Goal: Transaction & Acquisition: Purchase product/service

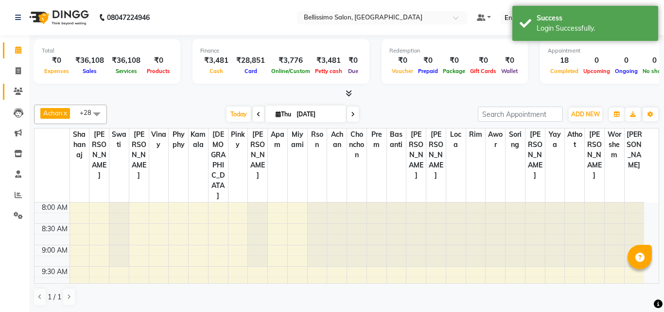
click at [15, 89] on icon at bounding box center [18, 91] width 9 height 7
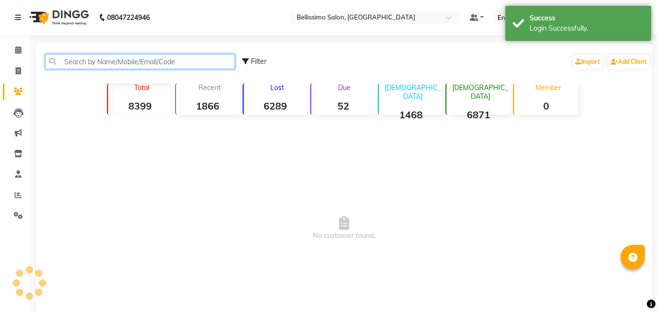
click at [124, 61] on input "text" at bounding box center [140, 61] width 190 height 15
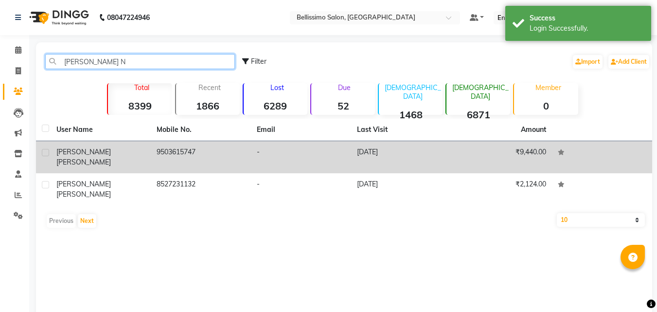
type input "akshata N"
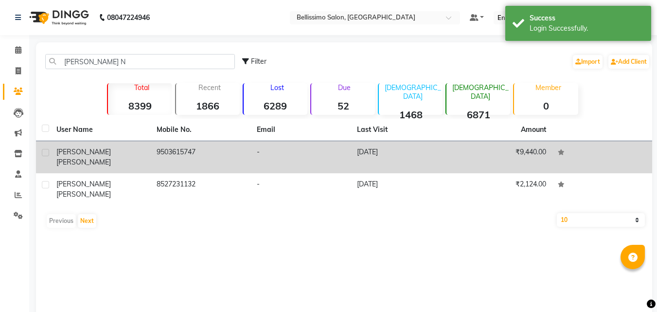
click at [97, 158] on span "Nimhan" at bounding box center [83, 162] width 54 height 9
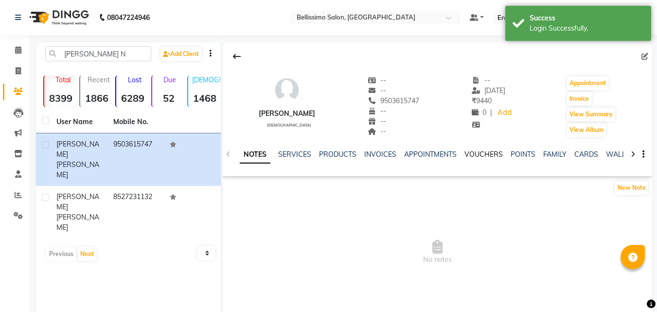
click at [476, 153] on link "VOUCHERS" at bounding box center [483, 154] width 38 height 9
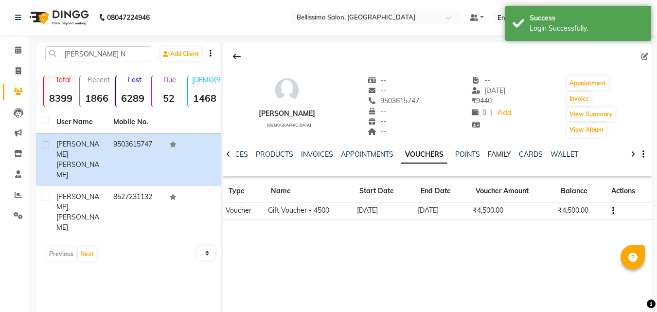
click at [496, 155] on link "FAMILY" at bounding box center [499, 154] width 23 height 9
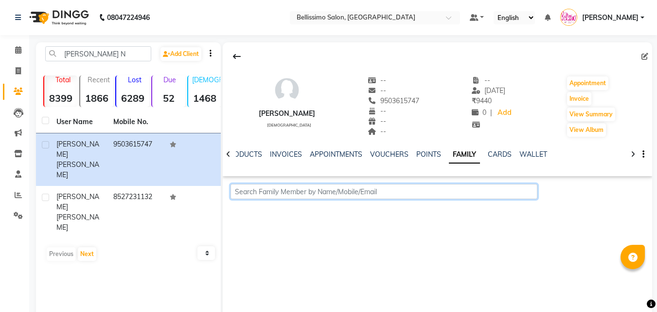
click at [332, 191] on input "text" at bounding box center [384, 191] width 307 height 15
paste input "9823197663"
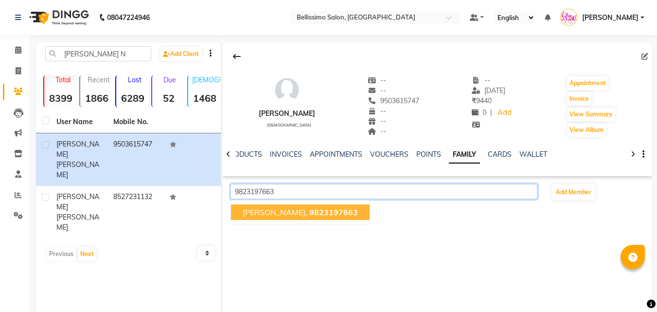
click at [285, 212] on span "Aparna Pawar," at bounding box center [275, 212] width 65 height 10
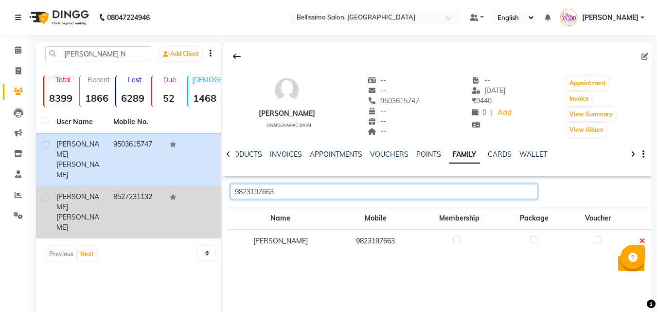
drag, startPoint x: 293, startPoint y: 190, endPoint x: 138, endPoint y: 188, distance: 155.2
click at [203, 195] on div "akshata N Add Client Total 8399 Recent 1866 Lost 6289 Due 52 Male 1468 Female 6…" at bounding box center [344, 188] width 616 height 292
paste input "8408877776"
type input "8408877776"
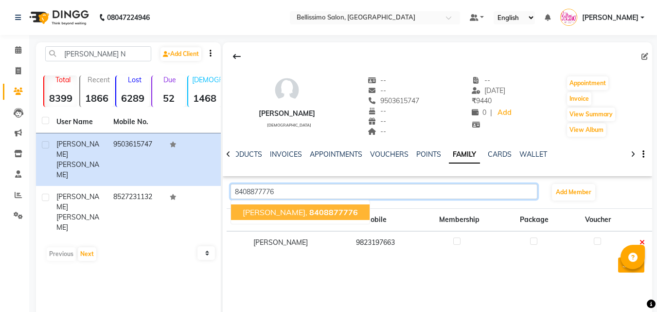
click at [277, 204] on ngb-typeahead-window "Aparna Pawar, 8408877776" at bounding box center [301, 212] width 140 height 24
click at [280, 211] on span "Aparna Pawar," at bounding box center [275, 212] width 65 height 10
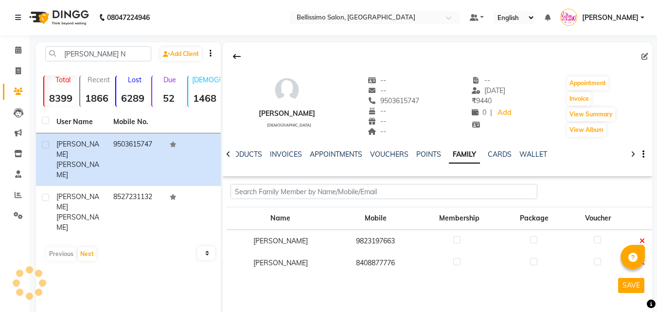
drag, startPoint x: 452, startPoint y: 261, endPoint x: 462, endPoint y: 271, distance: 14.1
click at [453, 262] on label at bounding box center [456, 261] width 7 height 7
click at [453, 262] on input "checkbox" at bounding box center [456, 262] width 6 height 6
checkbox input "true"
click at [530, 262] on label at bounding box center [533, 261] width 7 height 7
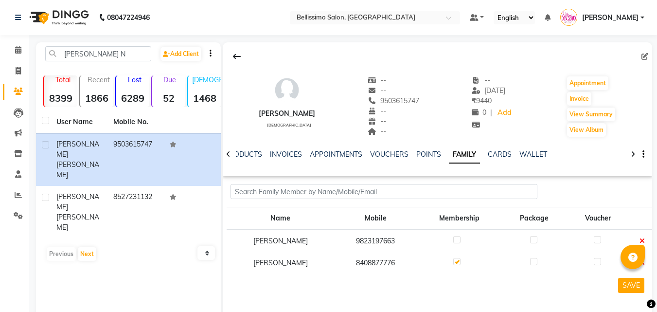
click at [530, 262] on input "checkbox" at bounding box center [533, 262] width 6 height 6
checkbox input "true"
click at [598, 262] on label at bounding box center [597, 261] width 7 height 7
click at [598, 262] on input "checkbox" at bounding box center [597, 262] width 6 height 6
checkbox input "true"
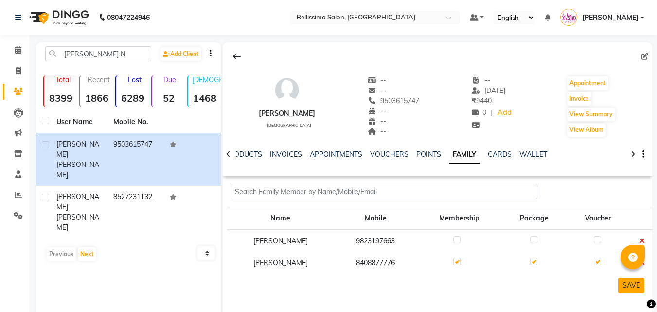
click at [623, 284] on button "SAVE" at bounding box center [631, 285] width 26 height 15
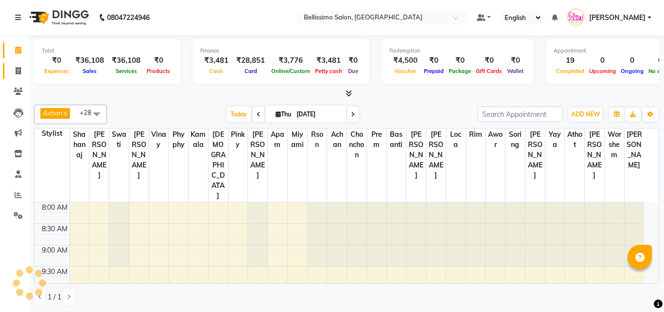
click at [19, 69] on icon at bounding box center [18, 70] width 5 height 7
select select "service"
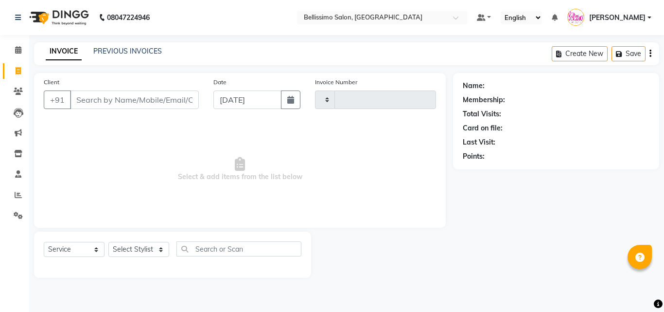
type input "7676"
select select "155"
click at [127, 95] on input "Client" at bounding box center [134, 99] width 129 height 18
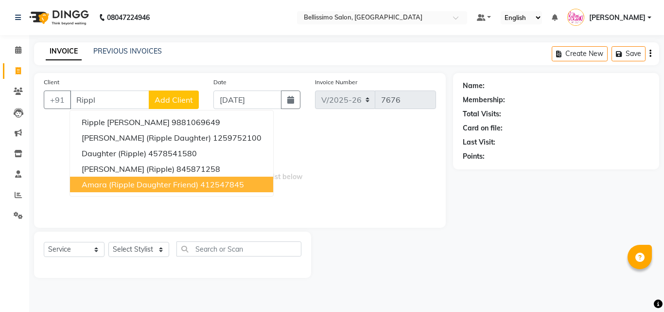
click at [447, 224] on div "Client +91 Rippl Ripple [PERSON_NAME] 9881069649 [PERSON_NAME] (Ripple Daughter…" at bounding box center [240, 175] width 427 height 205
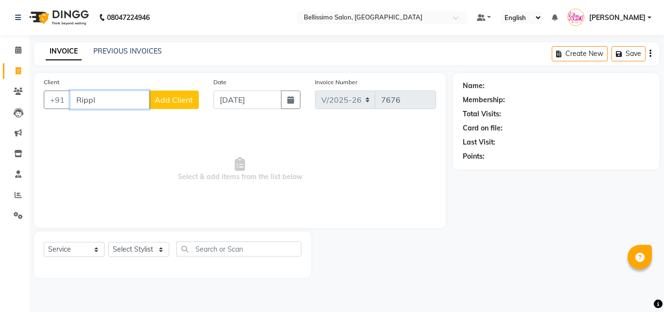
click at [107, 105] on input "Rippl" at bounding box center [109, 99] width 79 height 18
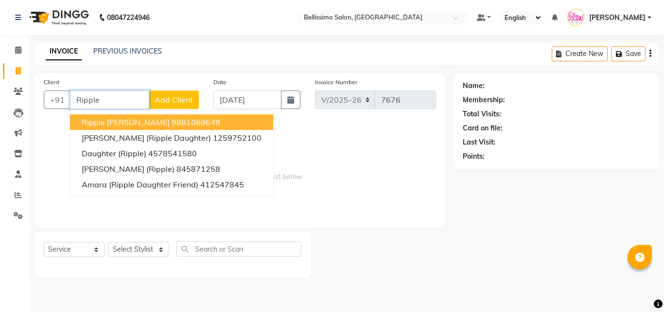
click at [108, 121] on span "Ripple [PERSON_NAME]" at bounding box center [126, 122] width 88 height 10
type input "9881069649"
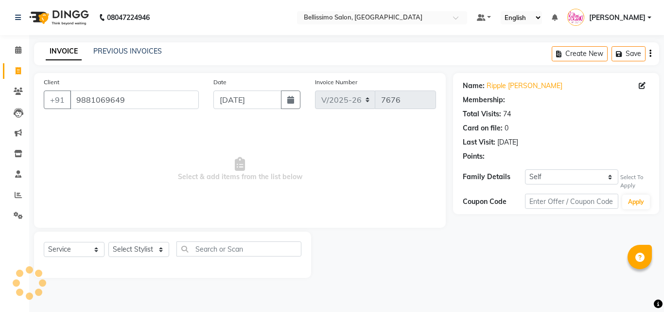
select select "1: Object"
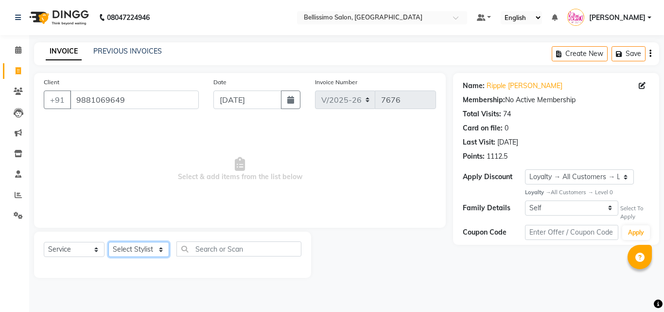
click at [125, 250] on select "Select Stylist [PERSON_NAME] [PERSON_NAME] [PERSON_NAME] [PERSON_NAME] Aso Atha…" at bounding box center [138, 249] width 61 height 15
select select "22457"
click at [108, 242] on select "Select Stylist [PERSON_NAME] [PERSON_NAME] [PERSON_NAME] [PERSON_NAME] Aso Atha…" at bounding box center [138, 249] width 61 height 15
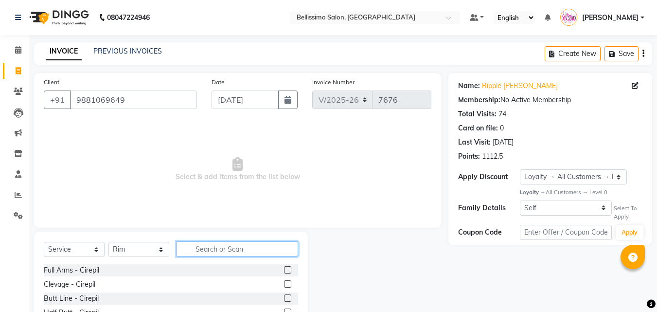
click at [203, 249] on input "text" at bounding box center [238, 248] width 122 height 15
type input "pedi"
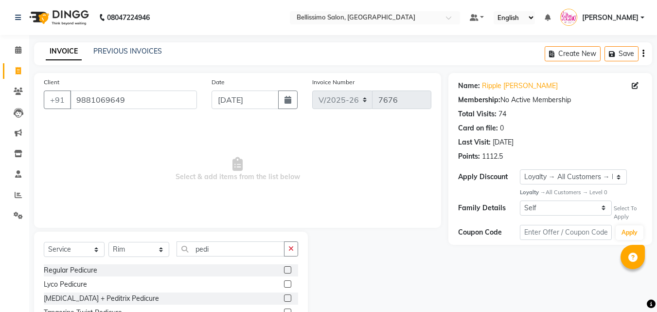
click at [284, 272] on label at bounding box center [287, 269] width 7 height 7
click at [284, 272] on input "checkbox" at bounding box center [287, 270] width 6 height 6
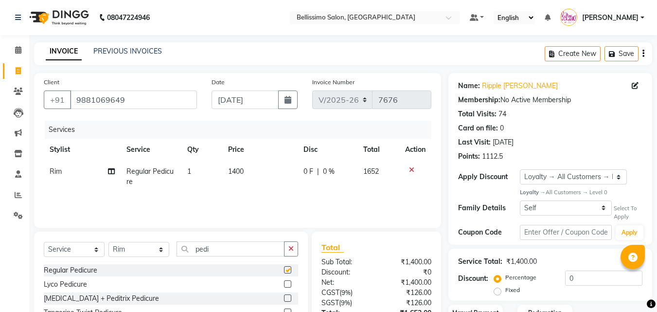
checkbox input "false"
click at [148, 249] on select "Select Stylist [PERSON_NAME] [PERSON_NAME] [PERSON_NAME] [PERSON_NAME] Aso Atha…" at bounding box center [138, 249] width 61 height 15
select select "4526"
click at [108, 242] on select "Select Stylist [PERSON_NAME] [PERSON_NAME] [PERSON_NAME] [PERSON_NAME] Aso Atha…" at bounding box center [138, 249] width 61 height 15
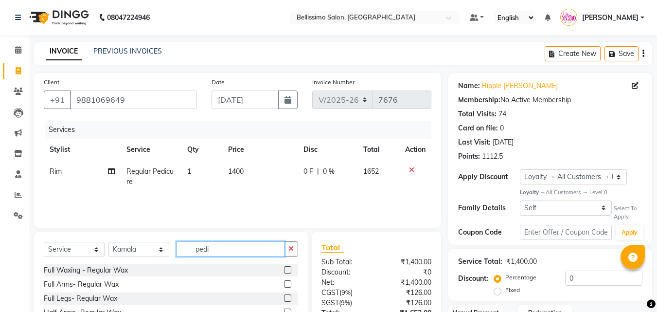
drag, startPoint x: 216, startPoint y: 250, endPoint x: 0, endPoint y: 261, distance: 216.2
click at [99, 240] on div "Select Service Product Membership Package Voucher Prepaid Gift Card Select Styl…" at bounding box center [171, 303] width 274 height 143
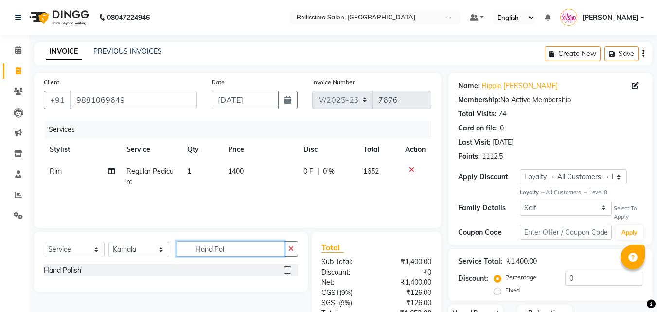
type input "Hand Pol"
click at [291, 270] on label at bounding box center [287, 269] width 7 height 7
click at [290, 270] on input "checkbox" at bounding box center [287, 270] width 6 height 6
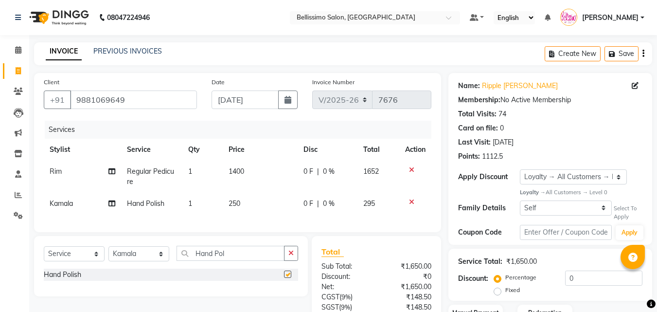
checkbox input "false"
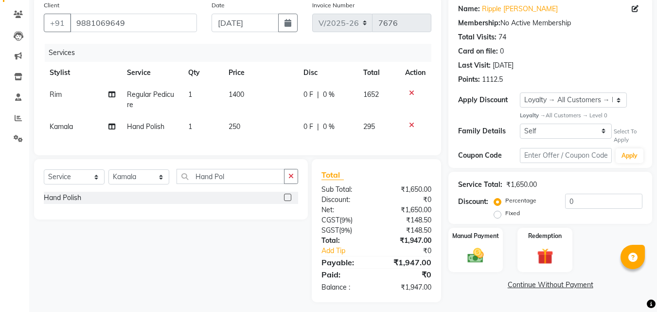
scroll to position [89, 0]
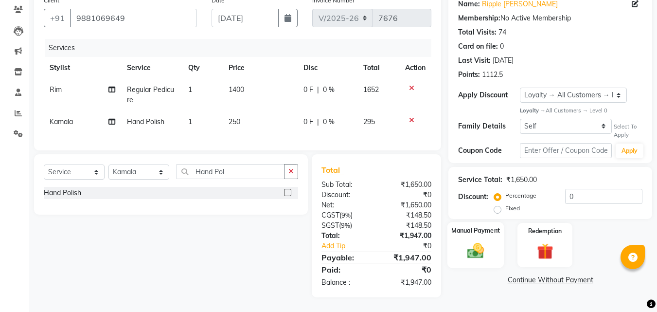
click at [483, 241] on img at bounding box center [475, 250] width 27 height 19
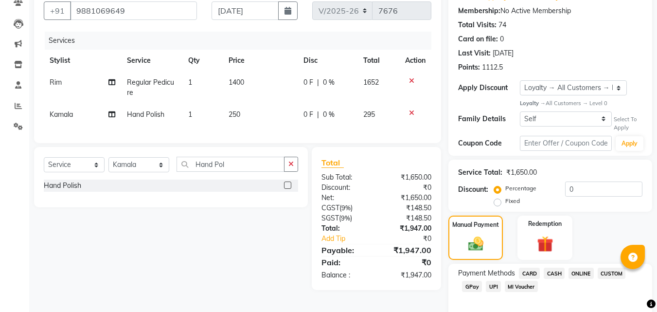
click at [527, 270] on span "CARD" at bounding box center [529, 272] width 21 height 11
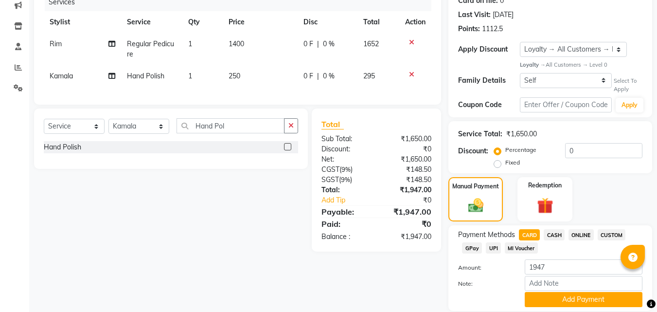
scroll to position [161, 0]
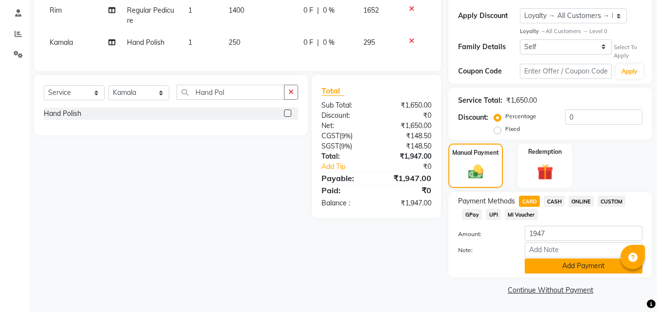
click at [538, 265] on button "Add Payment" at bounding box center [584, 265] width 118 height 15
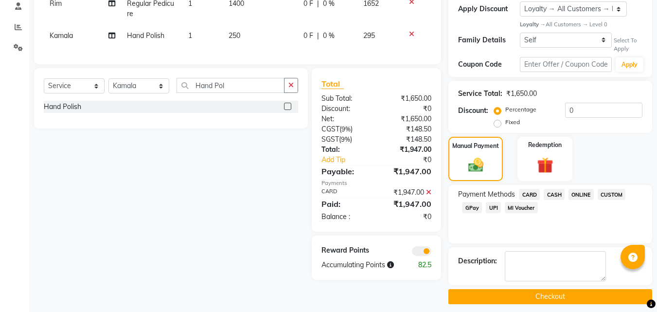
scroll to position [175, 0]
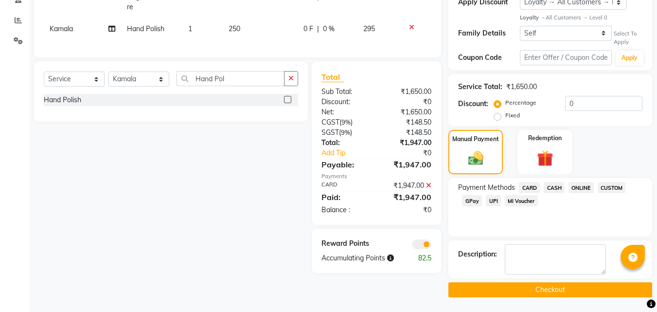
click at [523, 295] on button "Checkout" at bounding box center [550, 289] width 204 height 15
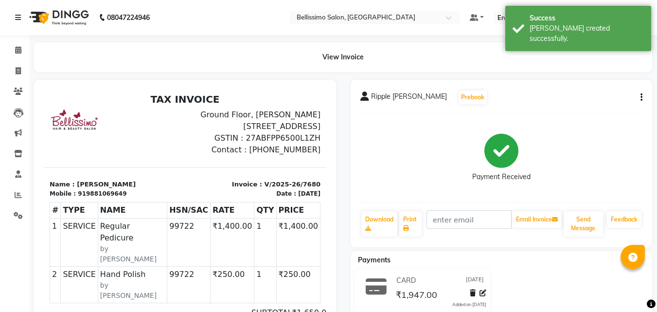
click at [408, 96] on span "Ripple Mirchandani" at bounding box center [409, 98] width 76 height 14
copy div "Ripple Mirchandani Prebook"
click at [421, 220] on link "Print" at bounding box center [410, 223] width 22 height 25
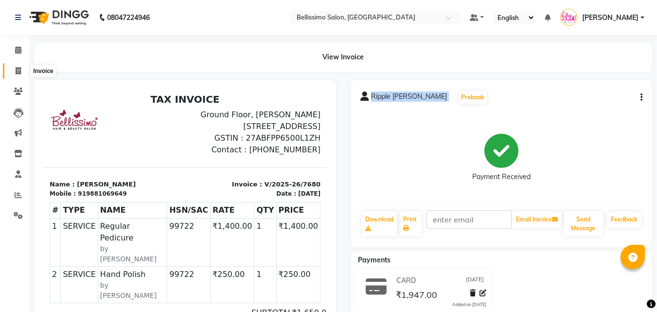
click at [18, 71] on icon at bounding box center [18, 70] width 5 height 7
select select "service"
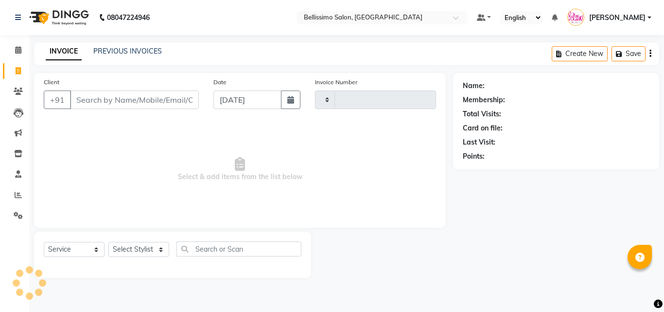
type input "7681"
select select "155"
click at [16, 91] on icon at bounding box center [18, 91] width 9 height 7
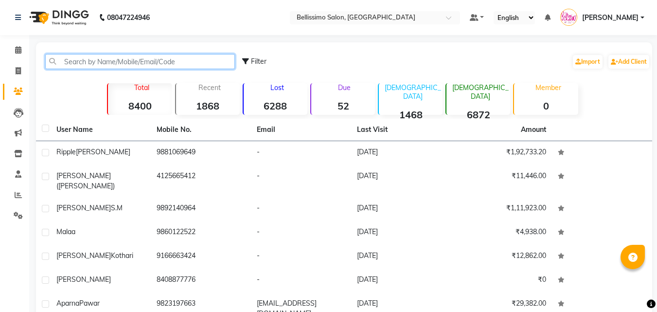
click at [146, 59] on input "text" at bounding box center [140, 61] width 190 height 15
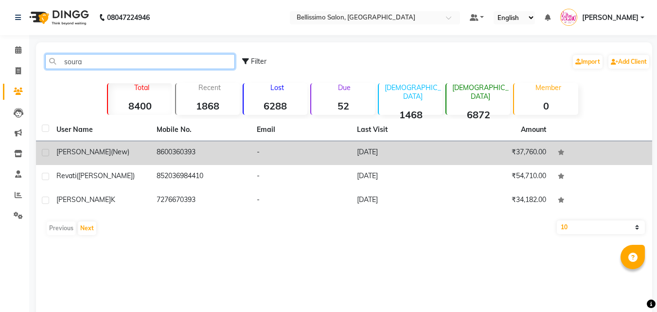
type input "soura"
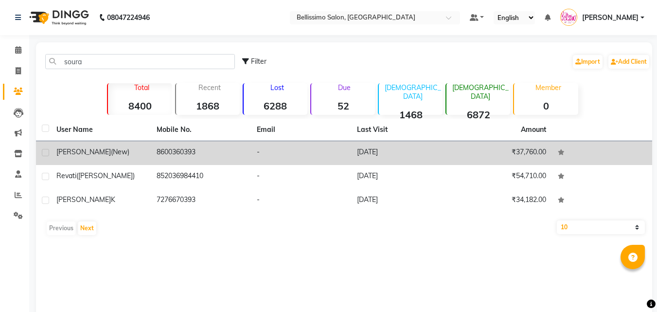
click at [63, 146] on td "Sourabh (New)" at bounding box center [101, 153] width 100 height 24
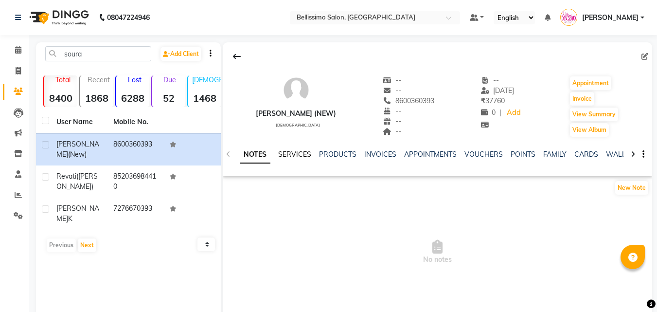
click at [289, 157] on link "SERVICES" at bounding box center [294, 154] width 33 height 9
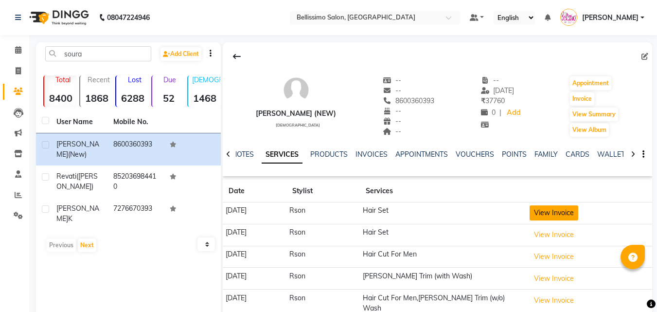
click at [572, 210] on button "View Invoice" at bounding box center [554, 212] width 49 height 15
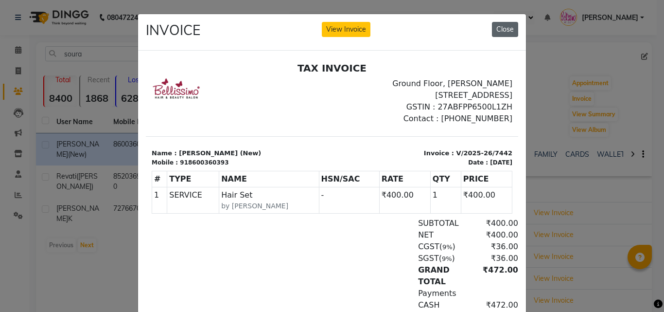
click at [497, 25] on button "Close" at bounding box center [505, 29] width 26 height 15
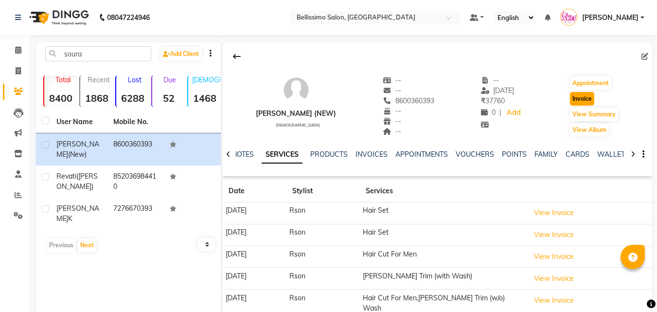
click at [575, 98] on button "Invoice" at bounding box center [582, 99] width 24 height 14
select select "155"
select select "service"
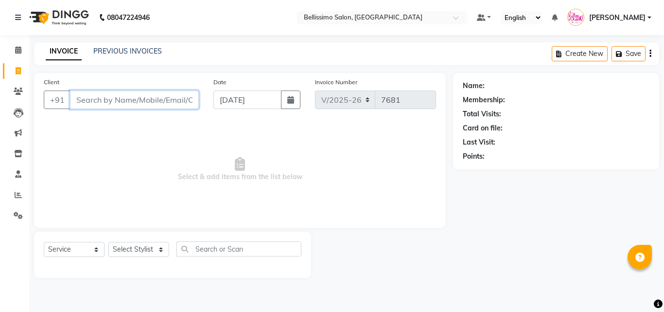
type input "8600360393"
select select "1: Object"
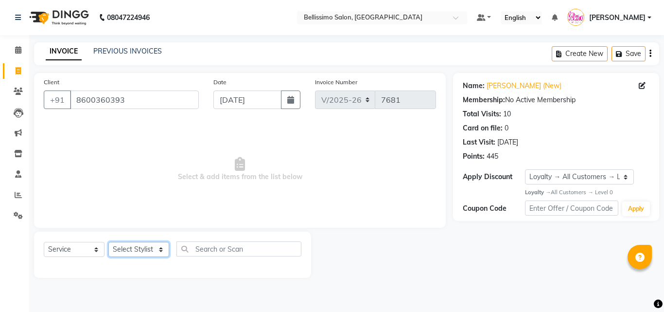
click at [157, 249] on select "Select Stylist [PERSON_NAME] [PERSON_NAME] [PERSON_NAME] [PERSON_NAME] Aso Atha…" at bounding box center [138, 249] width 61 height 15
select select "4534"
click at [108, 242] on select "Select Stylist [PERSON_NAME] [PERSON_NAME] [PERSON_NAME] [PERSON_NAME] Aso Atha…" at bounding box center [138, 249] width 61 height 15
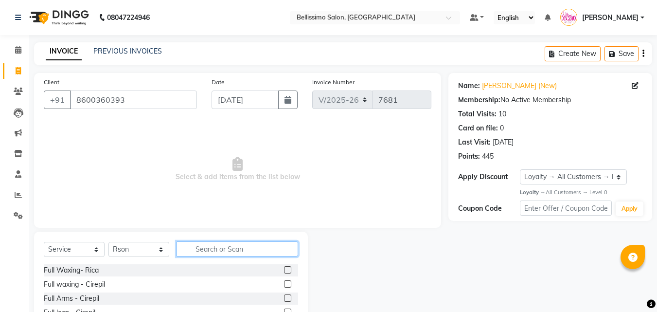
drag, startPoint x: 261, startPoint y: 252, endPoint x: 259, endPoint y: 257, distance: 5.0
click at [259, 253] on input "text" at bounding box center [238, 248] width 122 height 15
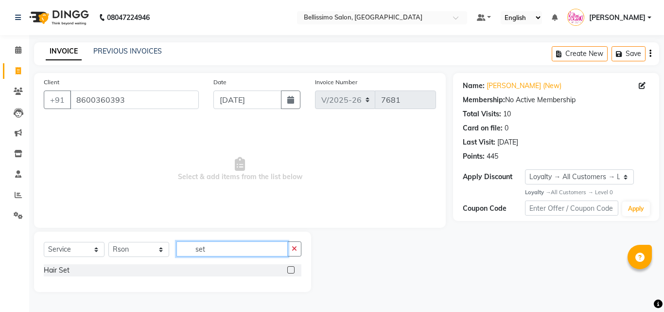
type input "set"
click at [292, 269] on label at bounding box center [290, 269] width 7 height 7
click at [292, 269] on input "checkbox" at bounding box center [290, 270] width 6 height 6
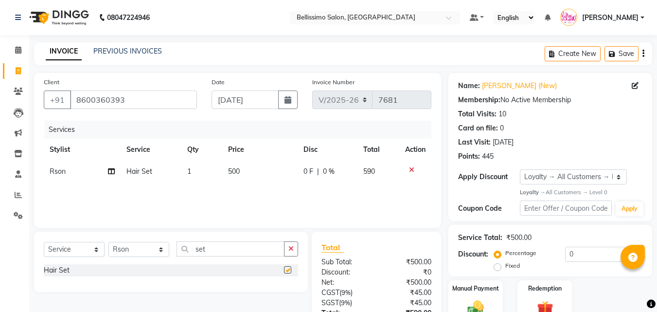
checkbox input "false"
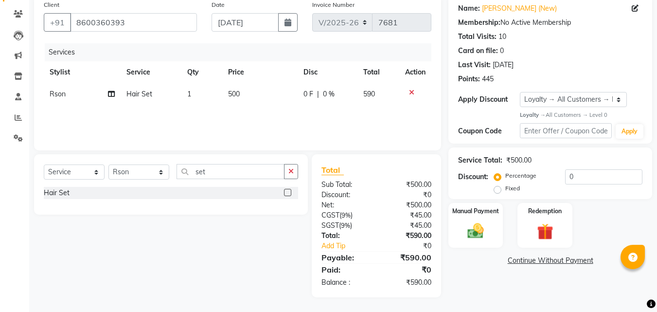
click at [235, 99] on td "500" at bounding box center [259, 94] width 75 height 22
select select "4534"
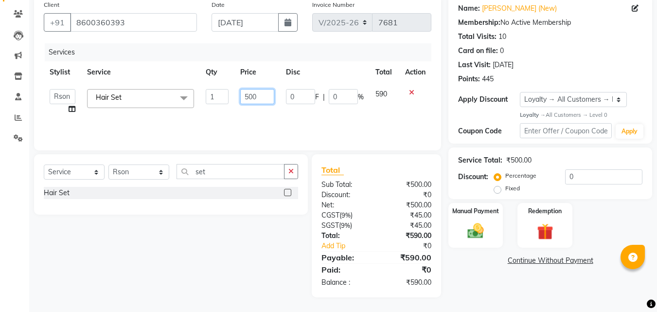
drag, startPoint x: 247, startPoint y: 97, endPoint x: 253, endPoint y: 135, distance: 38.4
click at [249, 107] on td "500" at bounding box center [256, 101] width 45 height 37
type input "400"
click at [210, 256] on div "Select Service Product Membership Package Voucher Prepaid Gift Card Select Styl…" at bounding box center [167, 225] width 281 height 143
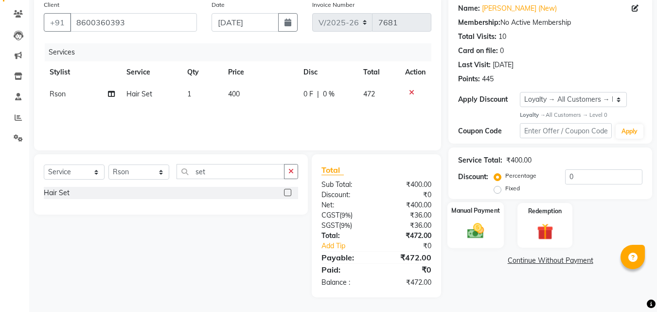
click at [475, 232] on img at bounding box center [475, 230] width 27 height 19
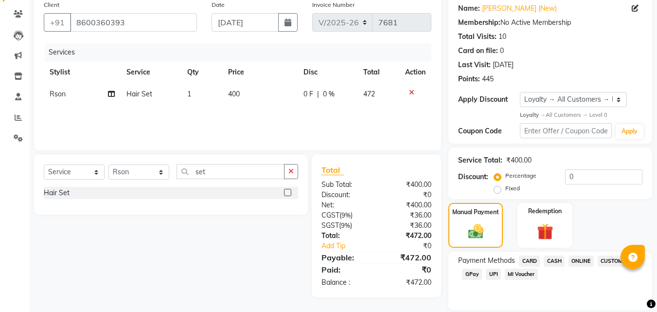
click at [554, 259] on span "CASH" at bounding box center [554, 260] width 21 height 11
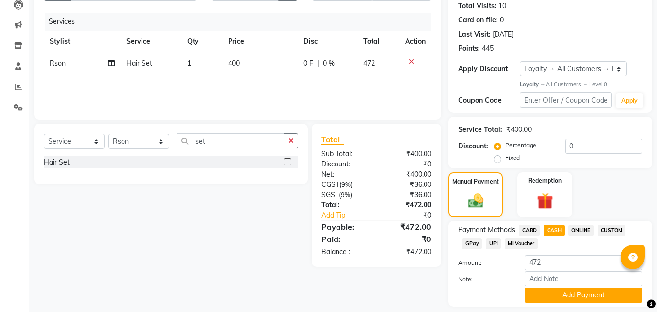
scroll to position [137, 0]
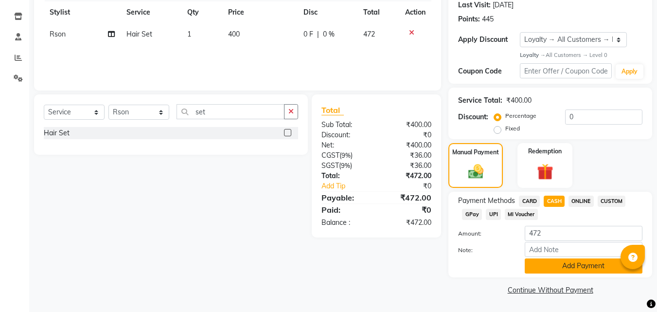
click at [568, 263] on button "Add Payment" at bounding box center [584, 265] width 118 height 15
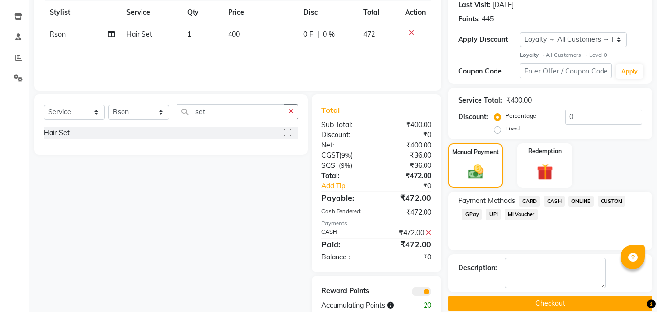
click at [560, 300] on button "Checkout" at bounding box center [550, 303] width 204 height 15
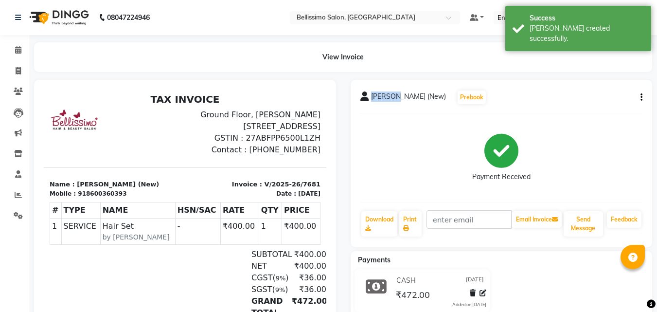
drag, startPoint x: 371, startPoint y: 98, endPoint x: 397, endPoint y: 99, distance: 26.3
click at [397, 99] on span "Sourabh (New)" at bounding box center [408, 98] width 75 height 14
copy span "[PERSON_NAME]"
click at [409, 217] on link "Print" at bounding box center [410, 223] width 22 height 25
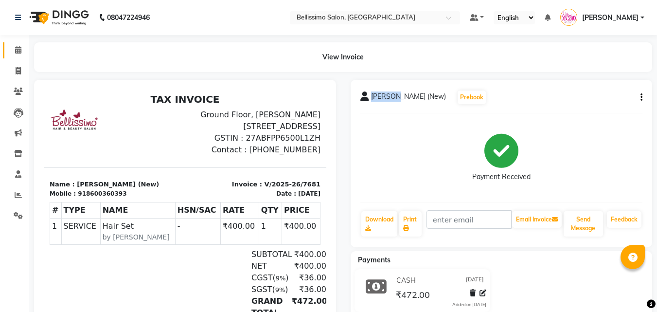
click at [20, 46] on span at bounding box center [18, 50] width 17 height 11
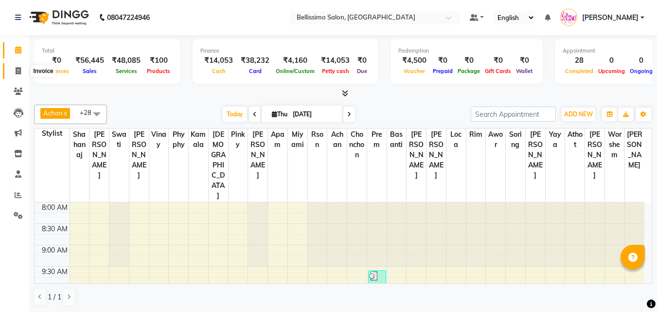
click at [19, 69] on icon at bounding box center [18, 70] width 5 height 7
select select "service"
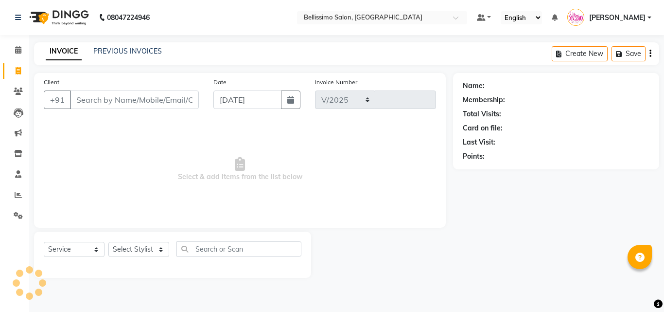
select select "155"
type input "7684"
click at [127, 250] on select "Select Stylist [PERSON_NAME] [PERSON_NAME] [PERSON_NAME] [PERSON_NAME] Aso Atha…" at bounding box center [138, 249] width 61 height 15
select select "4525"
click at [108, 242] on select "Select Stylist [PERSON_NAME] [PERSON_NAME] [PERSON_NAME] [PERSON_NAME] Aso Atha…" at bounding box center [138, 249] width 61 height 15
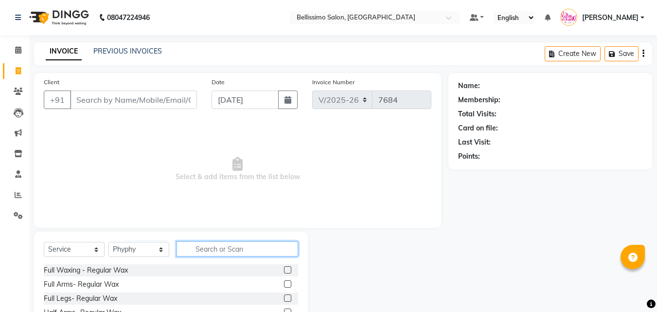
click at [196, 250] on input "text" at bounding box center [238, 248] width 122 height 15
type input "eyeb"
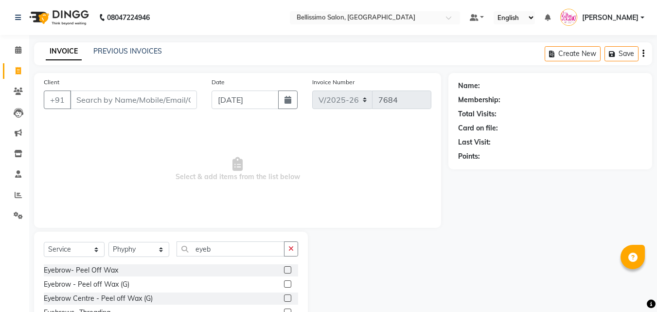
click at [290, 271] on label at bounding box center [287, 269] width 7 height 7
click at [290, 271] on input "checkbox" at bounding box center [287, 270] width 6 height 6
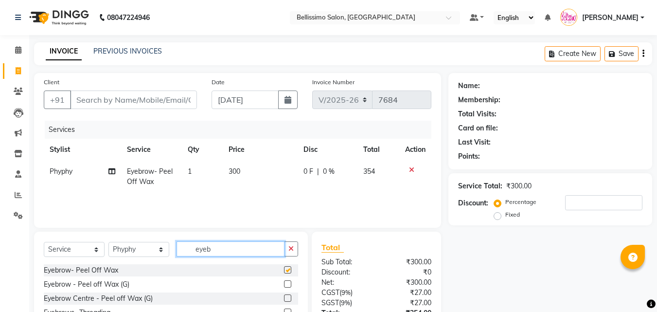
click at [145, 263] on div "Select Service Product Membership Package Voucher Prepaid Gift Card Select Styl…" at bounding box center [171, 252] width 254 height 23
checkbox input "false"
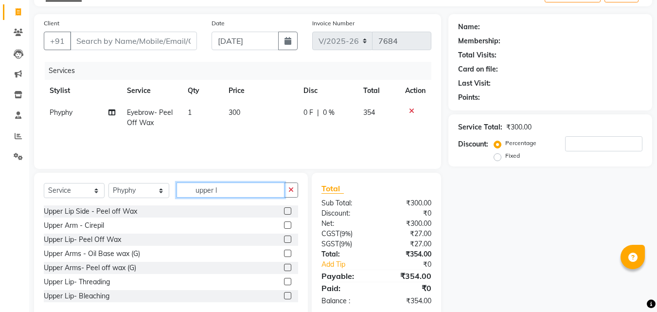
scroll to position [78, 0]
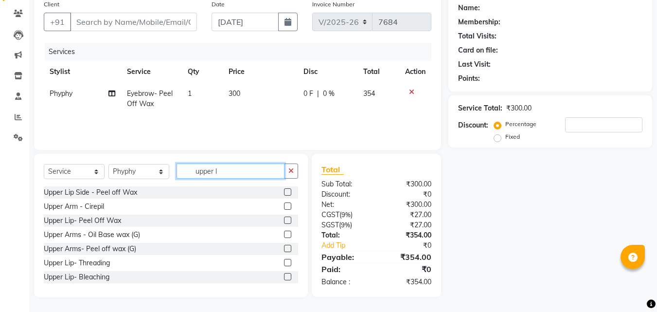
type input "upper l"
click at [284, 218] on label at bounding box center [287, 219] width 7 height 7
click at [284, 218] on input "checkbox" at bounding box center [287, 220] width 6 height 6
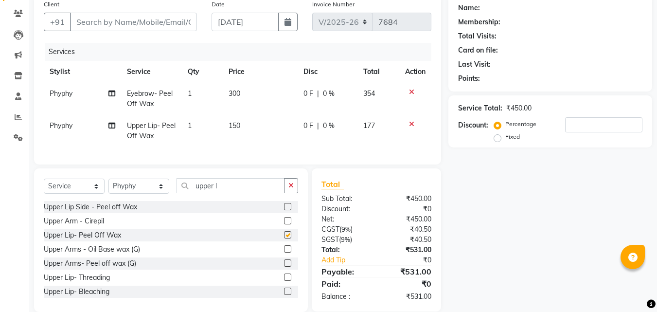
checkbox input "false"
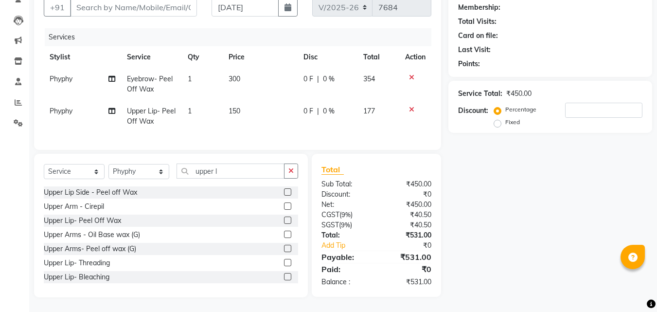
scroll to position [0, 0]
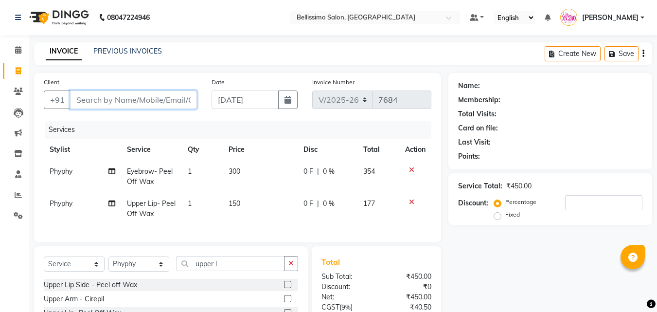
click at [147, 103] on input "Client" at bounding box center [133, 99] width 127 height 18
click at [139, 107] on input "Client" at bounding box center [133, 99] width 127 height 18
click at [137, 103] on input "Client" at bounding box center [133, 99] width 127 height 18
type input "s"
type input "0"
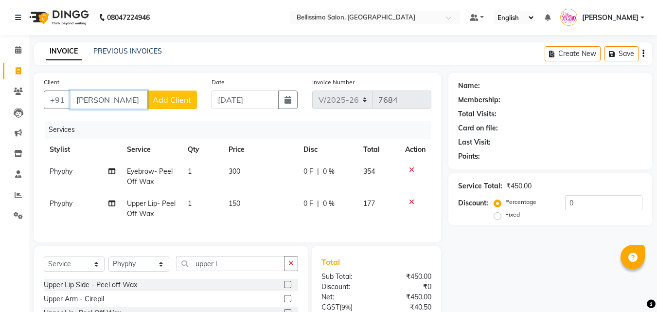
click at [0, 100] on app-home "08047224946 Select Location × Bellissimo Salon, Koregaon Park Default Panel My …" at bounding box center [328, 202] width 657 height 404
type input "sharon w"
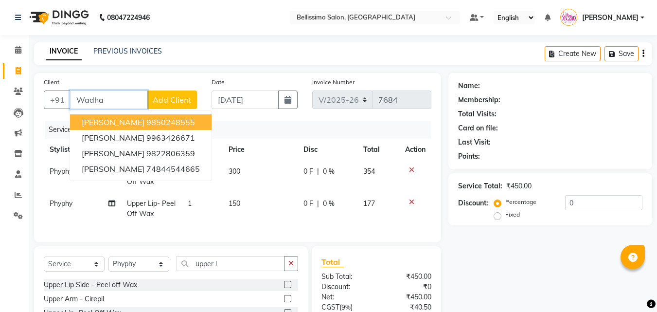
drag, startPoint x: 116, startPoint y: 103, endPoint x: 0, endPoint y: 103, distance: 115.8
click at [3, 103] on app-home "08047224946 Select Location × Bellissimo Salon, Koregaon Park Default Panel My …" at bounding box center [328, 202] width 657 height 404
paste input "90491 66644"
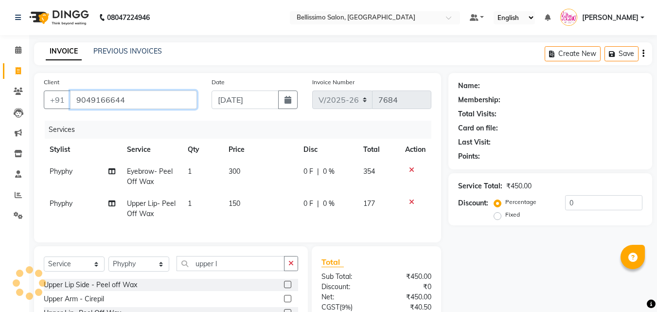
type input "9049166644"
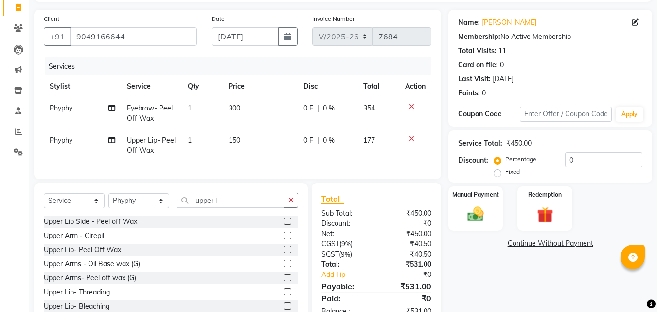
scroll to position [100, 0]
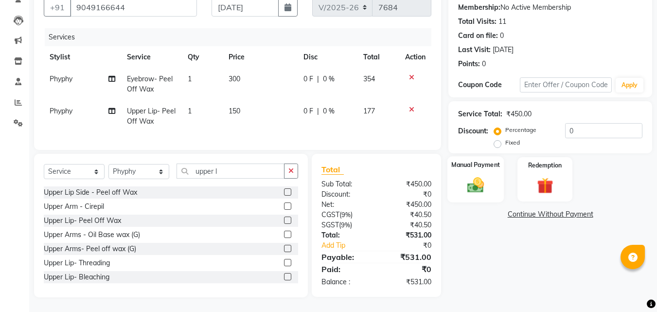
click at [479, 175] on img at bounding box center [475, 184] width 27 height 19
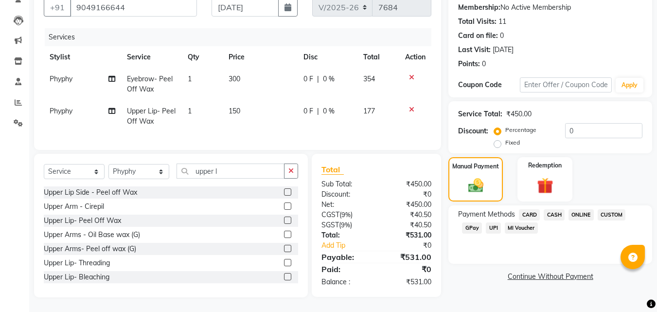
click at [559, 209] on span "CASH" at bounding box center [554, 214] width 21 height 11
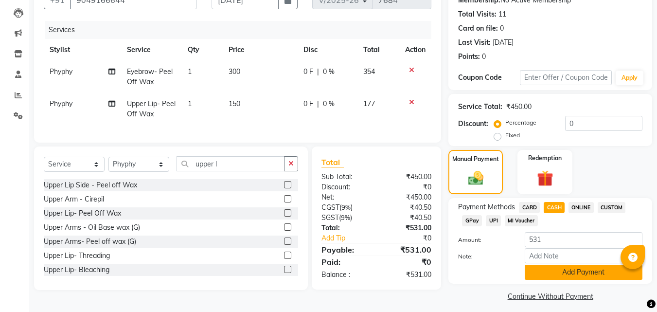
click at [579, 273] on button "Add Payment" at bounding box center [584, 272] width 118 height 15
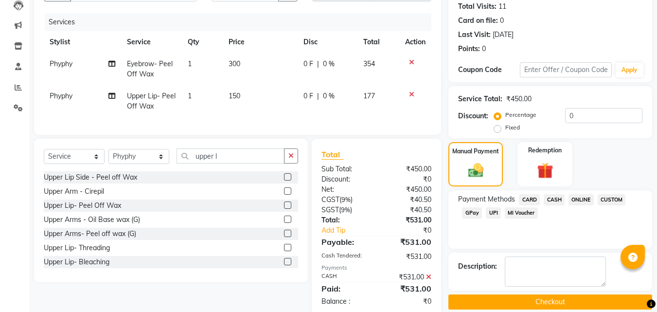
scroll to position [134, 0]
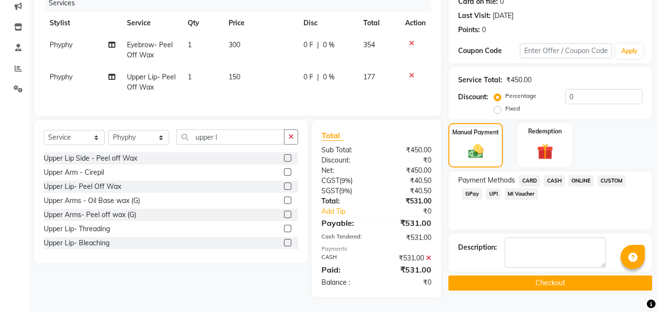
click at [542, 275] on button "Checkout" at bounding box center [550, 282] width 204 height 15
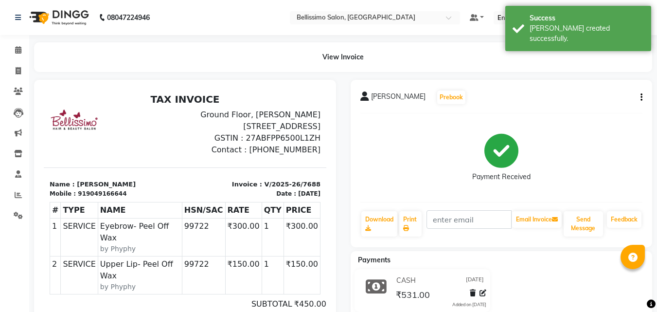
click at [405, 97] on span "[PERSON_NAME]" at bounding box center [398, 98] width 54 height 14
copy div "Sharren Wadhwani Prebook"
click at [409, 220] on link "Print" at bounding box center [410, 223] width 22 height 25
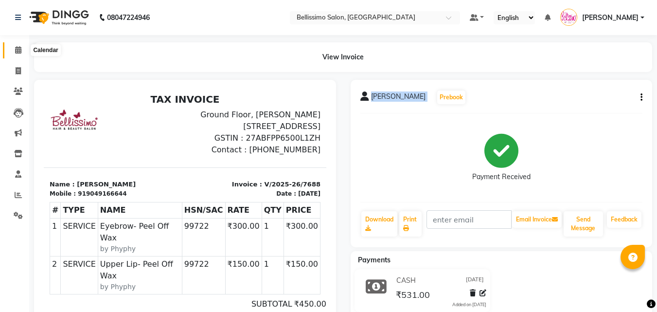
click at [19, 48] on icon at bounding box center [18, 49] width 6 height 7
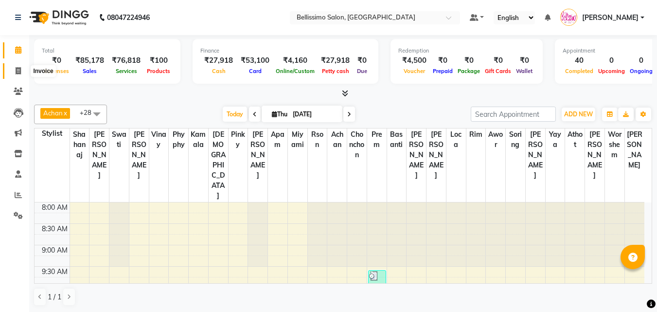
click at [20, 73] on icon at bounding box center [18, 70] width 5 height 7
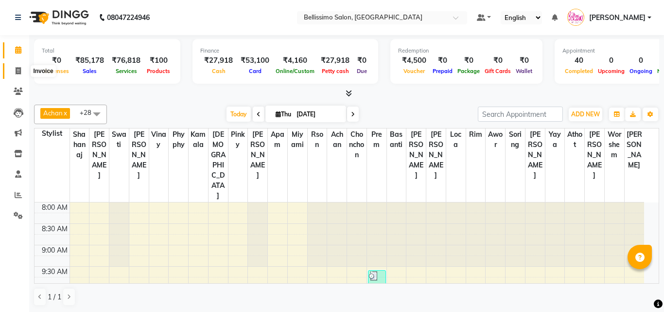
select select "service"
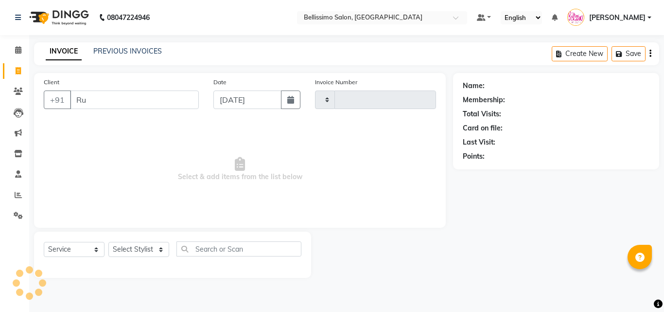
type input "Rud"
type input "7690"
select select "155"
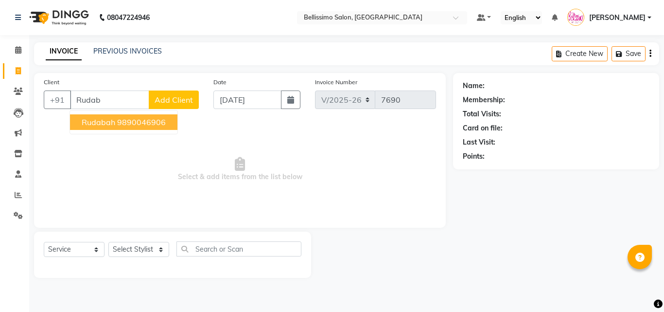
click at [115, 125] on button "Rudabah 9890046906" at bounding box center [123, 122] width 107 height 16
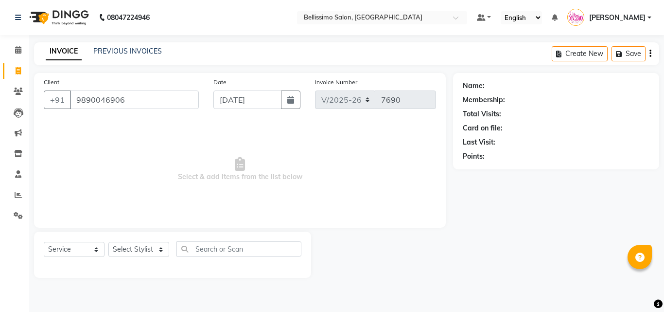
type input "9890046906"
select select "1: Object"
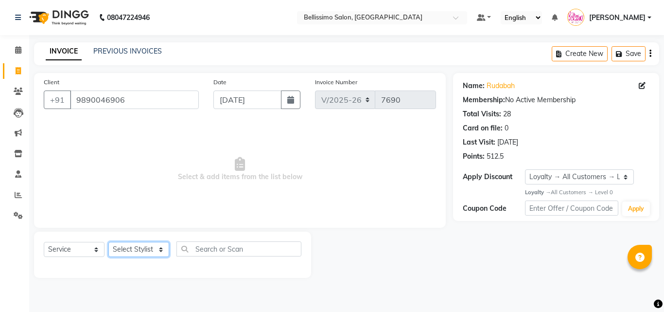
click at [143, 248] on select "Select Stylist [PERSON_NAME] [PERSON_NAME] [PERSON_NAME] [PERSON_NAME] Aso Atha…" at bounding box center [138, 249] width 61 height 15
select select "46605"
click at [108, 242] on select "Select Stylist [PERSON_NAME] [PERSON_NAME] [PERSON_NAME] [PERSON_NAME] Aso Atha…" at bounding box center [138, 249] width 61 height 15
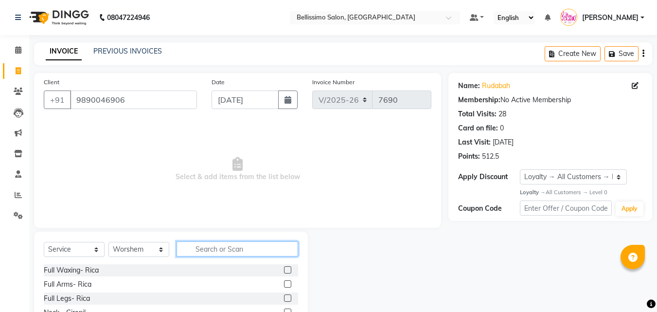
click at [229, 250] on input "text" at bounding box center [238, 248] width 122 height 15
type input "Foot Ma"
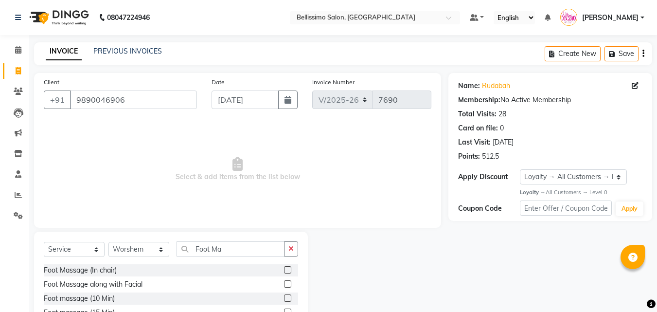
click at [284, 272] on label at bounding box center [287, 269] width 7 height 7
click at [284, 272] on input "checkbox" at bounding box center [287, 270] width 6 height 6
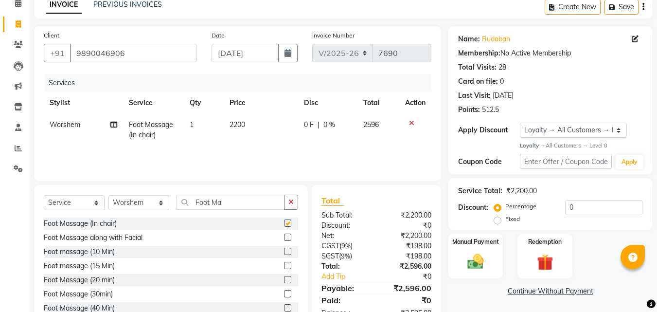
checkbox input "false"
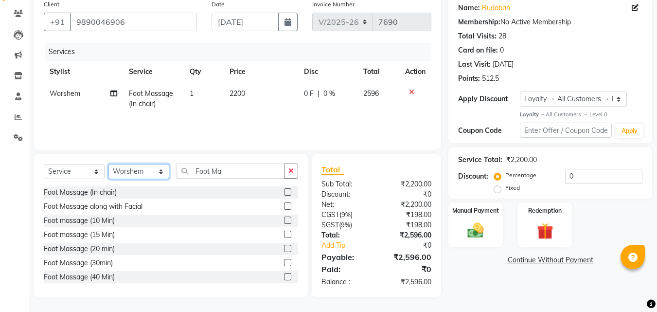
click at [146, 175] on select "Select Stylist [PERSON_NAME] [PERSON_NAME] [PERSON_NAME] [PERSON_NAME] Aso Atha…" at bounding box center [138, 171] width 61 height 15
select select "4531"
click at [108, 164] on select "Select Stylist [PERSON_NAME] [PERSON_NAME] [PERSON_NAME] [PERSON_NAME] Aso Atha…" at bounding box center [138, 171] width 61 height 15
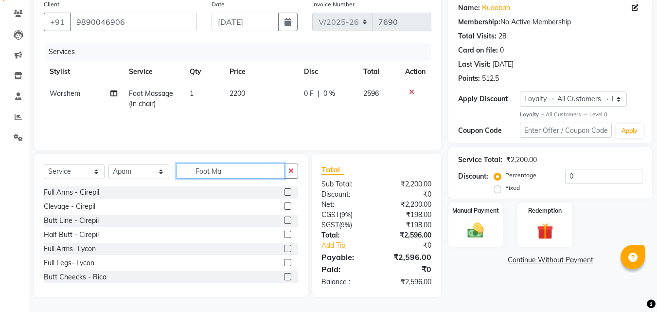
click at [129, 183] on div "Select Service Product Membership Package Voucher Prepaid Gift Card Select Styl…" at bounding box center [171, 174] width 254 height 23
type input "Head ma"
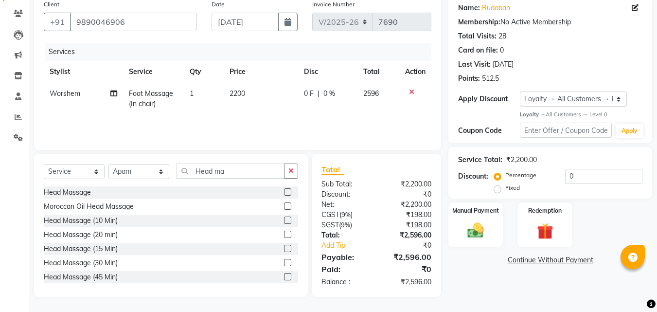
click at [284, 195] on label at bounding box center [287, 191] width 7 height 7
click at [284, 195] on input "checkbox" at bounding box center [287, 192] width 6 height 6
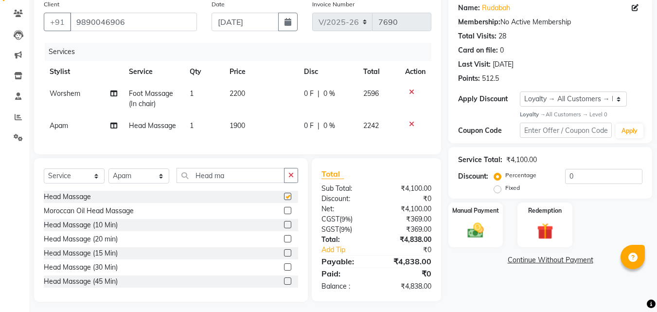
checkbox input "false"
click at [136, 183] on select "Select Stylist [PERSON_NAME] [PERSON_NAME] [PERSON_NAME] [PERSON_NAME] Aso Atha…" at bounding box center [138, 175] width 61 height 15
select select "10194"
click at [108, 176] on select "Select Stylist [PERSON_NAME] [PERSON_NAME] [PERSON_NAME] [PERSON_NAME] Aso Atha…" at bounding box center [138, 175] width 61 height 15
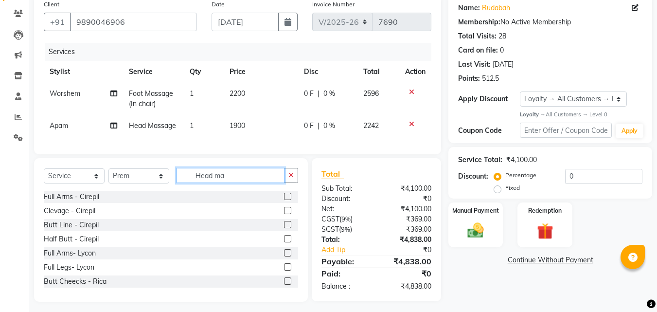
click at [84, 187] on div "Select Service Product Membership Package Voucher Prepaid Gift Card Select Styl…" at bounding box center [171, 179] width 254 height 23
type input "Foot Massa"
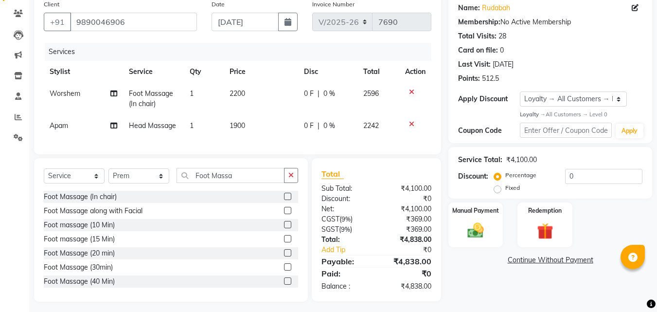
click at [284, 200] on label at bounding box center [287, 196] width 7 height 7
click at [284, 200] on input "checkbox" at bounding box center [287, 197] width 6 height 6
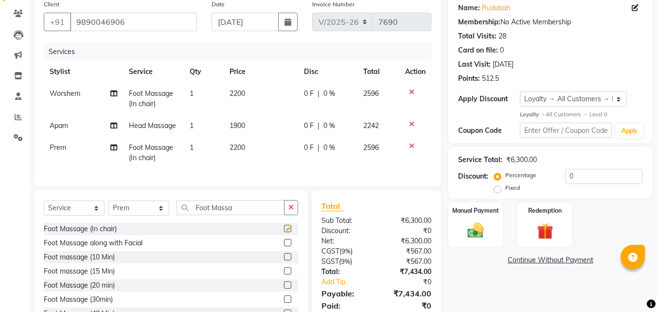
checkbox input "false"
click at [135, 214] on select "Select Stylist [PERSON_NAME] [PERSON_NAME] [PERSON_NAME] [PERSON_NAME] Aso Atha…" at bounding box center [138, 207] width 61 height 15
select select "19788"
click at [108, 208] on select "Select Stylist [PERSON_NAME] [PERSON_NAME] [PERSON_NAME] [PERSON_NAME] Aso Atha…" at bounding box center [138, 207] width 61 height 15
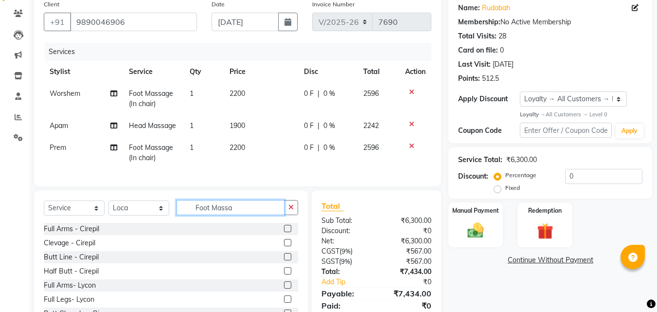
drag, startPoint x: 207, startPoint y: 213, endPoint x: 0, endPoint y: 245, distance: 209.7
click at [66, 207] on div "Select Service Product Membership Package Voucher Prepaid Gift Card Select Styl…" at bounding box center [171, 261] width 274 height 143
type input "Head Ma"
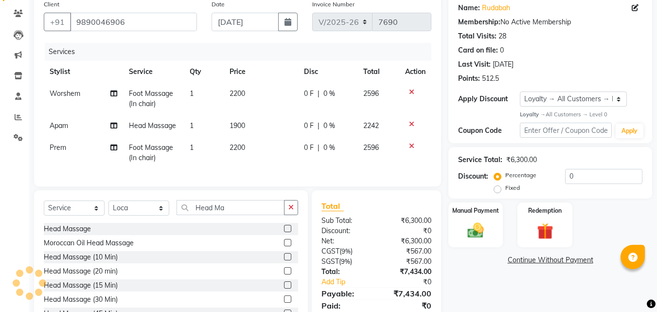
click at [284, 232] on label at bounding box center [287, 228] width 7 height 7
click at [284, 232] on input "checkbox" at bounding box center [287, 229] width 6 height 6
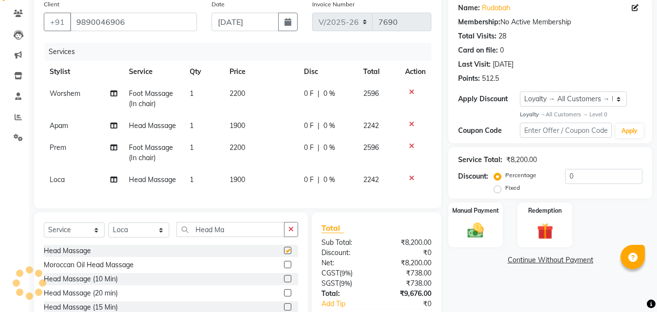
checkbox input "false"
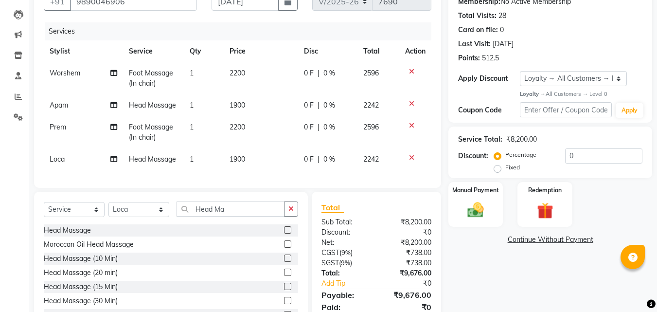
scroll to position [143, 0]
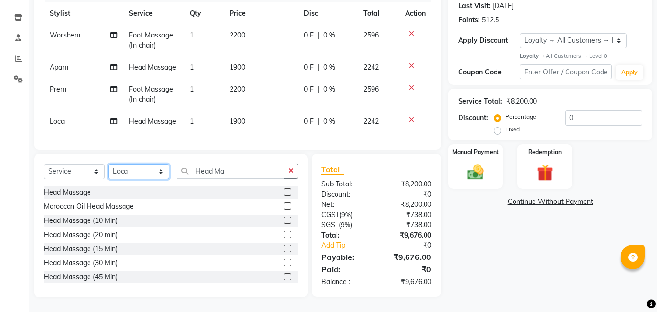
click at [134, 168] on select "Select Stylist [PERSON_NAME] [PERSON_NAME] [PERSON_NAME] [PERSON_NAME] Aso Atha…" at bounding box center [138, 171] width 61 height 15
select select "4526"
click at [108, 164] on select "Select Stylist [PERSON_NAME] [PERSON_NAME] [PERSON_NAME] [PERSON_NAME] Aso Atha…" at bounding box center [138, 171] width 61 height 15
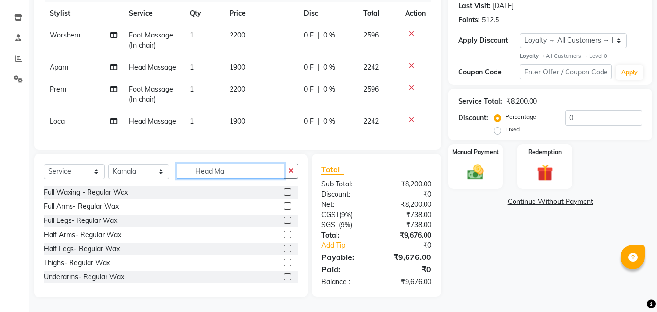
drag, startPoint x: 232, startPoint y: 174, endPoint x: 81, endPoint y: 152, distance: 153.3
click at [163, 161] on div "Select Service Product Membership Package Voucher Prepaid Gift Card Select Styl…" at bounding box center [171, 225] width 274 height 143
type input "oil ha"
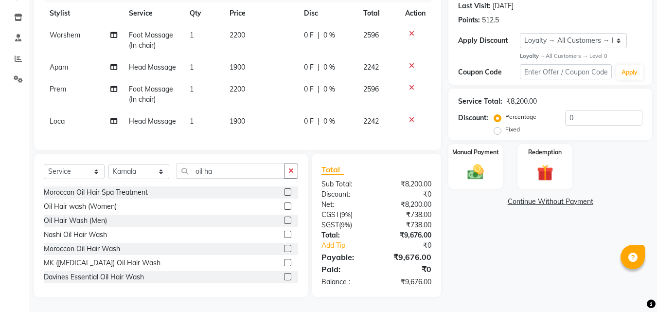
click at [284, 208] on label at bounding box center [287, 205] width 7 height 7
click at [284, 208] on input "checkbox" at bounding box center [287, 206] width 6 height 6
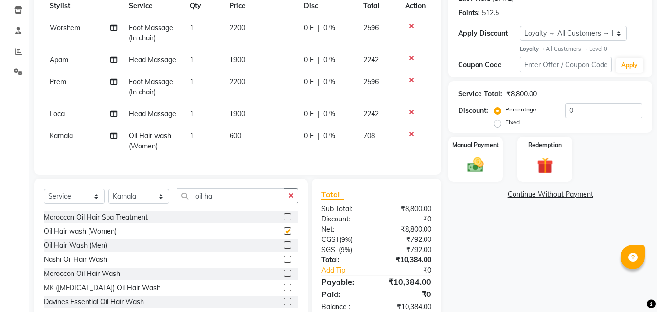
checkbox input "false"
click at [128, 201] on select "Select Stylist [PERSON_NAME] [PERSON_NAME] [PERSON_NAME] [PERSON_NAME] Aso Atha…" at bounding box center [138, 196] width 61 height 15
select select "27456"
click at [108, 196] on select "Select Stylist [PERSON_NAME] [PERSON_NAME] [PERSON_NAME] [PERSON_NAME] Aso Atha…" at bounding box center [138, 196] width 61 height 15
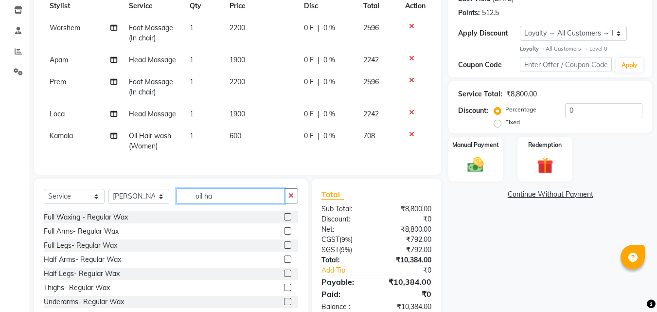
click at [236, 203] on input "oil ha" at bounding box center [231, 195] width 108 height 15
type input "oil hai"
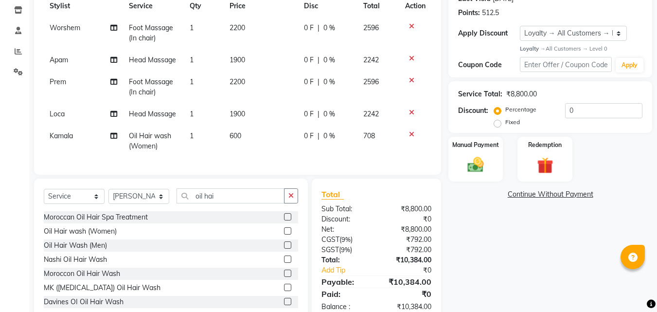
click at [284, 234] on label at bounding box center [287, 230] width 7 height 7
click at [284, 234] on input "checkbox" at bounding box center [287, 231] width 6 height 6
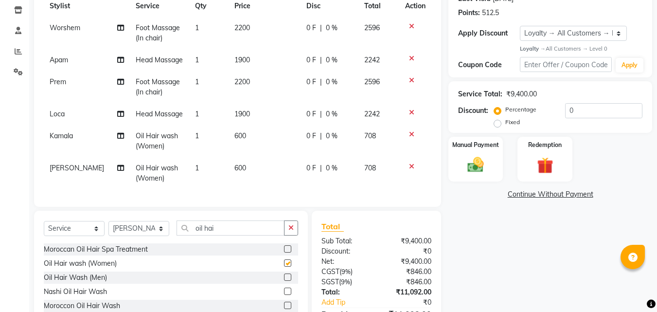
checkbox input "false"
click at [234, 168] on span "600" at bounding box center [240, 167] width 12 height 9
select select "27456"
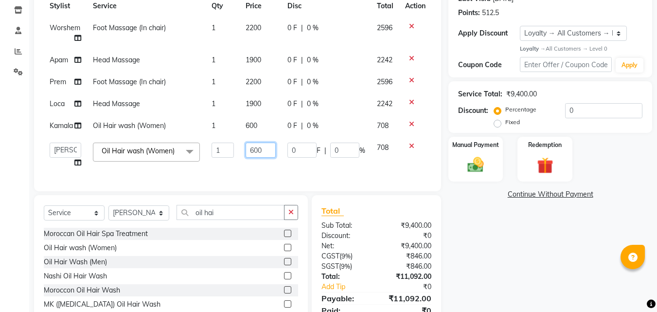
click at [256, 152] on input "600" at bounding box center [261, 150] width 30 height 15
type input "400"
click at [526, 249] on div "Name: Rudabah Membership: No Active Membership Total Visits: 28 Card on file: 0…" at bounding box center [553, 133] width 211 height 409
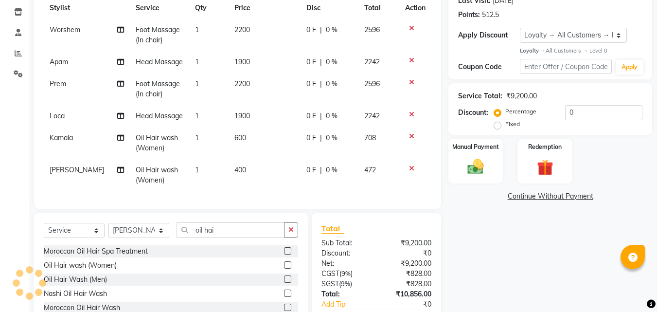
scroll to position [208, 0]
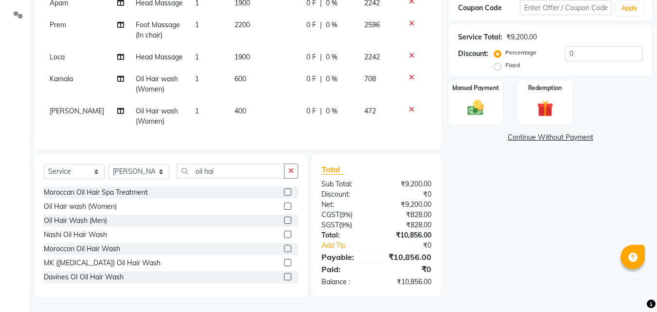
click at [552, 132] on link "Continue Without Payment" at bounding box center [550, 137] width 200 height 10
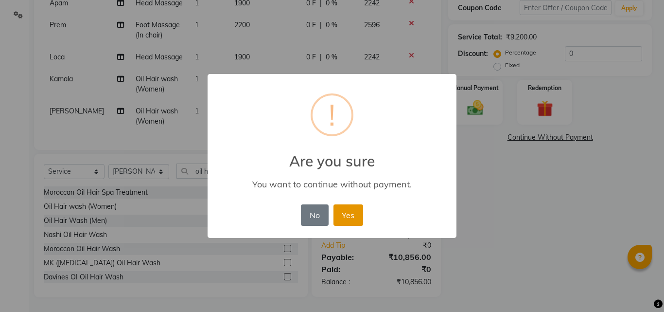
click at [347, 215] on button "Yes" at bounding box center [349, 214] width 30 height 21
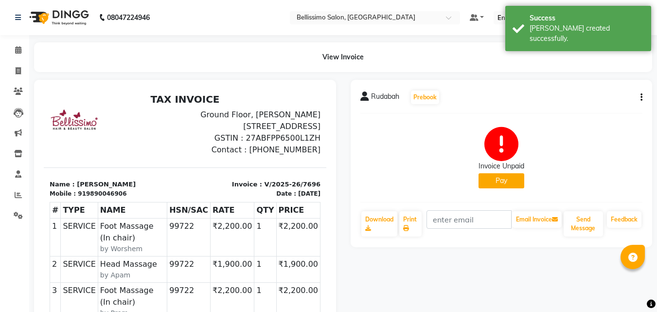
click at [380, 89] on div "Rudabah Prebook Invoice Unpaid Pay Download Print Email Invoice Send Message Fe…" at bounding box center [502, 163] width 302 height 167
click at [381, 89] on div "Rudabah Prebook Invoice Unpaid Pay Download Print Email Invoice Send Message Fe…" at bounding box center [502, 163] width 302 height 167
copy div "Rudabah Prebook"
click at [415, 216] on link "Print" at bounding box center [410, 223] width 22 height 25
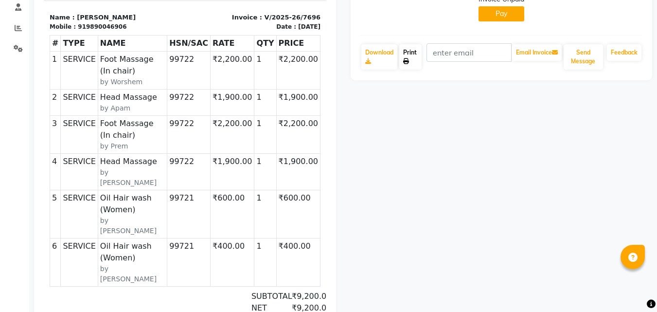
scroll to position [79, 0]
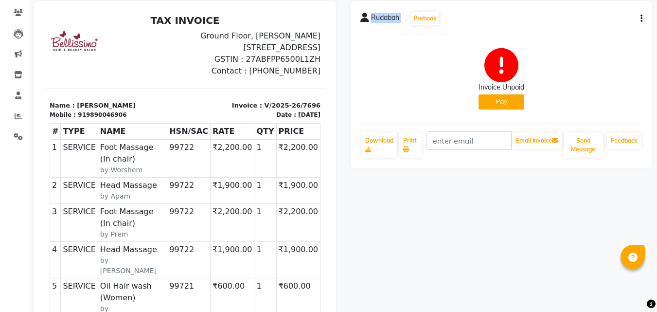
click at [496, 101] on button "Pay" at bounding box center [502, 101] width 46 height 15
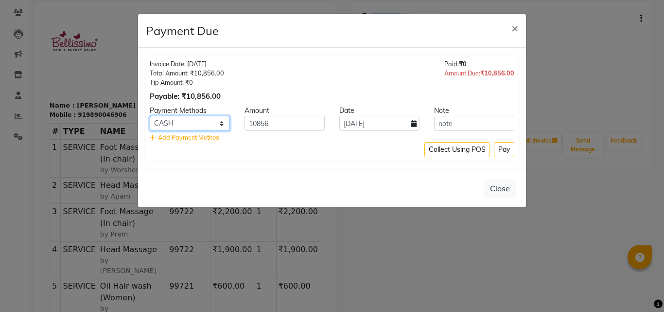
drag, startPoint x: 191, startPoint y: 121, endPoint x: 190, endPoint y: 129, distance: 8.3
click at [191, 121] on select "CARD CASH ONLINE CUSTOM GPay UPI MI Voucher" at bounding box center [190, 123] width 80 height 15
select select "2"
click at [150, 116] on select "CARD CASH ONLINE CUSTOM GPay UPI MI Voucher" at bounding box center [190, 123] width 80 height 15
click at [496, 149] on button "Pay" at bounding box center [504, 149] width 20 height 15
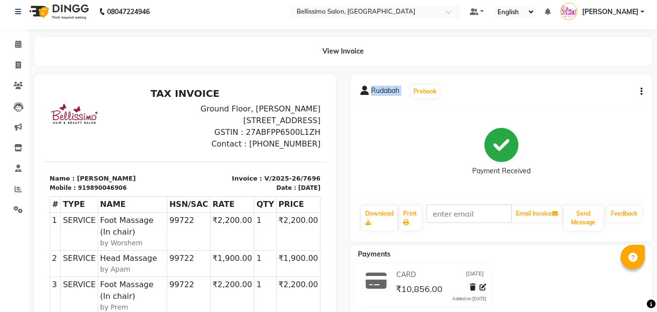
scroll to position [0, 0]
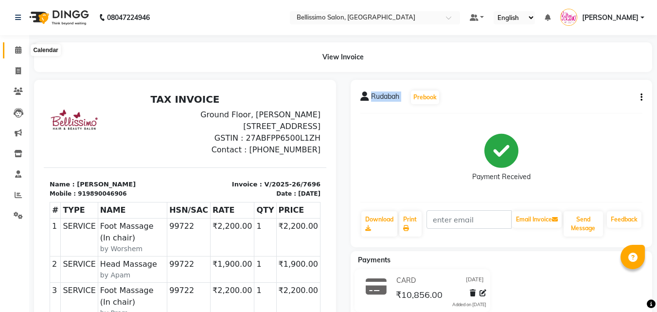
click at [15, 49] on icon at bounding box center [18, 49] width 6 height 7
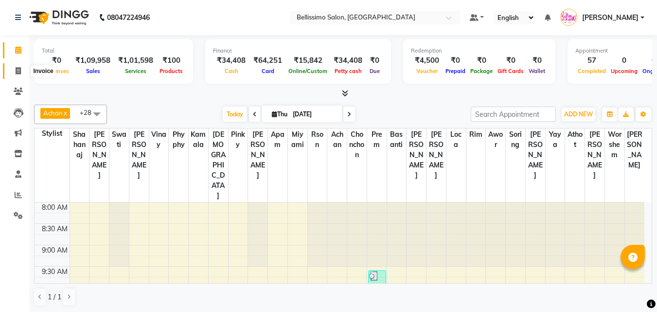
click at [17, 70] on icon at bounding box center [18, 70] width 5 height 7
select select "155"
select select "service"
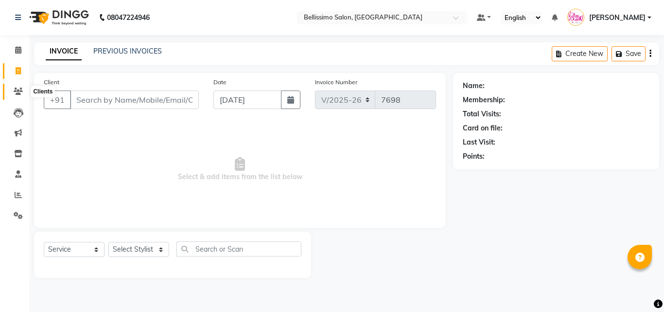
click at [22, 86] on span at bounding box center [18, 91] width 17 height 11
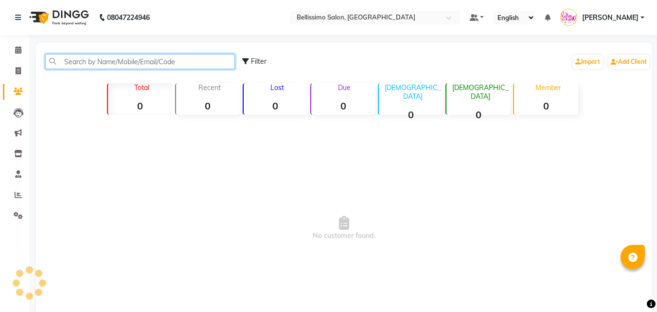
click at [129, 60] on input "text" at bounding box center [140, 61] width 190 height 15
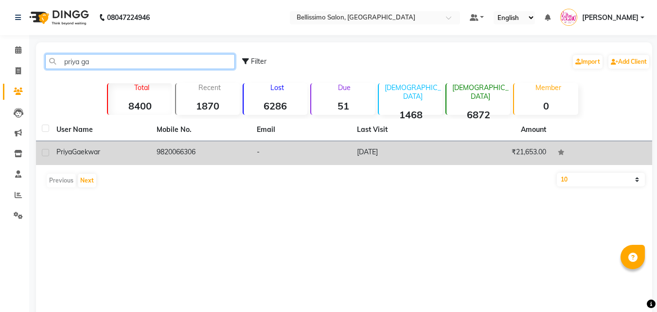
type input "priya ga"
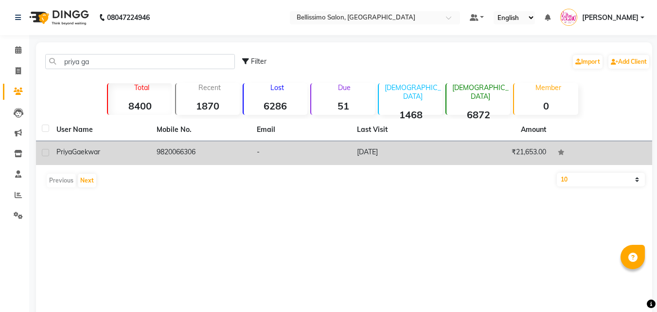
click at [95, 159] on td "[PERSON_NAME]" at bounding box center [101, 153] width 100 height 24
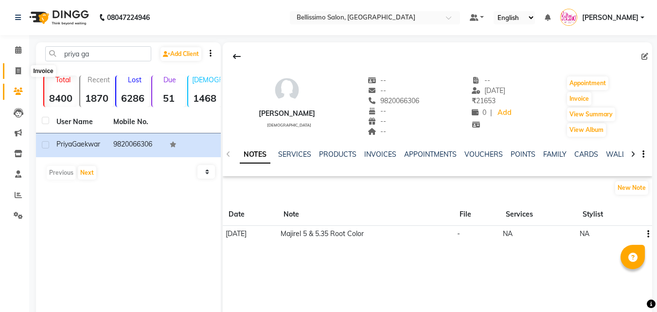
click at [22, 69] on span at bounding box center [18, 71] width 17 height 11
select select "155"
select select "service"
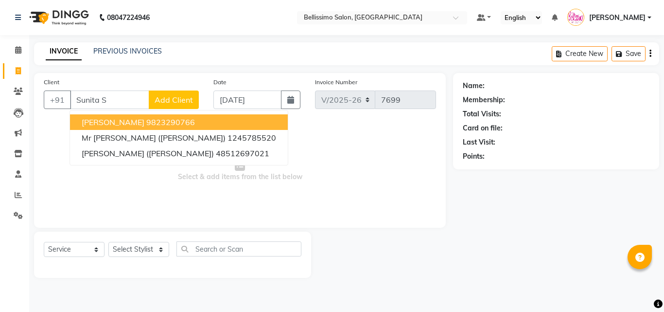
click at [106, 118] on span "Sunita Shetty" at bounding box center [113, 122] width 63 height 10
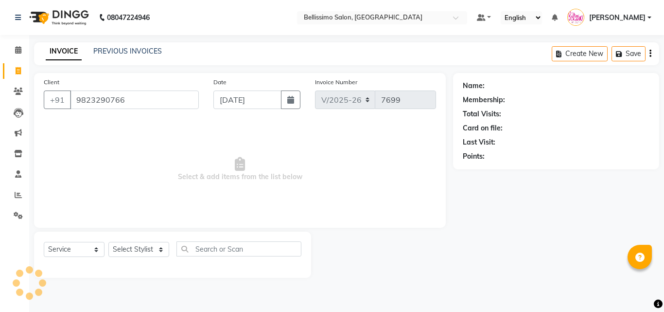
type input "9823290766"
select select "1: Object"
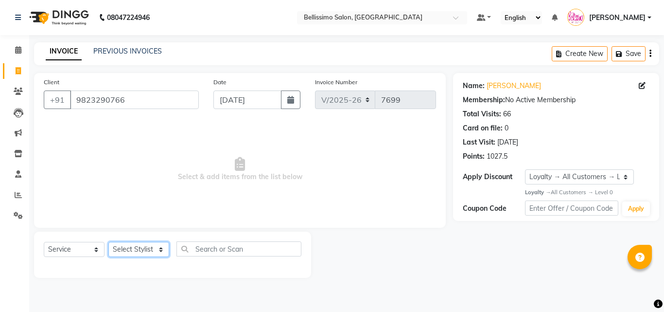
click at [149, 252] on select "Select Stylist [PERSON_NAME] [PERSON_NAME] [PERSON_NAME] [PERSON_NAME] Aso Atha…" at bounding box center [138, 249] width 61 height 15
select select "4530"
click at [108, 242] on select "Select Stylist [PERSON_NAME] [PERSON_NAME] [PERSON_NAME] [PERSON_NAME] Aso Atha…" at bounding box center [138, 249] width 61 height 15
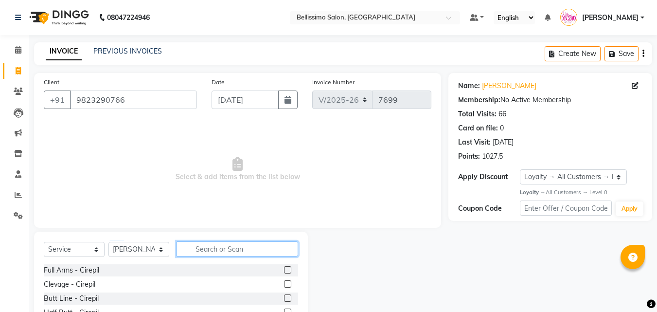
click at [198, 245] on input "text" at bounding box center [238, 248] width 122 height 15
type input "pedi"
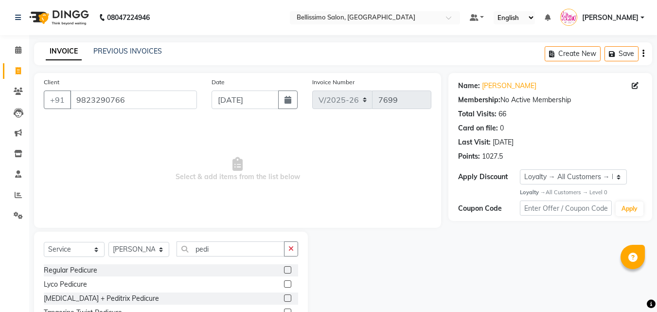
click at [284, 272] on label at bounding box center [287, 269] width 7 height 7
click at [284, 272] on input "checkbox" at bounding box center [287, 270] width 6 height 6
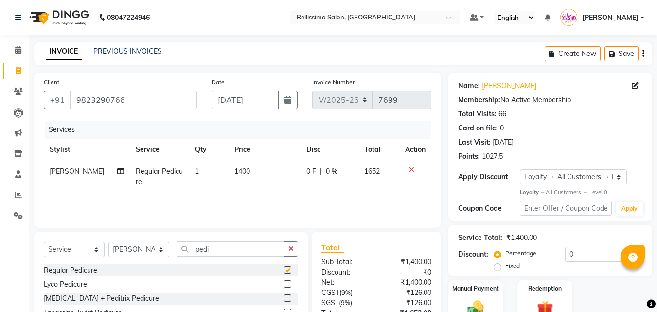
checkbox input "false"
click at [143, 250] on select "Select Stylist [PERSON_NAME] [PERSON_NAME] [PERSON_NAME] [PERSON_NAME] Aso Atha…" at bounding box center [138, 249] width 61 height 15
select select "22457"
click at [108, 242] on select "Select Stylist [PERSON_NAME] [PERSON_NAME] [PERSON_NAME] [PERSON_NAME] Aso Atha…" at bounding box center [138, 249] width 61 height 15
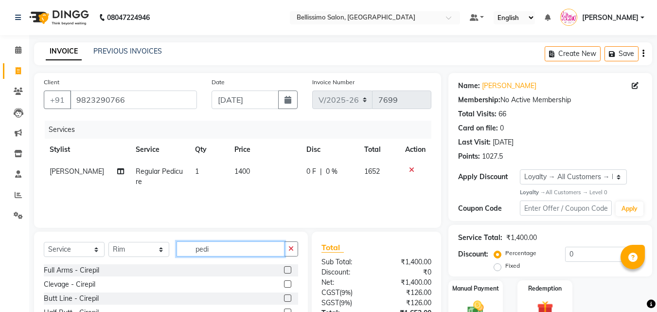
drag, startPoint x: 214, startPoint y: 245, endPoint x: 91, endPoint y: 252, distance: 123.7
click at [140, 245] on div "Select Service Product Membership Package Voucher Prepaid Gift Card Select Styl…" at bounding box center [171, 252] width 254 height 23
type input "mani"
click at [284, 268] on label at bounding box center [287, 269] width 7 height 7
click at [284, 268] on input "checkbox" at bounding box center [287, 270] width 6 height 6
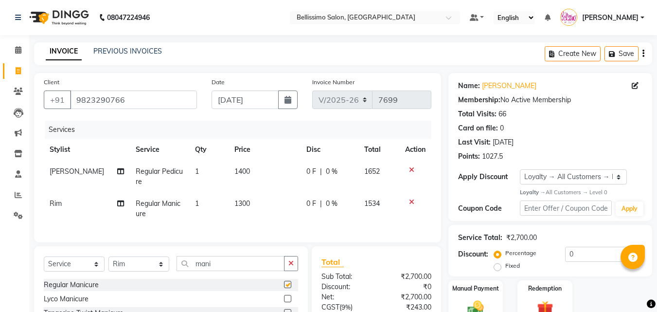
checkbox input "false"
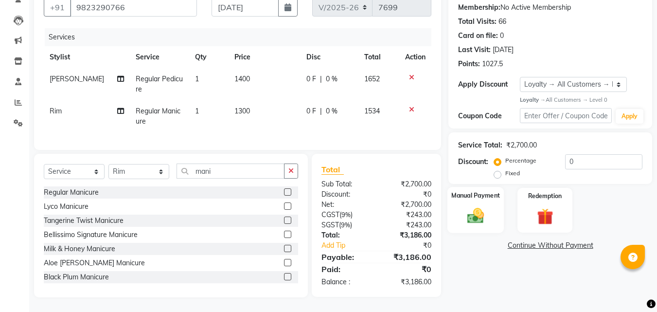
click at [474, 209] on img at bounding box center [475, 215] width 27 height 19
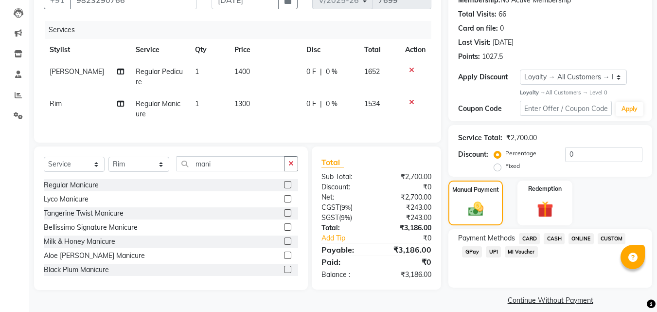
click at [560, 239] on span "CASH" at bounding box center [554, 238] width 21 height 11
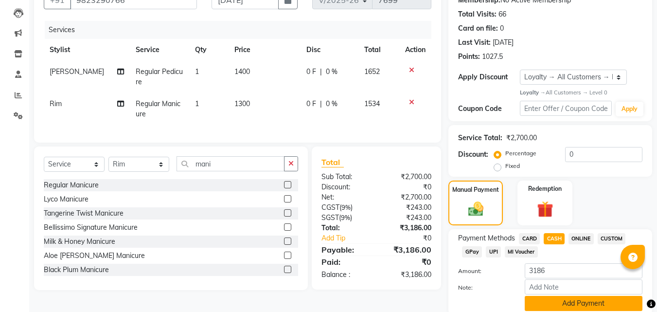
scroll to position [137, 0]
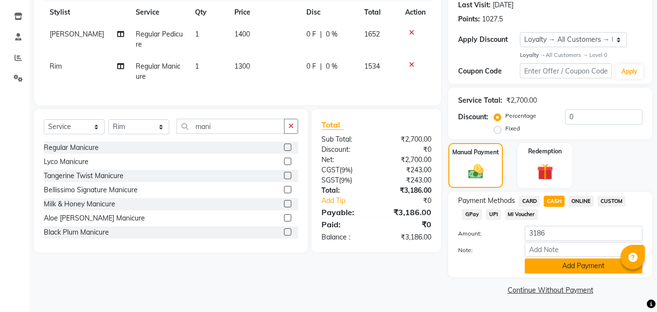
click at [572, 260] on button "Add Payment" at bounding box center [584, 265] width 118 height 15
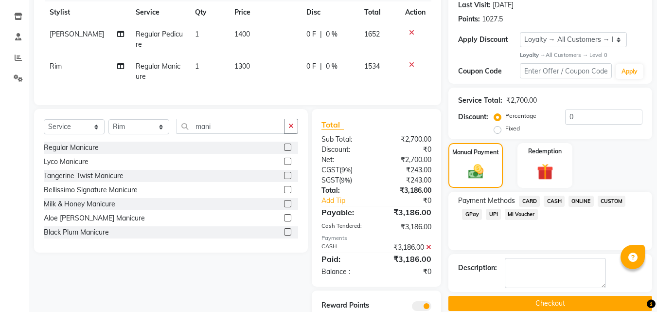
click at [560, 298] on button "Checkout" at bounding box center [550, 303] width 204 height 15
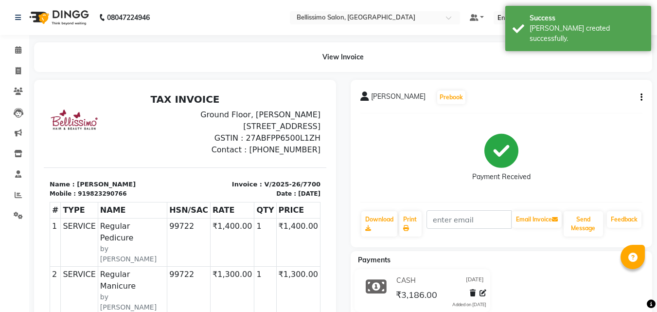
click at [385, 94] on span "Sunita Shetty" at bounding box center [398, 98] width 54 height 14
copy div "Sunita Shetty Prebook"
click at [408, 225] on icon at bounding box center [406, 228] width 6 height 6
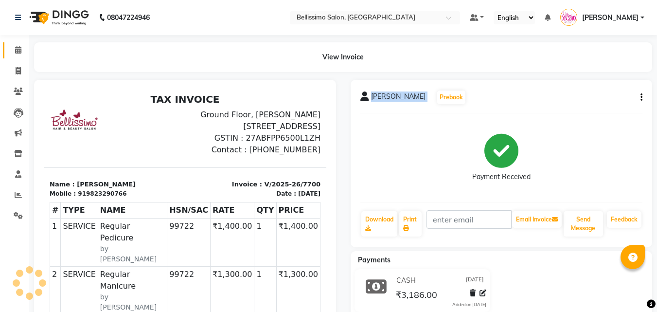
drag, startPoint x: 18, startPoint y: 42, endPoint x: 17, endPoint y: 53, distance: 11.2
click at [19, 42] on li "Calendar" at bounding box center [14, 50] width 29 height 21
click at [23, 53] on span at bounding box center [18, 50] width 17 height 11
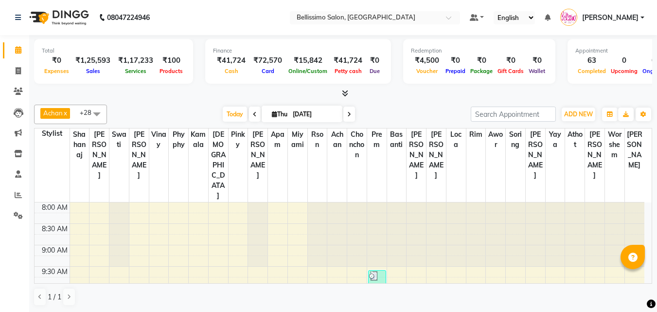
scroll to position [373, 0]
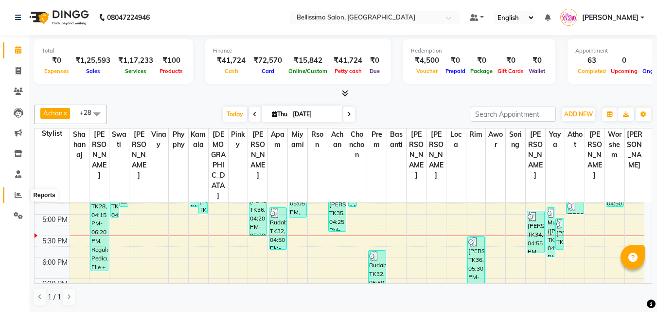
click at [15, 194] on icon at bounding box center [18, 194] width 7 height 7
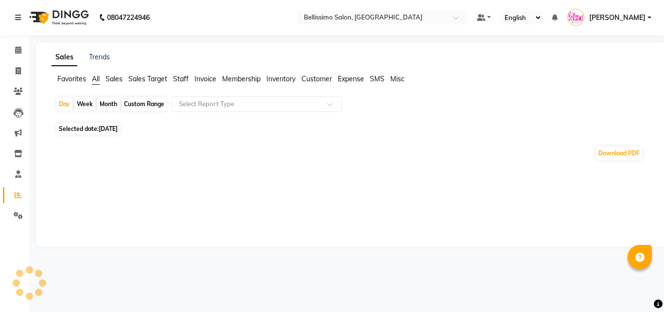
click at [200, 79] on span "Invoice" at bounding box center [206, 78] width 22 height 9
click at [217, 107] on input "text" at bounding box center [247, 104] width 140 height 10
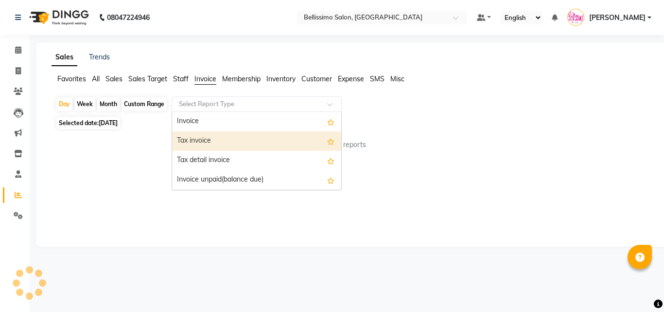
click at [208, 135] on div "Tax invoice" at bounding box center [256, 140] width 169 height 19
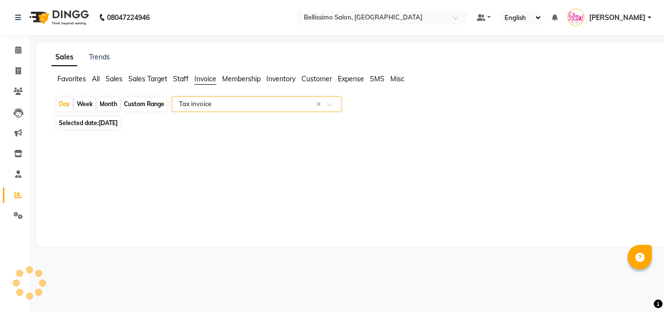
select select "filtered_report"
select select "csv"
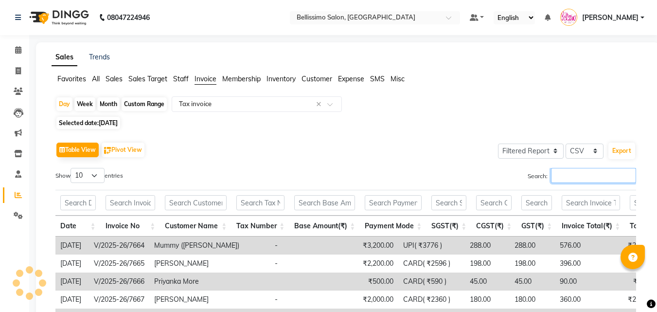
click at [563, 170] on input "Search:" at bounding box center [593, 175] width 85 height 15
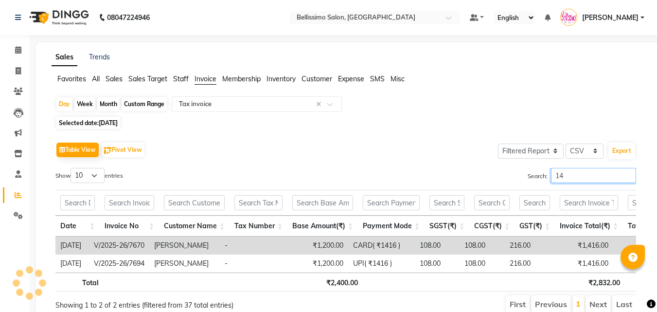
type input "1"
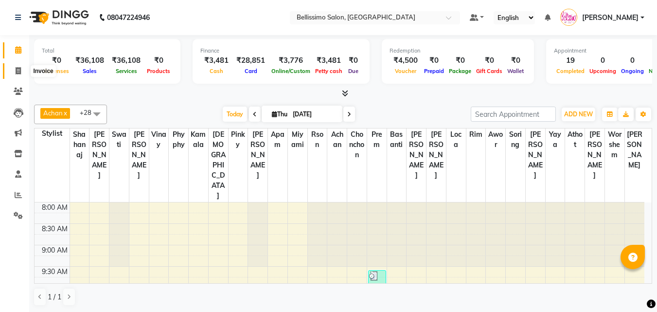
click at [17, 69] on icon at bounding box center [18, 70] width 5 height 7
select select "155"
select select "service"
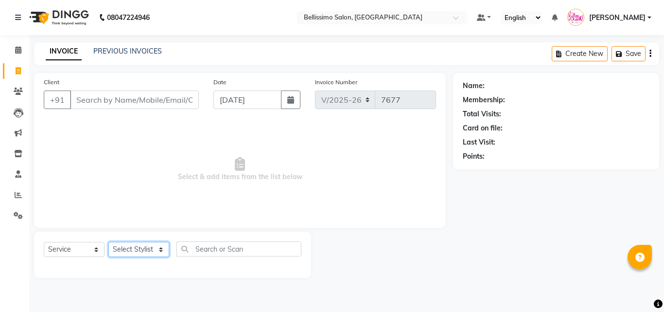
click at [126, 249] on select "Select Stylist [PERSON_NAME] [PERSON_NAME] [PERSON_NAME] [PERSON_NAME] Aso Atha…" at bounding box center [138, 249] width 61 height 15
click at [111, 104] on input "Client" at bounding box center [134, 99] width 129 height 18
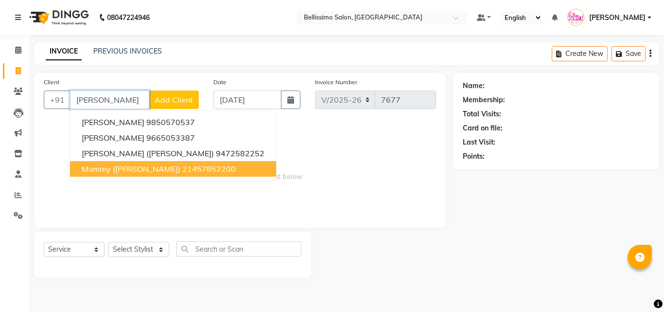
click at [121, 164] on span "Mummy (Aboli)" at bounding box center [131, 169] width 99 height 10
type input "21457852200"
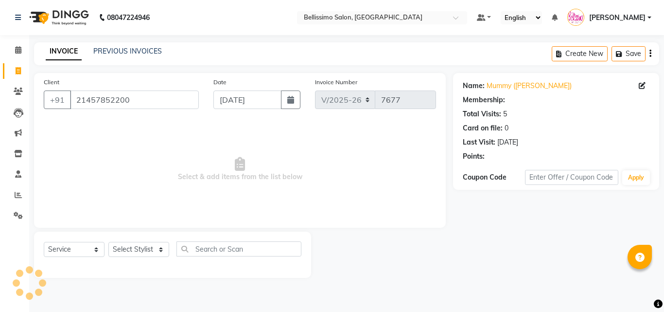
select select "1: Object"
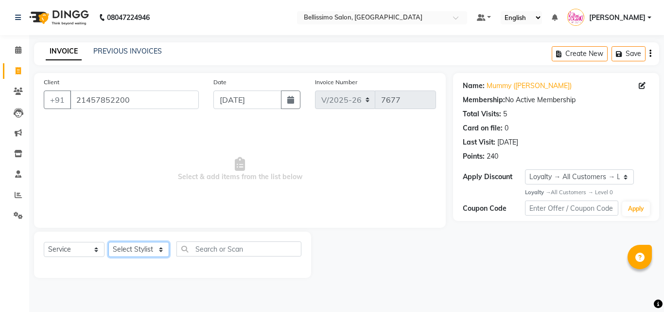
click at [132, 248] on select "Select Stylist [PERSON_NAME] [PERSON_NAME] [PERSON_NAME] [PERSON_NAME] Aso Atha…" at bounding box center [138, 249] width 61 height 15
select select "4518"
click at [108, 242] on select "Select Stylist [PERSON_NAME] [PERSON_NAME] [PERSON_NAME] [PERSON_NAME] Aso Atha…" at bounding box center [138, 249] width 61 height 15
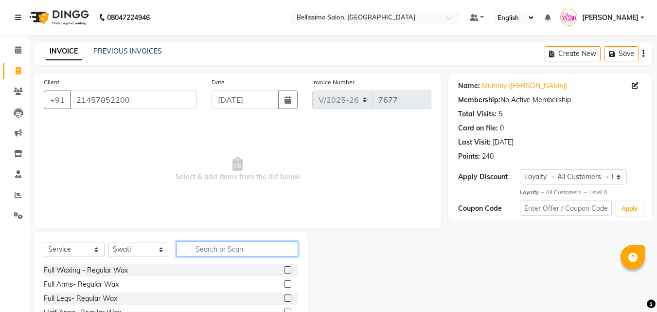
click at [254, 254] on input "text" at bounding box center [238, 248] width 122 height 15
type input "pre"
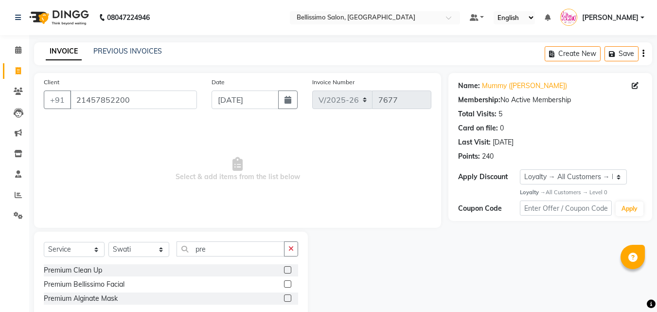
select select "155"
select select "service"
select select "4518"
select select "1: Object"
click at [288, 269] on label at bounding box center [287, 269] width 7 height 7
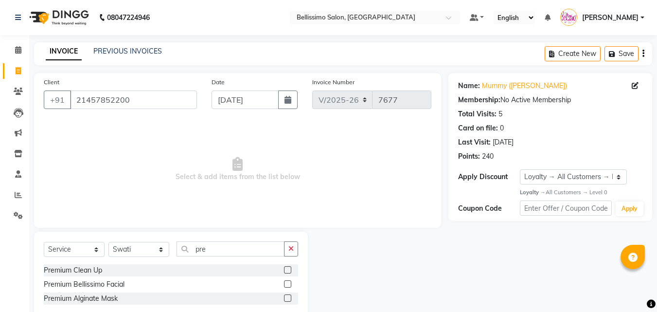
click at [288, 269] on input "checkbox" at bounding box center [287, 270] width 6 height 6
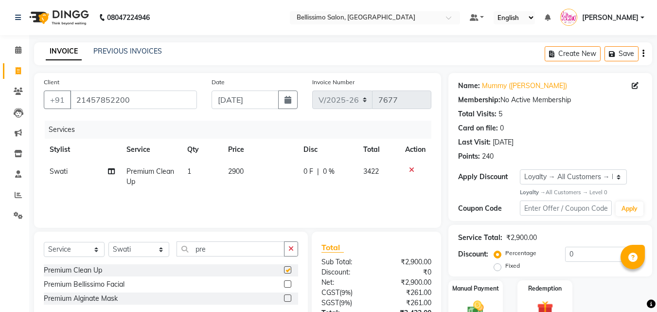
checkbox input "false"
click at [203, 250] on input "pre" at bounding box center [231, 248] width 108 height 15
click at [291, 285] on label at bounding box center [287, 283] width 7 height 7
click at [290, 285] on input "checkbox" at bounding box center [287, 284] width 6 height 6
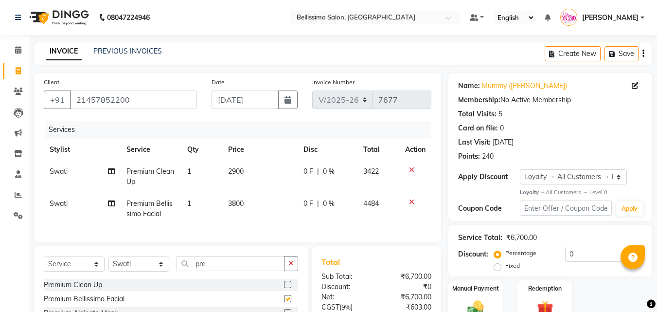
checkbox input "false"
click at [410, 171] on icon at bounding box center [411, 169] width 5 height 7
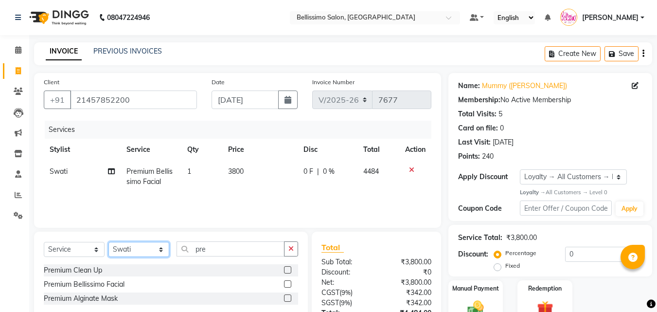
click at [128, 251] on select "Select Stylist [PERSON_NAME] [PERSON_NAME] [PERSON_NAME] [PERSON_NAME] Aso Atha…" at bounding box center [138, 249] width 61 height 15
select select "4526"
click at [108, 242] on select "Select Stylist [PERSON_NAME] [PERSON_NAME] [PERSON_NAME] [PERSON_NAME] Aso Atha…" at bounding box center [138, 249] width 61 height 15
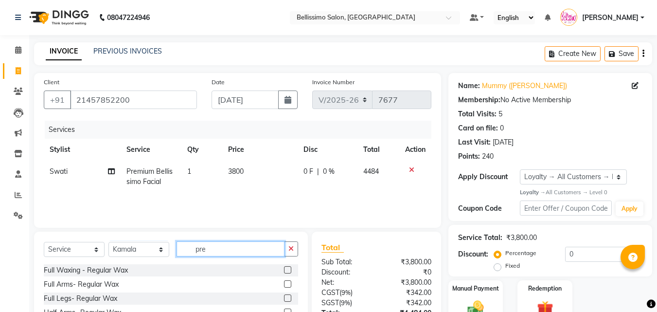
drag, startPoint x: 218, startPoint y: 249, endPoint x: 44, endPoint y: 244, distance: 173.7
click at [125, 246] on div "Select Service Product Membership Package Voucher Prepaid Gift Card Select Styl…" at bounding box center [171, 252] width 254 height 23
type input "pedi"
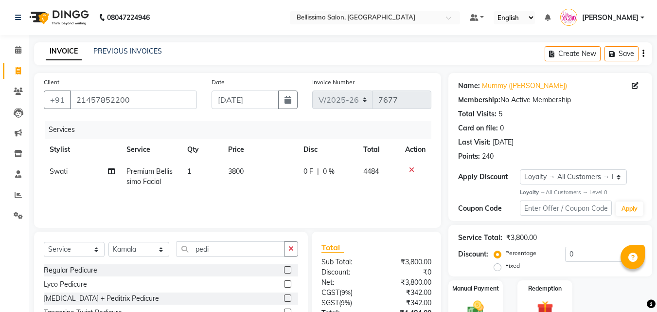
click at [284, 267] on label at bounding box center [287, 269] width 7 height 7
click at [284, 267] on input "checkbox" at bounding box center [287, 270] width 6 height 6
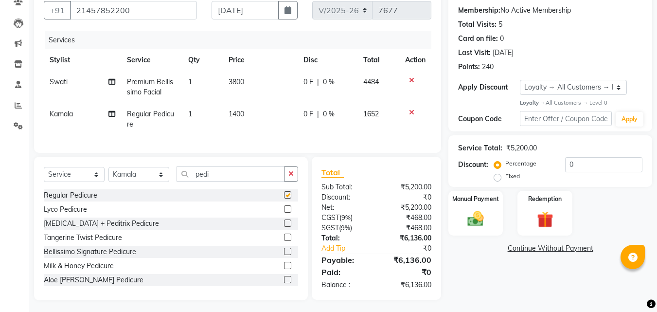
checkbox input "false"
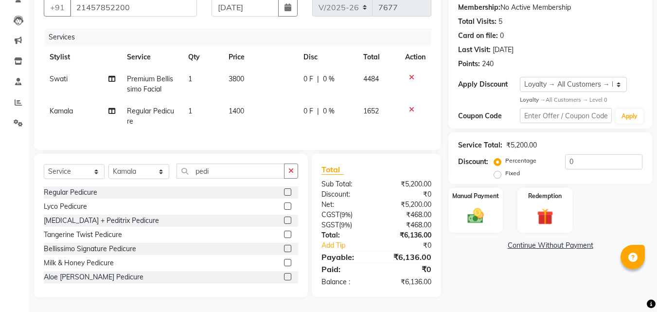
scroll to position [100, 0]
click at [147, 174] on select "Select Stylist [PERSON_NAME] [PERSON_NAME] [PERSON_NAME] [PERSON_NAME] Aso Atha…" at bounding box center [138, 171] width 61 height 15
select select "40117"
click at [108, 164] on select "Select Stylist [PERSON_NAME] [PERSON_NAME] [PERSON_NAME] [PERSON_NAME] Aso Atha…" at bounding box center [138, 171] width 61 height 15
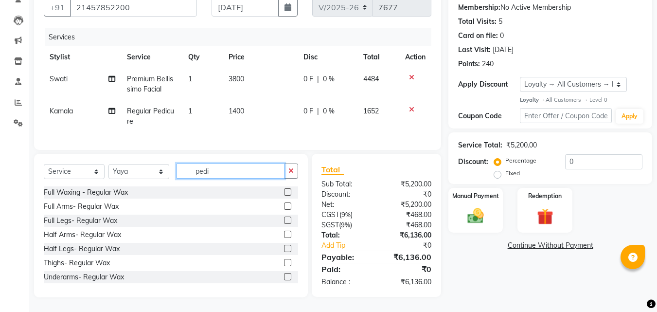
drag, startPoint x: 187, startPoint y: 166, endPoint x: 105, endPoint y: 165, distance: 82.2
click at [127, 165] on div "Select Service Product Membership Package Voucher Prepaid Gift Card Select Styl…" at bounding box center [171, 174] width 254 height 23
type input "mani"
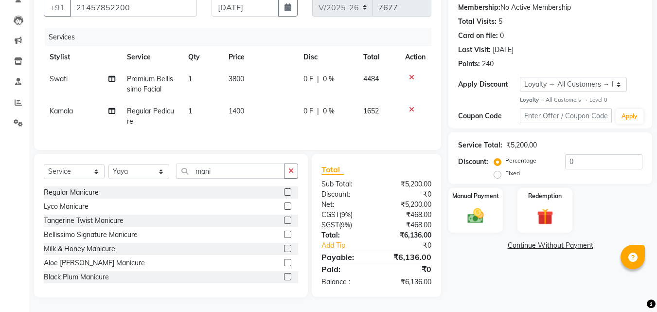
click at [284, 192] on label at bounding box center [287, 191] width 7 height 7
click at [284, 192] on input "checkbox" at bounding box center [287, 192] width 6 height 6
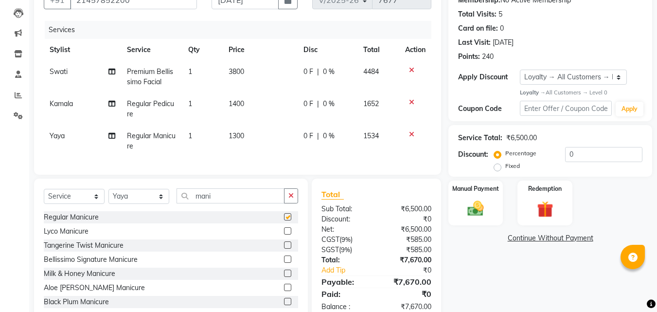
checkbox input "false"
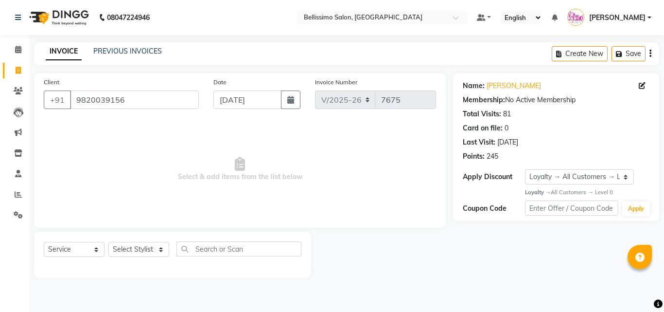
select select "155"
select select "service"
select select "1: Object"
click at [136, 243] on select "Select Stylist [PERSON_NAME] [PERSON_NAME] [PERSON_NAME] [PERSON_NAME] Aso Atha…" at bounding box center [138, 249] width 61 height 15
select select "27456"
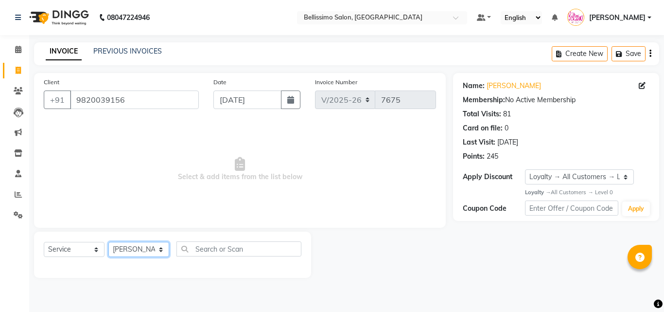
click at [108, 242] on select "Select Stylist [PERSON_NAME] [PERSON_NAME] [PERSON_NAME] [PERSON_NAME] Aso Atha…" at bounding box center [138, 249] width 61 height 15
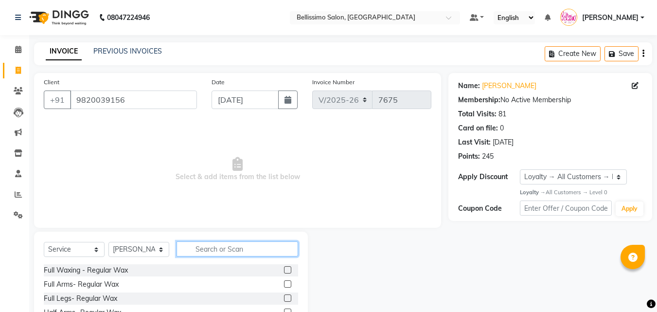
click at [225, 249] on input "text" at bounding box center [238, 248] width 122 height 15
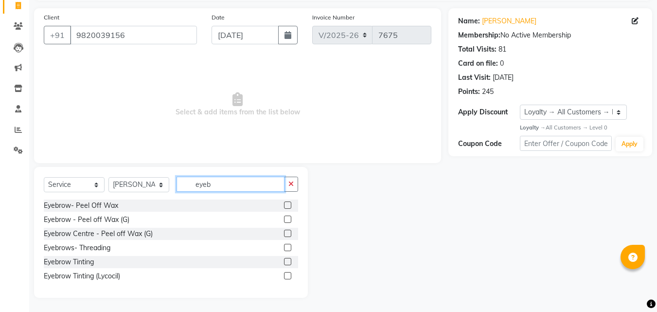
scroll to position [65, 0]
type input "eyeb"
click at [287, 245] on label at bounding box center [287, 246] width 7 height 7
click at [287, 245] on input "checkbox" at bounding box center [287, 247] width 6 height 6
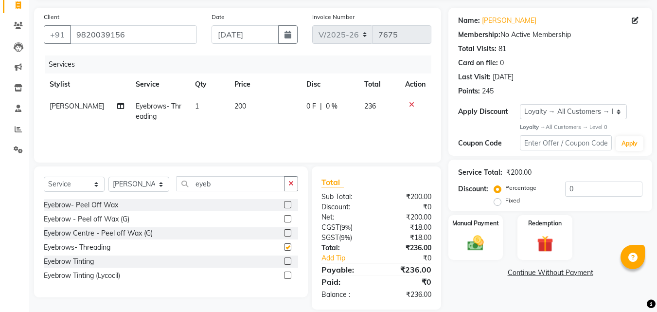
checkbox input "false"
drag, startPoint x: 218, startPoint y: 183, endPoint x: 14, endPoint y: 171, distance: 205.1
click at [84, 172] on div "Select Service Product Membership Package Voucher Prepaid Gift Card Select Styl…" at bounding box center [171, 231] width 274 height 131
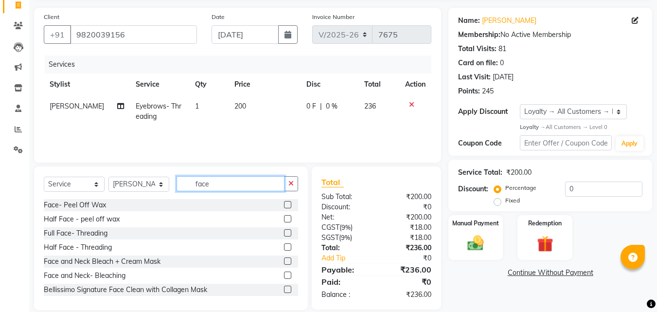
type input "face"
click at [284, 204] on label at bounding box center [287, 204] width 7 height 7
click at [284, 204] on input "checkbox" at bounding box center [287, 205] width 6 height 6
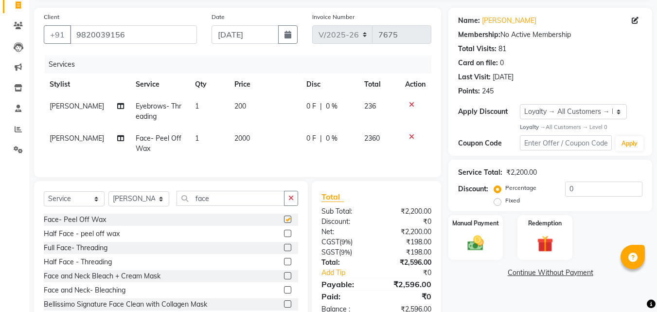
checkbox input "false"
click at [412, 104] on icon at bounding box center [411, 104] width 5 height 7
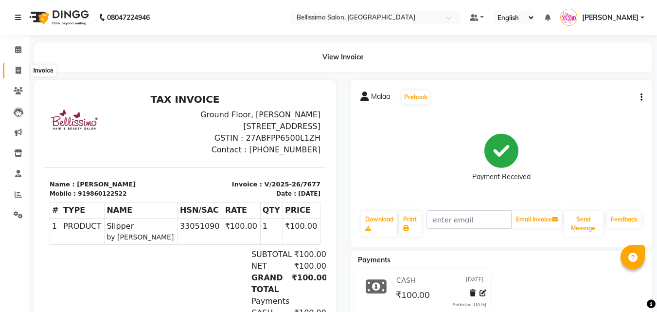
click at [17, 71] on icon at bounding box center [18, 70] width 5 height 7
select select "service"
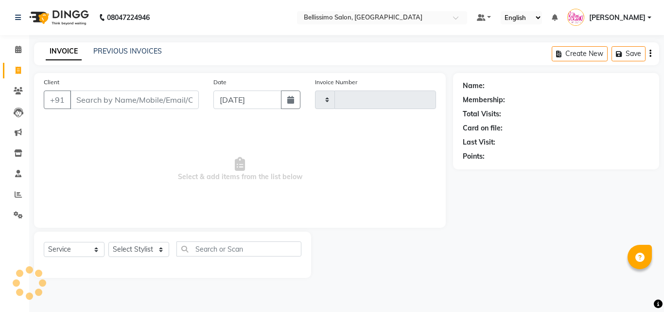
type input "7681"
select select "155"
click at [143, 102] on input "Client" at bounding box center [134, 99] width 129 height 18
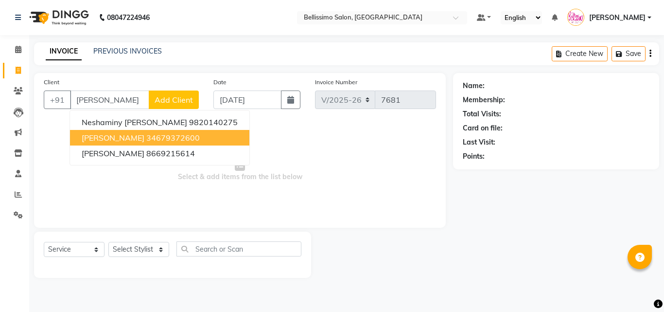
click at [123, 135] on span "[PERSON_NAME]" at bounding box center [113, 138] width 63 height 10
type input "34679372600"
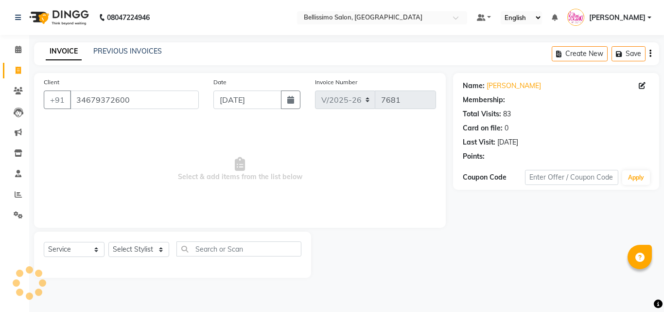
select select "1: Object"
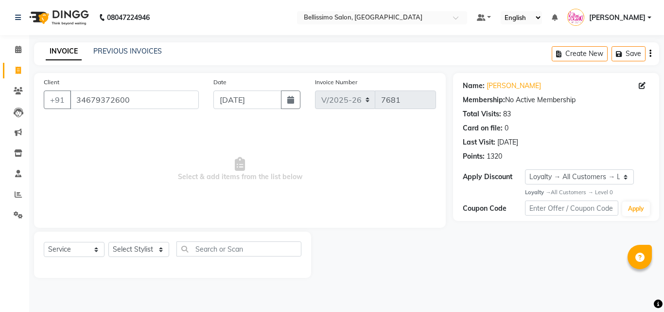
click at [125, 260] on div "Select Service Product Membership Package Voucher Prepaid Gift Card Select Styl…" at bounding box center [173, 252] width 258 height 23
click at [142, 255] on select "Select Stylist [PERSON_NAME] [PERSON_NAME] [PERSON_NAME] [PERSON_NAME] Aso Atha…" at bounding box center [138, 249] width 61 height 15
click at [108, 242] on select "Select Stylist [PERSON_NAME] [PERSON_NAME] [PERSON_NAME] [PERSON_NAME] Aso Atha…" at bounding box center [138, 249] width 61 height 15
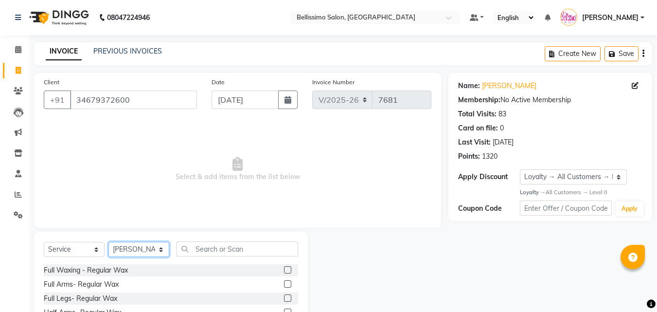
select select "22405"
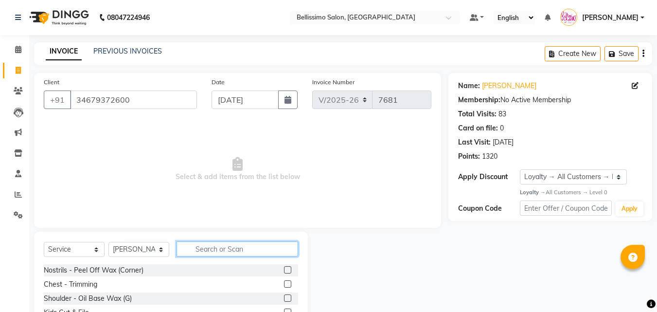
click at [217, 248] on input "text" at bounding box center [238, 248] width 122 height 15
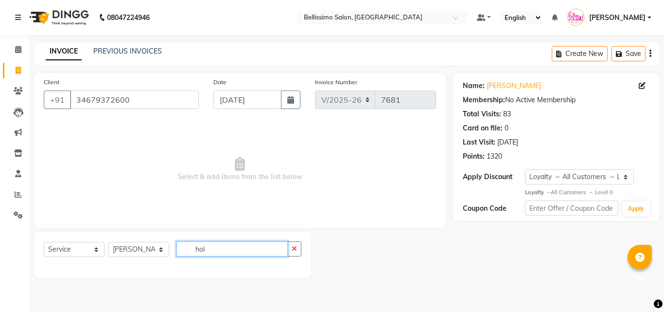
type input "hol"
click at [130, 243] on select "Select Stylist [PERSON_NAME] [PERSON_NAME] [PERSON_NAME] [PERSON_NAME] Aso Atha…" at bounding box center [138, 249] width 61 height 15
select select "26664"
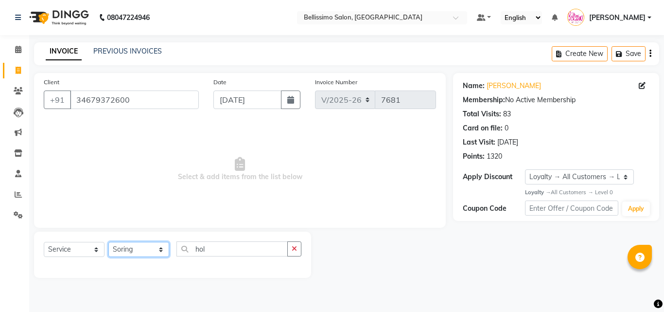
click at [108, 242] on select "Select Stylist [PERSON_NAME] [PERSON_NAME] [PERSON_NAME] [PERSON_NAME] Aso Atha…" at bounding box center [138, 249] width 61 height 15
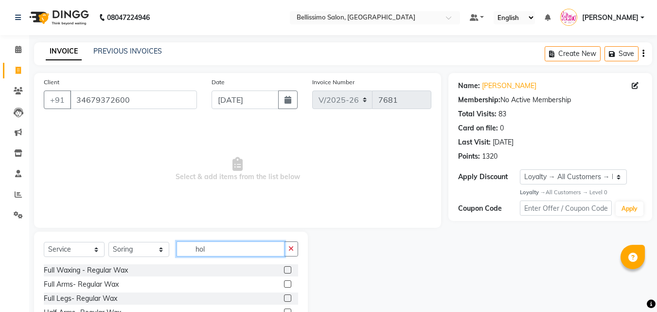
click at [227, 245] on input "hol" at bounding box center [231, 248] width 108 height 15
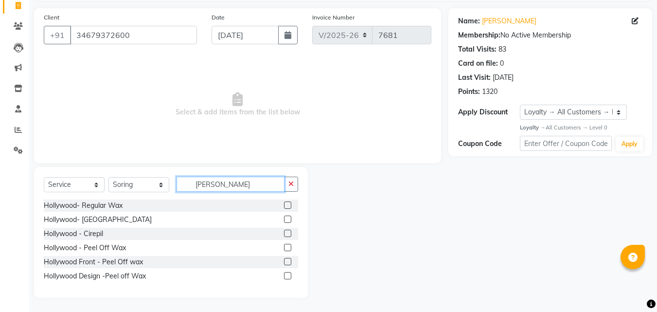
scroll to position [65, 0]
type input "[PERSON_NAME]"
click at [285, 249] on label at bounding box center [287, 246] width 7 height 7
click at [285, 249] on input "checkbox" at bounding box center [287, 247] width 6 height 6
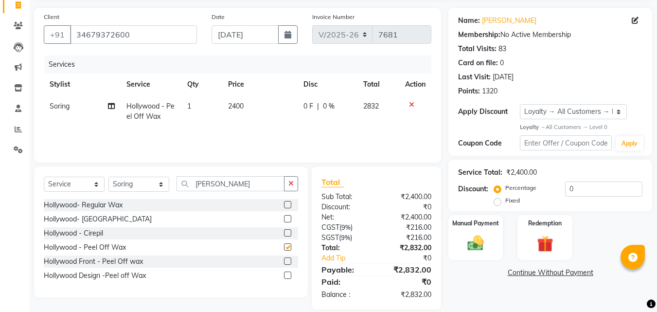
checkbox input "false"
drag, startPoint x: 225, startPoint y: 186, endPoint x: 103, endPoint y: 192, distance: 122.2
click at [138, 186] on div "Select Service Product Membership Package Voucher Prepaid Gift Card Select Styl…" at bounding box center [171, 187] width 254 height 23
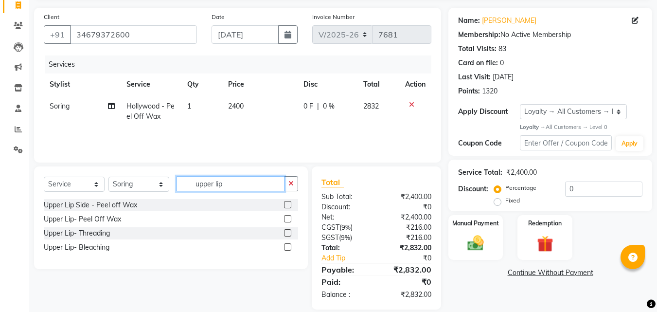
type input "upper lip"
click at [288, 231] on label at bounding box center [287, 232] width 7 height 7
click at [288, 231] on input "checkbox" at bounding box center [287, 233] width 6 height 6
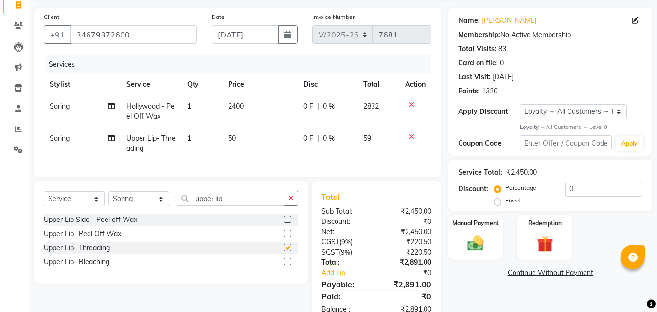
checkbox input "false"
click at [286, 237] on label at bounding box center [287, 233] width 7 height 7
click at [286, 237] on input "checkbox" at bounding box center [287, 234] width 6 height 6
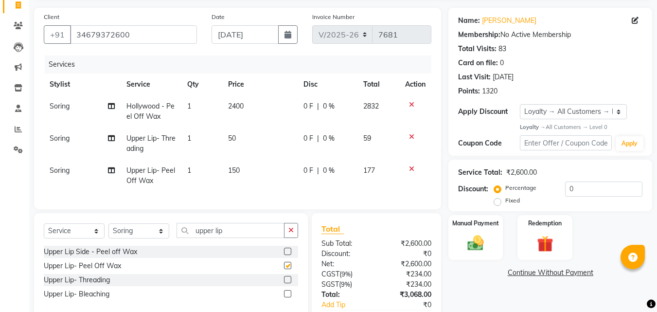
checkbox input "false"
click at [411, 135] on icon at bounding box center [411, 136] width 5 height 7
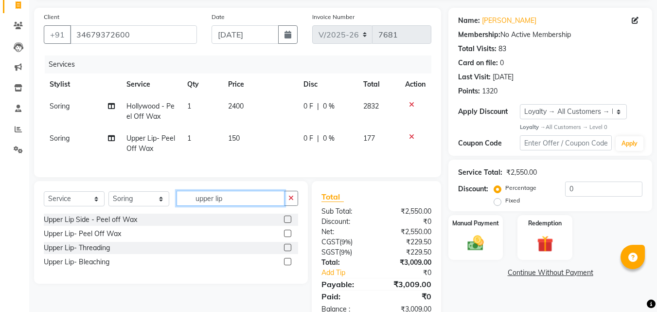
drag, startPoint x: 243, startPoint y: 205, endPoint x: 105, endPoint y: 212, distance: 138.3
click at [153, 206] on div "Select Service Product Membership Package Voucher Prepaid Gift Card Select Styl…" at bounding box center [171, 202] width 254 height 23
type input "nostr"
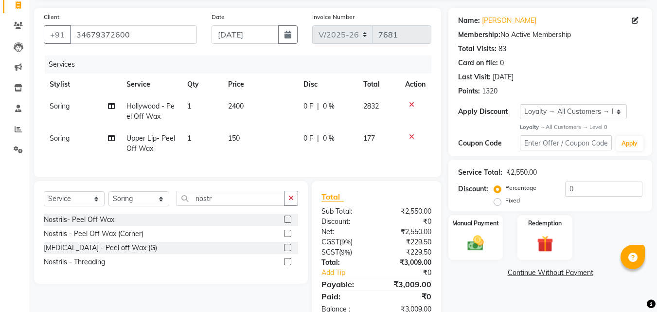
click at [289, 223] on label at bounding box center [287, 218] width 7 height 7
click at [289, 223] on input "checkbox" at bounding box center [287, 219] width 6 height 6
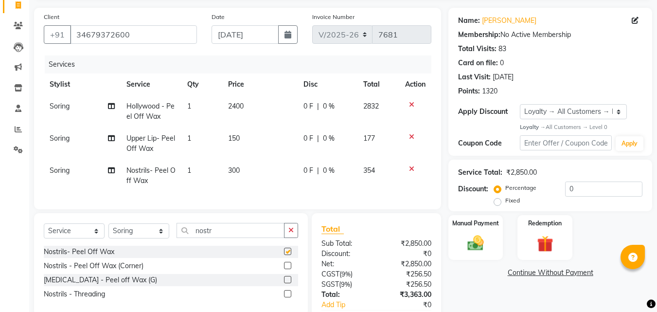
checkbox input "false"
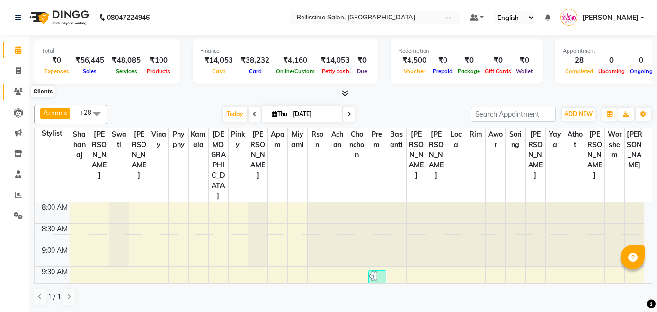
click at [15, 90] on icon at bounding box center [18, 91] width 9 height 7
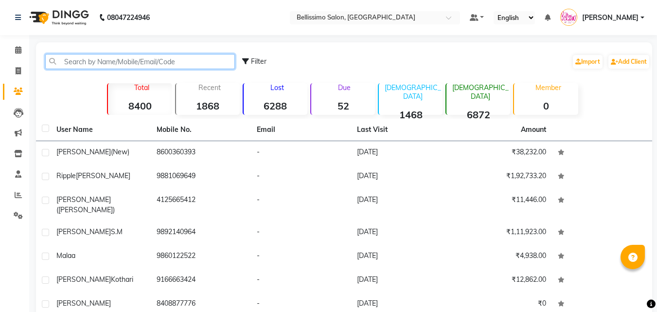
click at [109, 67] on input "text" at bounding box center [140, 61] width 190 height 15
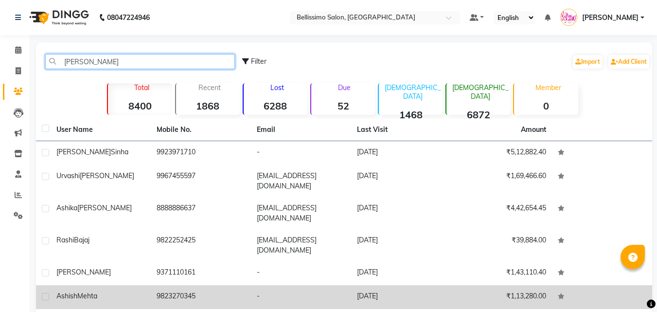
type input "ashis"
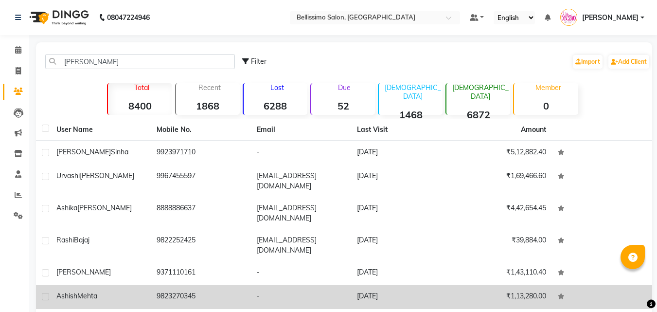
click at [95, 291] on span "Mehta" at bounding box center [87, 295] width 20 height 9
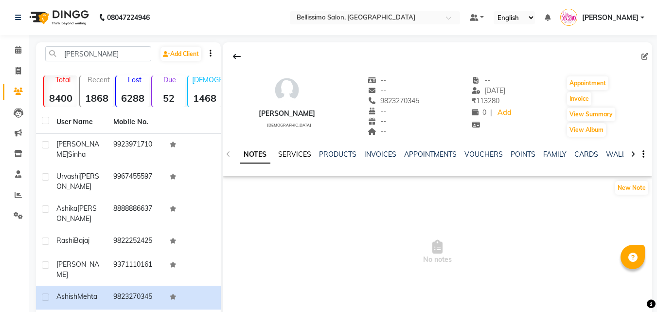
click at [300, 155] on link "SERVICES" at bounding box center [294, 154] width 33 height 9
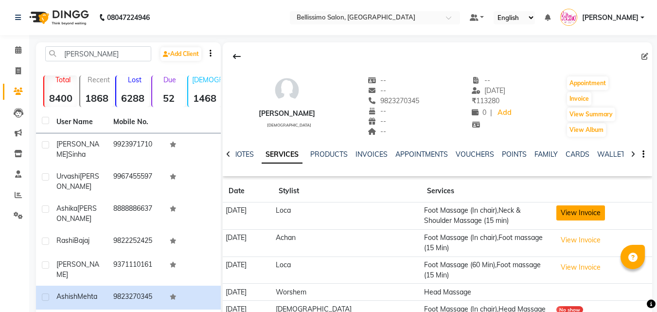
click at [556, 215] on button "View Invoice" at bounding box center [580, 212] width 49 height 15
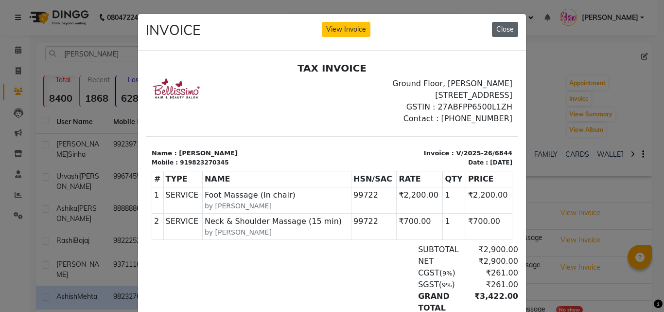
click at [506, 35] on button "Close" at bounding box center [505, 29] width 26 height 15
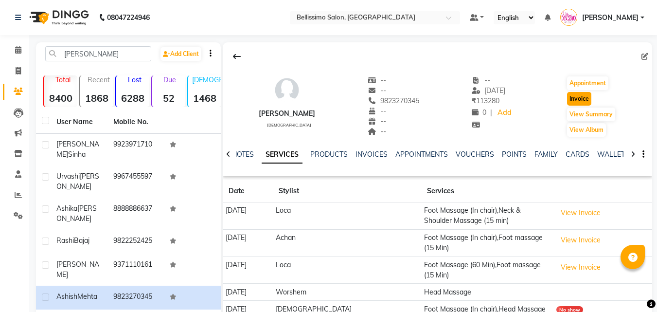
click at [581, 95] on button "Invoice" at bounding box center [579, 99] width 24 height 14
select select "155"
select select "service"
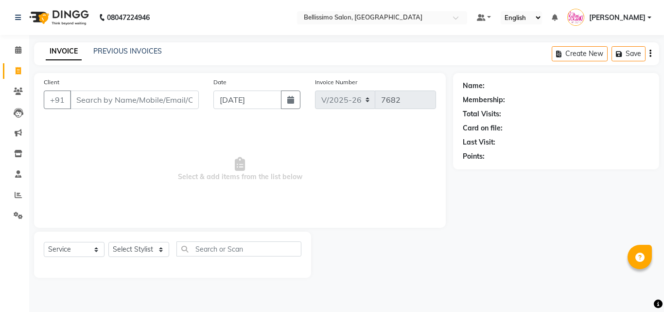
type input "9823270345"
select select "1: Object"
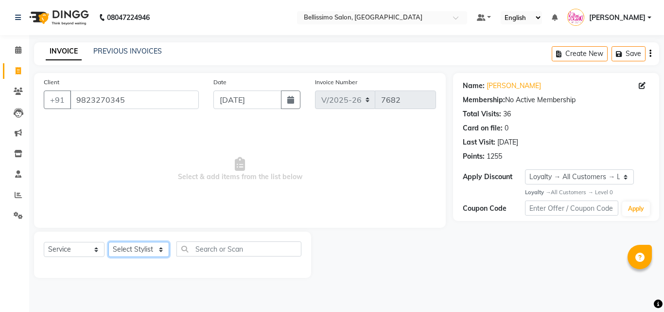
click at [141, 248] on select "Select Stylist [PERSON_NAME] [PERSON_NAME] [PERSON_NAME] [PERSON_NAME] Aso Atha…" at bounding box center [138, 249] width 61 height 15
select select "7954"
click at [108, 242] on select "Select Stylist [PERSON_NAME] [PERSON_NAME] [PERSON_NAME] [PERSON_NAME] Aso Atha…" at bounding box center [138, 249] width 61 height 15
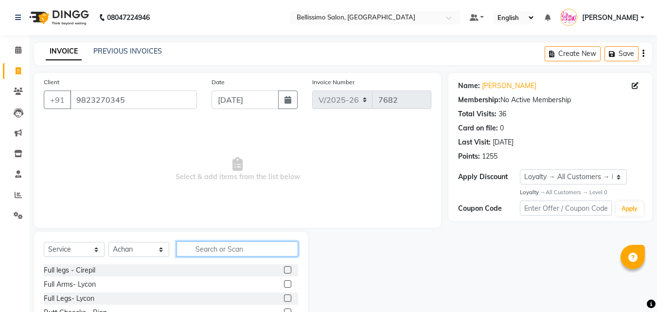
click at [206, 248] on input "text" at bounding box center [238, 248] width 122 height 15
type input "Foot ma"
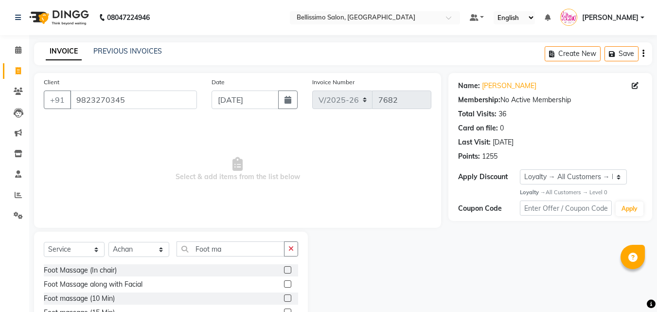
click at [284, 271] on label at bounding box center [287, 269] width 7 height 7
click at [284, 271] on input "checkbox" at bounding box center [287, 270] width 6 height 6
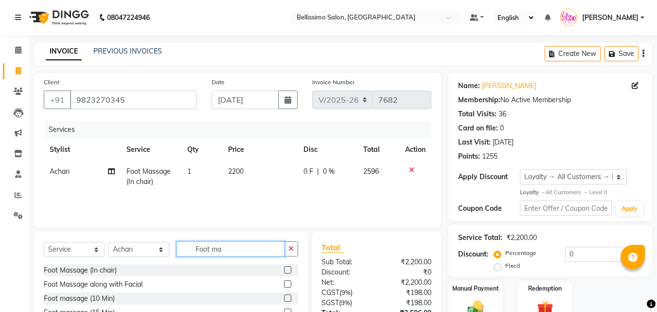
checkbox input "false"
drag, startPoint x: 238, startPoint y: 248, endPoint x: 131, endPoint y: 261, distance: 108.3
click at [143, 250] on div "Select Service Product Membership Package Voucher Prepaid Gift Card Select Styl…" at bounding box center [171, 252] width 254 height 23
type input "15"
click at [292, 285] on div at bounding box center [291, 284] width 14 height 12
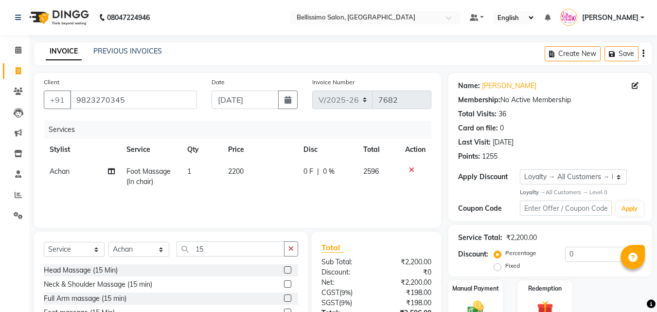
click at [286, 280] on label at bounding box center [287, 283] width 7 height 7
click at [286, 281] on input "checkbox" at bounding box center [287, 284] width 6 height 6
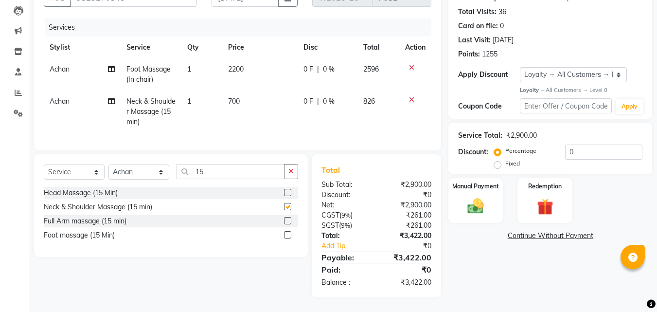
checkbox input "false"
click at [153, 169] on select "Select Stylist [PERSON_NAME] [PERSON_NAME] [PERSON_NAME] [PERSON_NAME] Aso Atha…" at bounding box center [138, 171] width 61 height 15
select select "4532"
click at [108, 164] on select "Select Stylist [PERSON_NAME] [PERSON_NAME] [PERSON_NAME] [PERSON_NAME] Aso Atha…" at bounding box center [138, 171] width 61 height 15
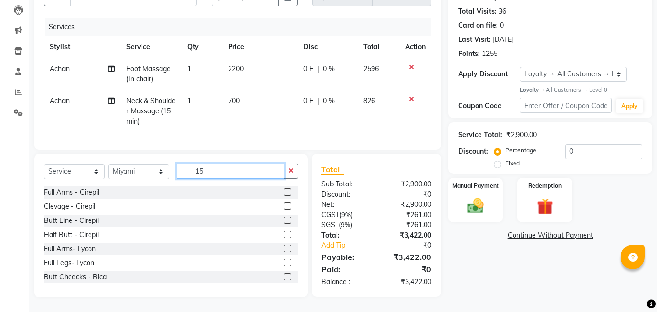
drag, startPoint x: 214, startPoint y: 172, endPoint x: 49, endPoint y: 171, distance: 165.8
click at [140, 171] on div "Select Service Product Membership Package Voucher Prepaid Gift Card Select Styl…" at bounding box center [171, 174] width 254 height 23
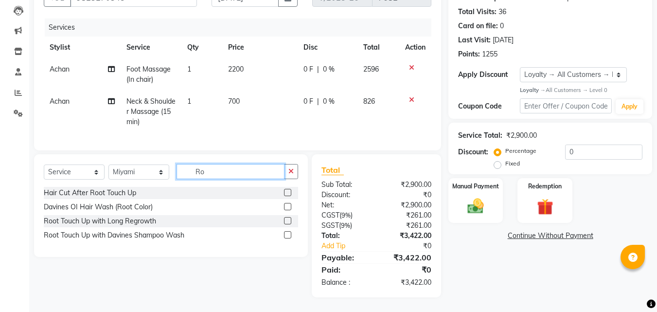
type input "R"
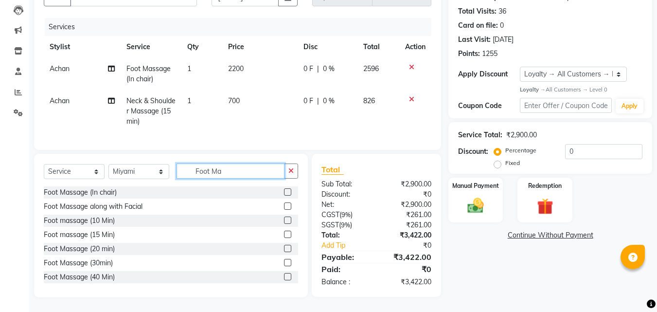
type input "Foot Ma"
click at [284, 194] on label at bounding box center [287, 191] width 7 height 7
click at [284, 194] on input "checkbox" at bounding box center [287, 192] width 6 height 6
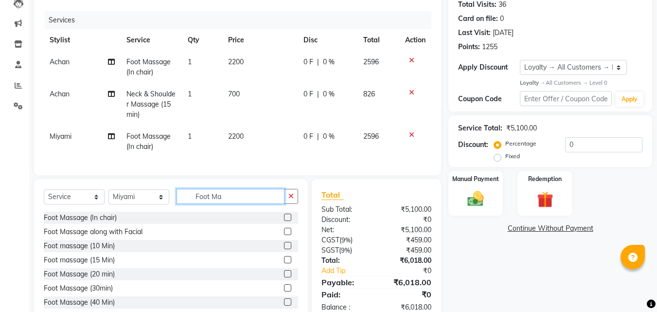
checkbox input "false"
drag, startPoint x: 236, startPoint y: 210, endPoint x: 149, endPoint y: 193, distance: 88.3
click at [168, 193] on div "Select Service Product Membership Package Voucher Prepaid Gift Card Select Styl…" at bounding box center [171, 250] width 274 height 143
type input "5"
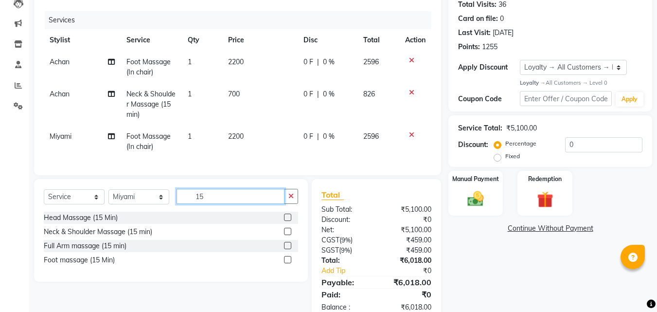
type input "15"
click at [287, 235] on label at bounding box center [287, 231] width 7 height 7
click at [287, 235] on input "checkbox" at bounding box center [287, 232] width 6 height 6
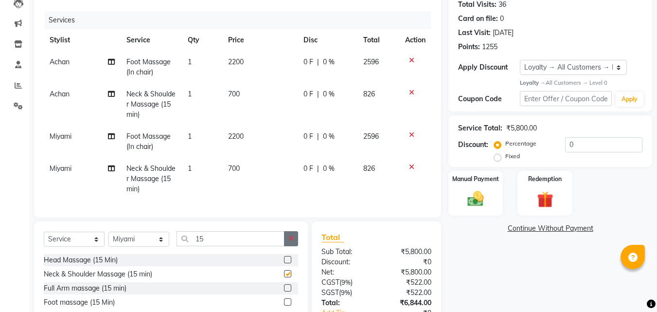
checkbox input "false"
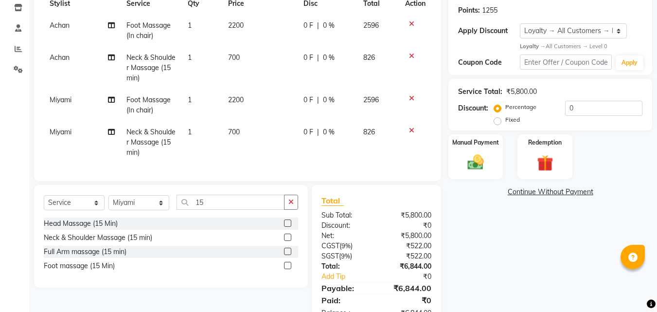
scroll to position [184, 0]
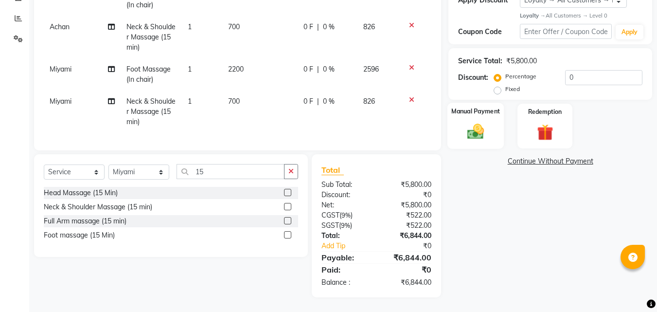
click at [475, 122] on img at bounding box center [475, 131] width 27 height 19
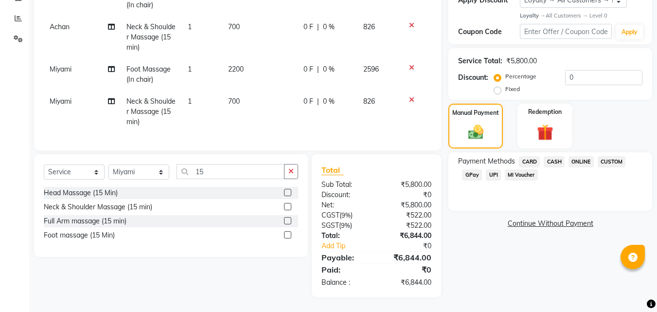
click at [527, 156] on span "CARD" at bounding box center [529, 161] width 21 height 11
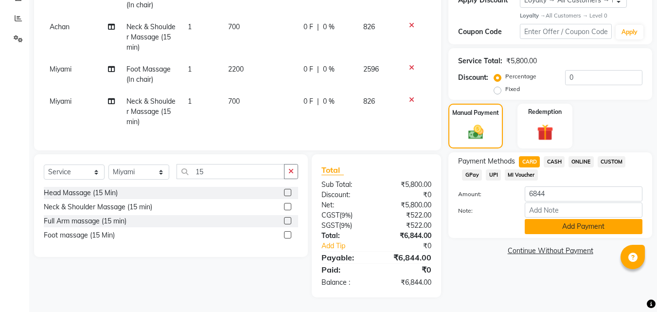
click at [544, 219] on button "Add Payment" at bounding box center [584, 226] width 118 height 15
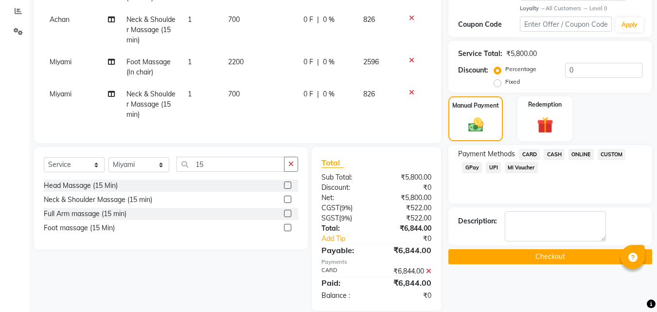
click at [551, 259] on button "Checkout" at bounding box center [550, 256] width 204 height 15
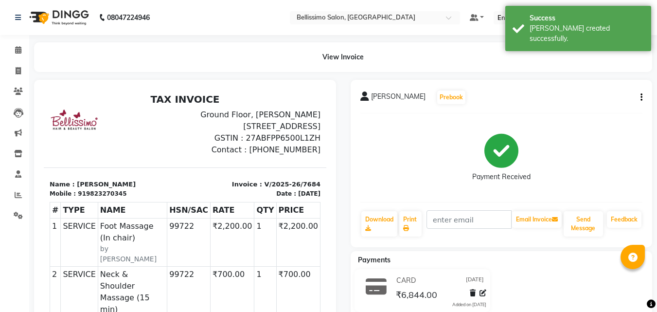
click at [384, 93] on span "Ashish Mehta" at bounding box center [398, 98] width 54 height 14
copy div "Ashish Mehta Prebook"
click at [406, 226] on icon at bounding box center [406, 228] width 6 height 6
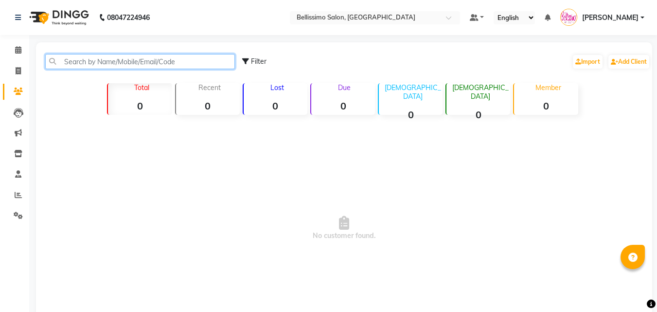
click at [117, 60] on input "text" at bounding box center [140, 61] width 190 height 15
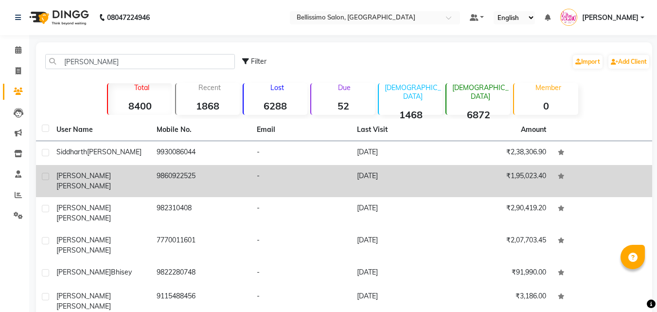
click at [92, 181] on td "[PERSON_NAME]" at bounding box center [101, 181] width 100 height 32
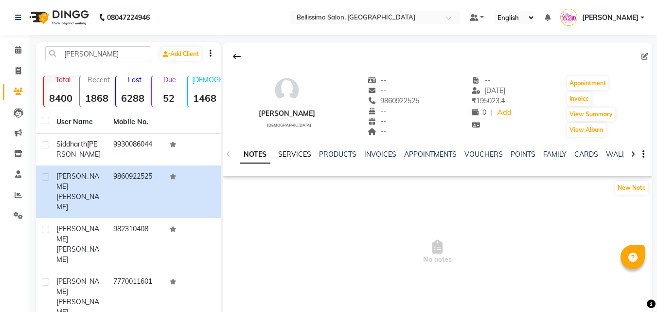
click at [297, 157] on link "SERVICES" at bounding box center [294, 154] width 33 height 9
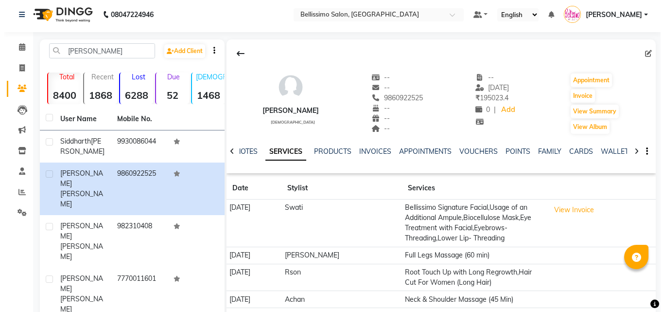
scroll to position [146, 0]
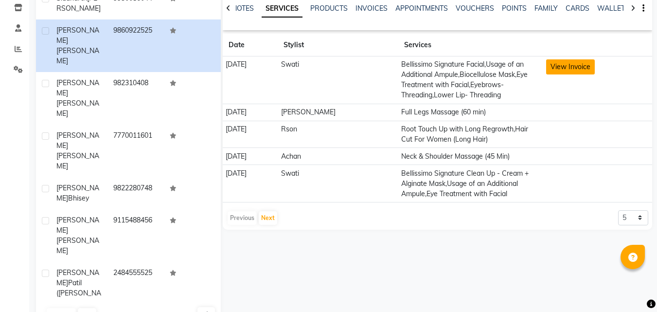
click at [559, 62] on button "View Invoice" at bounding box center [570, 66] width 49 height 15
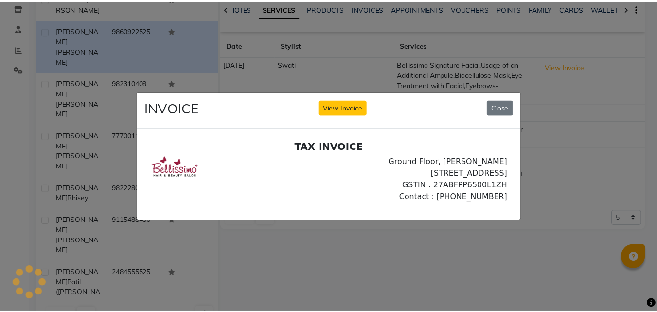
scroll to position [0, 0]
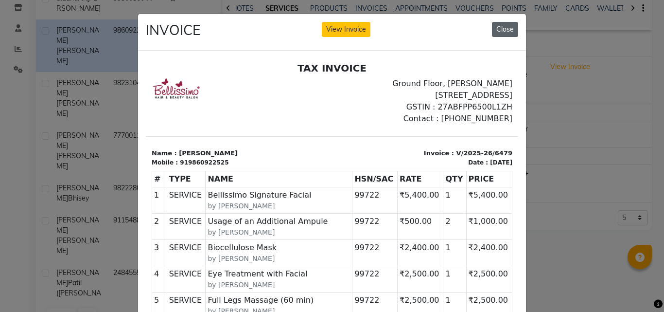
click at [497, 29] on button "Close" at bounding box center [505, 29] width 26 height 15
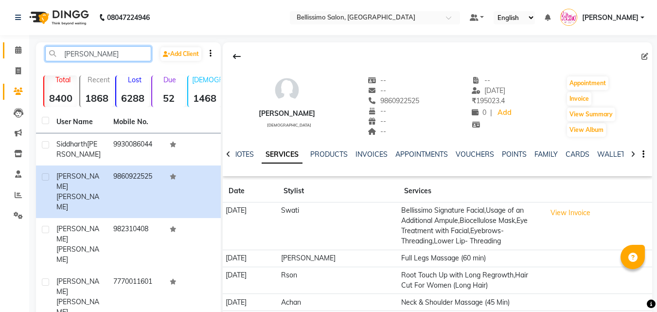
drag, startPoint x: 89, startPoint y: 54, endPoint x: 12, endPoint y: 55, distance: 77.3
click at [16, 54] on app-home "08047224946 Select Location × Bellissimo Salon, [GEOGRAPHIC_DATA] Park Default …" at bounding box center [328, 243] width 657 height 487
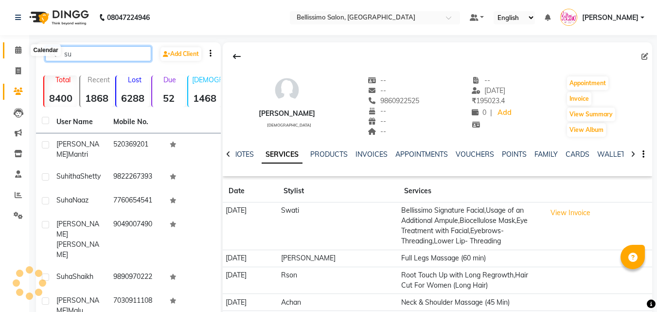
type input "s"
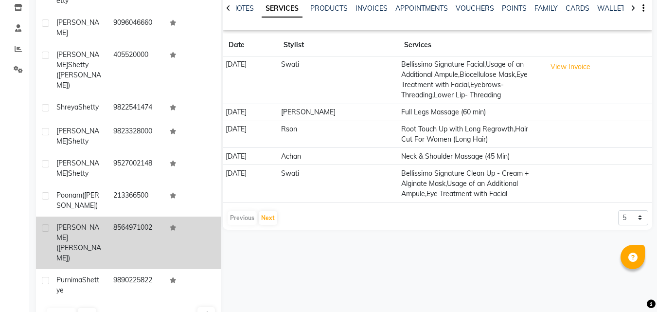
scroll to position [175, 0]
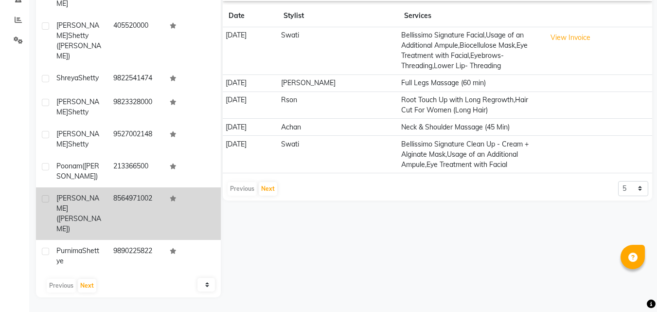
type input "[PERSON_NAME]"
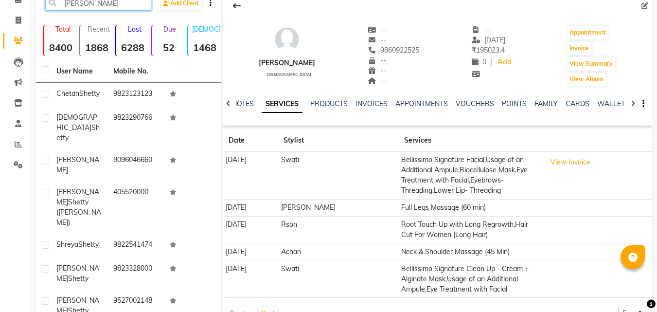
scroll to position [0, 0]
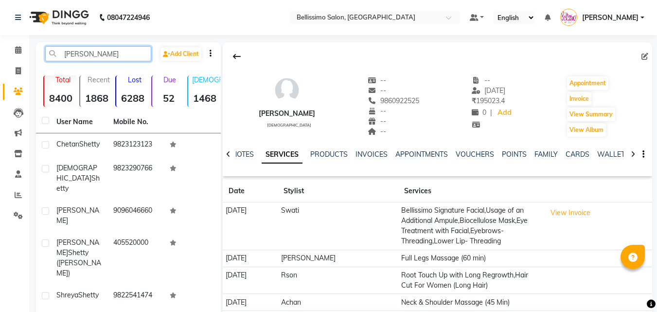
click at [0, 54] on app-home "08047224946 Select Location × Bellissimo Salon, Koregaon Park Default Panel My …" at bounding box center [328, 243] width 657 height 487
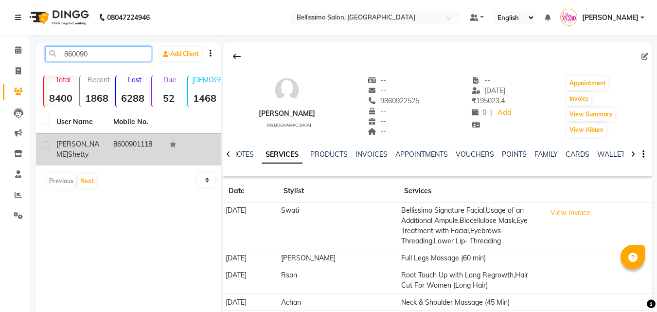
type input "860090"
click at [73, 146] on span "Sahana" at bounding box center [77, 149] width 43 height 19
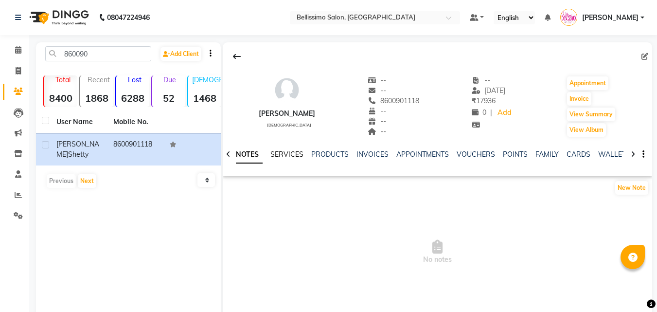
click at [294, 156] on link "SERVICES" at bounding box center [286, 154] width 33 height 9
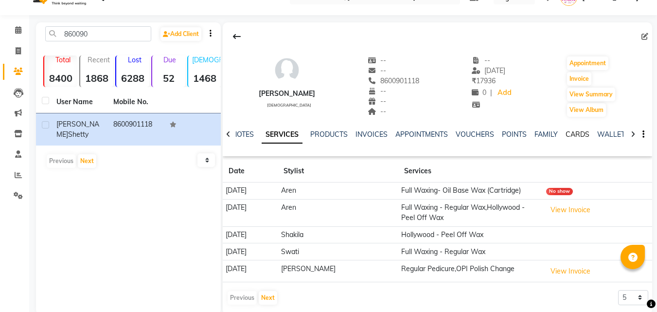
scroll to position [37, 0]
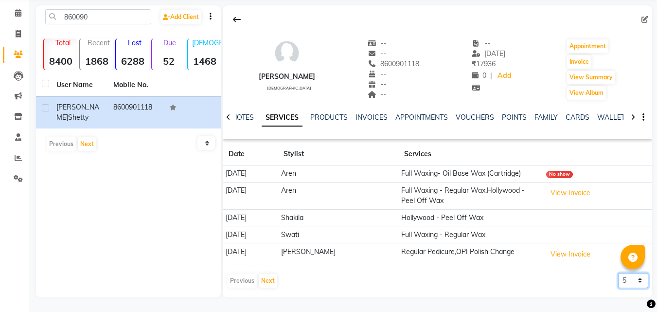
click at [629, 284] on select "5 10 50 100 500" at bounding box center [633, 280] width 30 height 15
select select "500"
click at [618, 273] on select "5 10 50 100 500" at bounding box center [633, 280] width 30 height 15
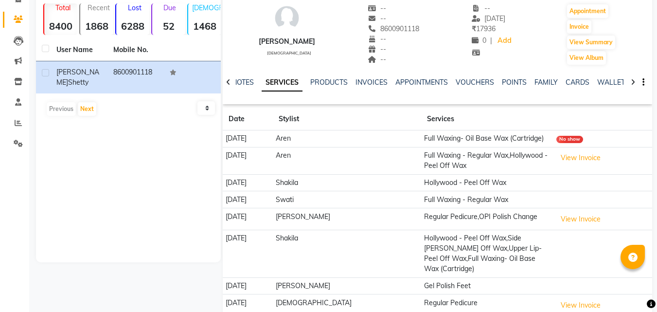
scroll to position [0, 0]
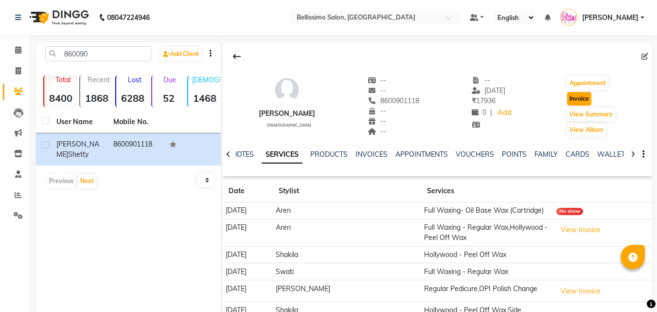
click at [581, 92] on button "Invoice" at bounding box center [579, 99] width 24 height 14
select select "155"
select select "service"
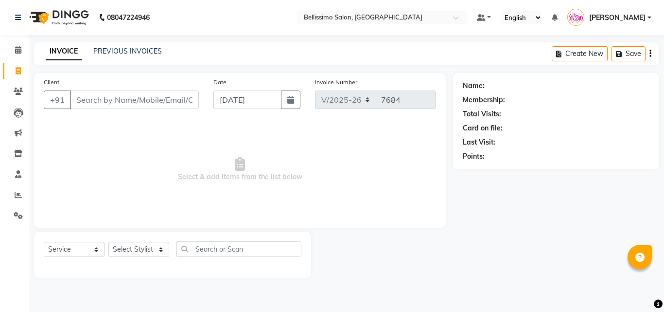
type input "8600901118"
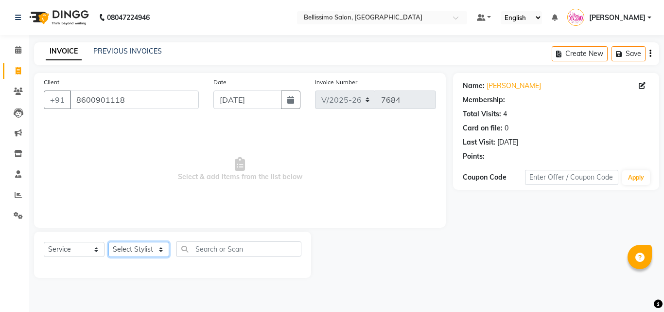
click at [127, 246] on select "Select Stylist [PERSON_NAME] [PERSON_NAME] [PERSON_NAME] [PERSON_NAME] Aso Atha…" at bounding box center [138, 249] width 61 height 15
select select "26664"
click at [108, 242] on select "Select Stylist [PERSON_NAME] [PERSON_NAME] [PERSON_NAME] [PERSON_NAME] Aso Atha…" at bounding box center [138, 249] width 61 height 15
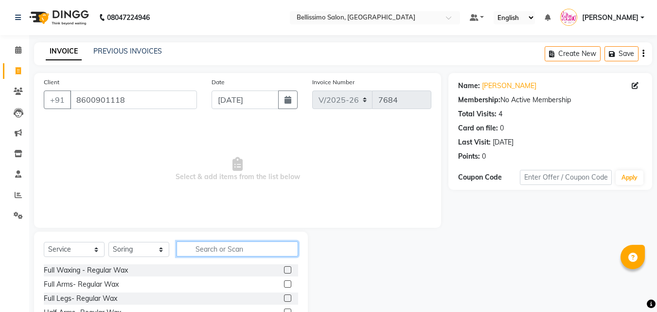
click at [243, 252] on input "text" at bounding box center [238, 248] width 122 height 15
drag, startPoint x: 241, startPoint y: 255, endPoint x: 254, endPoint y: 275, distance: 23.9
click at [254, 275] on div "Select Service Product Membership Package Voucher Prepaid Gift Card Select Styl…" at bounding box center [171, 303] width 274 height 143
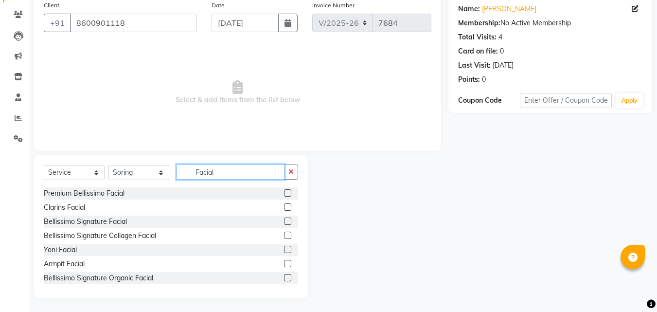
scroll to position [78, 0]
click at [112, 171] on div "Select Service Product Membership Package Voucher Prepaid Gift Card Select Styl…" at bounding box center [171, 174] width 254 height 23
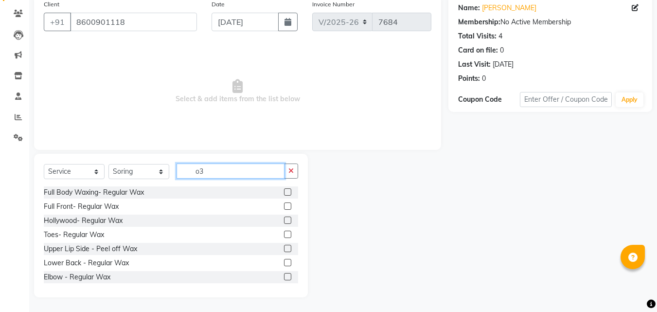
scroll to position [0, 0]
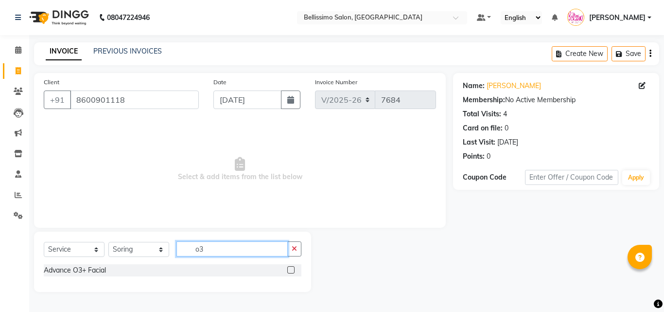
type input "o3"
click at [290, 270] on label at bounding box center [290, 269] width 7 height 7
click at [290, 270] on input "checkbox" at bounding box center [290, 270] width 6 height 6
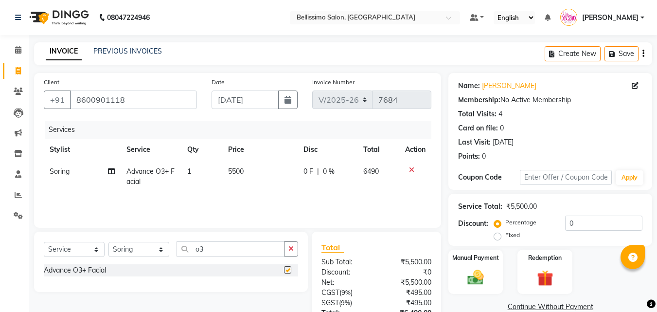
checkbox input "false"
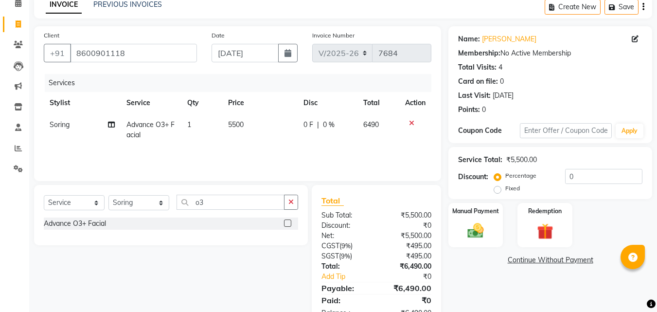
scroll to position [77, 0]
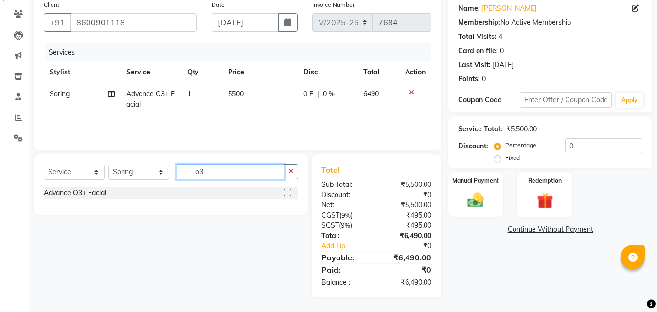
drag, startPoint x: 223, startPoint y: 168, endPoint x: 124, endPoint y: 166, distance: 99.2
click at [143, 166] on div "Select Service Product Membership Package Voucher Prepaid Gift Card Select Styl…" at bounding box center [171, 175] width 254 height 23
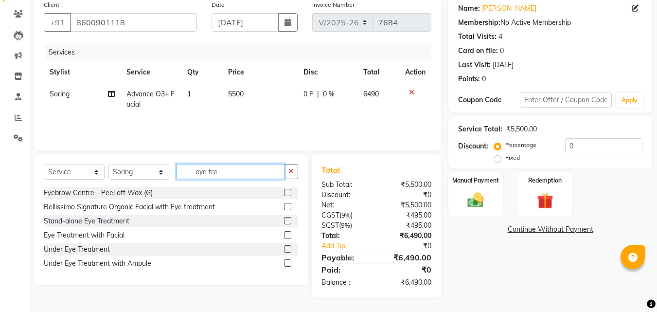
type input "eye tre"
click at [288, 236] on label at bounding box center [287, 234] width 7 height 7
click at [288, 236] on input "checkbox" at bounding box center [287, 235] width 6 height 6
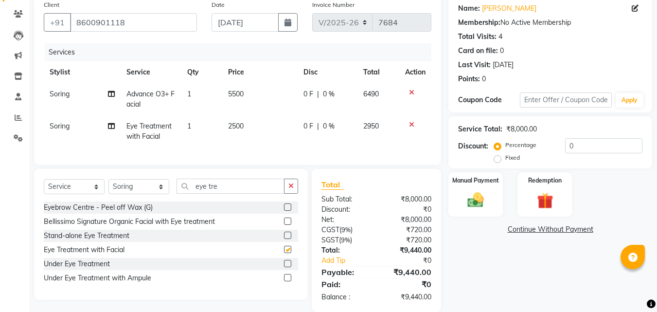
checkbox input "false"
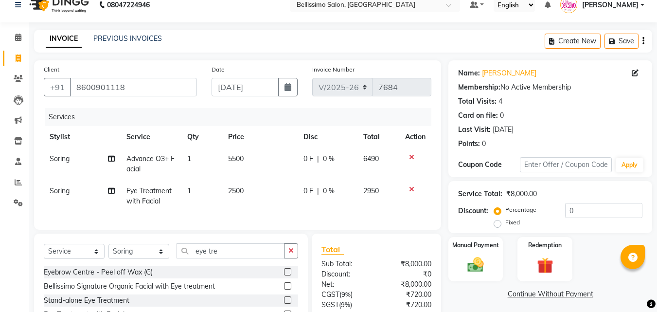
scroll to position [49, 0]
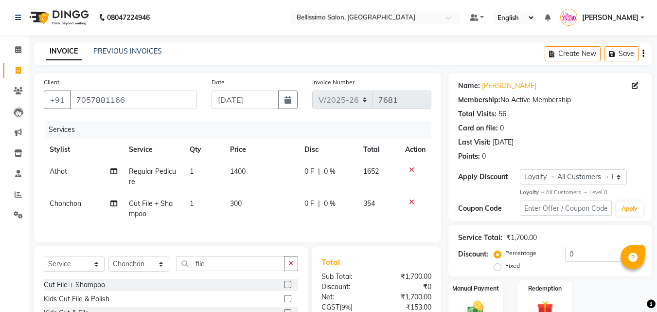
select select "155"
select select "service"
select select "8328"
select select "1: Object"
click at [143, 167] on span "Regular Pedicure" at bounding box center [152, 176] width 47 height 19
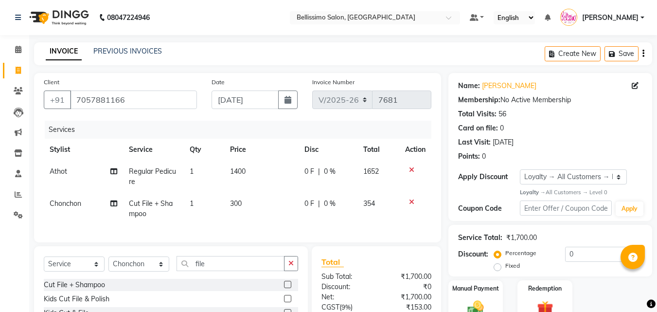
select select "40512"
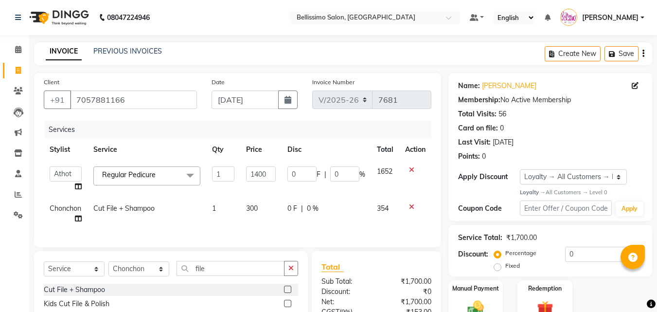
click at [191, 178] on span at bounding box center [189, 175] width 19 height 18
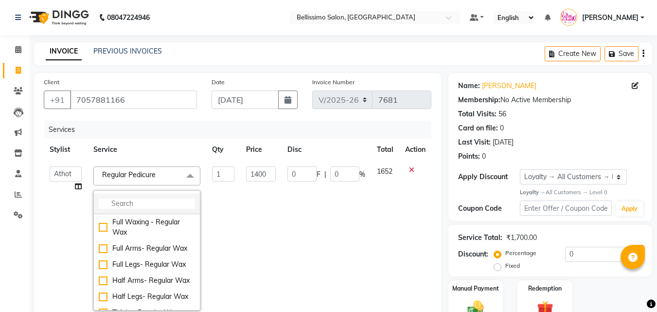
click at [130, 205] on input "multiselect-search" at bounding box center [147, 203] width 96 height 10
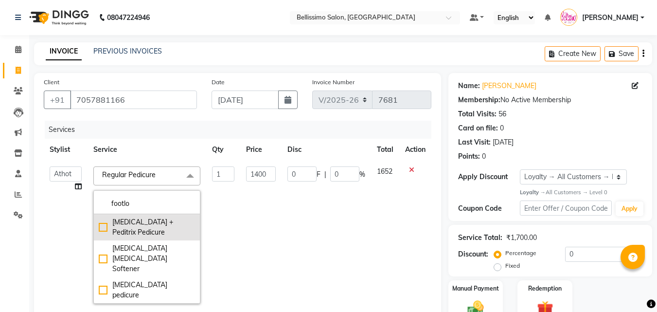
type input "footlo"
click at [102, 227] on div "[MEDICAL_DATA] + Peditrix Pedicure" at bounding box center [147, 227] width 96 height 20
checkbox input "true"
type input "2700"
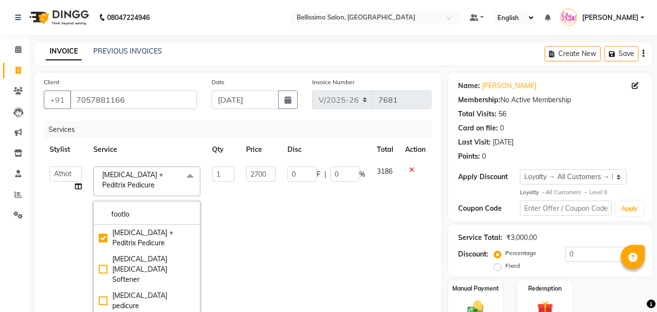
click at [54, 193] on td "[PERSON_NAME] [PERSON_NAME] [PERSON_NAME] [PERSON_NAME] Athot Ava Awor Bam Basa…" at bounding box center [66, 240] width 44 height 160
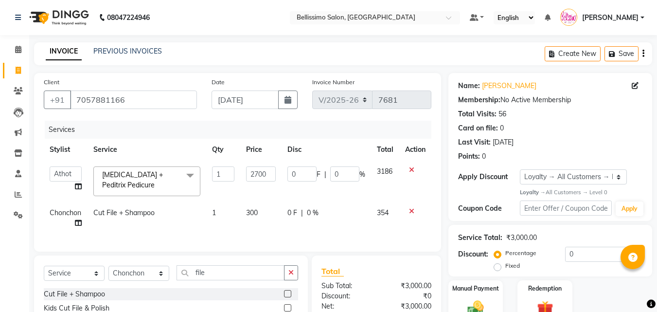
scroll to position [97, 0]
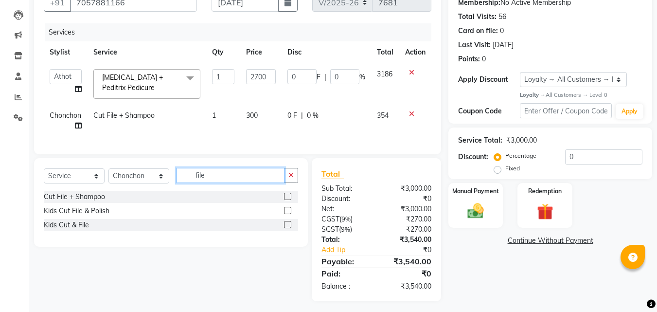
drag, startPoint x: 203, startPoint y: 184, endPoint x: 36, endPoint y: 173, distance: 167.2
click at [88, 179] on div "Select Service Product Membership Package Voucher Prepaid Gift Card Select Styl…" at bounding box center [171, 179] width 254 height 23
type input "Hand Pol"
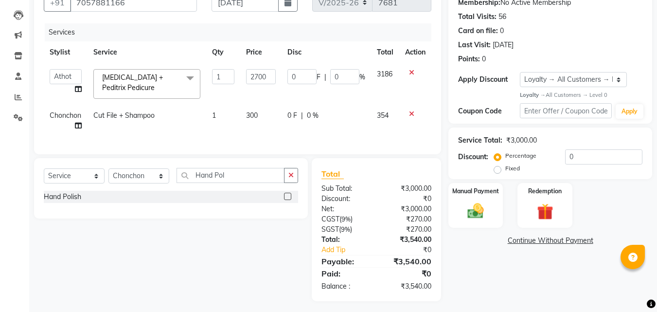
click at [286, 200] on label at bounding box center [287, 196] width 7 height 7
click at [286, 200] on input "checkbox" at bounding box center [287, 197] width 6 height 6
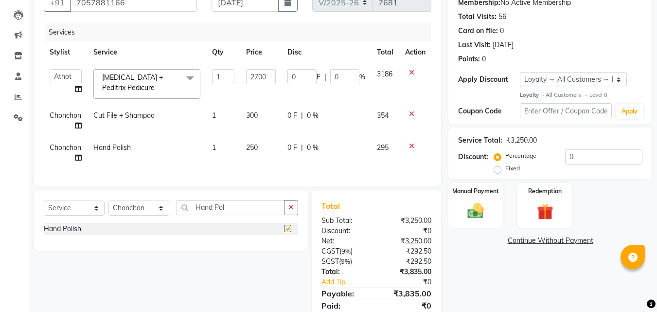
checkbox input "false"
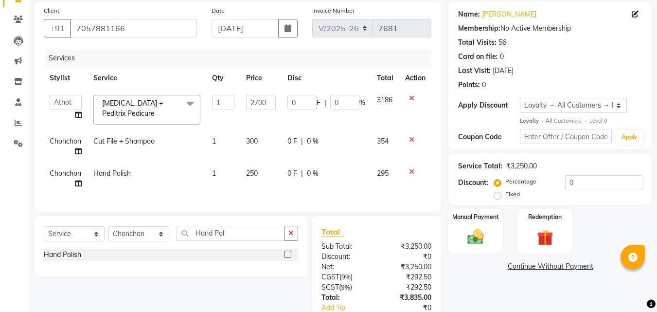
scroll to position [141, 0]
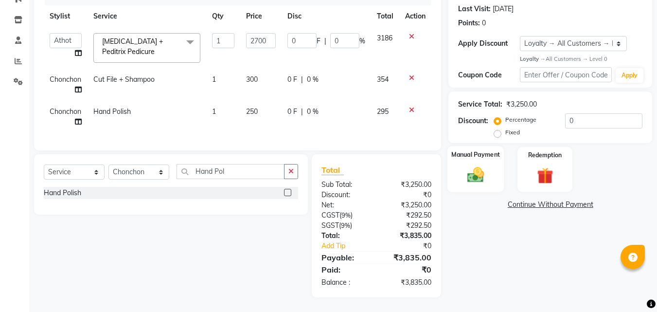
click at [484, 165] on img at bounding box center [475, 174] width 27 height 19
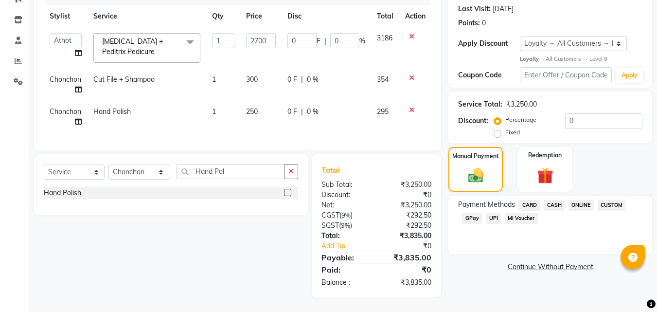
click at [552, 199] on span "CASH" at bounding box center [554, 204] width 21 height 11
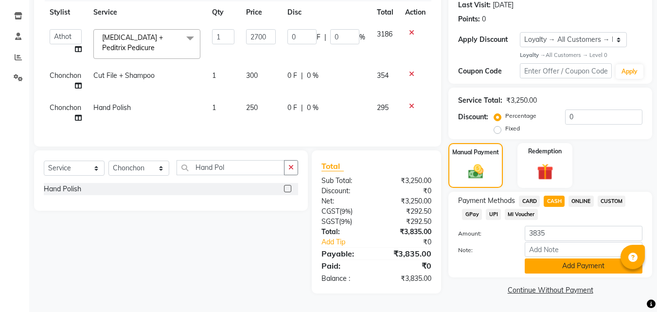
click at [554, 264] on button "Add Payment" at bounding box center [584, 265] width 118 height 15
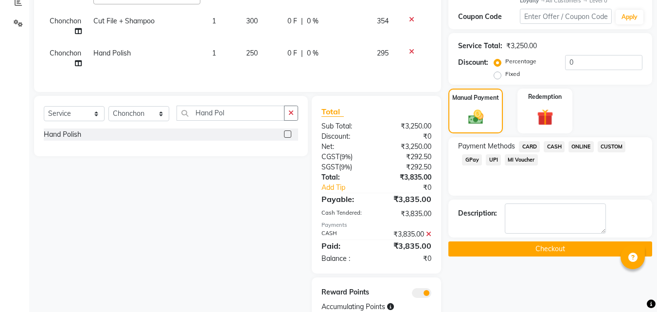
scroll to position [233, 0]
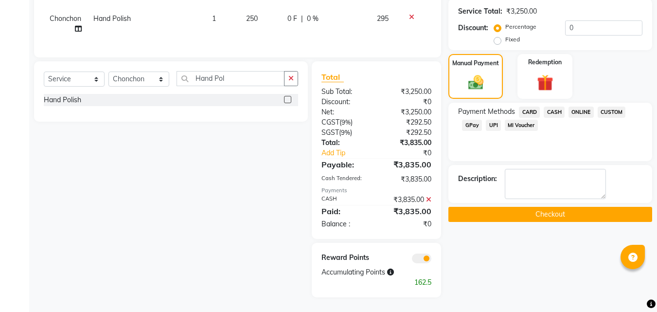
click at [531, 211] on button "Checkout" at bounding box center [550, 214] width 204 height 15
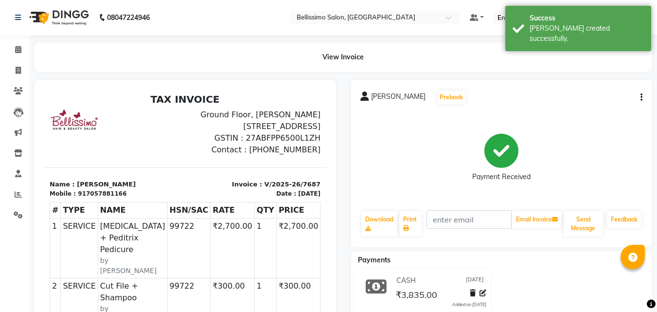
click at [390, 96] on span "[PERSON_NAME]" at bounding box center [398, 98] width 54 height 14
copy div "Shreshtha Agarwal Prebook"
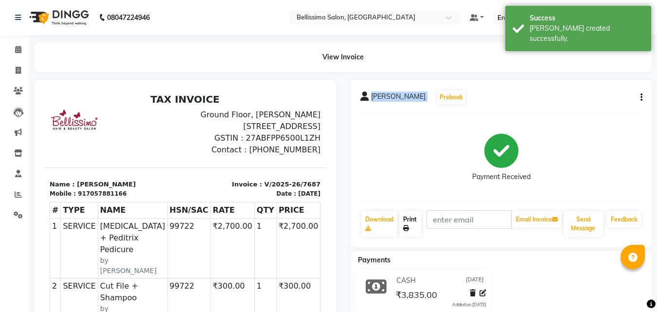
click at [410, 215] on link "Print" at bounding box center [410, 223] width 22 height 25
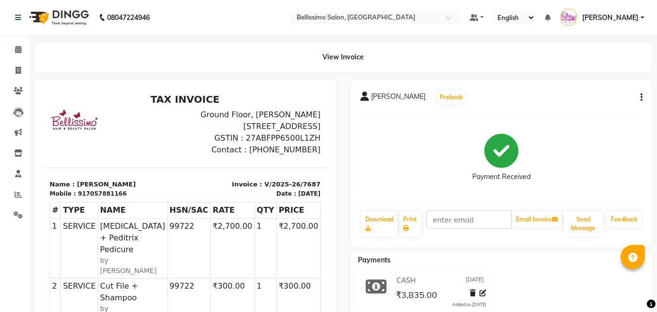
click at [392, 125] on div "Payment Received" at bounding box center [501, 157] width 283 height 73
click at [17, 49] on icon at bounding box center [18, 49] width 6 height 7
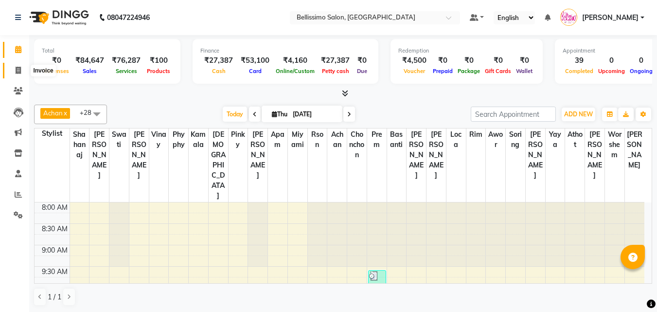
click at [17, 67] on icon at bounding box center [18, 70] width 5 height 7
select select "service"
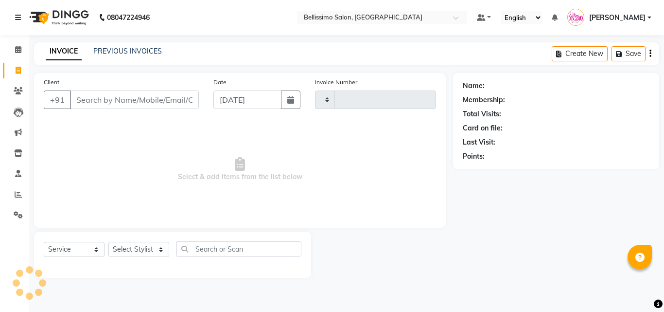
type input "7690"
select select "155"
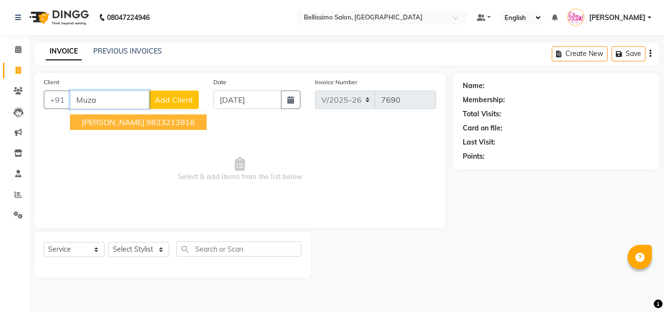
click at [121, 126] on span "Muzahir Mumtaz" at bounding box center [113, 122] width 63 height 10
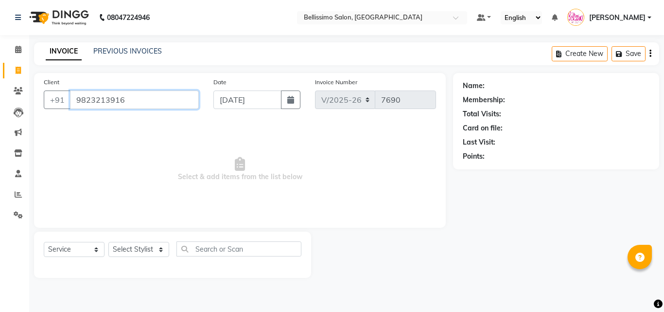
type input "9823213916"
select select "1: Object"
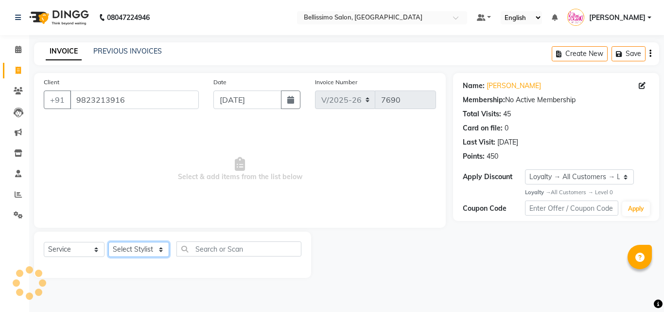
click at [149, 244] on select "Select Stylist [PERSON_NAME] [PERSON_NAME] [PERSON_NAME] [PERSON_NAME] Aso Atha…" at bounding box center [138, 249] width 61 height 15
select select "7954"
click at [108, 242] on select "Select Stylist [PERSON_NAME] [PERSON_NAME] [PERSON_NAME] [PERSON_NAME] Aso Atha…" at bounding box center [138, 249] width 61 height 15
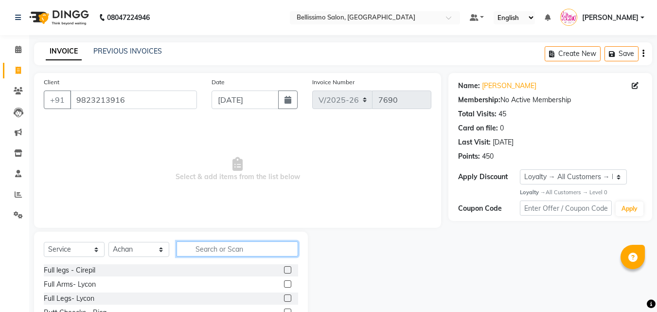
click at [215, 249] on input "text" at bounding box center [238, 248] width 122 height 15
type input "pedi"
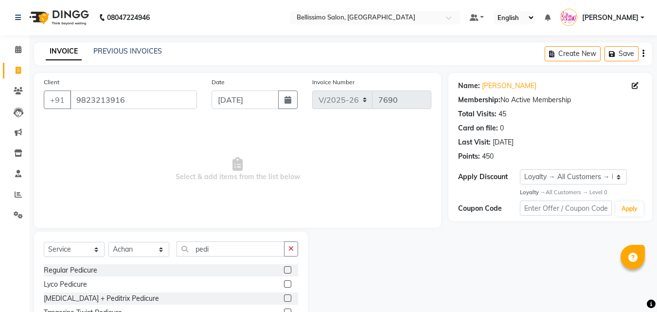
click at [284, 269] on label at bounding box center [287, 269] width 7 height 7
click at [284, 269] on input "checkbox" at bounding box center [287, 270] width 6 height 6
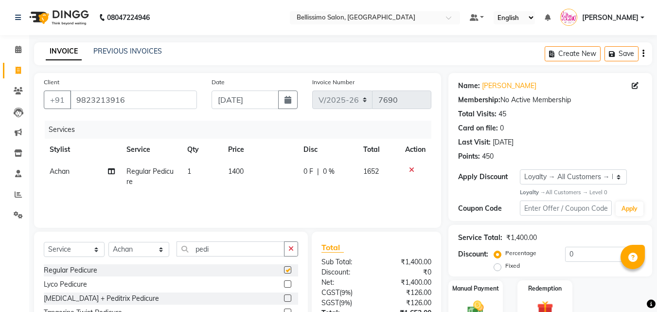
checkbox input "false"
drag, startPoint x: 163, startPoint y: 246, endPoint x: 0, endPoint y: 248, distance: 162.9
click at [67, 240] on div "Select Service Product Membership Package Voucher Prepaid Gift Card Select Styl…" at bounding box center [171, 303] width 274 height 143
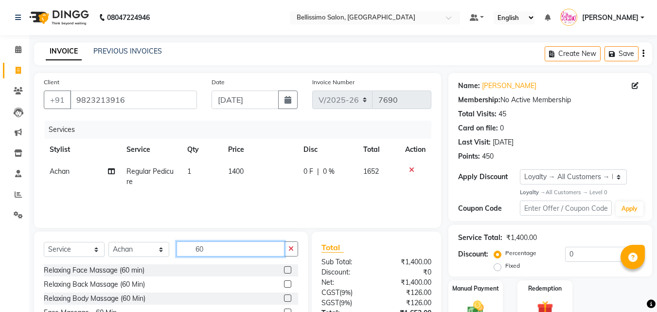
type input "60"
click at [284, 296] on label at bounding box center [287, 297] width 7 height 7
click at [284, 296] on input "checkbox" at bounding box center [287, 298] width 6 height 6
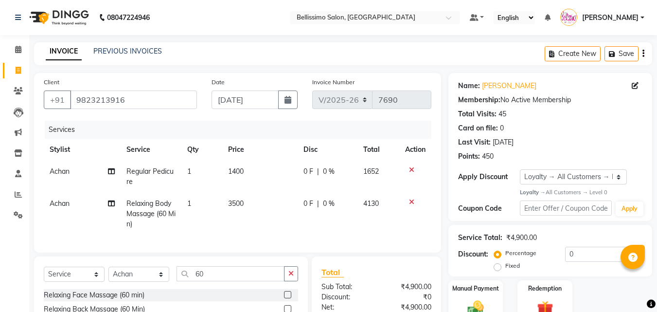
checkbox input "false"
click at [409, 167] on icon at bounding box center [411, 169] width 5 height 7
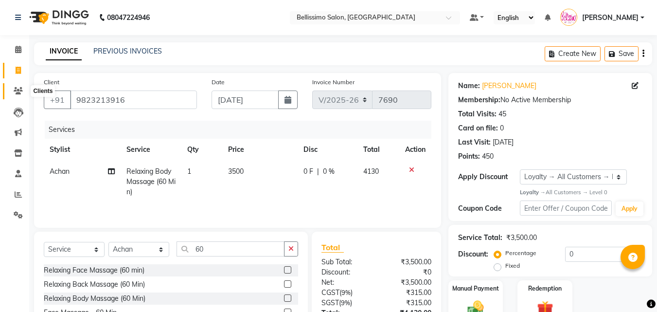
click at [15, 92] on icon at bounding box center [18, 90] width 9 height 7
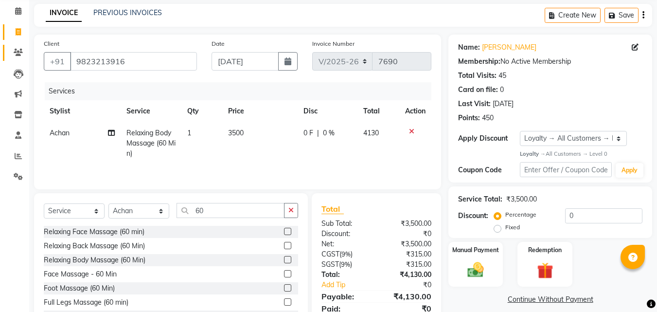
scroll to position [78, 0]
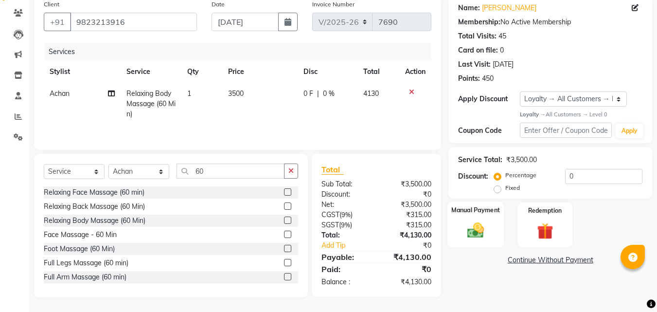
click at [480, 229] on img at bounding box center [475, 230] width 27 height 19
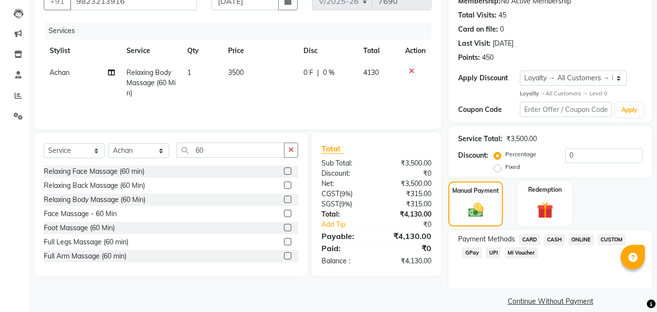
scroll to position [110, 0]
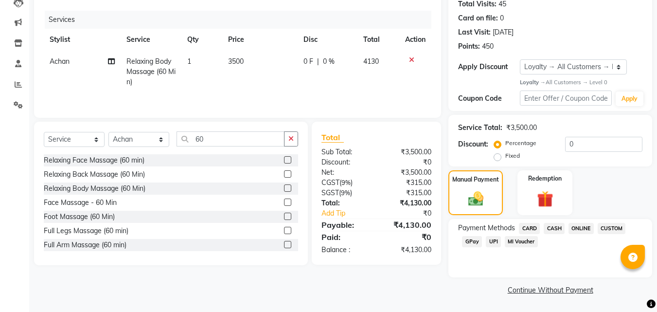
click at [548, 226] on span "CASH" at bounding box center [554, 228] width 21 height 11
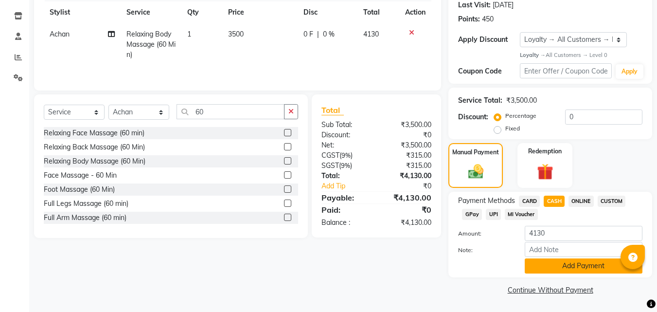
click at [556, 268] on button "Add Payment" at bounding box center [584, 265] width 118 height 15
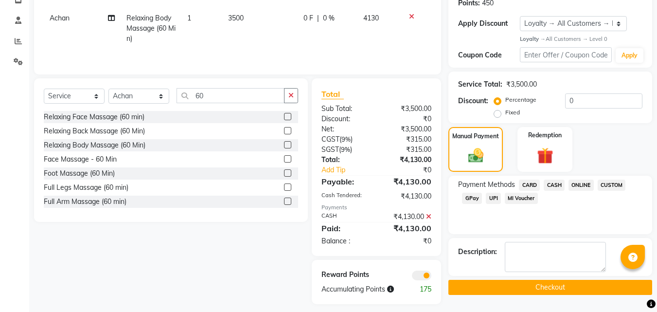
scroll to position [160, 0]
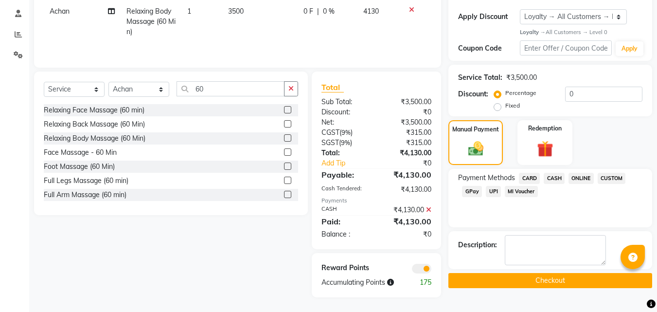
click at [551, 274] on button "Checkout" at bounding box center [550, 280] width 204 height 15
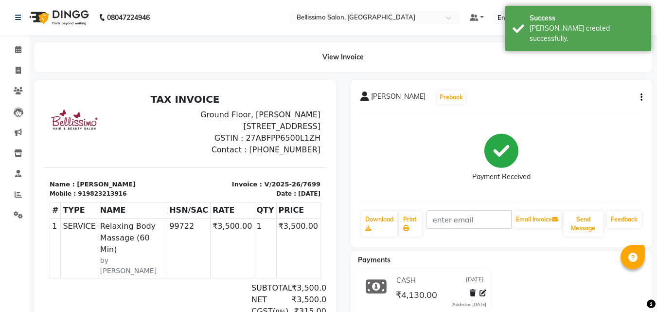
click at [377, 97] on span "[PERSON_NAME]" at bounding box center [398, 98] width 54 height 14
copy span "[PERSON_NAME]"
click at [405, 229] on icon at bounding box center [406, 228] width 6 height 6
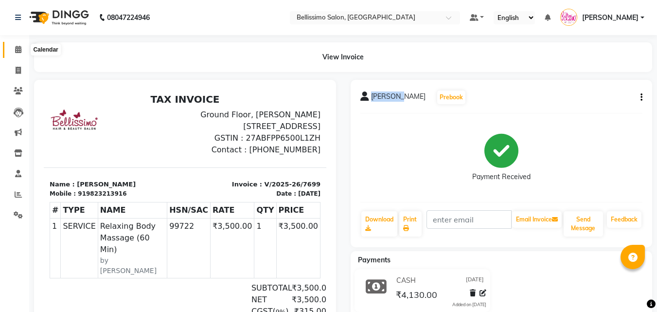
click at [20, 48] on icon at bounding box center [18, 49] width 6 height 7
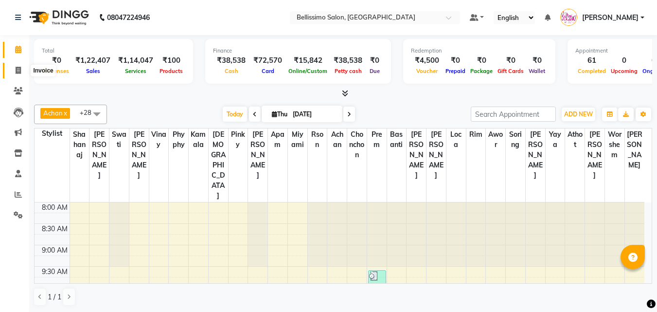
click at [21, 70] on icon at bounding box center [18, 70] width 5 height 7
select select "service"
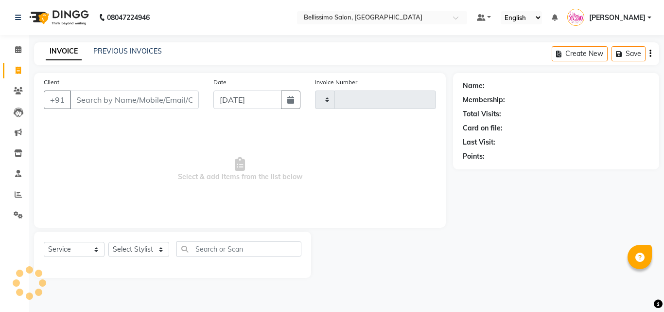
type input "7704"
select select "155"
click at [89, 107] on input "Client" at bounding box center [134, 99] width 129 height 18
paste input "74 6610 8711"
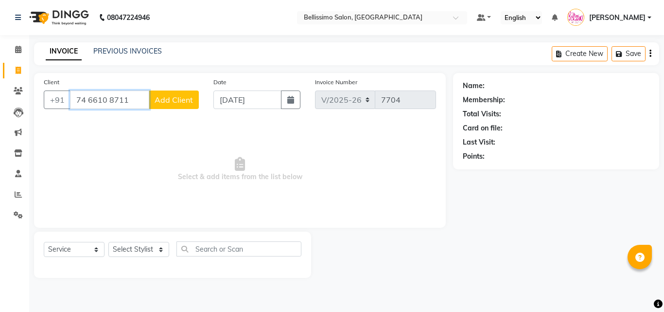
click at [107, 104] on input "74 6610 8711" at bounding box center [109, 99] width 79 height 18
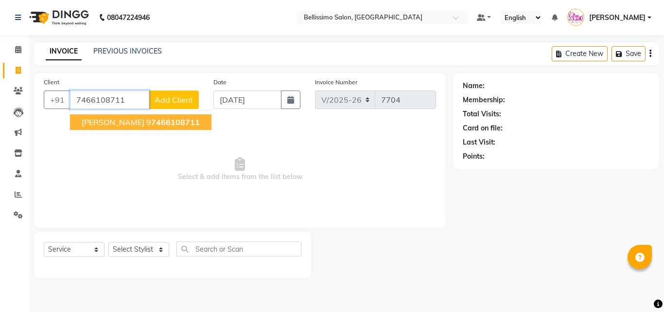
click at [120, 118] on span "Nishka Malkani" at bounding box center [113, 122] width 63 height 10
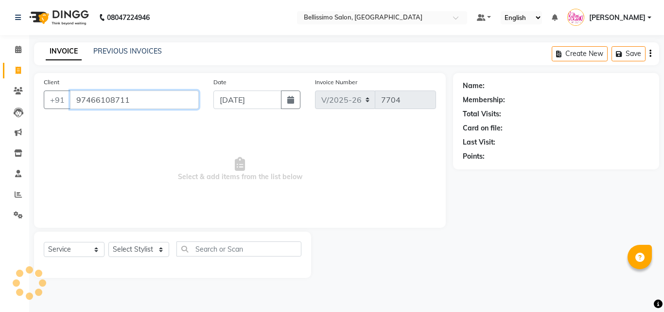
type input "97466108711"
select select "1: Object"
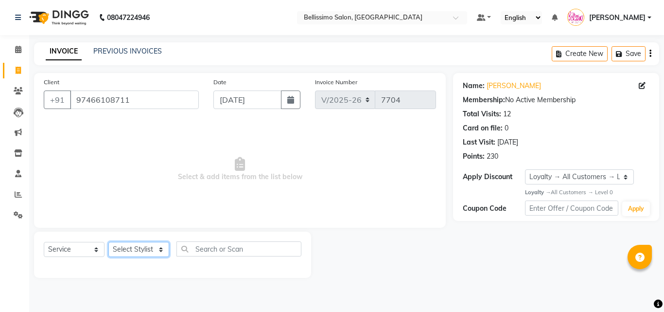
click at [133, 252] on select "Select Stylist [PERSON_NAME] [PERSON_NAME] [PERSON_NAME] [PERSON_NAME] Aso Atha…" at bounding box center [138, 249] width 61 height 15
click at [350, 139] on span "Select & add items from the list below" at bounding box center [240, 169] width 392 height 97
click at [146, 252] on select "Select Stylist [PERSON_NAME] [PERSON_NAME] [PERSON_NAME] [PERSON_NAME] Aso Atha…" at bounding box center [138, 249] width 61 height 15
select select "4532"
click at [108, 242] on select "Select Stylist [PERSON_NAME] [PERSON_NAME] [PERSON_NAME] [PERSON_NAME] Aso Atha…" at bounding box center [138, 249] width 61 height 15
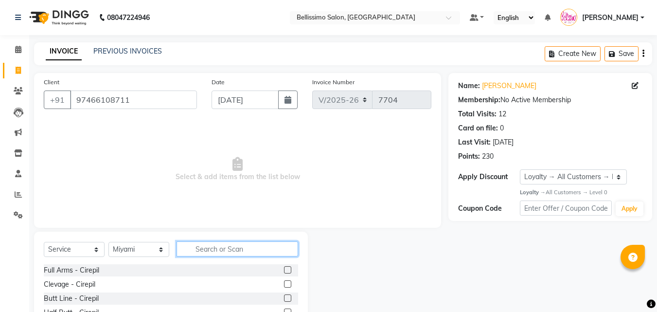
click at [215, 251] on input "text" at bounding box center [238, 248] width 122 height 15
type input "Pedi"
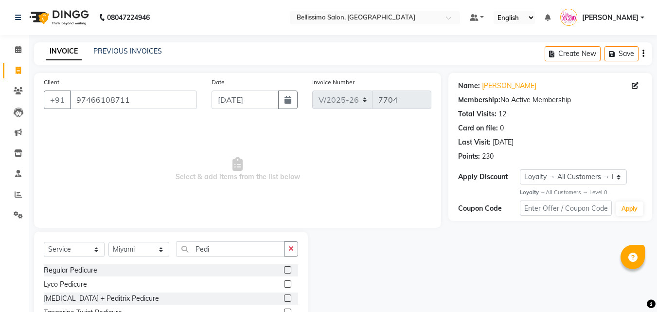
click at [284, 271] on label at bounding box center [287, 269] width 7 height 7
click at [284, 271] on input "checkbox" at bounding box center [287, 270] width 6 height 6
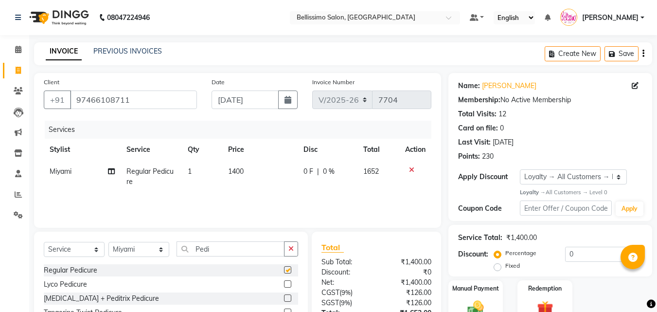
checkbox input "false"
click at [147, 249] on select "Select Stylist [PERSON_NAME] [PERSON_NAME] [PERSON_NAME] [PERSON_NAME] Aso Atha…" at bounding box center [138, 249] width 61 height 15
select select "46605"
click at [108, 242] on select "Select Stylist [PERSON_NAME] [PERSON_NAME] [PERSON_NAME] [PERSON_NAME] Aso Atha…" at bounding box center [138, 249] width 61 height 15
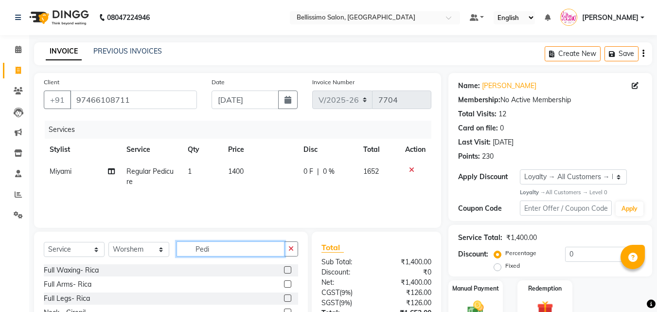
drag, startPoint x: 229, startPoint y: 250, endPoint x: 65, endPoint y: 257, distance: 164.0
click at [129, 251] on div "Select Service Product Membership Package Voucher Prepaid Gift Card Select Styl…" at bounding box center [171, 252] width 254 height 23
type input "Head ma"
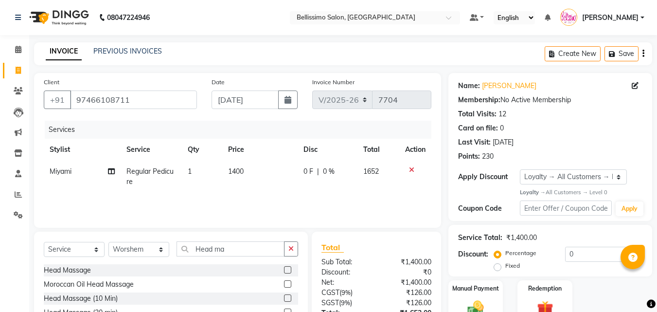
click at [284, 269] on label at bounding box center [287, 269] width 7 height 7
click at [284, 269] on input "checkbox" at bounding box center [287, 270] width 6 height 6
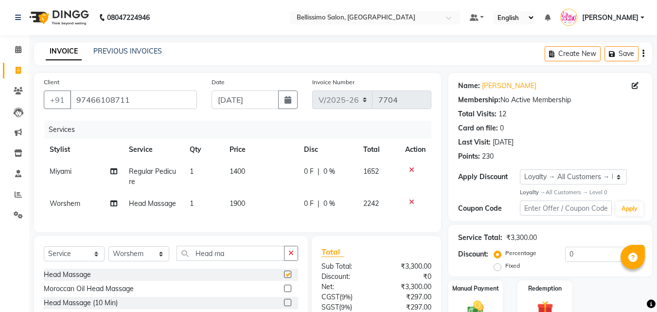
checkbox input "false"
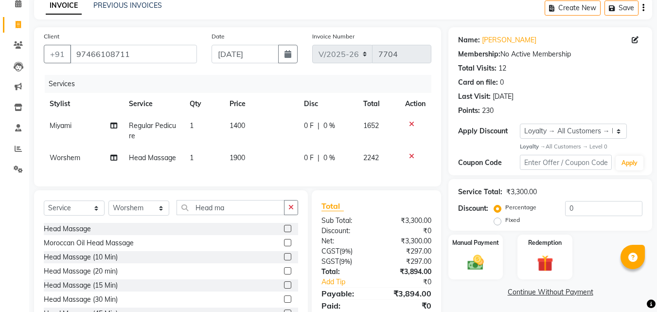
scroll to position [89, 0]
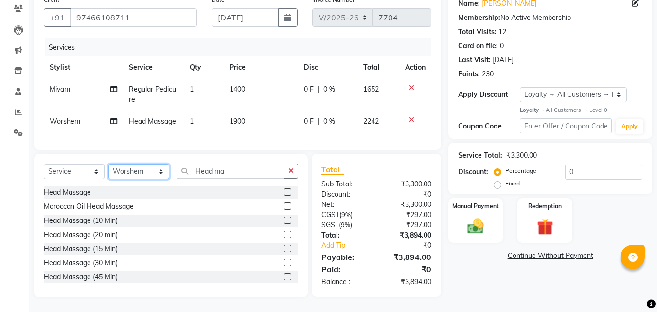
click at [129, 171] on select "Select Stylist [PERSON_NAME] [PERSON_NAME] [PERSON_NAME] [PERSON_NAME] Aso Atha…" at bounding box center [138, 171] width 61 height 15
select select "4518"
click at [108, 164] on select "Select Stylist [PERSON_NAME] [PERSON_NAME] [PERSON_NAME] [PERSON_NAME] Aso Atha…" at bounding box center [138, 171] width 61 height 15
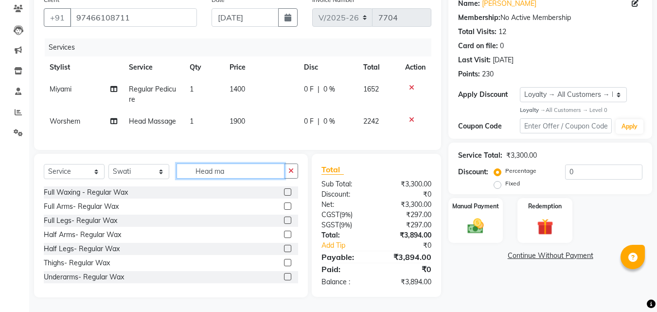
drag, startPoint x: 222, startPoint y: 171, endPoint x: 58, endPoint y: 172, distance: 163.4
click at [122, 171] on div "Select Service Product Membership Package Voucher Prepaid Gift Card Select Styl…" at bounding box center [171, 174] width 254 height 23
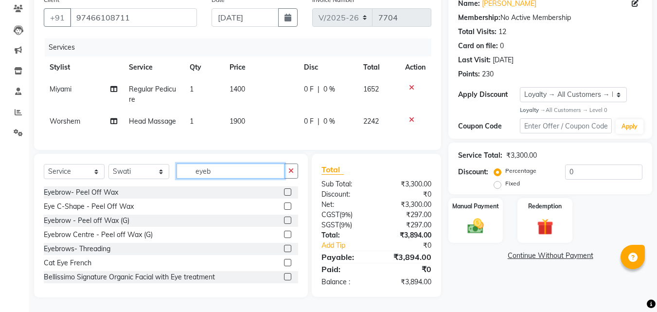
scroll to position [89, 0]
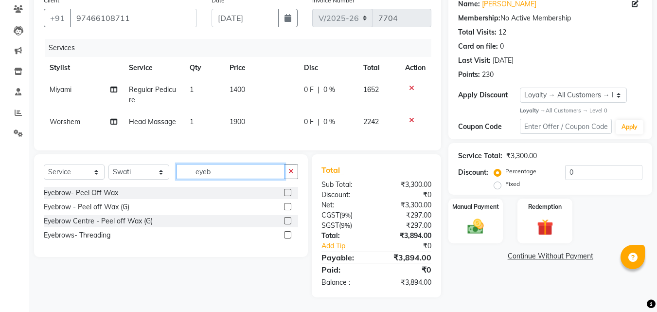
type input "eyeb"
click at [288, 236] on label at bounding box center [287, 234] width 7 height 7
click at [288, 236] on input "checkbox" at bounding box center [287, 235] width 6 height 6
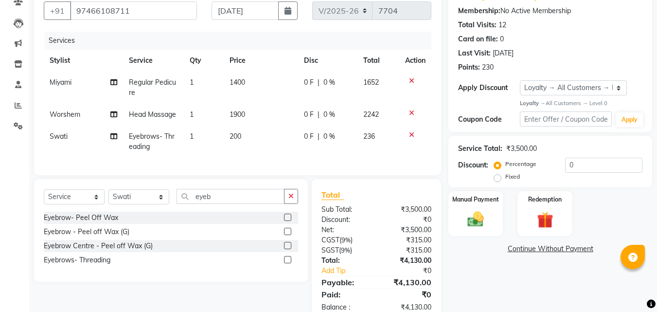
checkbox input "false"
click at [219, 194] on div "Select Service Product Membership Package Voucher Prepaid Gift Card Select Styl…" at bounding box center [171, 230] width 274 height 103
drag, startPoint x: 224, startPoint y: 201, endPoint x: 46, endPoint y: 224, distance: 179.9
click at [117, 205] on div "Select Service Product Membership Package Voucher Prepaid Gift Card Select Styl…" at bounding box center [171, 200] width 254 height 23
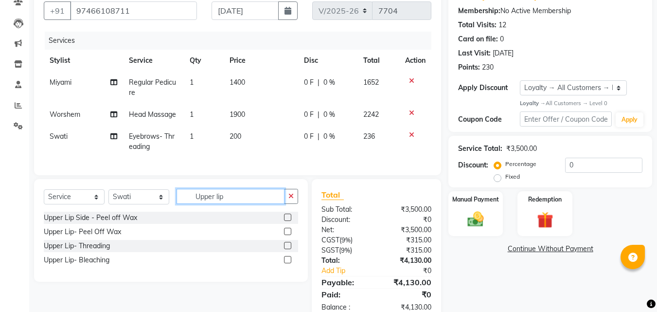
type input "Upper lip"
click at [289, 235] on label at bounding box center [287, 231] width 7 height 7
click at [289, 235] on input "checkbox" at bounding box center [287, 232] width 6 height 6
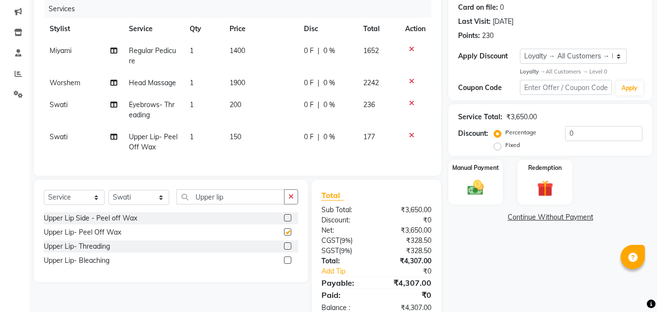
checkbox input "false"
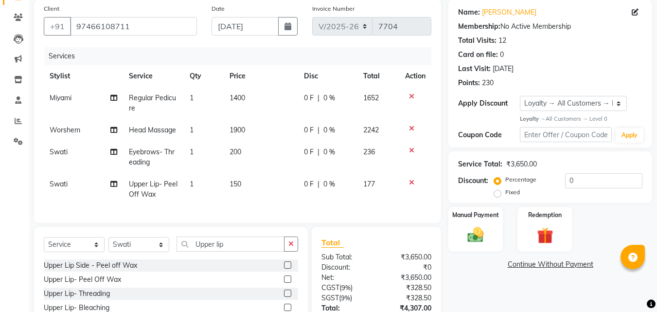
scroll to position [153, 0]
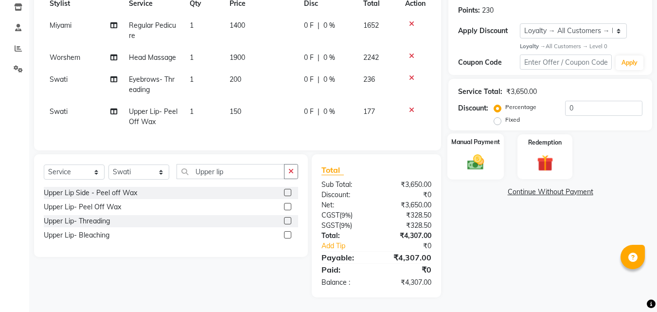
click at [474, 153] on img at bounding box center [475, 162] width 27 height 19
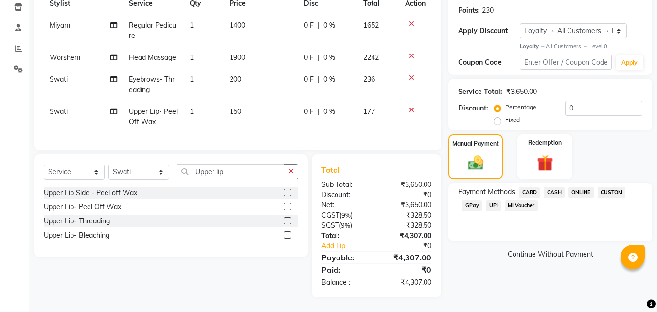
click at [531, 187] on span "CARD" at bounding box center [529, 192] width 21 height 11
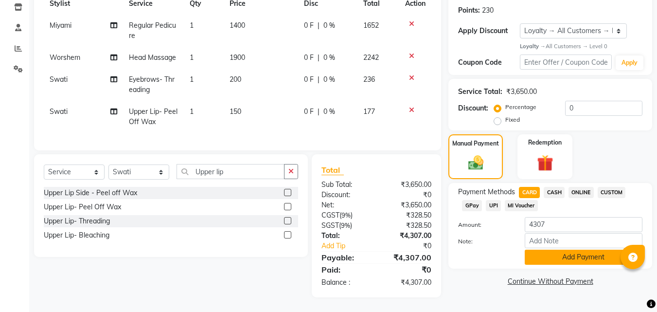
drag, startPoint x: 584, startPoint y: 249, endPoint x: 577, endPoint y: 208, distance: 42.0
click at [584, 249] on button "Add Payment" at bounding box center [584, 256] width 118 height 15
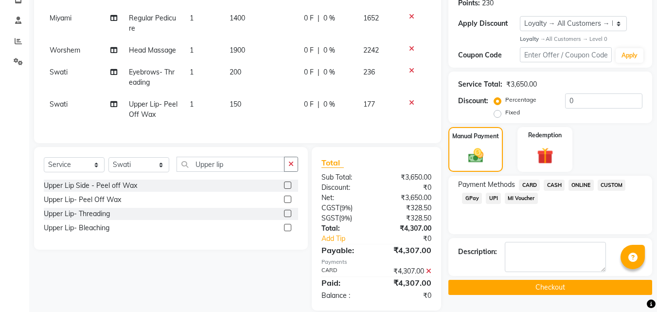
click at [543, 285] on button "Checkout" at bounding box center [550, 287] width 204 height 15
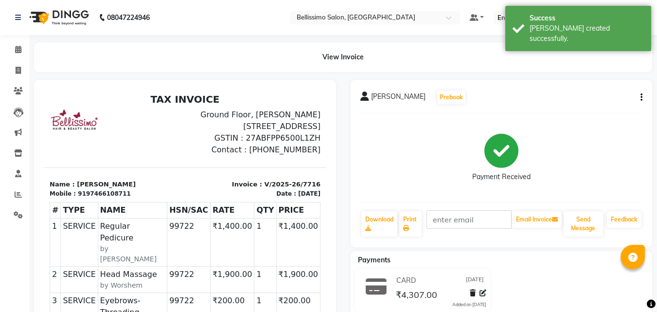
click at [383, 97] on span "Nishka Malkani" at bounding box center [398, 98] width 54 height 14
click at [384, 96] on span "Nishka Malkani" at bounding box center [398, 98] width 54 height 14
copy div "Nishka Malkani Prebook"
click at [415, 217] on link "Print" at bounding box center [410, 223] width 22 height 25
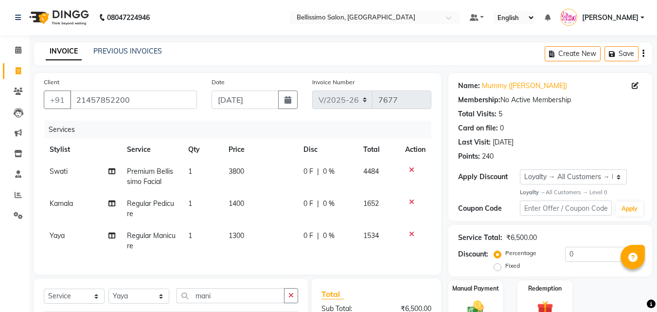
select select "155"
select select "service"
select select "40117"
select select "1: Object"
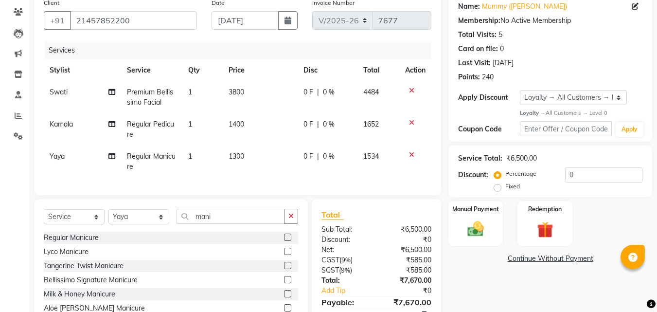
scroll to position [132, 0]
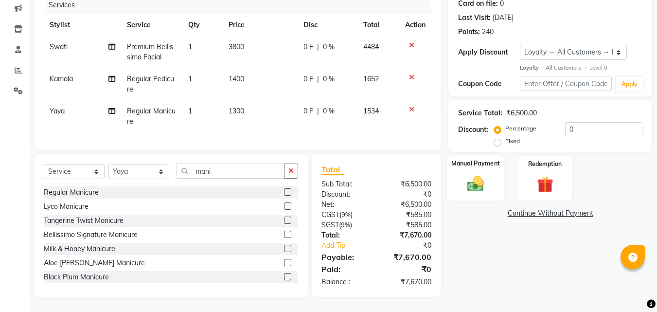
click at [480, 174] on img at bounding box center [475, 183] width 27 height 19
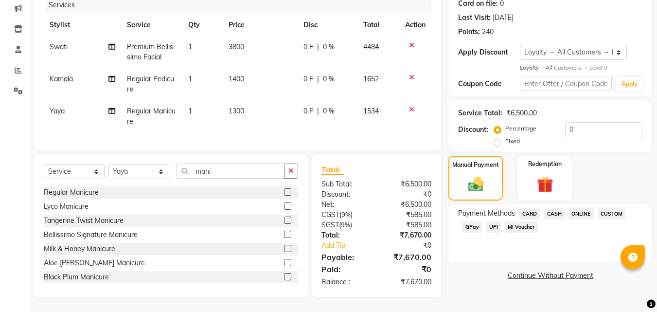
click at [556, 208] on span "CASH" at bounding box center [554, 213] width 21 height 11
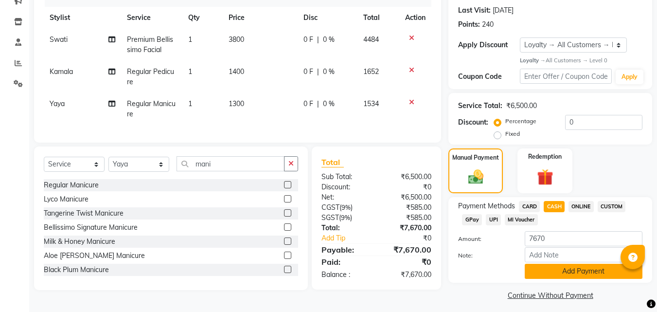
click at [567, 264] on button "Add Payment" at bounding box center [584, 271] width 118 height 15
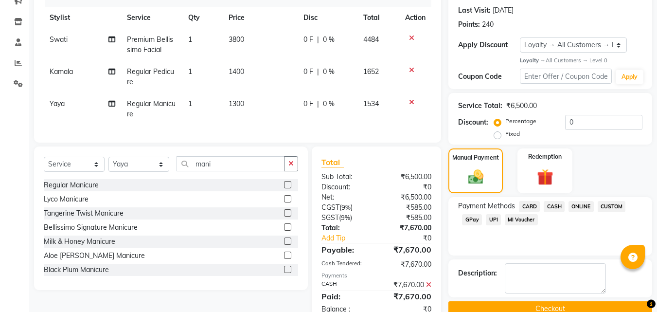
click at [571, 307] on button "Checkout" at bounding box center [550, 308] width 204 height 15
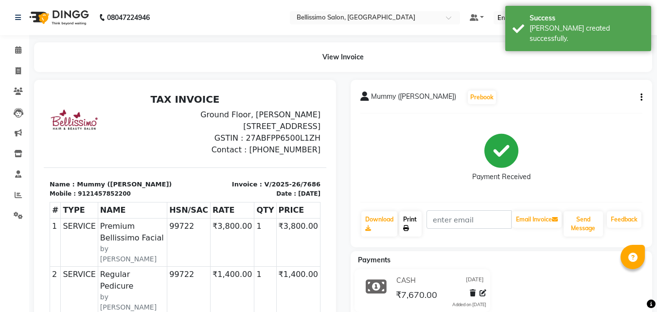
click at [406, 223] on link "Print" at bounding box center [410, 223] width 22 height 25
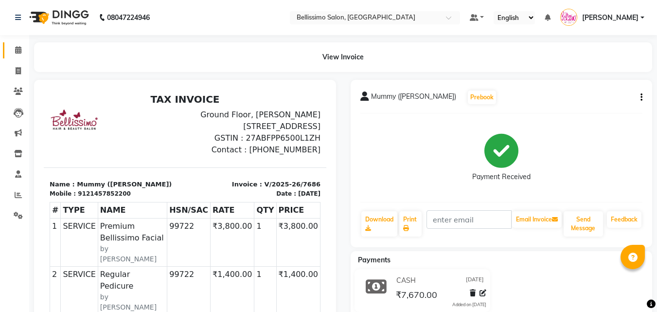
click at [15, 51] on icon at bounding box center [18, 49] width 6 height 7
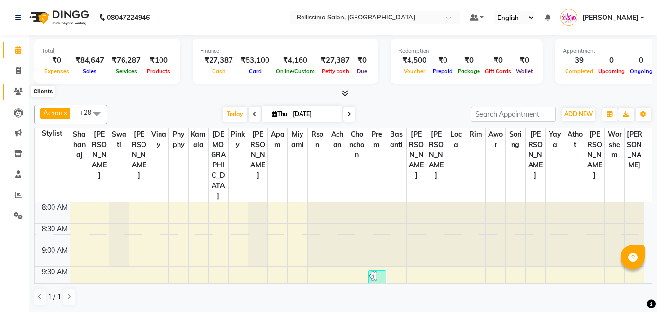
click at [14, 89] on icon at bounding box center [18, 91] width 9 height 7
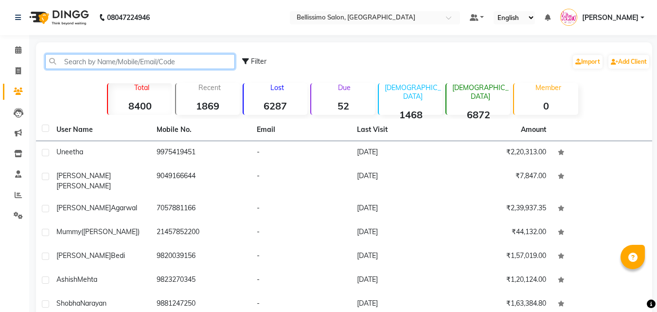
click at [117, 61] on input "text" at bounding box center [140, 61] width 190 height 15
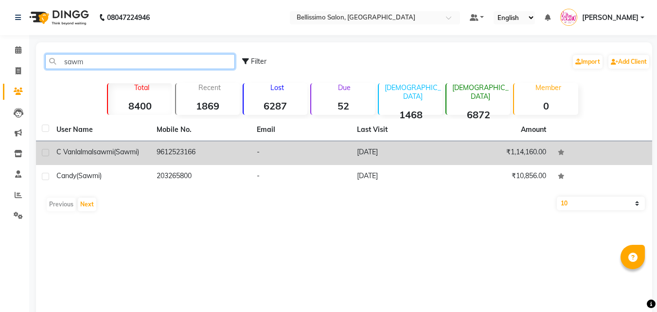
type input "sawm"
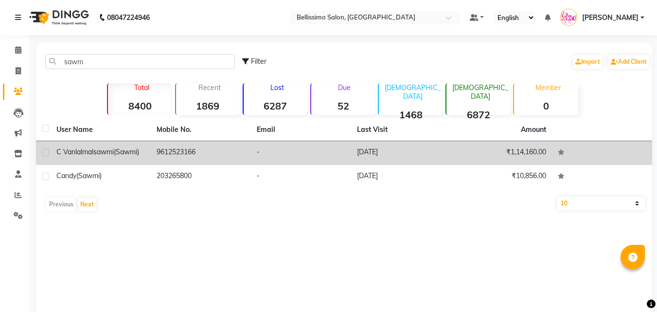
click at [110, 155] on span "C Vanlalmalsawmi" at bounding box center [84, 151] width 57 height 9
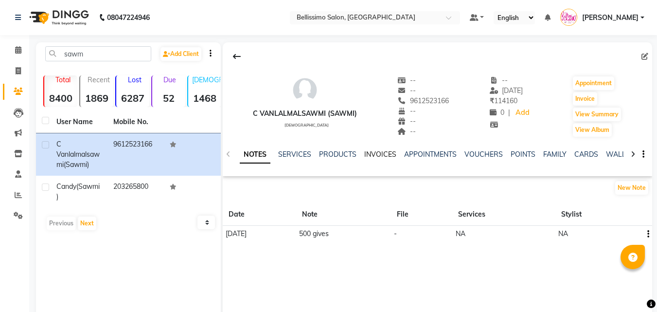
click at [387, 152] on link "INVOICES" at bounding box center [380, 154] width 32 height 9
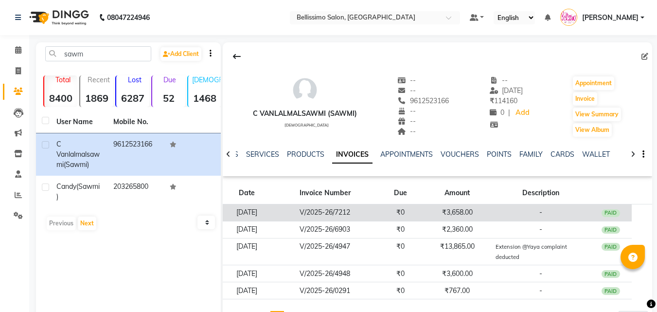
click at [440, 212] on td "₹3,658.00" at bounding box center [457, 212] width 71 height 17
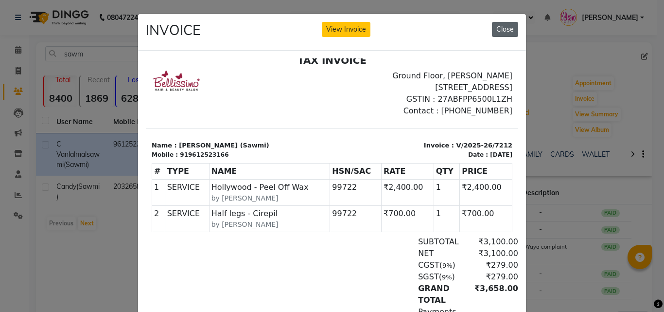
click at [501, 24] on button "Close" at bounding box center [505, 29] width 26 height 15
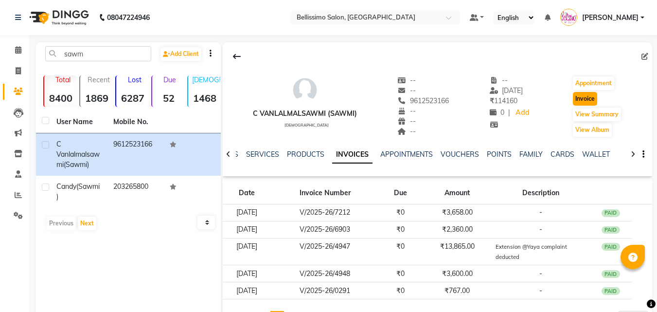
click at [583, 95] on button "Invoice" at bounding box center [585, 99] width 24 height 14
select select "155"
select select "service"
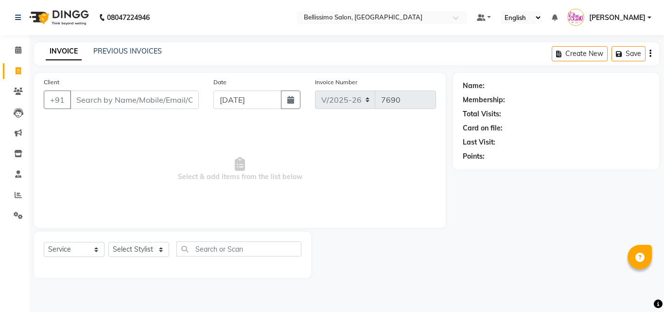
type input "9612523166"
select select "1: Object"
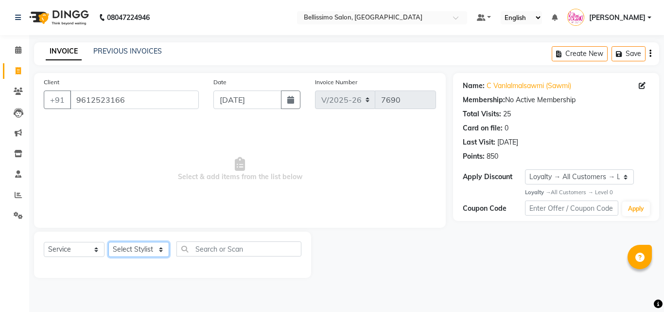
click at [129, 247] on select "Select Stylist [PERSON_NAME] [PERSON_NAME] [PERSON_NAME] [PERSON_NAME] Aso Atha…" at bounding box center [138, 249] width 61 height 15
select select "40512"
click at [108, 242] on select "Select Stylist [PERSON_NAME] [PERSON_NAME] [PERSON_NAME] [PERSON_NAME] Aso Atha…" at bounding box center [138, 249] width 61 height 15
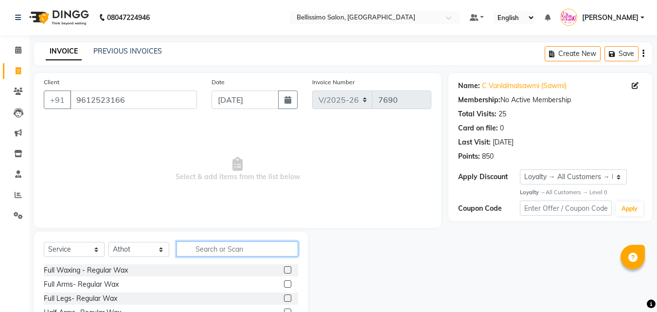
click at [221, 247] on input "text" at bounding box center [238, 248] width 122 height 15
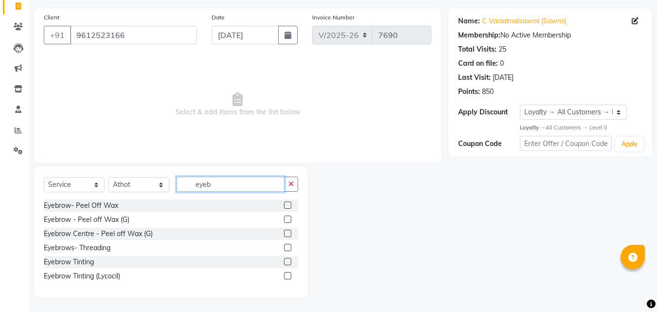
scroll to position [65, 0]
type input "eyeb"
click at [287, 247] on label at bounding box center [287, 246] width 7 height 7
click at [287, 247] on input "checkbox" at bounding box center [287, 247] width 6 height 6
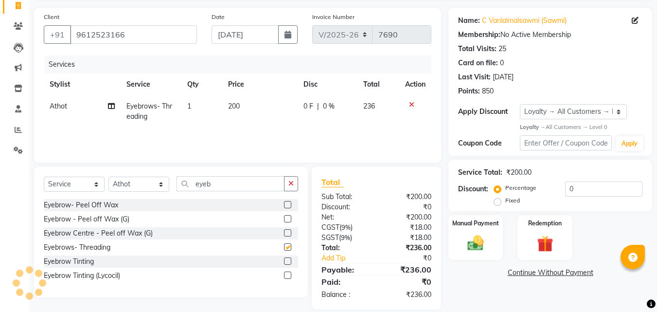
checkbox input "false"
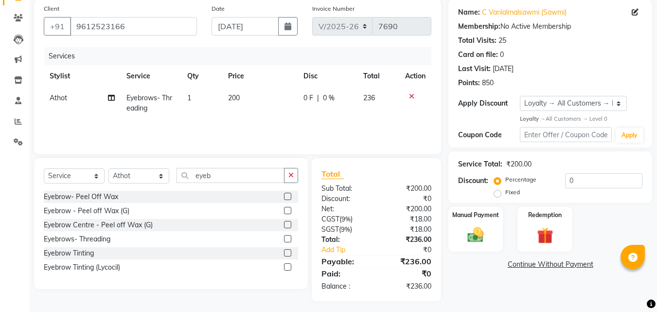
scroll to position [77, 0]
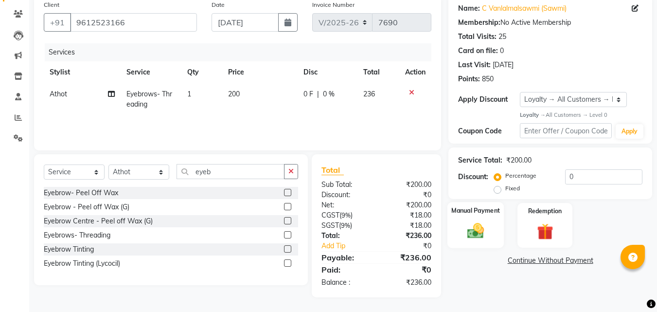
click at [477, 227] on img at bounding box center [475, 230] width 27 height 19
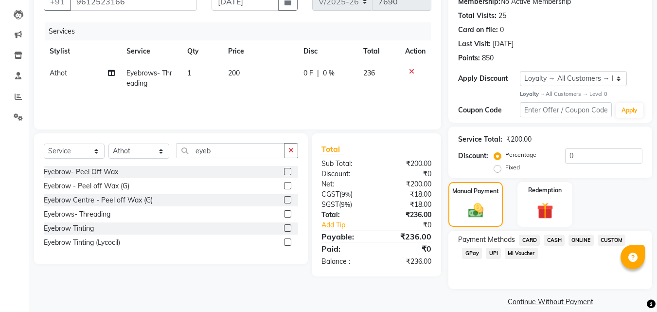
scroll to position [110, 0]
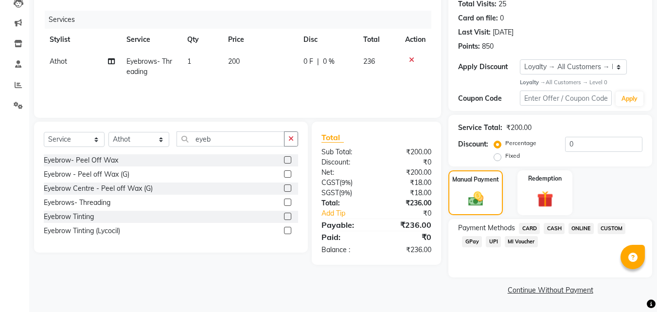
click at [555, 224] on span "CASH" at bounding box center [554, 228] width 21 height 11
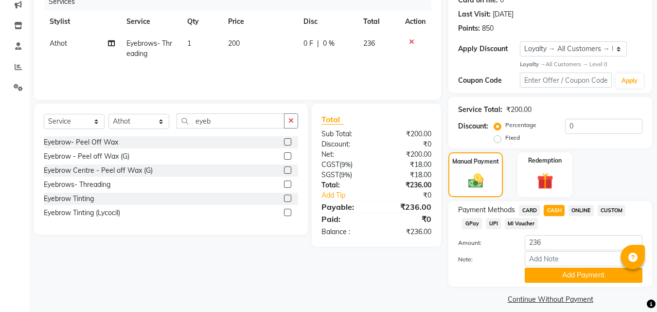
scroll to position [137, 0]
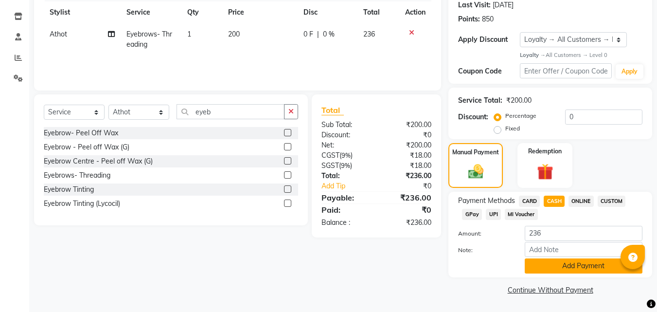
click at [574, 264] on button "Add Payment" at bounding box center [584, 265] width 118 height 15
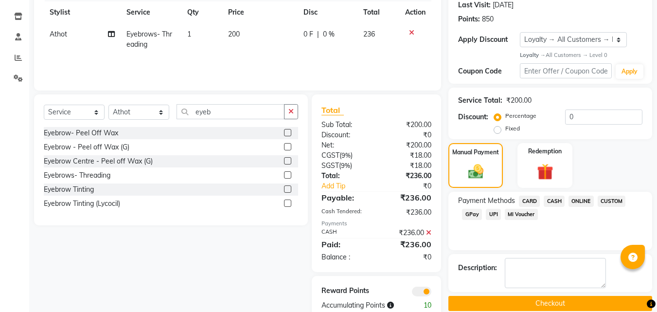
click at [572, 298] on button "Checkout" at bounding box center [550, 303] width 204 height 15
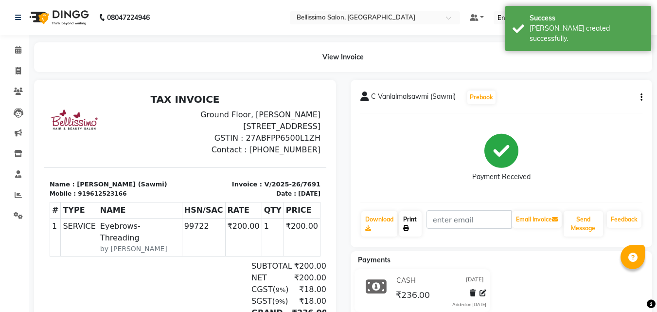
click at [407, 219] on link "Print" at bounding box center [410, 223] width 22 height 25
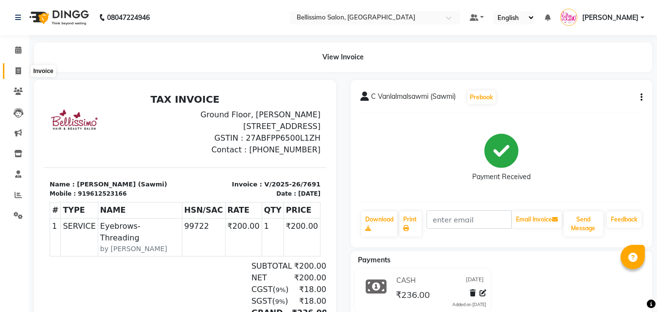
click at [20, 70] on icon at bounding box center [18, 70] width 5 height 7
select select "service"
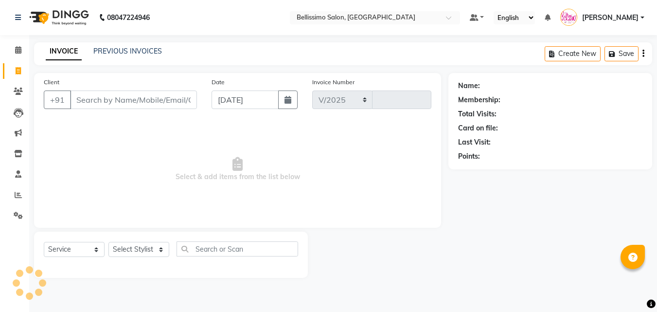
select select "155"
type input "7694"
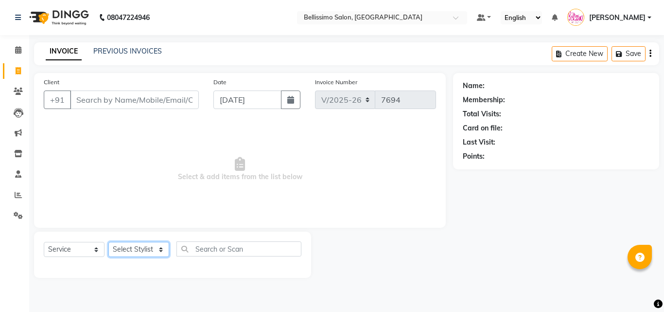
click at [130, 247] on select "Select Stylist" at bounding box center [138, 249] width 61 height 15
select select "4525"
click at [108, 242] on select "Select Stylist [PERSON_NAME] [PERSON_NAME] [PERSON_NAME] [PERSON_NAME] Aso Atha…" at bounding box center [138, 249] width 61 height 15
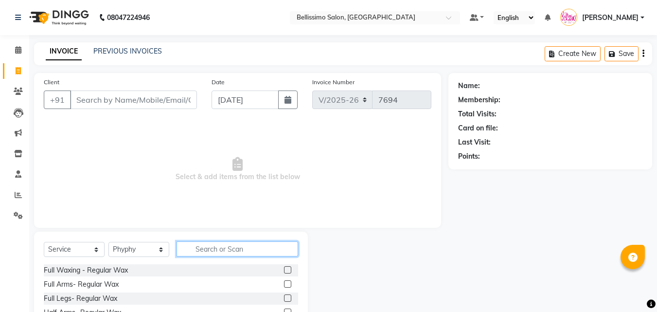
drag, startPoint x: 220, startPoint y: 248, endPoint x: 217, endPoint y: 242, distance: 7.0
click at [220, 247] on input "text" at bounding box center [238, 248] width 122 height 15
type input "Rica"
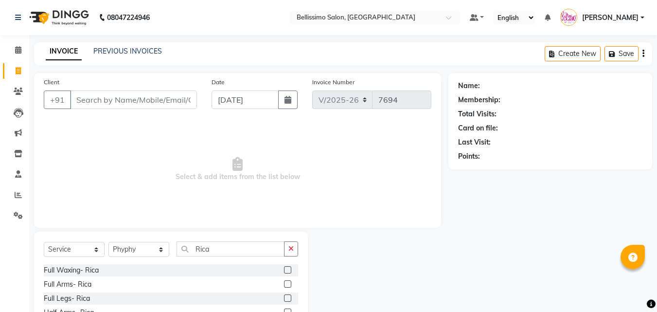
click at [284, 267] on label at bounding box center [287, 269] width 7 height 7
click at [284, 267] on input "checkbox" at bounding box center [287, 270] width 6 height 6
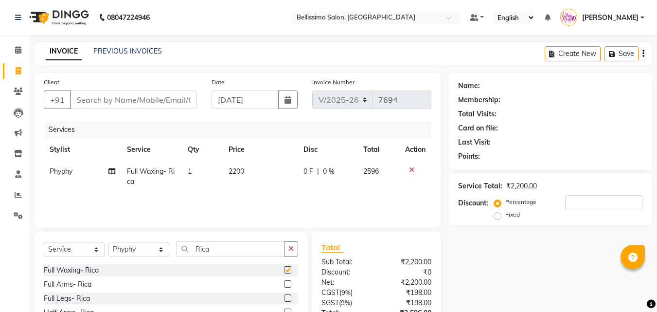
checkbox input "false"
drag, startPoint x: 232, startPoint y: 254, endPoint x: 60, endPoint y: 263, distance: 171.4
click at [100, 247] on div "Select Service Product Membership Package Voucher Prepaid Gift Card Select Styl…" at bounding box center [171, 252] width 254 height 23
type input "biki"
click at [287, 284] on label at bounding box center [287, 283] width 7 height 7
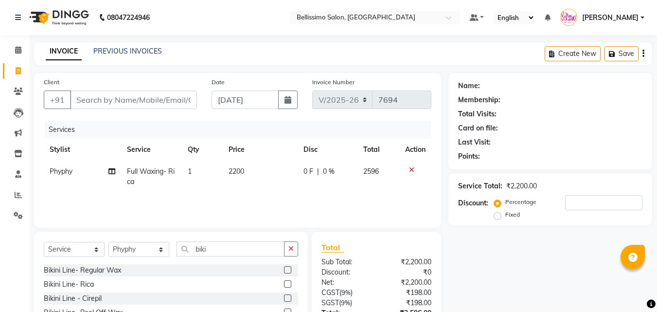
click at [287, 284] on input "checkbox" at bounding box center [287, 284] width 6 height 6
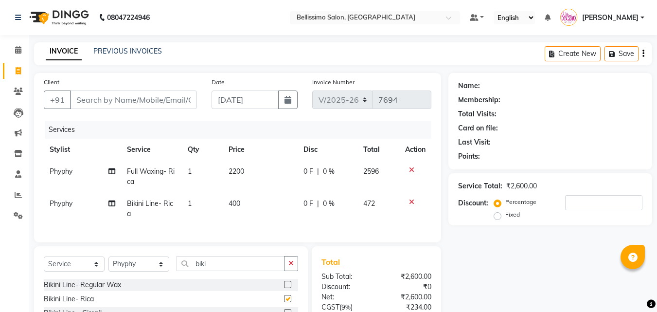
checkbox input "false"
click at [110, 103] on input "Client" at bounding box center [133, 99] width 127 height 18
type input "S"
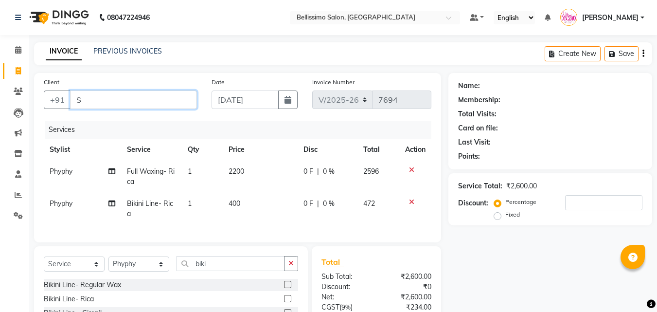
type input "0"
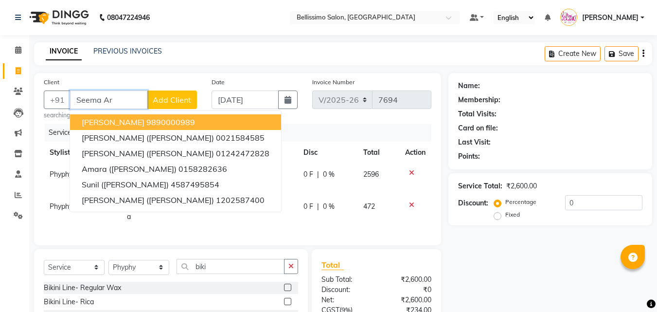
click at [128, 124] on span "Seema Arora" at bounding box center [113, 122] width 63 height 10
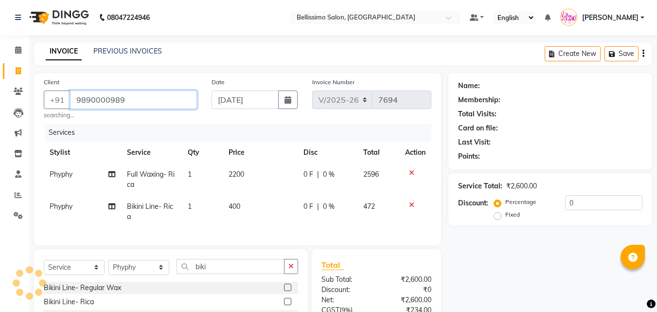
type input "9890000989"
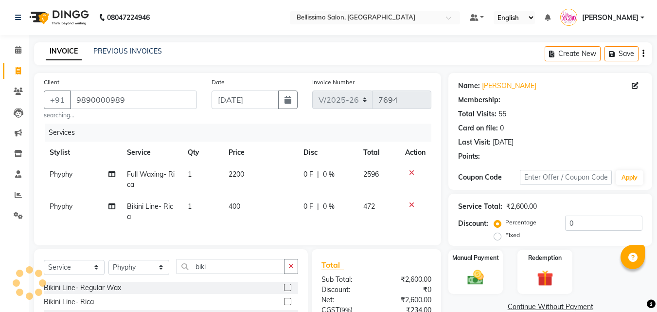
select select "1: Object"
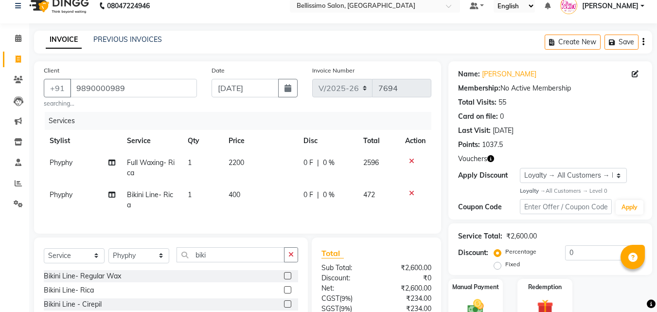
scroll to position [97, 0]
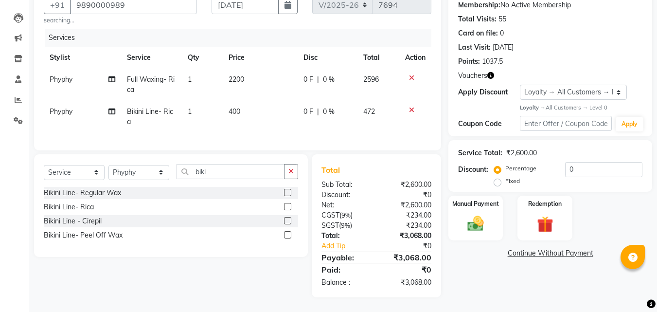
click at [240, 107] on span "400" at bounding box center [235, 111] width 12 height 9
select select "4525"
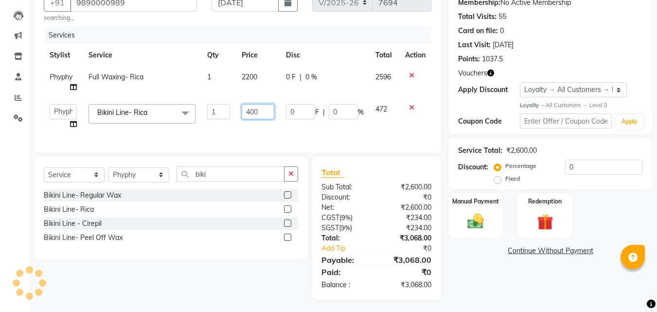
drag, startPoint x: 250, startPoint y: 114, endPoint x: 253, endPoint y: 133, distance: 18.6
click at [250, 117] on input "400" at bounding box center [258, 111] width 33 height 15
type input "700"
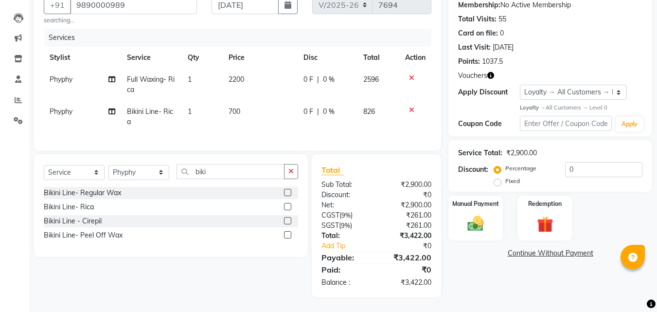
click at [505, 280] on div "Name: Seema Arora Membership: No Active Membership Total Visits: 55 Card on fil…" at bounding box center [553, 137] width 211 height 319
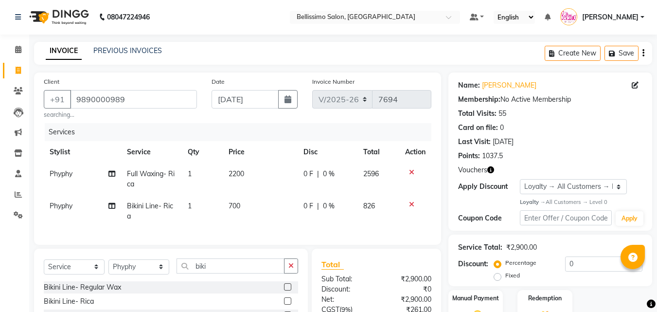
scroll to position [0, 0]
click at [135, 282] on div "Select Service Product Membership Package Voucher Prepaid Gift Card Select Styl…" at bounding box center [171, 270] width 254 height 23
click at [134, 275] on select "Select Stylist [PERSON_NAME] [PERSON_NAME] [PERSON_NAME] [PERSON_NAME] Aso Atha…" at bounding box center [138, 267] width 61 height 15
select select "24959"
click at [108, 267] on select "Select Stylist [PERSON_NAME] [PERSON_NAME] [PERSON_NAME] [PERSON_NAME] Aso Atha…" at bounding box center [138, 267] width 61 height 15
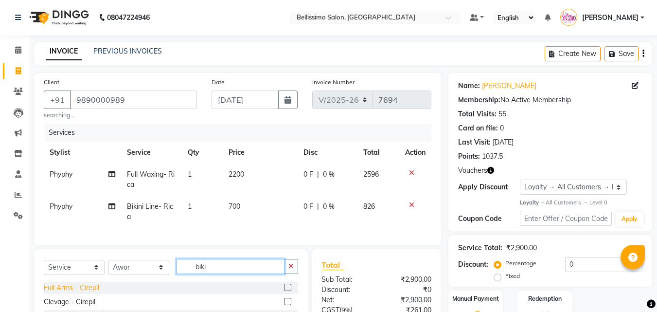
drag, startPoint x: 218, startPoint y: 269, endPoint x: 96, endPoint y: 292, distance: 124.8
click at [175, 282] on div "Select Service Product Membership Package Voucher Prepaid Gift Card Select Styl…" at bounding box center [171, 270] width 254 height 23
type input "Head Ma"
click at [284, 291] on label at bounding box center [287, 287] width 7 height 7
click at [284, 291] on input "checkbox" at bounding box center [287, 288] width 6 height 6
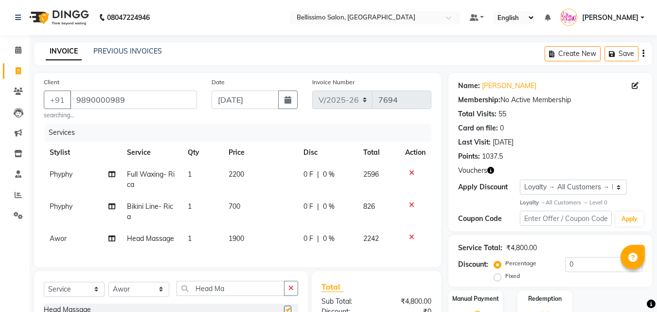
checkbox input "false"
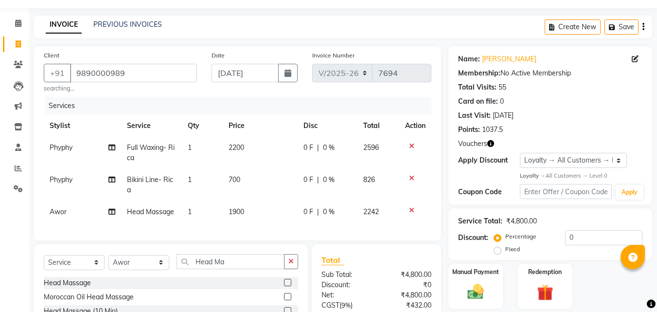
scroll to position [125, 0]
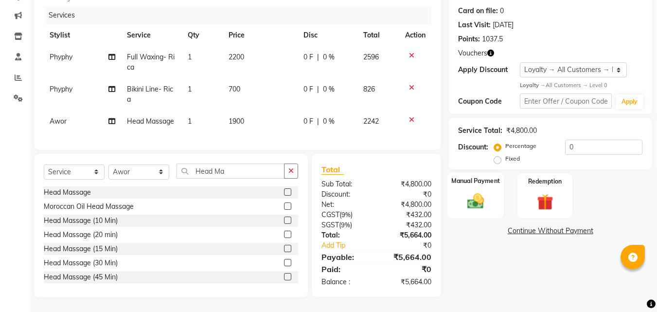
drag, startPoint x: 474, startPoint y: 186, endPoint x: 471, endPoint y: 181, distance: 5.4
click at [473, 192] on img at bounding box center [475, 201] width 27 height 19
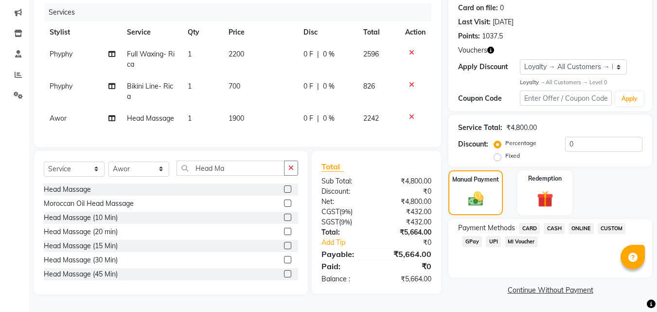
click at [467, 238] on span "GPay" at bounding box center [472, 241] width 20 height 11
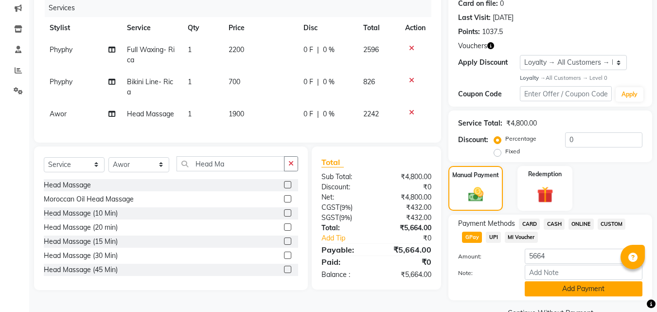
click at [553, 287] on button "Add Payment" at bounding box center [584, 288] width 118 height 15
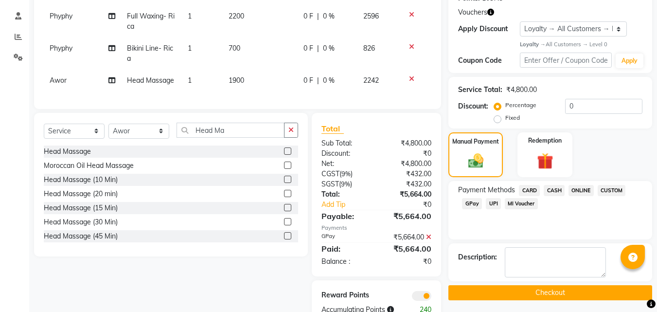
scroll to position [193, 0]
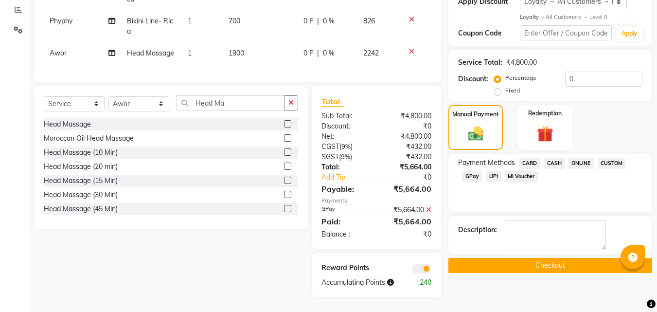
click at [526, 258] on button "Checkout" at bounding box center [550, 265] width 204 height 15
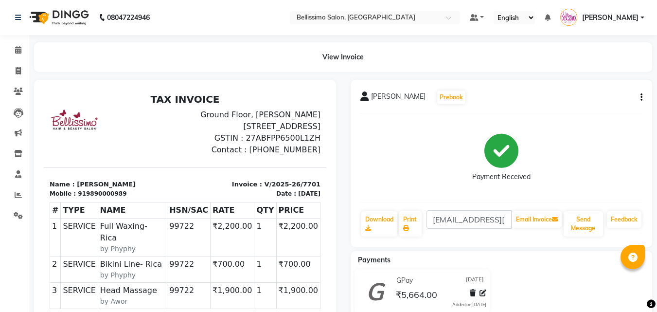
click at [639, 92] on button "button" at bounding box center [640, 97] width 6 height 10
click at [588, 89] on div "Split Service Amount" at bounding box center [593, 91] width 67 height 12
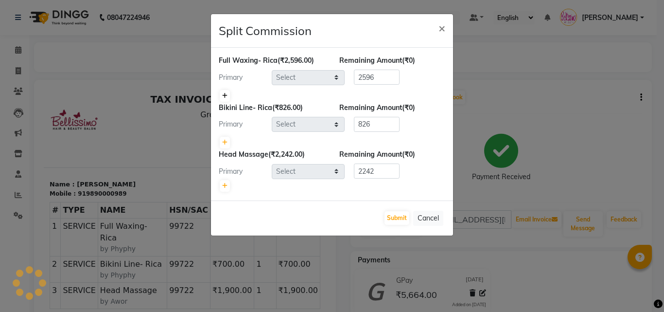
click at [224, 96] on icon at bounding box center [224, 96] width 5 height 6
type input "1298"
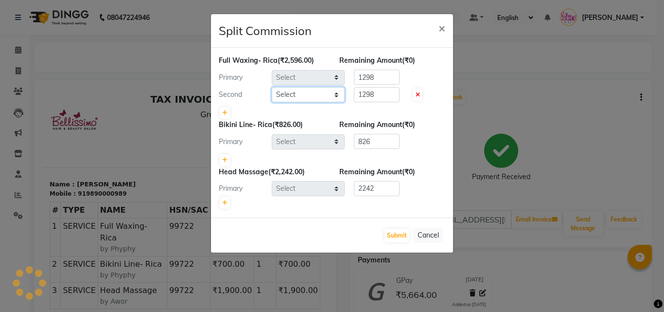
click at [302, 93] on select "Select" at bounding box center [308, 94] width 73 height 15
select select "4525"
select select "24959"
select select "4527"
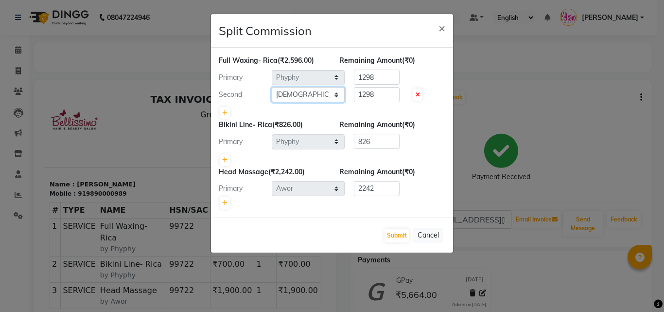
click at [272, 87] on select "Select [PERSON_NAME] [PERSON_NAME] [PERSON_NAME] [PERSON_NAME] Athot Ava Awor B…" at bounding box center [308, 94] width 73 height 15
click at [223, 161] on icon at bounding box center [224, 160] width 5 height 6
type input "413"
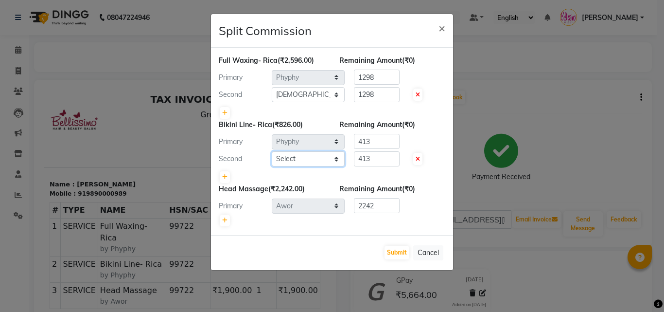
click at [302, 157] on select "Select [PERSON_NAME] [PERSON_NAME] [PERSON_NAME] [PERSON_NAME] Athot Ava Awor B…" at bounding box center [308, 158] width 73 height 15
select select "4527"
click at [272, 151] on select "Select [PERSON_NAME] [PERSON_NAME] [PERSON_NAME] [PERSON_NAME] Athot Ava Awor B…" at bounding box center [308, 158] width 73 height 15
click at [401, 253] on button "Submit" at bounding box center [397, 253] width 25 height 14
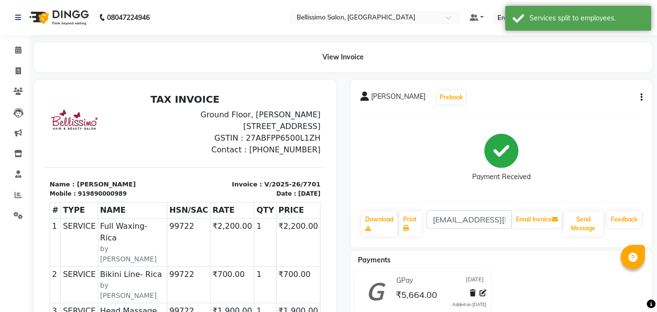
click at [376, 100] on span "Seema Arora" at bounding box center [398, 98] width 54 height 14
copy div "Seema Arora Prebook"
click at [412, 230] on link "Print" at bounding box center [410, 223] width 22 height 25
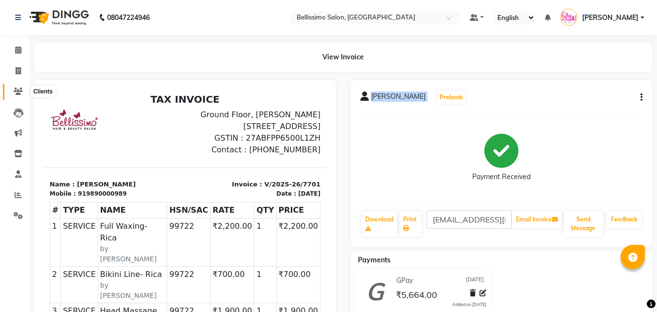
click at [19, 90] on icon at bounding box center [18, 91] width 9 height 7
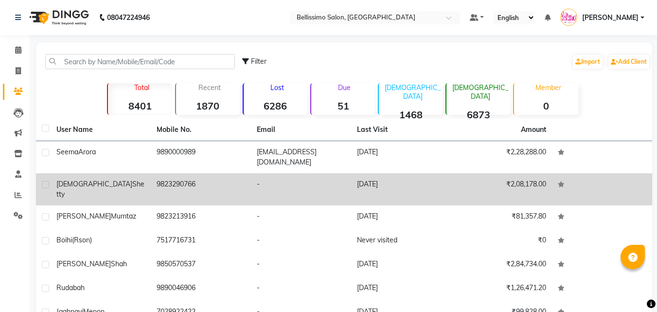
drag, startPoint x: 86, startPoint y: 156, endPoint x: 97, endPoint y: 168, distance: 16.2
click at [86, 155] on span "Arora" at bounding box center [87, 151] width 18 height 9
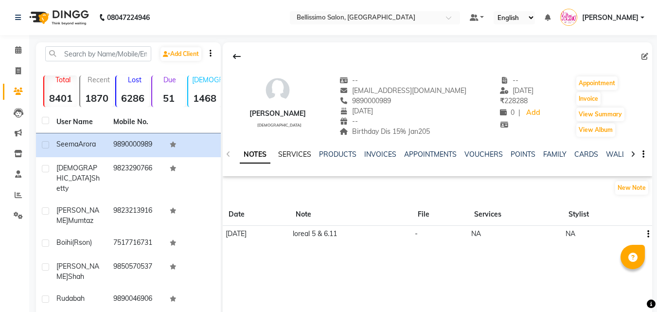
click at [299, 153] on link "SERVICES" at bounding box center [294, 154] width 33 height 9
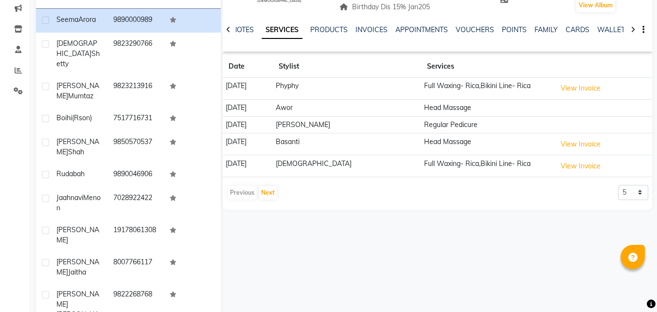
scroll to position [126, 0]
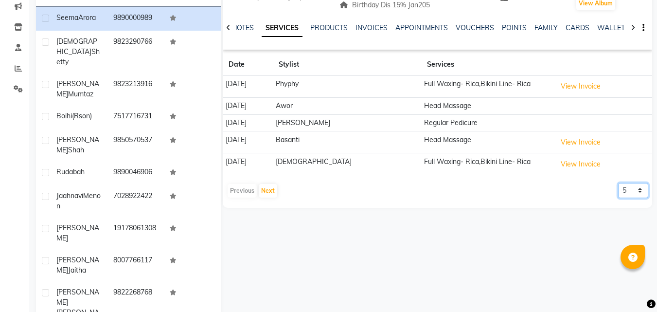
click at [625, 193] on select "5 10 50 100 500" at bounding box center [633, 190] width 30 height 15
select select "100"
click at [618, 183] on select "5 10 50 100 500" at bounding box center [633, 190] width 30 height 15
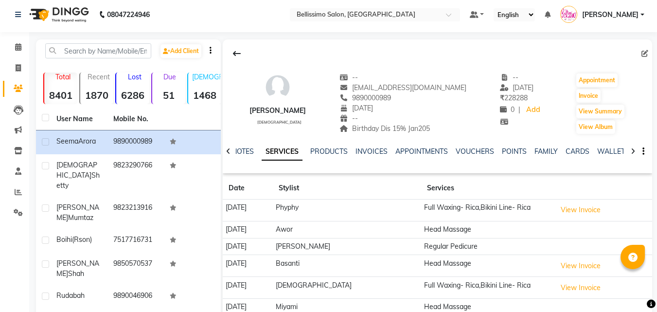
scroll to position [0, 0]
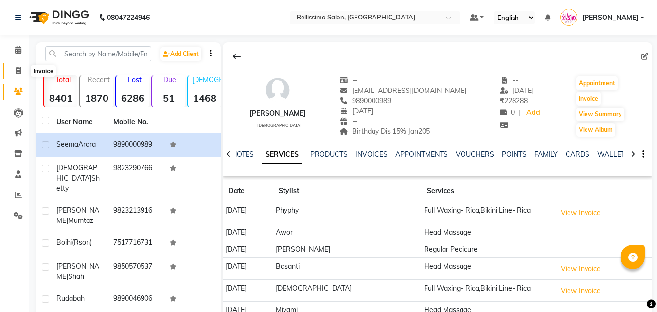
click at [20, 71] on icon at bounding box center [18, 70] width 5 height 7
select select "service"
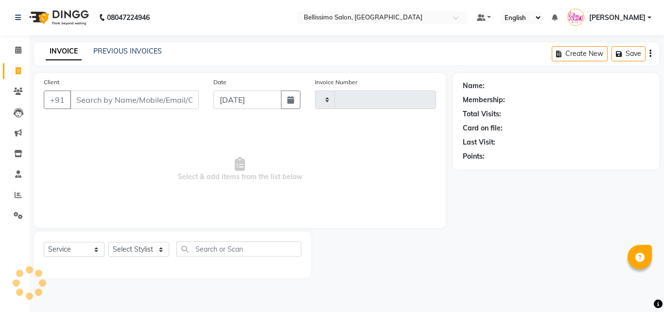
type input "7702"
select select "155"
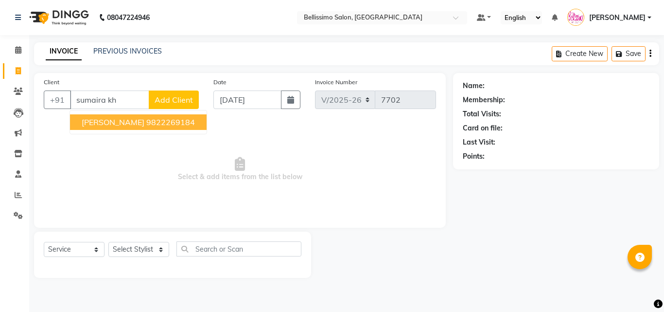
click at [108, 124] on span "Sumaira Khan" at bounding box center [113, 122] width 63 height 10
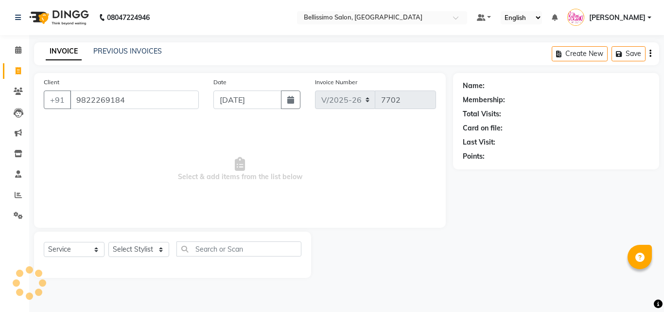
type input "9822269184"
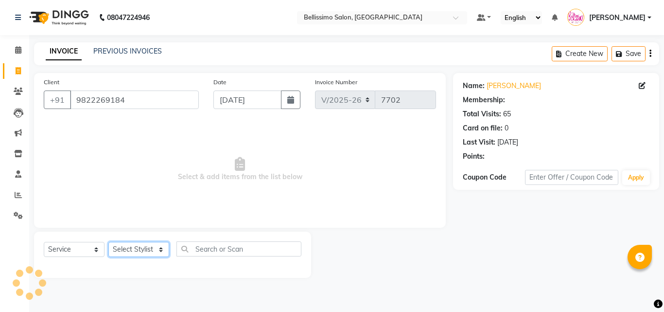
click at [144, 248] on select "Select Stylist [PERSON_NAME] [PERSON_NAME] [PERSON_NAME] [PERSON_NAME] Aso Atha…" at bounding box center [138, 249] width 61 height 15
select select "1: Object"
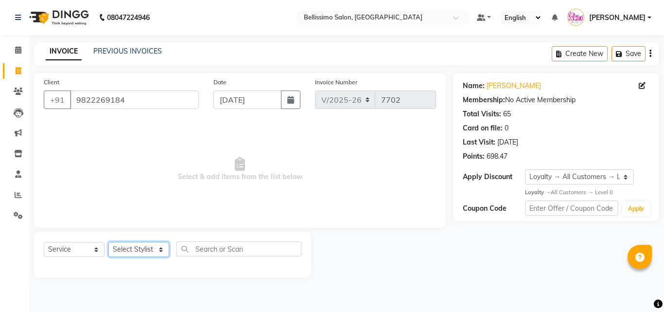
select select "40512"
click at [108, 242] on select "Select Stylist [PERSON_NAME] [PERSON_NAME] [PERSON_NAME] [PERSON_NAME] Aso Atha…" at bounding box center [138, 249] width 61 height 15
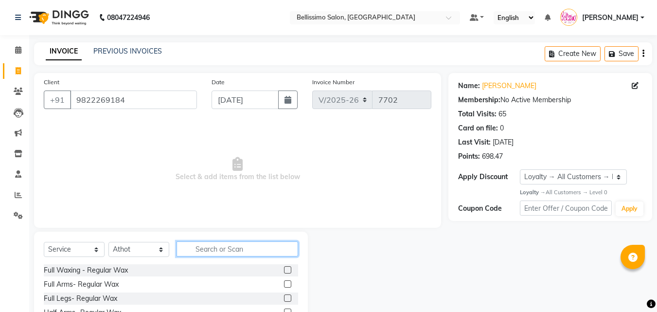
click at [226, 246] on input "text" at bounding box center [238, 248] width 122 height 15
type input "rica"
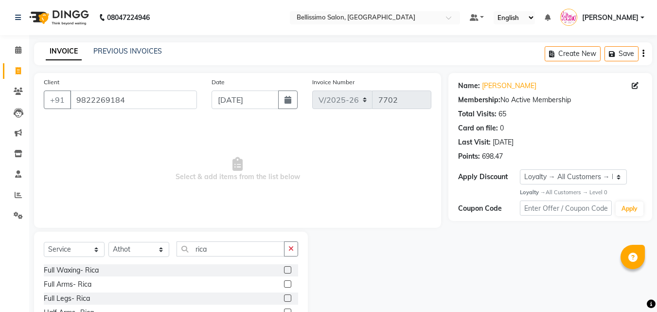
click at [284, 296] on label at bounding box center [287, 297] width 7 height 7
click at [284, 296] on input "checkbox" at bounding box center [287, 298] width 6 height 6
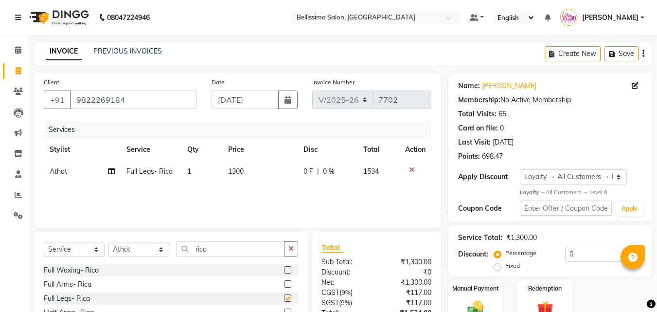
checkbox input "false"
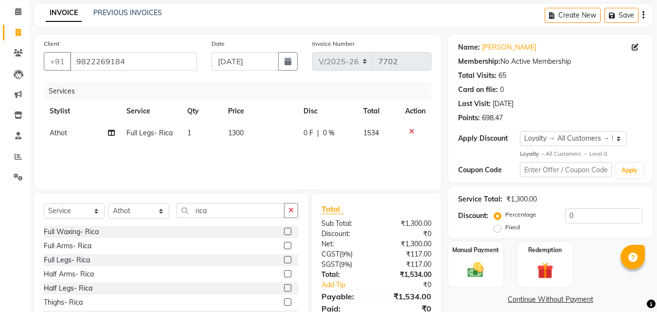
scroll to position [78, 0]
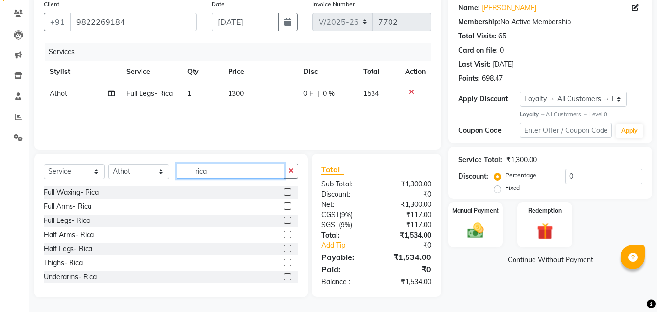
drag, startPoint x: 212, startPoint y: 171, endPoint x: 0, endPoint y: 168, distance: 211.6
click at [25, 168] on app-home "08047224946 Select Location × Bellissimo Salon, Koregaon Park Default Panel My …" at bounding box center [328, 117] width 657 height 390
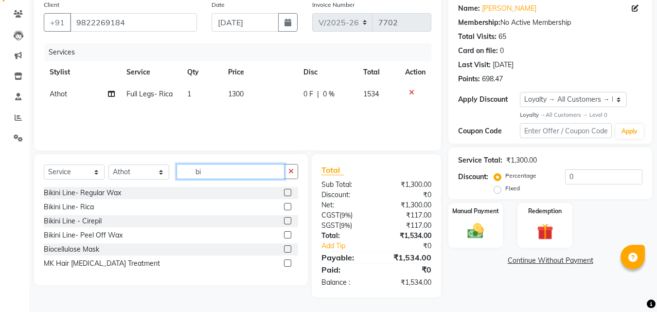
scroll to position [77, 0]
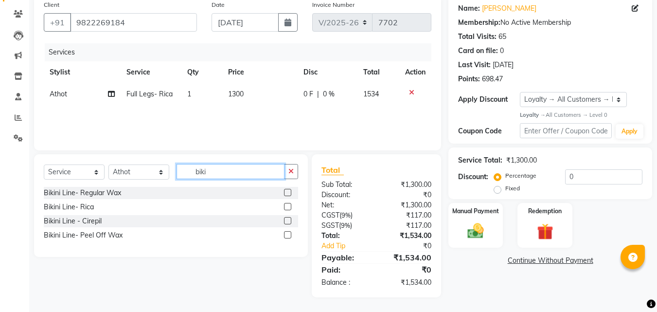
type input "biki"
click at [286, 206] on label at bounding box center [287, 206] width 7 height 7
click at [286, 206] on input "checkbox" at bounding box center [287, 207] width 6 height 6
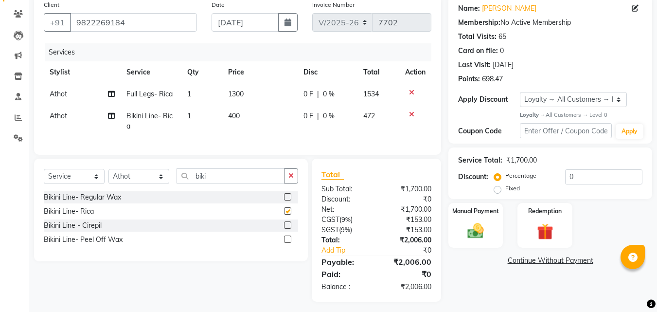
checkbox input "false"
click at [111, 94] on icon at bounding box center [111, 93] width 7 height 7
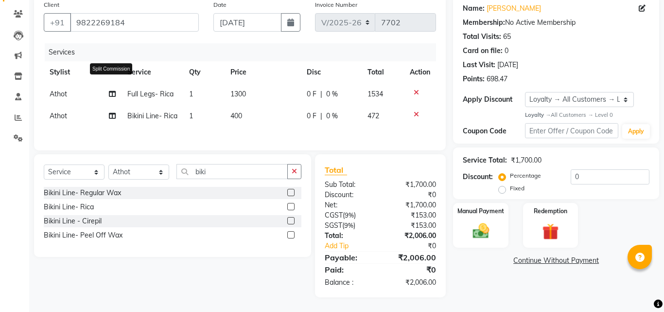
select select "40512"
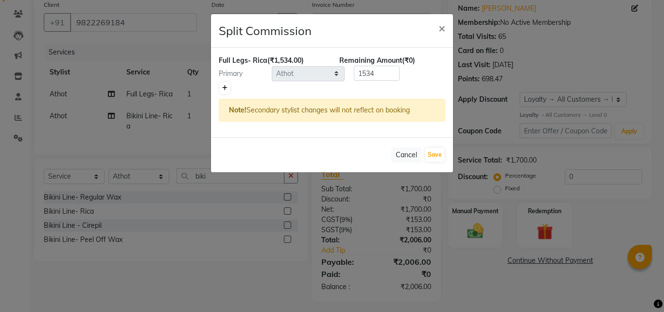
click at [226, 90] on icon at bounding box center [224, 88] width 5 height 6
type input "767"
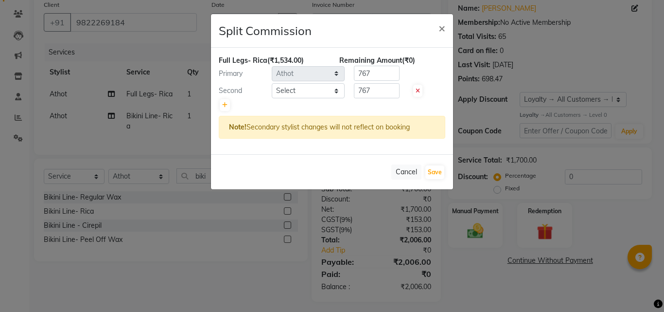
click at [302, 99] on div at bounding box center [332, 105] width 227 height 14
click at [299, 92] on select "Select [PERSON_NAME] [PERSON_NAME] [PERSON_NAME] [PERSON_NAME] Athot Ava Awor B…" at bounding box center [308, 90] width 73 height 15
select select "4527"
click at [272, 83] on select "Select [PERSON_NAME] [PERSON_NAME] [PERSON_NAME] [PERSON_NAME] Athot Ava Awor B…" at bounding box center [308, 90] width 73 height 15
click at [443, 170] on button "Save" at bounding box center [435, 172] width 19 height 14
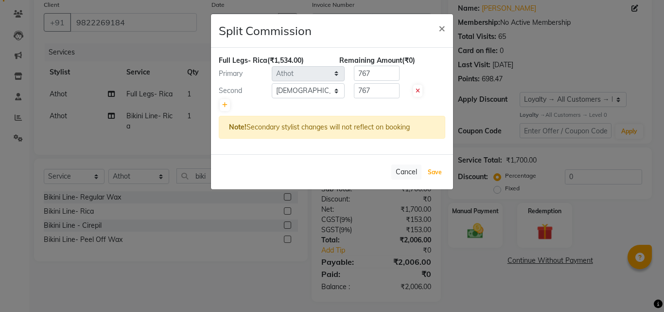
select select "Select"
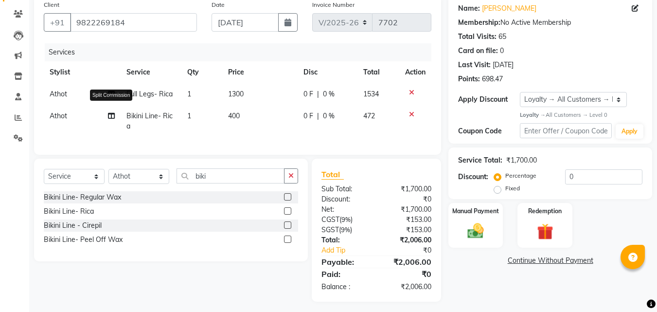
click at [109, 115] on icon at bounding box center [111, 115] width 7 height 7
select select "40512"
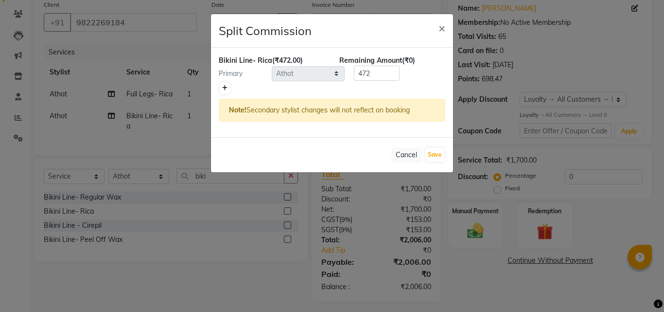
click at [224, 87] on icon at bounding box center [224, 88] width 5 height 6
type input "236"
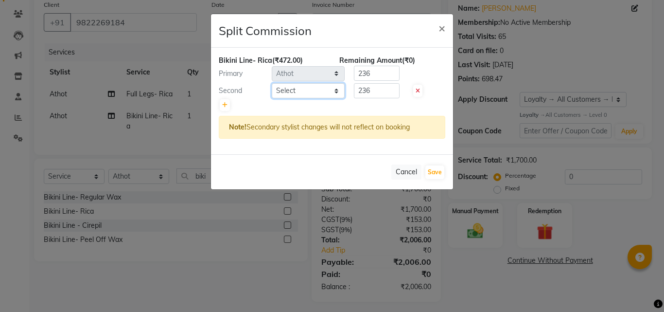
click at [289, 90] on select "Select [PERSON_NAME] [PERSON_NAME] [PERSON_NAME] [PERSON_NAME] Athot Ava Awor B…" at bounding box center [308, 90] width 73 height 15
select select "4527"
click at [272, 83] on select "Select [PERSON_NAME] [PERSON_NAME] [PERSON_NAME] [PERSON_NAME] Athot Ava Awor B…" at bounding box center [308, 90] width 73 height 15
click at [436, 174] on button "Save" at bounding box center [435, 172] width 19 height 14
select select "Select"
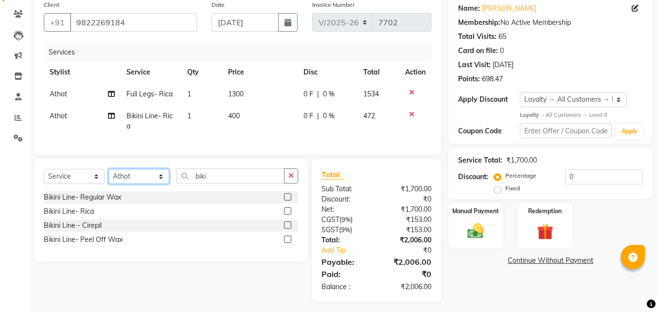
click at [135, 184] on select "Select Stylist [PERSON_NAME] [PERSON_NAME] [PERSON_NAME] [PERSON_NAME] Aso Atha…" at bounding box center [138, 176] width 61 height 15
select select "4525"
click at [108, 176] on select "Select Stylist [PERSON_NAME] [PERSON_NAME] [PERSON_NAME] [PERSON_NAME] Aso Atha…" at bounding box center [138, 176] width 61 height 15
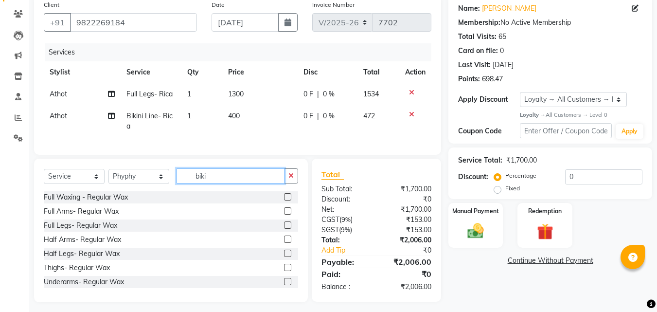
drag, startPoint x: 220, startPoint y: 189, endPoint x: 88, endPoint y: 188, distance: 132.3
click at [127, 182] on div "Select Service Product Membership Package Voucher Prepaid Gift Card Select Styl…" at bounding box center [171, 179] width 254 height 23
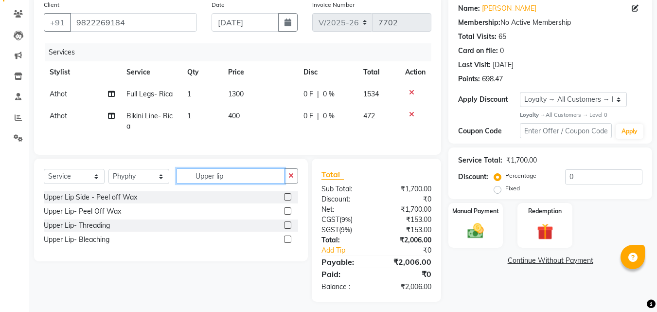
type input "Upper lip"
click at [285, 229] on label at bounding box center [287, 224] width 7 height 7
click at [285, 229] on input "checkbox" at bounding box center [287, 225] width 6 height 6
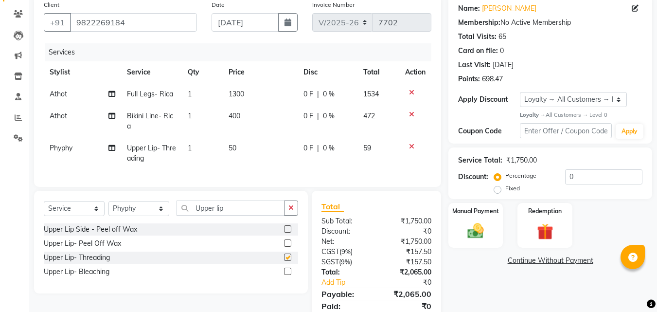
checkbox input "false"
click at [144, 214] on select "Select Stylist [PERSON_NAME] [PERSON_NAME] [PERSON_NAME] [PERSON_NAME] Aso Atha…" at bounding box center [138, 208] width 61 height 15
select select "13512"
click at [108, 208] on select "Select Stylist [PERSON_NAME] [PERSON_NAME] [PERSON_NAME] [PERSON_NAME] Aso Atha…" at bounding box center [138, 208] width 61 height 15
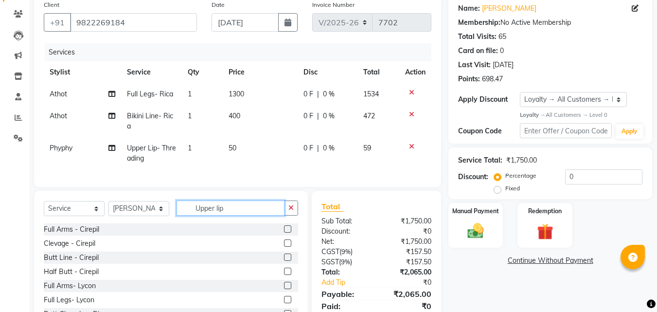
drag, startPoint x: 239, startPoint y: 219, endPoint x: 35, endPoint y: 205, distance: 204.8
click at [113, 210] on div "Select Service Product Membership Package Voucher Prepaid Gift Card Select Styl…" at bounding box center [171, 211] width 254 height 23
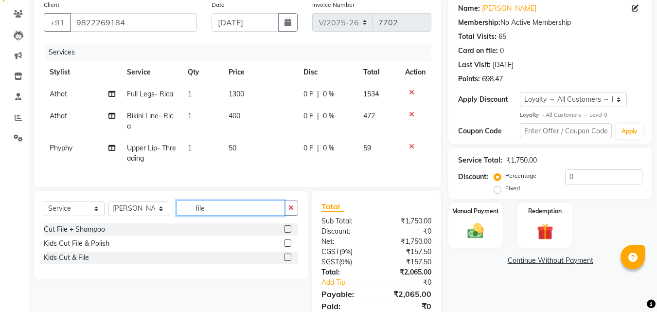
type input "file"
click at [287, 232] on label at bounding box center [287, 228] width 7 height 7
click at [287, 232] on input "checkbox" at bounding box center [287, 229] width 6 height 6
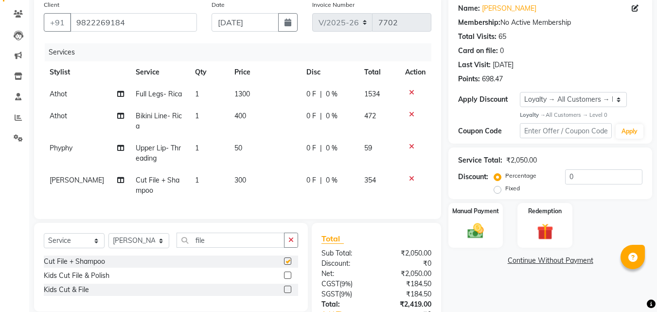
checkbox input "false"
drag, startPoint x: 211, startPoint y: 247, endPoint x: 9, endPoint y: 249, distance: 202.3
click at [101, 247] on div "Select Service Product Membership Package Voucher Prepaid Gift Card Select Styl…" at bounding box center [171, 243] width 254 height 23
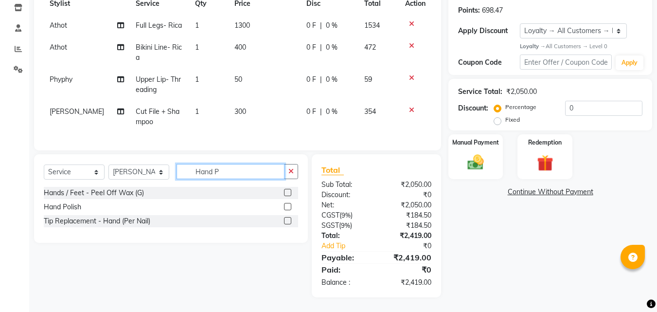
scroll to position [153, 0]
type input "Hand P"
click at [286, 207] on label at bounding box center [287, 206] width 7 height 7
click at [286, 207] on input "checkbox" at bounding box center [287, 207] width 6 height 6
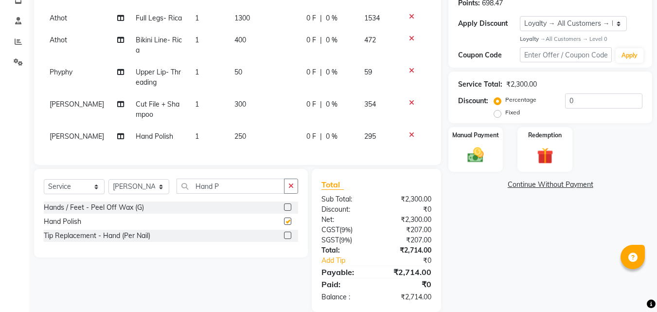
checkbox input "false"
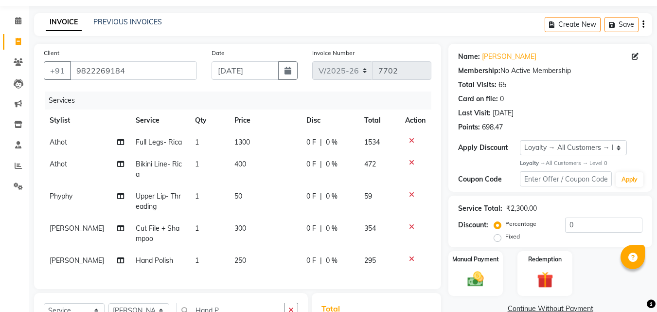
scroll to position [175, 0]
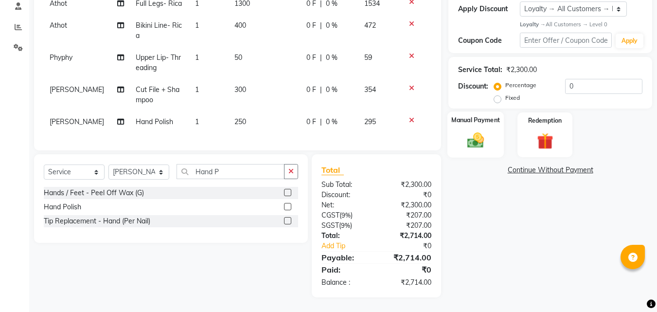
click at [478, 135] on img at bounding box center [475, 140] width 27 height 19
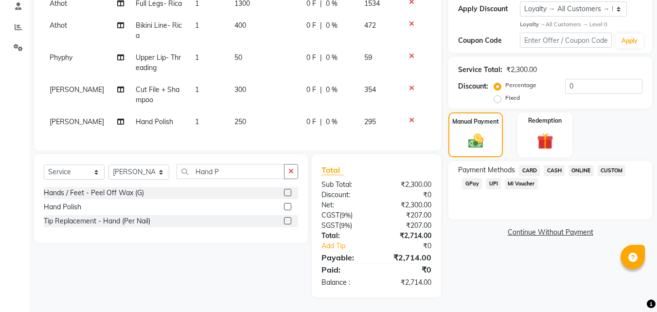
click at [525, 165] on span "CARD" at bounding box center [529, 170] width 21 height 11
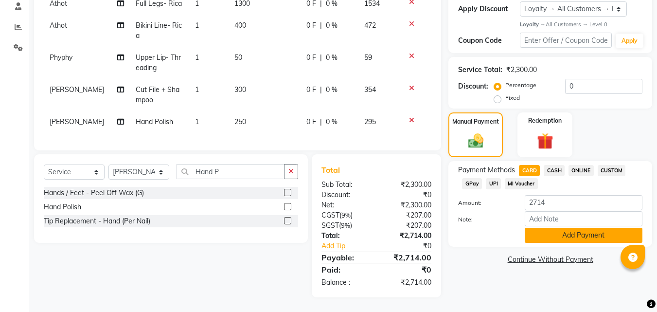
click at [551, 228] on button "Add Payment" at bounding box center [584, 235] width 118 height 15
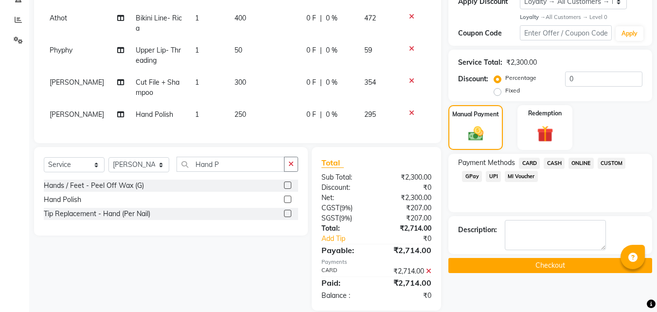
click at [555, 265] on button "Checkout" at bounding box center [550, 265] width 204 height 15
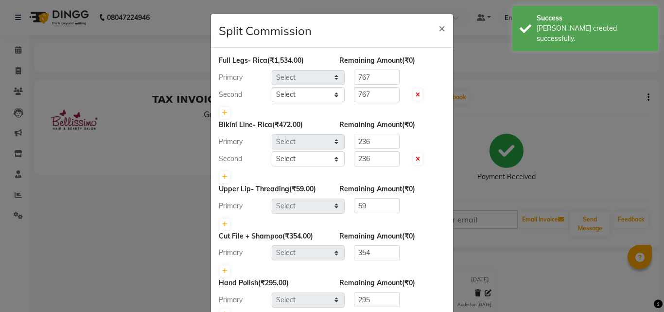
select select "40512"
select select "4527"
select select "40512"
select select "4527"
select select "4525"
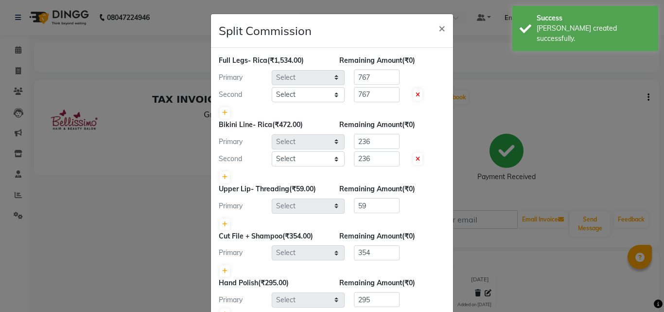
select select "13512"
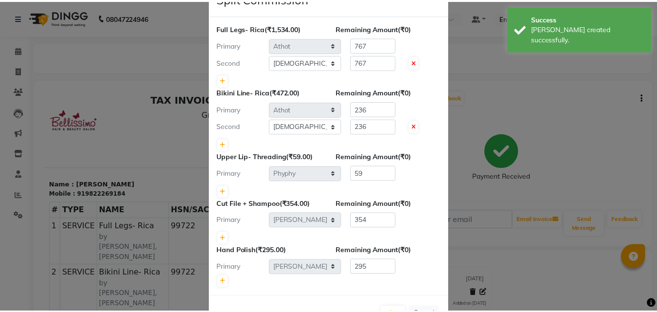
scroll to position [66, 0]
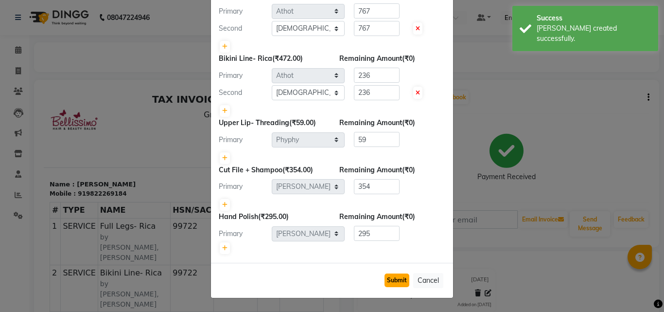
click at [395, 281] on button "Submit" at bounding box center [397, 280] width 25 height 14
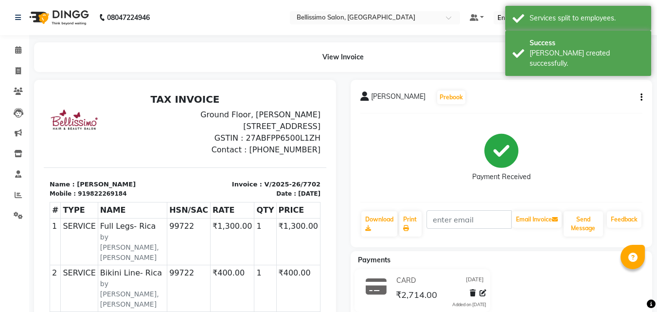
click at [383, 94] on span "Sumaira Khan" at bounding box center [398, 98] width 54 height 14
copy div "Sumaira Khan Prebook"
click at [408, 214] on link "Print" at bounding box center [410, 223] width 22 height 25
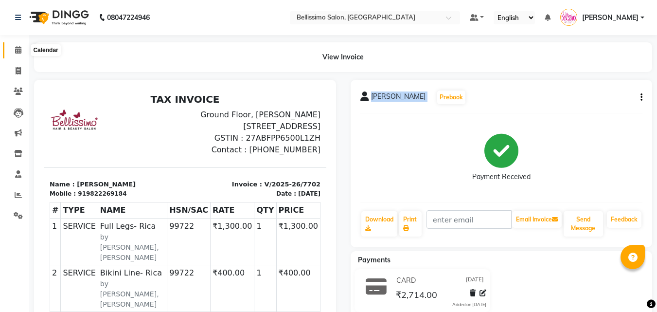
click at [18, 51] on icon at bounding box center [18, 49] width 6 height 7
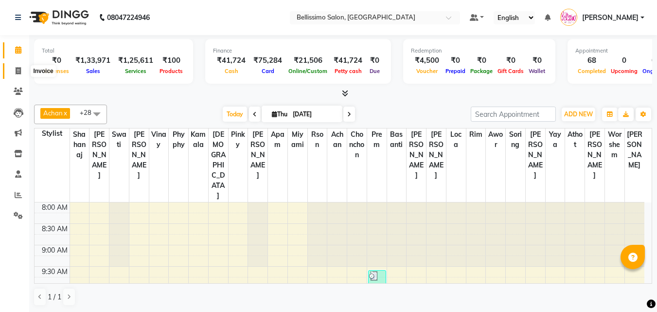
click at [15, 73] on span at bounding box center [18, 71] width 17 height 11
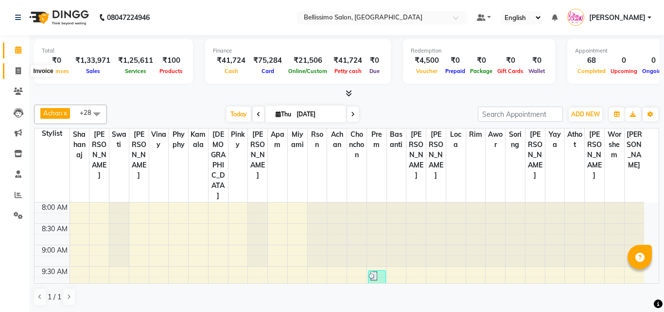
select select "service"
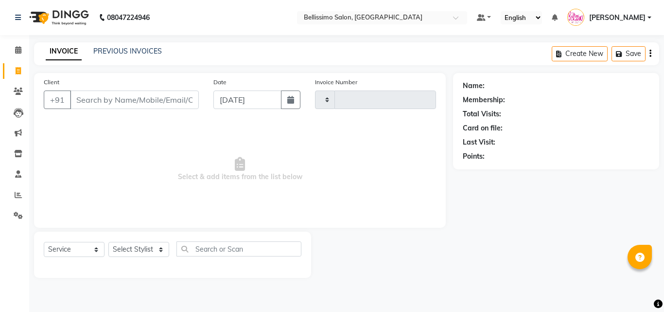
type input "7704"
select select "155"
type input "V"
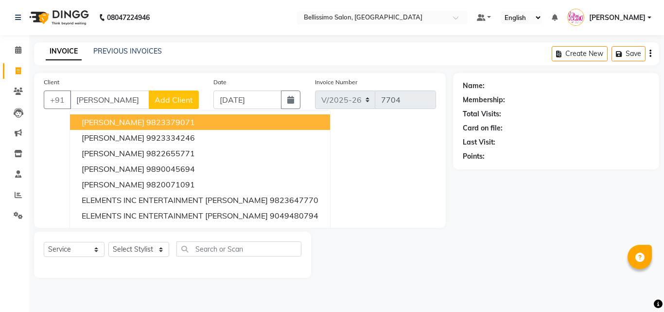
click at [118, 119] on span "Vineeta Malkani" at bounding box center [113, 122] width 63 height 10
type input "9823379071"
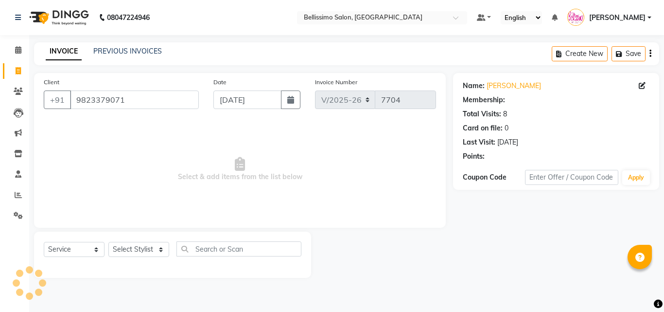
select select "1: Object"
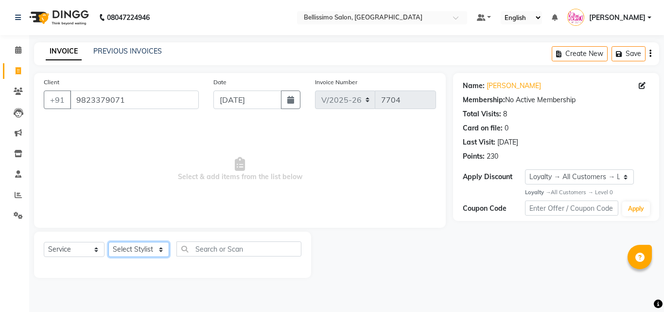
click at [124, 251] on select "Select Stylist [PERSON_NAME] [PERSON_NAME] [PERSON_NAME] [PERSON_NAME] Aso Atha…" at bounding box center [138, 249] width 61 height 15
select select "4519"
click at [108, 242] on select "Select Stylist [PERSON_NAME] [PERSON_NAME] [PERSON_NAME] [PERSON_NAME] Aso Atha…" at bounding box center [138, 249] width 61 height 15
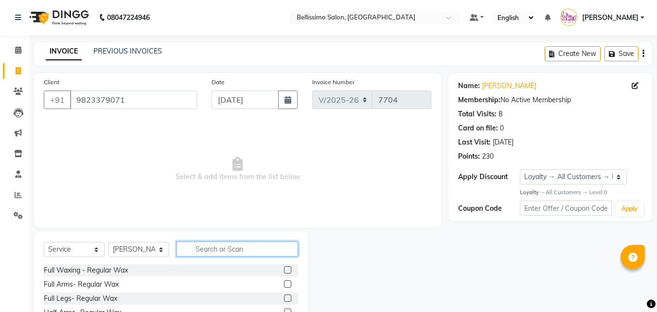
click at [233, 253] on input "text" at bounding box center [238, 248] width 122 height 15
type input "Pedic"
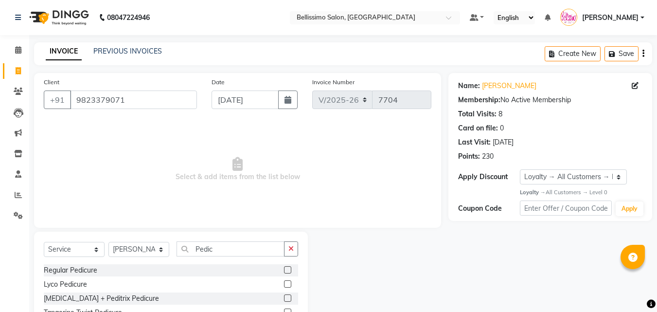
click at [284, 269] on label at bounding box center [287, 269] width 7 height 7
click at [284, 269] on input "checkbox" at bounding box center [287, 270] width 6 height 6
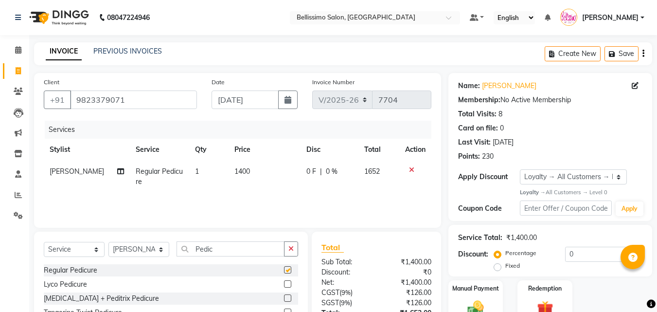
checkbox input "false"
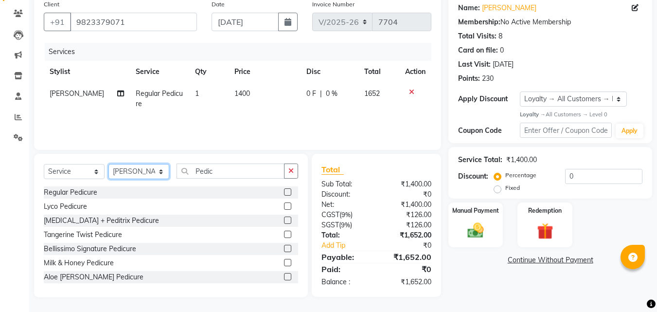
click at [134, 171] on select "Select Stylist [PERSON_NAME] [PERSON_NAME] [PERSON_NAME] [PERSON_NAME] Aso Atha…" at bounding box center [138, 171] width 61 height 15
select select "19788"
click at [108, 164] on select "Select Stylist [PERSON_NAME] [PERSON_NAME] [PERSON_NAME] [PERSON_NAME] Aso Atha…" at bounding box center [138, 171] width 61 height 15
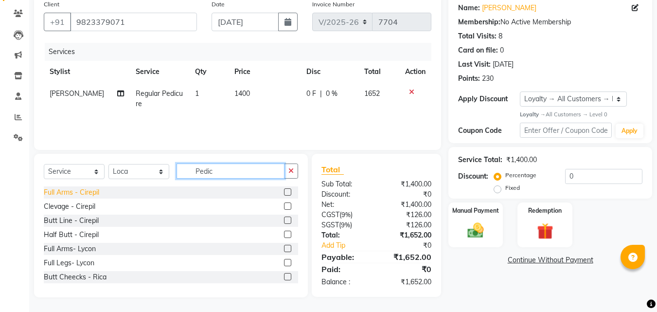
drag, startPoint x: 215, startPoint y: 175, endPoint x: 93, endPoint y: 196, distance: 123.9
click at [134, 183] on div "Select Service Product Membership Package Voucher Prepaid Gift Card Select Styl…" at bounding box center [171, 174] width 254 height 23
type input "Head ma"
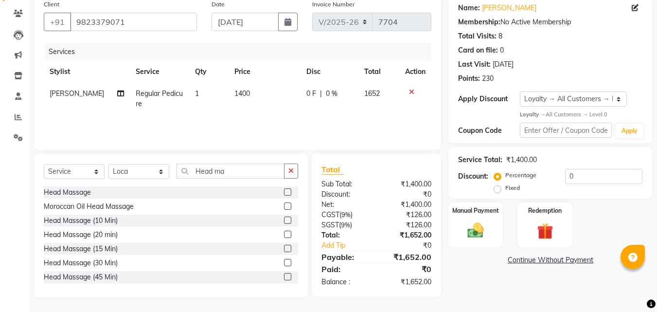
click at [284, 192] on label at bounding box center [287, 191] width 7 height 7
click at [284, 192] on input "checkbox" at bounding box center [287, 192] width 6 height 6
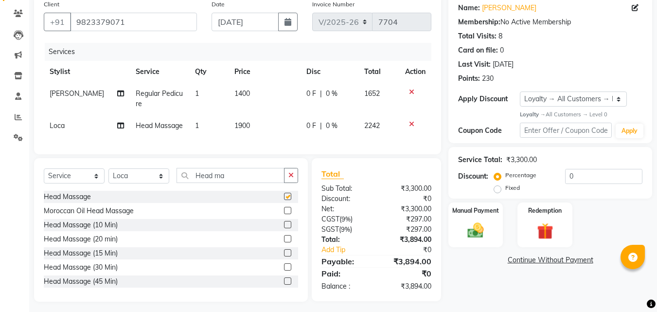
checkbox input "false"
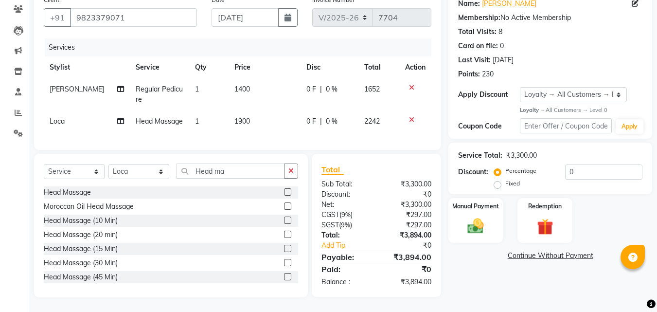
scroll to position [89, 0]
drag, startPoint x: 133, startPoint y: 167, endPoint x: 199, endPoint y: 190, distance: 70.0
click at [133, 167] on select "Select Stylist [PERSON_NAME] [PERSON_NAME] [PERSON_NAME] [PERSON_NAME] Aso Atha…" at bounding box center [138, 171] width 61 height 15
click at [464, 216] on img at bounding box center [475, 225] width 27 height 19
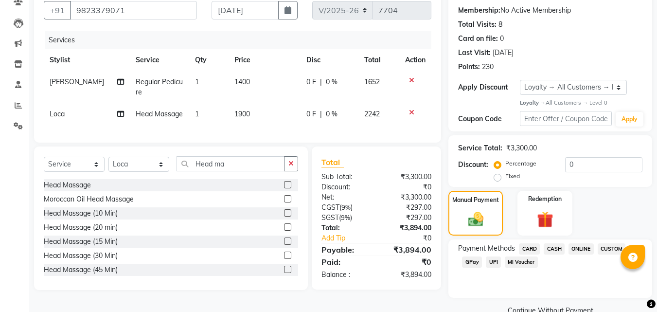
click at [530, 248] on span "CARD" at bounding box center [529, 248] width 21 height 11
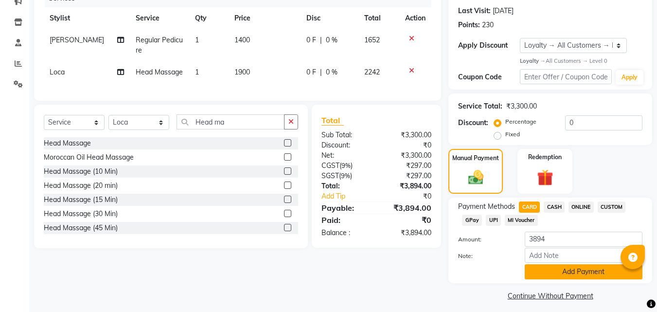
scroll to position [137, 0]
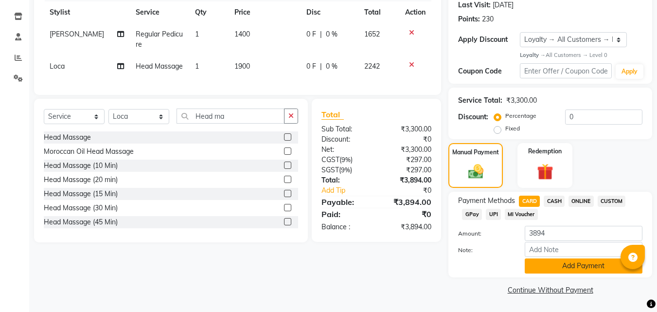
click at [575, 262] on button "Add Payment" at bounding box center [584, 265] width 118 height 15
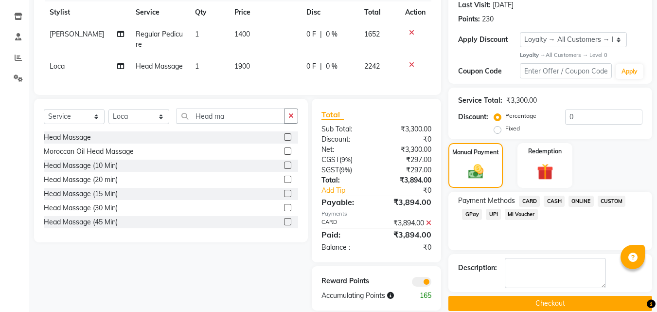
click at [566, 302] on button "Checkout" at bounding box center [550, 303] width 204 height 15
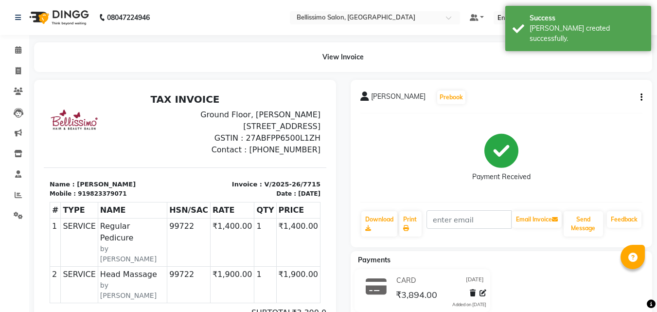
click at [388, 99] on span "Vineeta Malkani" at bounding box center [398, 98] width 54 height 14
copy div "Vineeta Malkani Prebook"
click at [411, 222] on link "Print" at bounding box center [410, 223] width 22 height 25
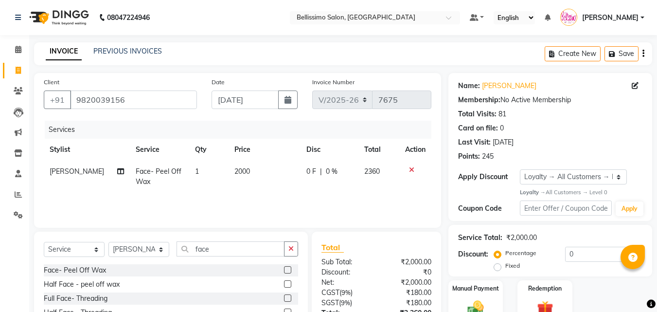
select select "155"
select select "service"
select select "27456"
select select "1: Object"
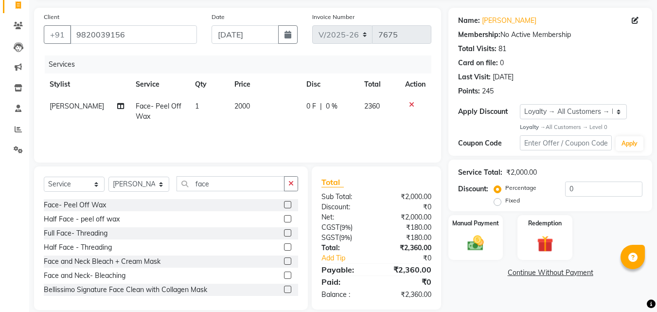
scroll to position [65, 0]
click at [237, 103] on span "2000" at bounding box center [242, 106] width 16 height 9
select select "27456"
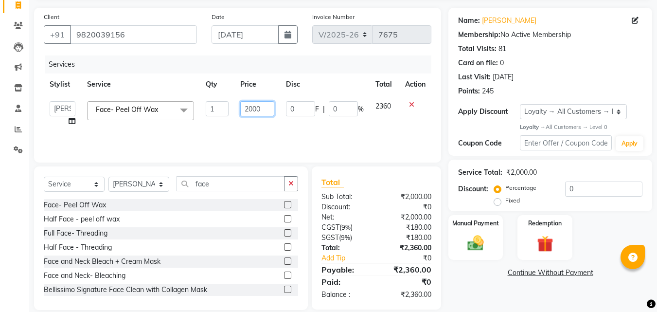
drag, startPoint x: 255, startPoint y: 110, endPoint x: 255, endPoint y: 125, distance: 14.6
click at [255, 110] on input "2000" at bounding box center [257, 108] width 34 height 15
type input "1550"
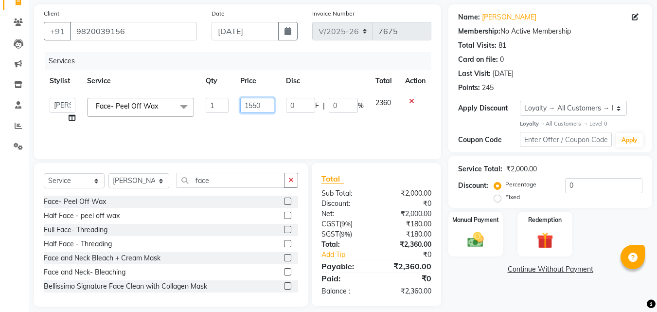
scroll to position [78, 0]
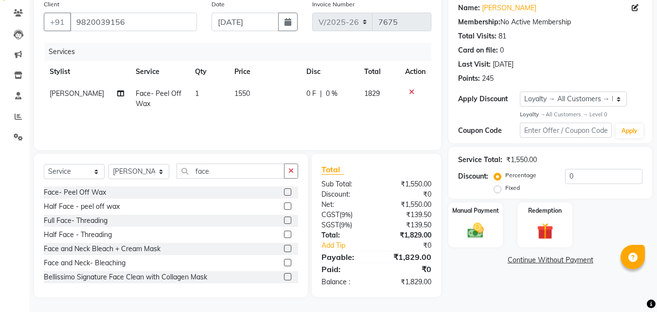
click at [489, 290] on div "Name: [PERSON_NAME] Membership: No Active Membership Total Visits: 81 Card on f…" at bounding box center [553, 146] width 211 height 302
click at [478, 234] on img at bounding box center [475, 230] width 27 height 19
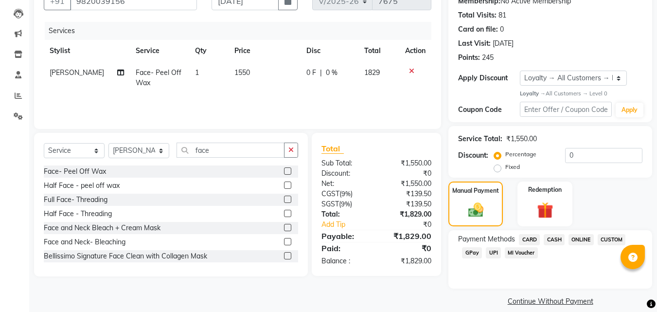
scroll to position [110, 0]
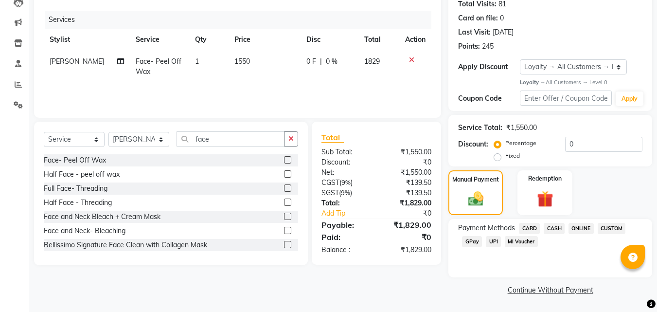
click at [555, 232] on span "CASH" at bounding box center [554, 228] width 21 height 11
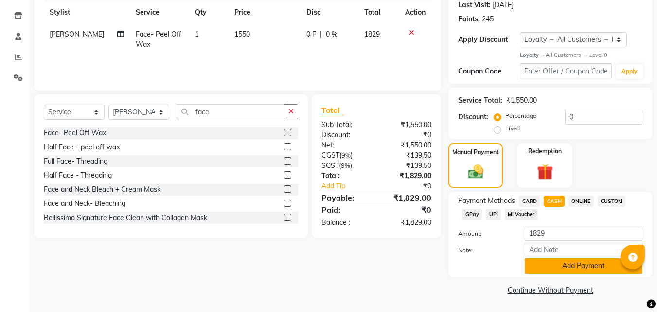
click at [575, 266] on button "Add Payment" at bounding box center [584, 265] width 118 height 15
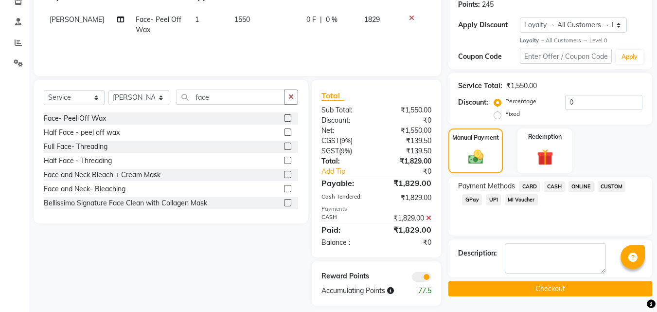
scroll to position [160, 0]
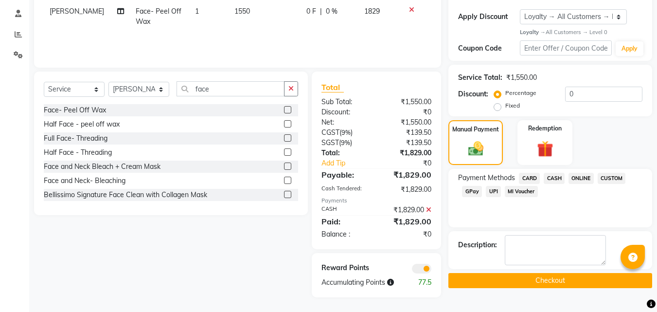
click at [566, 276] on button "Checkout" at bounding box center [550, 280] width 204 height 15
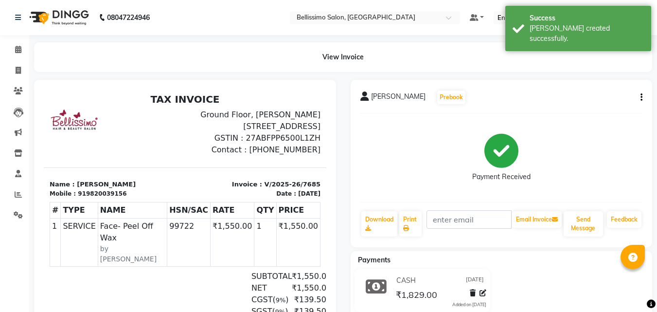
click at [381, 100] on span "[PERSON_NAME]" at bounding box center [398, 98] width 54 height 14
copy div "[PERSON_NAME] Prebook"
click at [410, 219] on link "Print" at bounding box center [410, 223] width 22 height 25
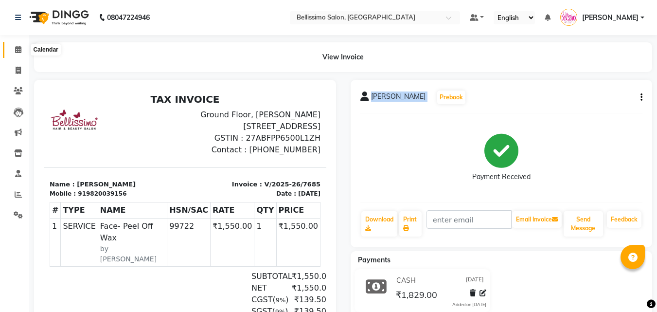
click at [18, 52] on icon at bounding box center [18, 49] width 6 height 7
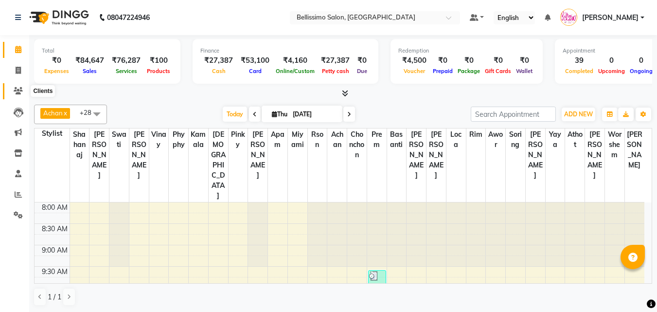
click at [18, 91] on icon at bounding box center [18, 90] width 9 height 7
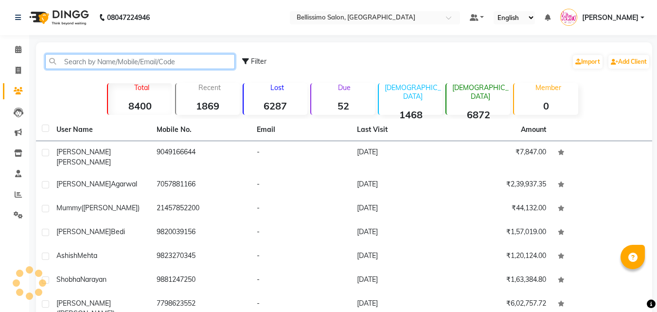
click at [160, 58] on input "text" at bounding box center [140, 61] width 190 height 15
paste input "9822268768"
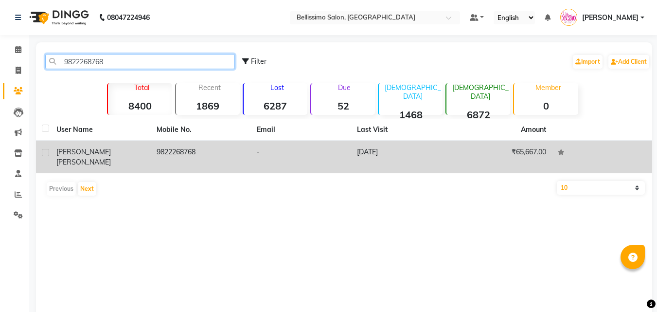
type input "9822268768"
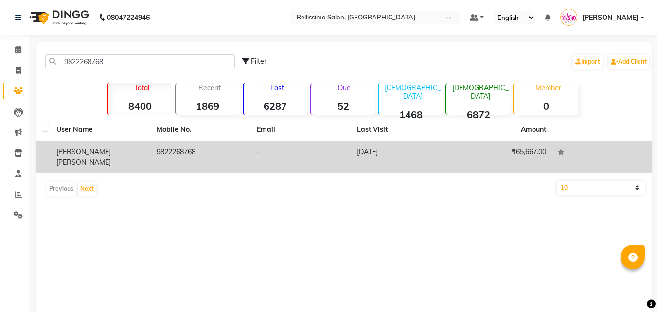
click at [140, 159] on td "[PERSON_NAME]" at bounding box center [101, 157] width 100 height 32
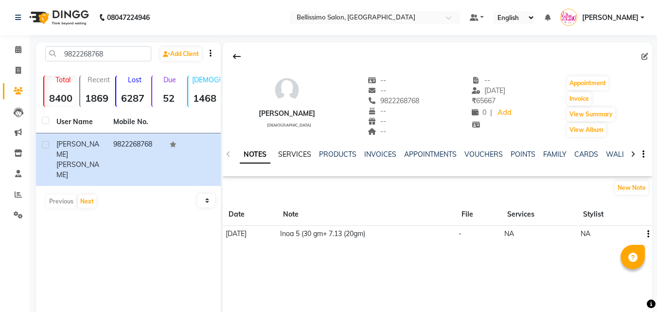
click at [285, 152] on link "SERVICES" at bounding box center [294, 154] width 33 height 9
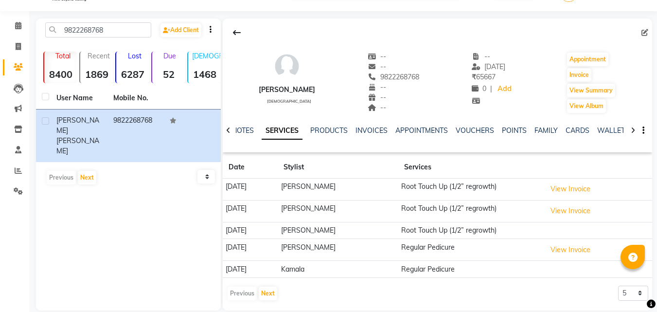
scroll to position [37, 0]
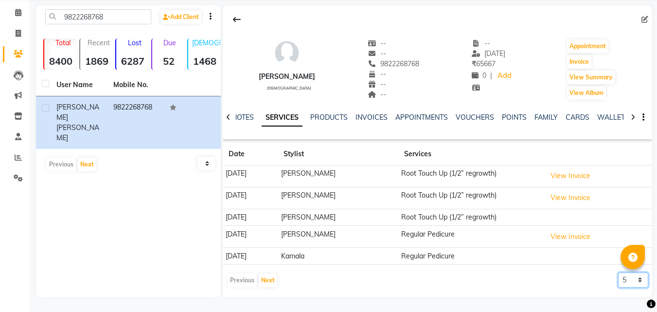
click at [621, 285] on select "5 10 50 100 500" at bounding box center [633, 279] width 30 height 15
select select "100"
click at [618, 272] on select "5 10 50 100 500" at bounding box center [633, 279] width 30 height 15
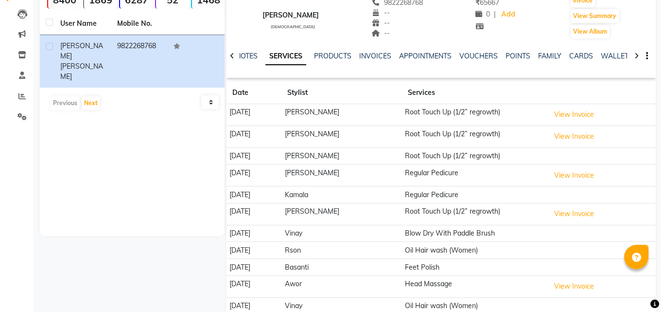
scroll to position [183, 0]
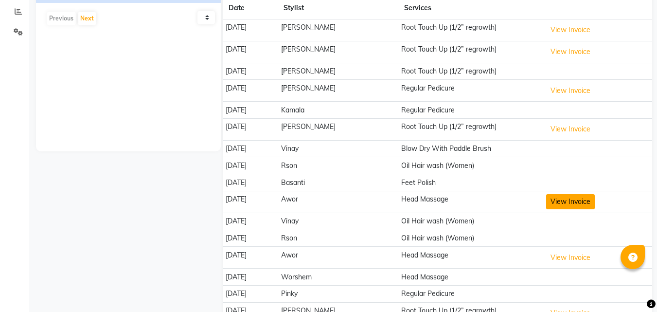
click at [572, 198] on button "View Invoice" at bounding box center [570, 201] width 49 height 15
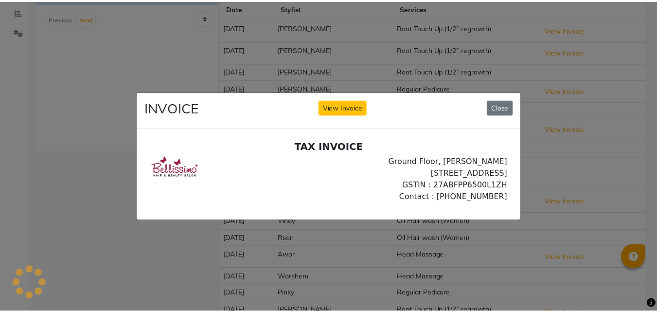
scroll to position [0, 0]
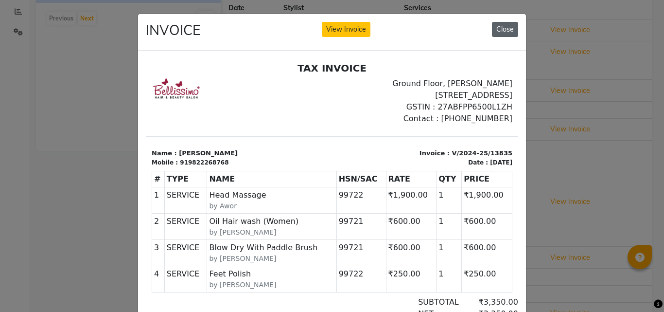
click at [505, 32] on button "Close" at bounding box center [505, 29] width 26 height 15
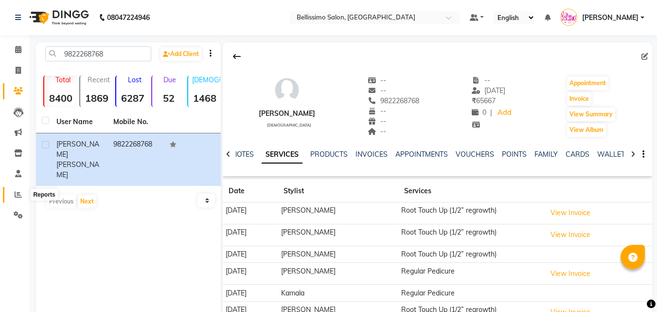
click at [15, 196] on icon at bounding box center [18, 194] width 7 height 7
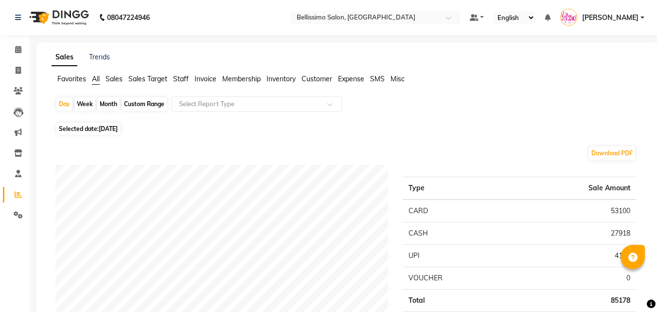
click at [208, 78] on span "Invoice" at bounding box center [206, 78] width 22 height 9
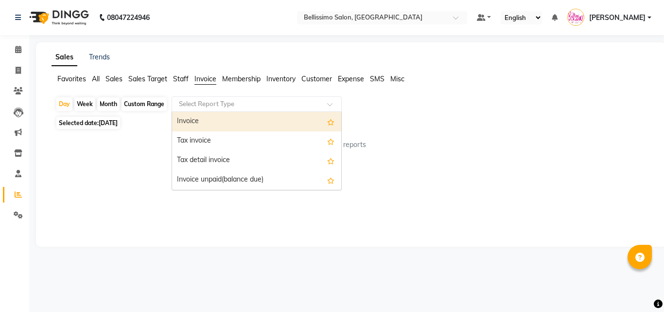
click at [204, 96] on div "Select Report Type" at bounding box center [257, 104] width 170 height 16
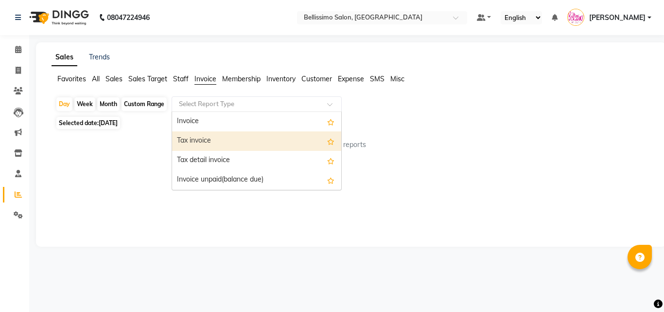
click at [199, 141] on div "Tax invoice" at bounding box center [256, 140] width 169 height 19
select select "filtered_report"
select select "csv"
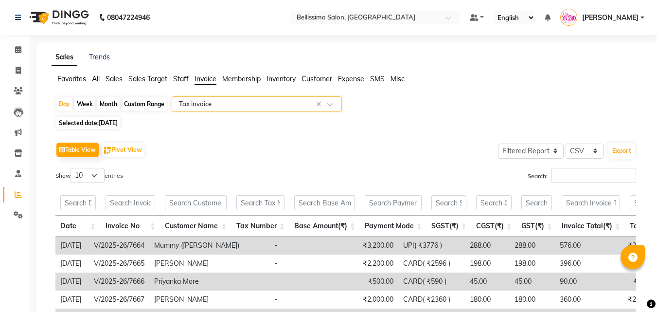
click at [583, 183] on div "Search:" at bounding box center [494, 177] width 283 height 19
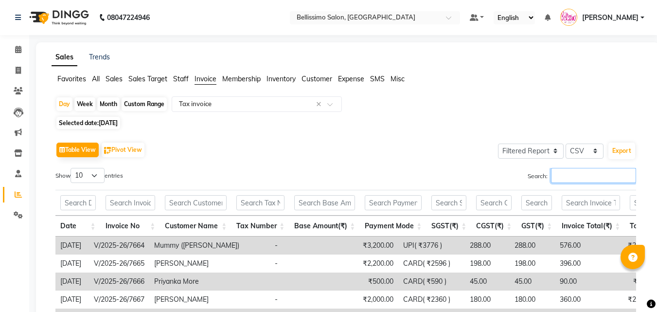
click at [580, 180] on input "Search:" at bounding box center [593, 175] width 85 height 15
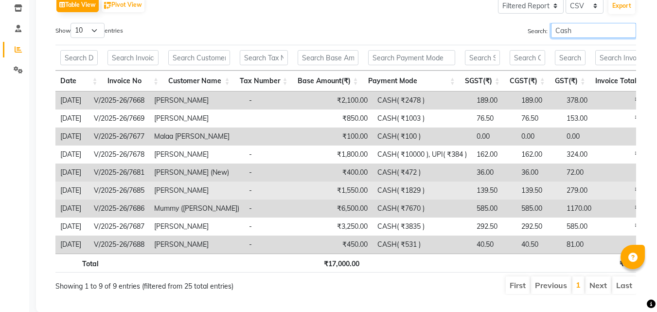
scroll to position [146, 0]
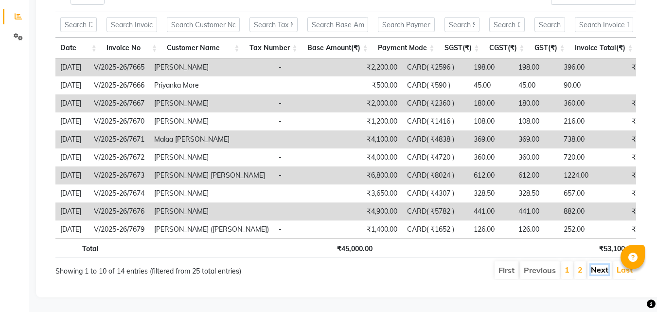
click at [594, 265] on link "Next" at bounding box center [600, 270] width 18 height 10
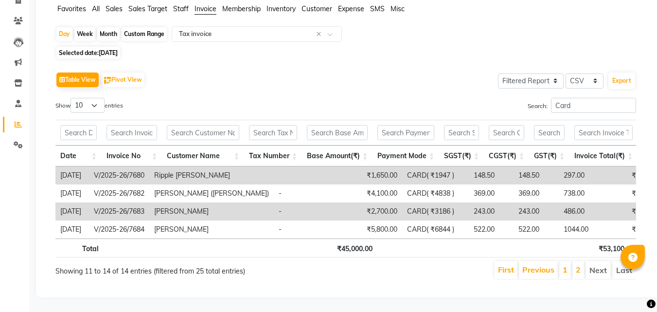
scroll to position [85, 0]
drag, startPoint x: 584, startPoint y: 90, endPoint x: 375, endPoint y: 124, distance: 210.8
click at [485, 99] on div "Search: Card" at bounding box center [494, 107] width 283 height 19
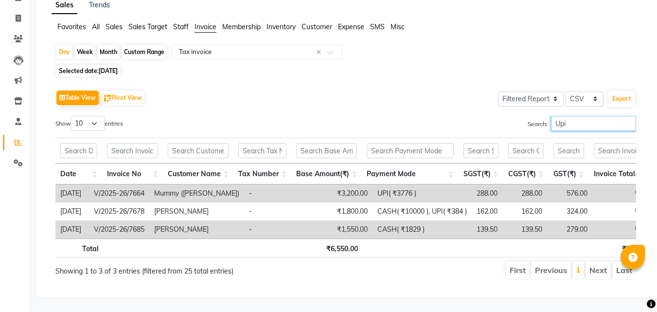
scroll to position [49, 0]
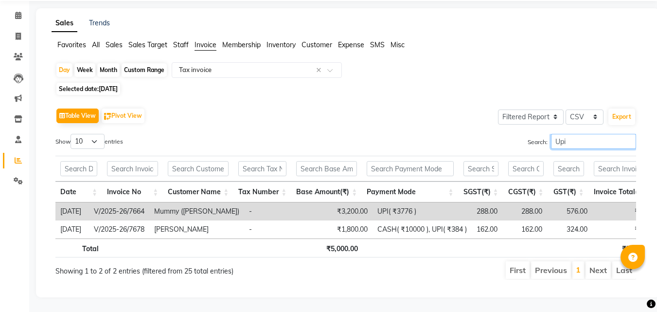
type input "Upi"
click at [18, 33] on icon at bounding box center [18, 36] width 5 height 7
select select "service"
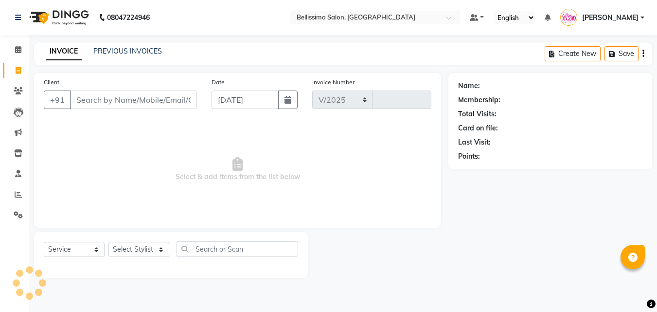
select select "155"
type input "7689"
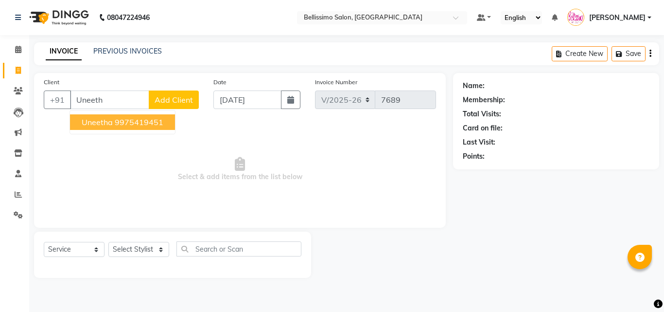
click at [118, 125] on ngb-highlight "9975419451" at bounding box center [139, 122] width 49 height 10
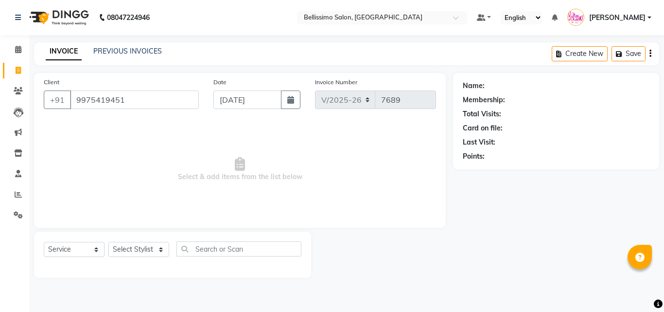
type input "9975419451"
select select "1: Object"
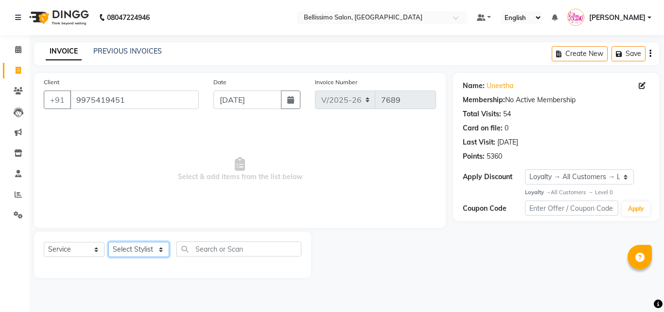
click at [129, 252] on select "Select Stylist [PERSON_NAME] [PERSON_NAME] [PERSON_NAME] [PERSON_NAME] Aso Atha…" at bounding box center [138, 249] width 61 height 15
select select "10586"
click at [108, 242] on select "Select Stylist [PERSON_NAME] [PERSON_NAME] [PERSON_NAME] [PERSON_NAME] Aso Atha…" at bounding box center [138, 249] width 61 height 15
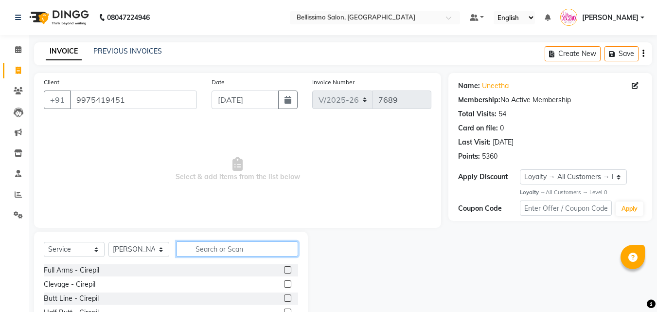
drag, startPoint x: 232, startPoint y: 255, endPoint x: 228, endPoint y: 273, distance: 18.9
click at [231, 254] on input "text" at bounding box center [238, 248] width 122 height 15
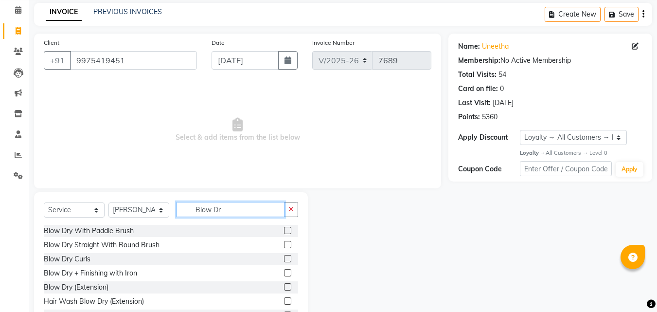
scroll to position [78, 0]
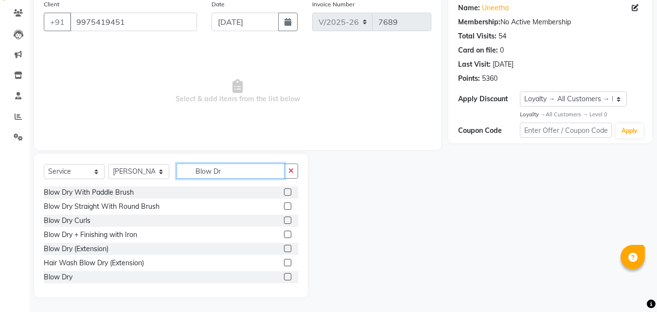
type input "Blow Dr"
click at [284, 274] on label at bounding box center [287, 276] width 7 height 7
click at [284, 274] on input "checkbox" at bounding box center [287, 277] width 6 height 6
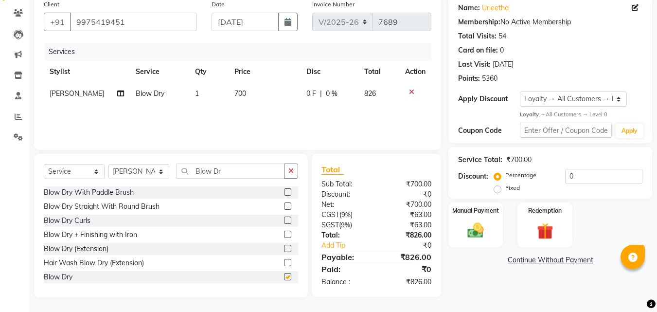
checkbox input "false"
click at [241, 93] on td "700" at bounding box center [265, 94] width 72 height 22
select select "10586"
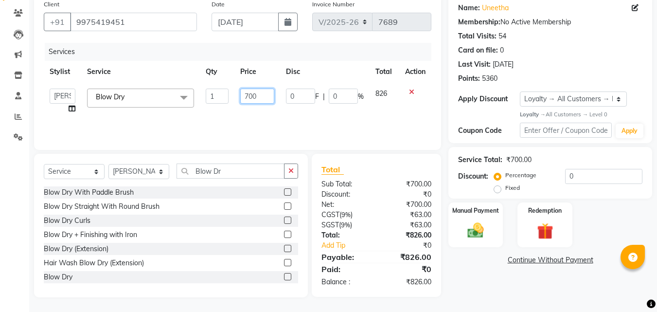
drag, startPoint x: 249, startPoint y: 98, endPoint x: 250, endPoint y: 110, distance: 11.7
click at [249, 99] on input "700" at bounding box center [257, 96] width 34 height 15
type input "800"
drag, startPoint x: 471, startPoint y: 268, endPoint x: 457, endPoint y: 270, distance: 14.7
click at [472, 268] on div "Name: Uneetha Membership: No Active Membership Total Visits: 54 Card on file: 0…" at bounding box center [553, 146] width 211 height 302
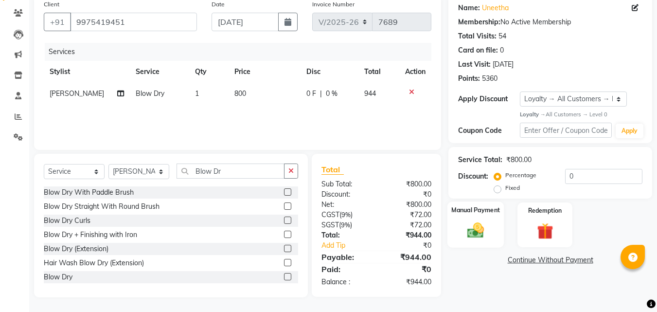
click at [472, 223] on img at bounding box center [475, 230] width 27 height 19
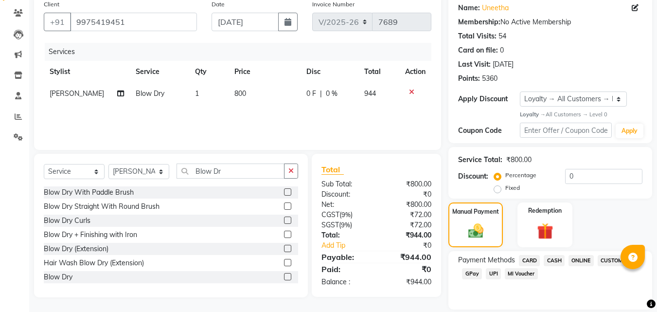
click at [553, 262] on span "CASH" at bounding box center [554, 260] width 21 height 11
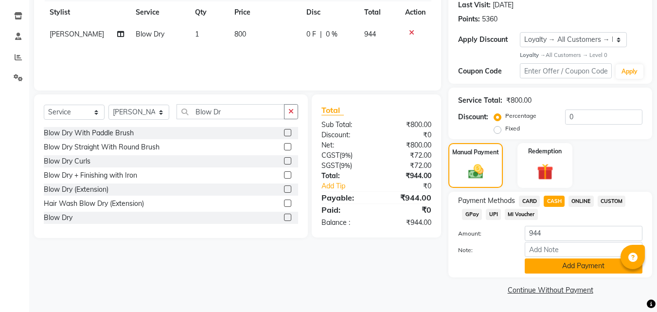
click at [573, 266] on button "Add Payment" at bounding box center [584, 265] width 118 height 15
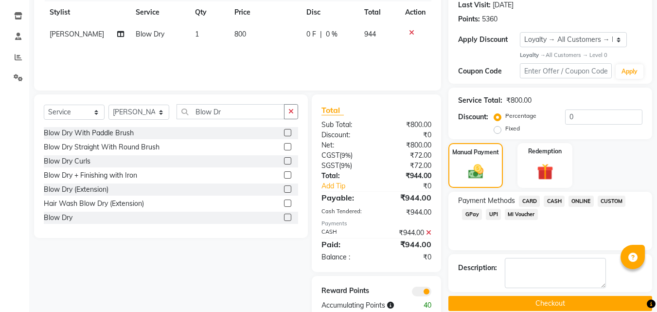
click at [565, 303] on button "Checkout" at bounding box center [550, 303] width 204 height 15
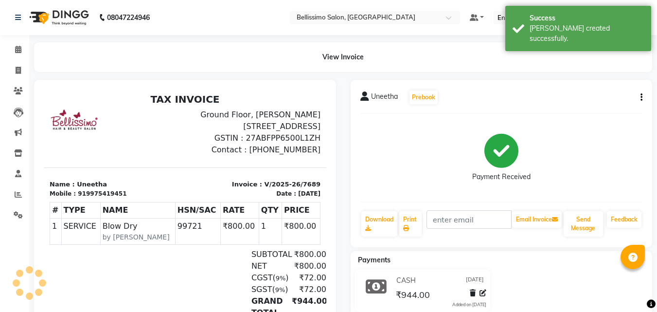
click at [381, 99] on span "Uneetha" at bounding box center [384, 98] width 27 height 14
click at [381, 102] on span "Uneetha" at bounding box center [384, 98] width 27 height 14
click at [380, 103] on span "Uneetha" at bounding box center [384, 98] width 27 height 14
click at [380, 97] on span "Uneetha" at bounding box center [384, 98] width 27 height 14
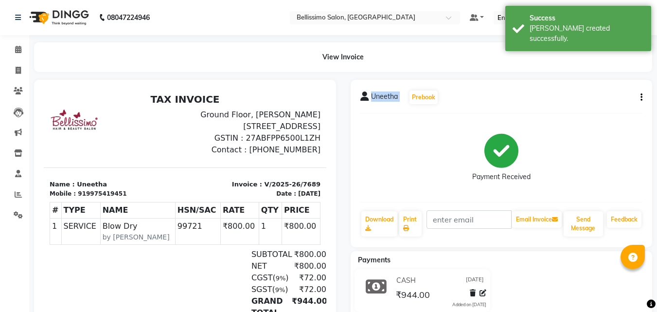
click at [380, 97] on span "Uneetha" at bounding box center [384, 98] width 27 height 14
copy div "Uneetha Prebook"
click at [407, 222] on link "Print" at bounding box center [410, 223] width 22 height 25
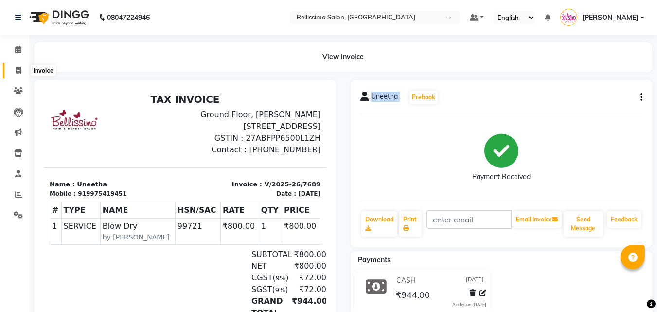
click at [18, 65] on span at bounding box center [18, 70] width 17 height 11
select select "service"
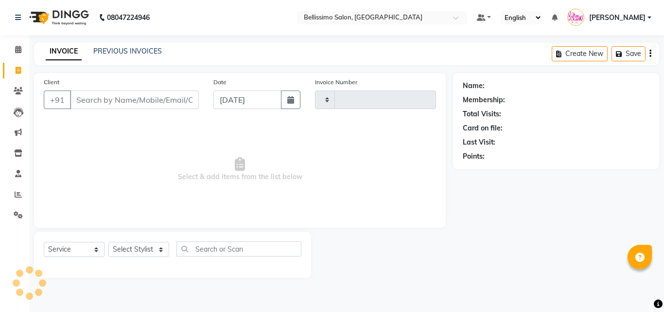
type input "7690"
select select "155"
click at [145, 245] on select "Select Stylist Achan Ajit Singh Alifia Allan Anna Apam Apurva Aren Ashu Aso Ath…" at bounding box center [138, 249] width 61 height 15
select select "4518"
click at [108, 242] on select "Select Stylist Achan Ajit Singh Alifia Allan Anna Apam Apurva Aren Ashu Aso Ath…" at bounding box center [138, 249] width 61 height 15
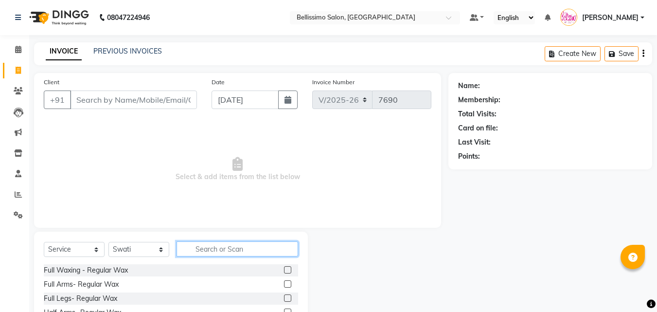
click at [223, 249] on input "text" at bounding box center [238, 248] width 122 height 15
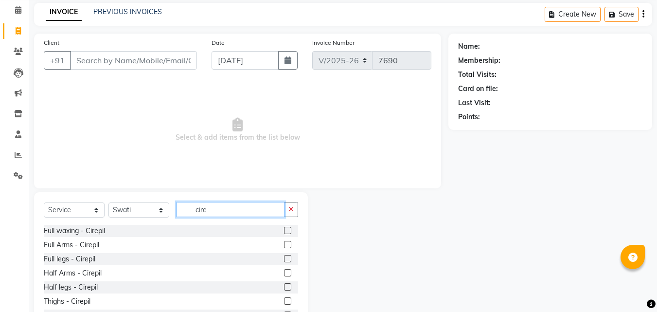
scroll to position [78, 0]
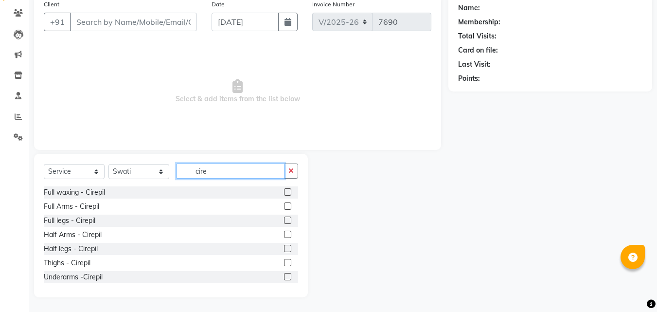
type input "cire"
click at [284, 190] on label at bounding box center [287, 191] width 7 height 7
click at [284, 190] on input "checkbox" at bounding box center [287, 192] width 6 height 6
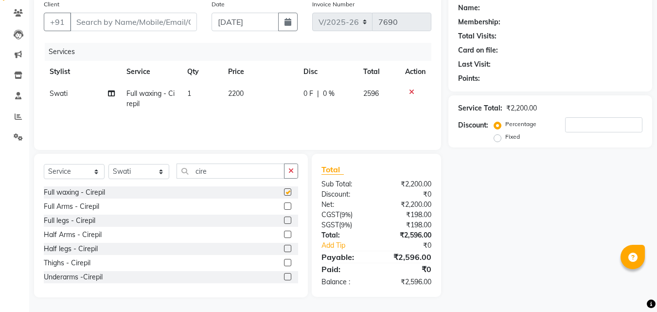
checkbox input "false"
drag, startPoint x: 232, startPoint y: 169, endPoint x: 102, endPoint y: 186, distance: 131.9
click at [114, 181] on div "Select Service Product Membership Package Voucher Prepaid Gift Card Select Styl…" at bounding box center [171, 174] width 254 height 23
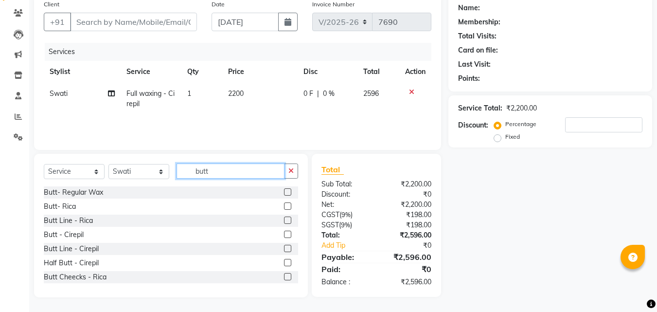
type input "butt"
click at [284, 232] on label at bounding box center [287, 234] width 7 height 7
click at [284, 232] on input "checkbox" at bounding box center [287, 235] width 6 height 6
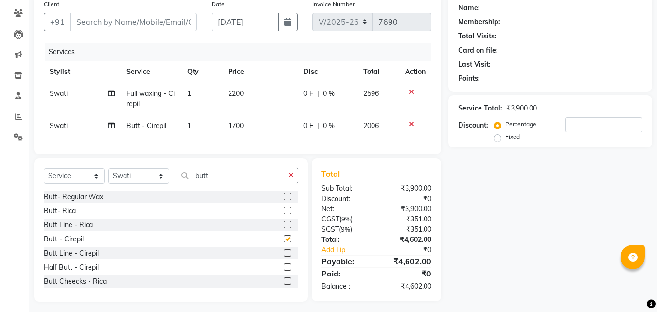
checkbox input "false"
click at [94, 178] on div "Select Service Product Membership Package Voucher Prepaid Gift Card Select Styl…" at bounding box center [171, 179] width 254 height 23
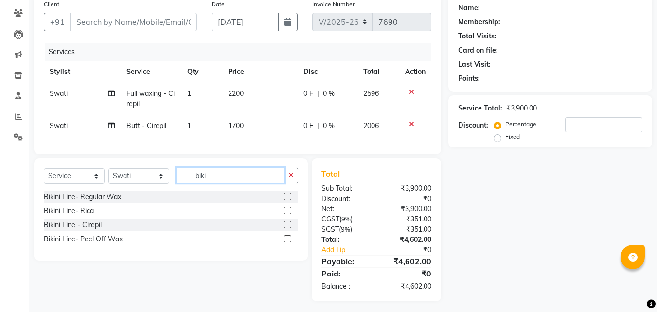
type input "biki"
click at [292, 231] on div at bounding box center [291, 225] width 14 height 12
click at [287, 227] on div at bounding box center [291, 225] width 14 height 12
click at [287, 228] on label at bounding box center [287, 224] width 7 height 7
click at [287, 228] on input "checkbox" at bounding box center [287, 225] width 6 height 6
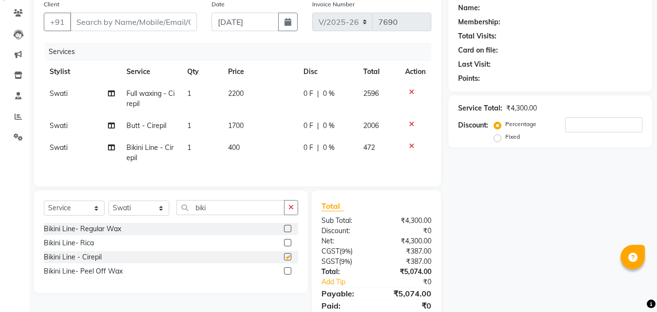
checkbox input "false"
drag, startPoint x: 224, startPoint y: 213, endPoint x: 72, endPoint y: 220, distance: 151.9
click at [148, 220] on div "Select Service Product Membership Package Voucher Prepaid Gift Card Select Styl…" at bounding box center [171, 211] width 254 height 23
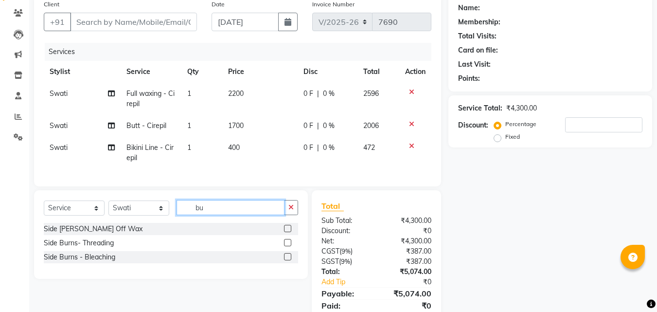
type input "b"
type input "Bus"
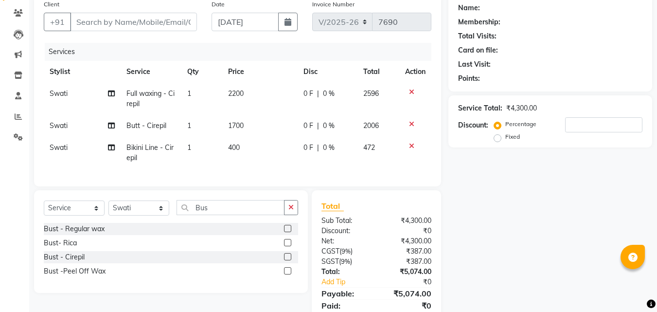
click at [288, 260] on label at bounding box center [287, 256] width 7 height 7
click at [288, 260] on input "checkbox" at bounding box center [287, 257] width 6 height 6
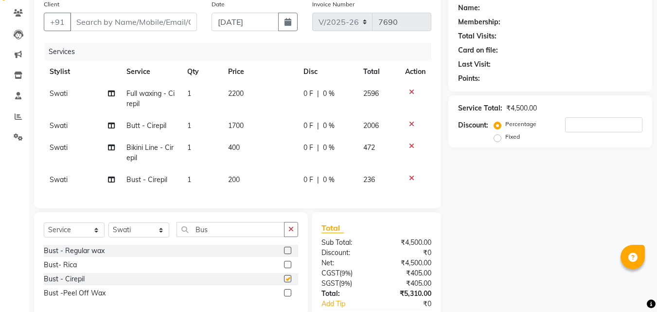
checkbox input "false"
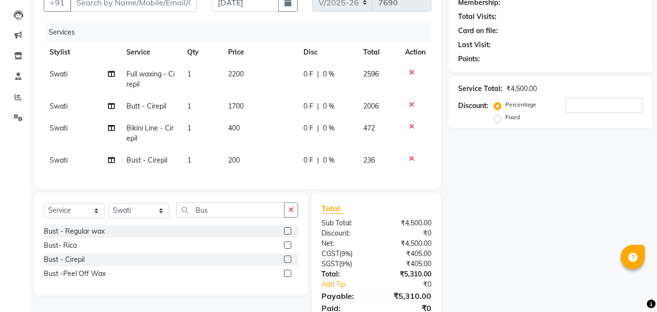
scroll to position [49, 0]
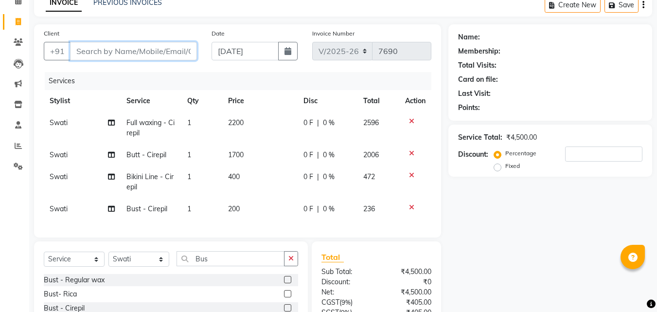
click at [125, 50] on input "Client" at bounding box center [133, 51] width 127 height 18
type input "a"
type input "0"
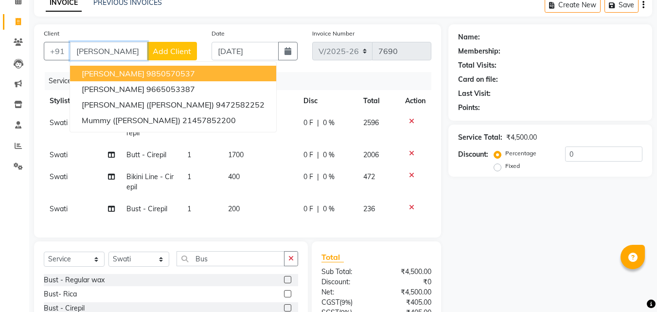
click at [122, 73] on button "Aboli shah 9850570537" at bounding box center [173, 74] width 206 height 16
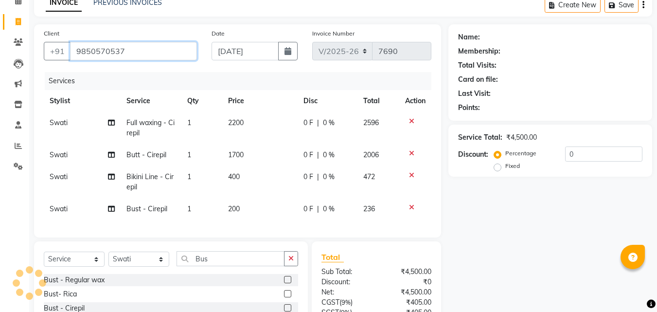
type input "9850570537"
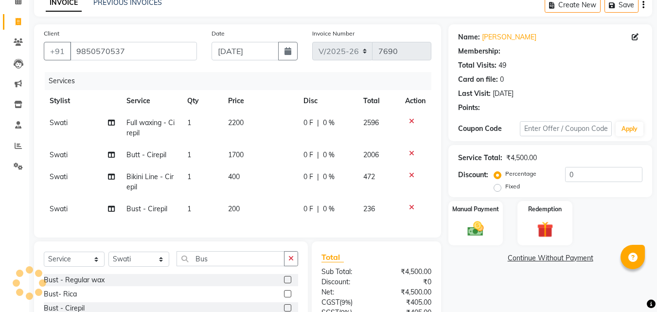
select select "1: Object"
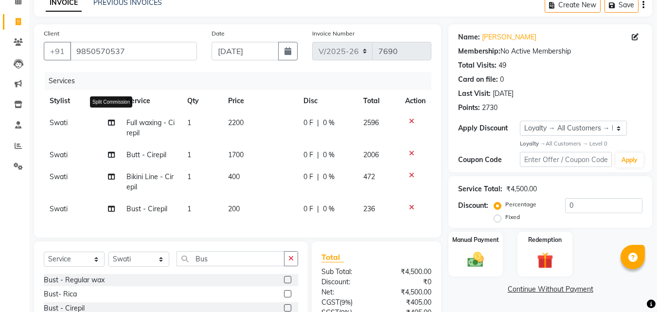
click at [109, 121] on icon at bounding box center [111, 122] width 7 height 7
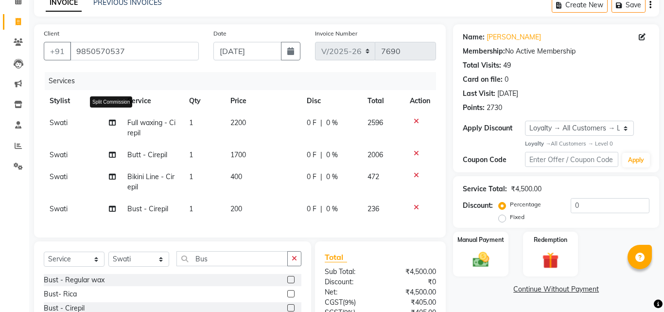
select select "4518"
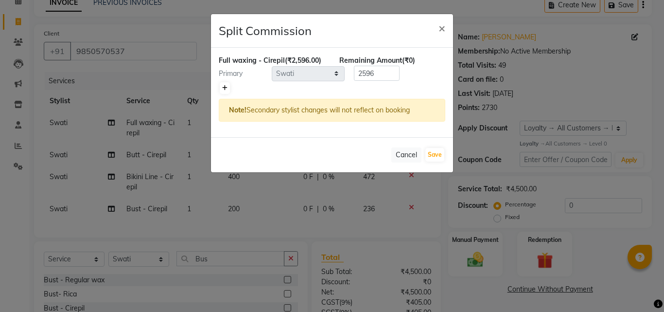
click at [223, 89] on icon at bounding box center [224, 88] width 5 height 6
type input "1298"
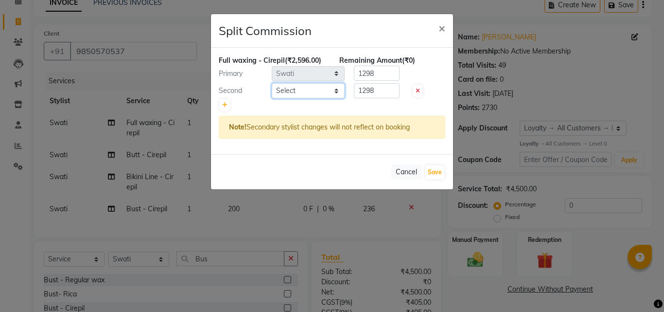
click at [296, 94] on select "Select Achan Ajit Singh Alifia Allan Anna Apam Apurva Aren Ashu Aso Athan Athot…" at bounding box center [308, 90] width 73 height 15
select select "27456"
click at [272, 83] on select "Select Achan Ajit Singh Alifia Allan Anna Apam Apurva Aren Ashu Aso Athan Athot…" at bounding box center [308, 90] width 73 height 15
click at [442, 170] on button "Save" at bounding box center [435, 172] width 19 height 14
select select "Select"
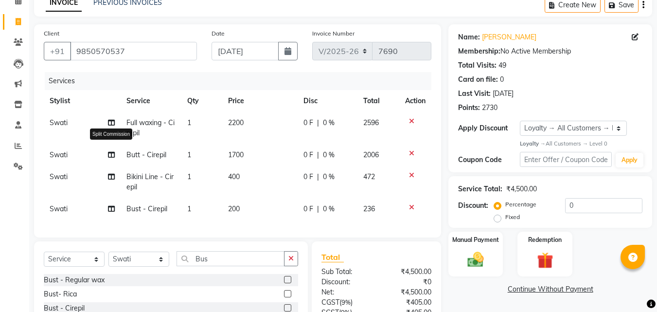
click at [111, 153] on icon at bounding box center [111, 154] width 7 height 7
select select "4518"
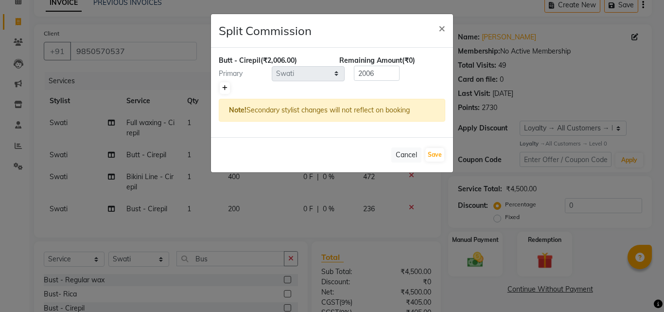
click at [226, 88] on icon at bounding box center [224, 88] width 5 height 6
type input "1003"
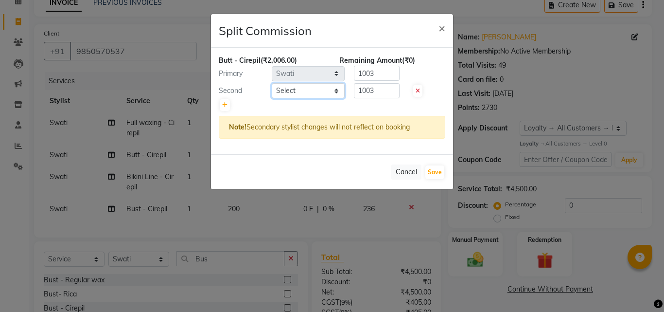
click at [297, 91] on select "Select Achan Ajit Singh Alifia Allan Anna Apam Apurva Aren Ashu Aso Athan Athot…" at bounding box center [308, 90] width 73 height 15
select select "27456"
click at [272, 83] on select "Select Achan Ajit Singh Alifia Allan Anna Apam Apurva Aren Ashu Aso Athan Athot…" at bounding box center [308, 90] width 73 height 15
click at [437, 174] on button "Save" at bounding box center [435, 172] width 19 height 14
select select "Select"
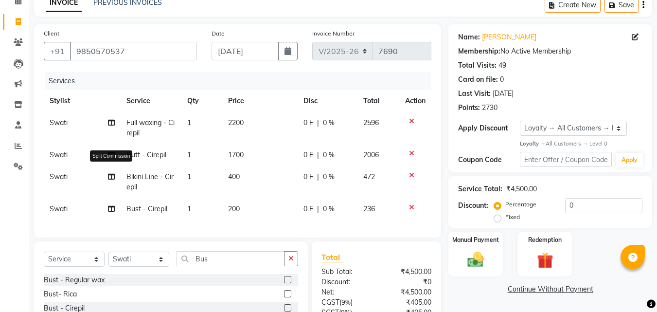
click at [111, 179] on icon at bounding box center [111, 176] width 7 height 7
select select "4518"
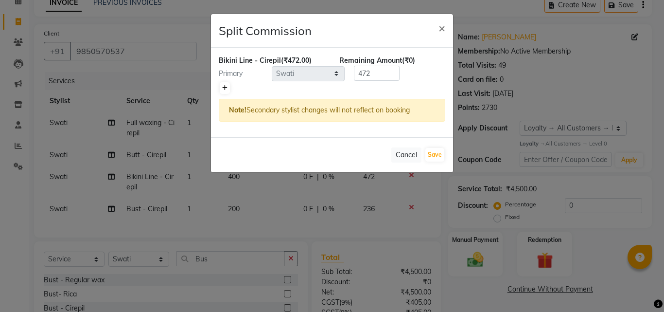
click at [227, 88] on icon at bounding box center [224, 88] width 5 height 6
type input "236"
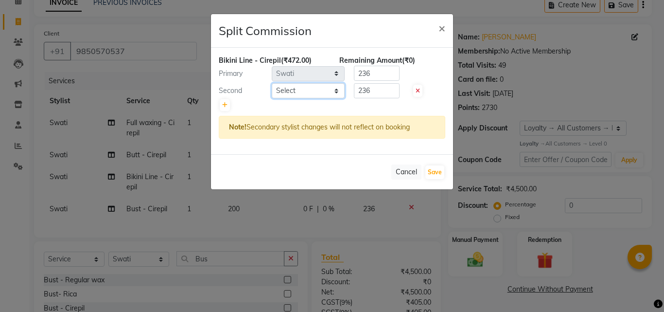
click at [312, 90] on select "Select Achan Ajit Singh Alifia Allan Anna Apam Apurva Aren Ashu Aso Athan Athot…" at bounding box center [308, 90] width 73 height 15
select select "27456"
click at [272, 83] on select "Select Achan Ajit Singh Alifia Allan Anna Apam Apurva Aren Ashu Aso Athan Athot…" at bounding box center [308, 90] width 73 height 15
click at [434, 173] on button "Save" at bounding box center [435, 172] width 19 height 14
select select "Select"
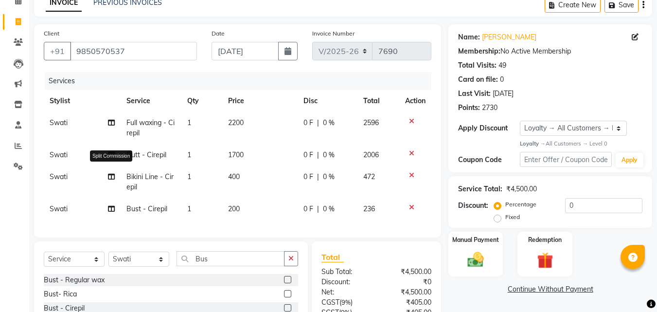
click at [109, 179] on icon at bounding box center [111, 176] width 7 height 7
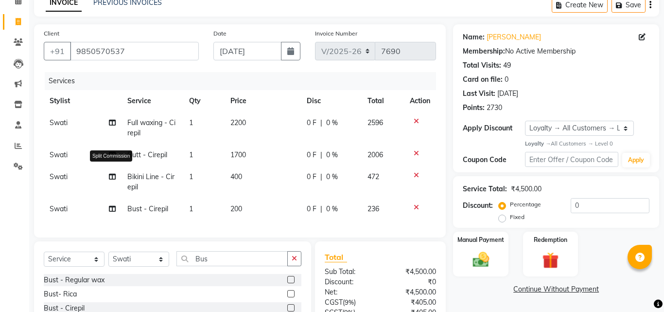
select select "4518"
select select "27456"
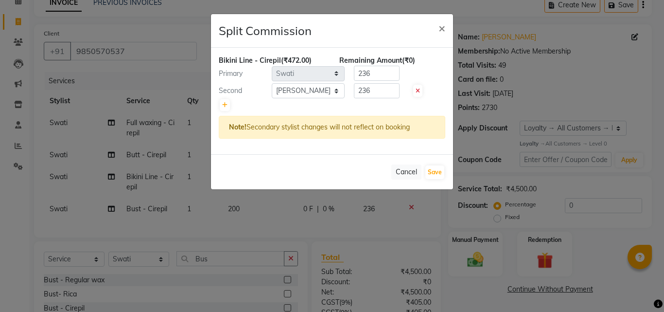
click at [109, 179] on ngb-modal-window "Split Commission × Bikini Line - Cirepil (₹472.00) Remaining Amount (₹0) Primar…" at bounding box center [332, 156] width 664 height 312
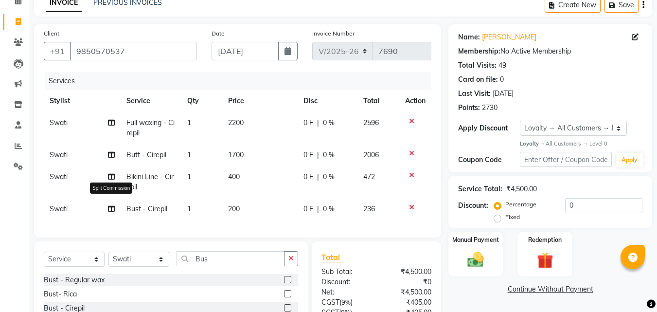
click at [110, 212] on span at bounding box center [111, 209] width 7 height 10
select select "4518"
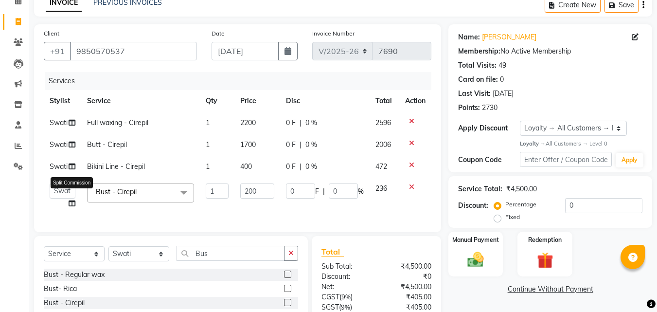
click at [72, 203] on icon at bounding box center [72, 203] width 7 height 7
select select "4518"
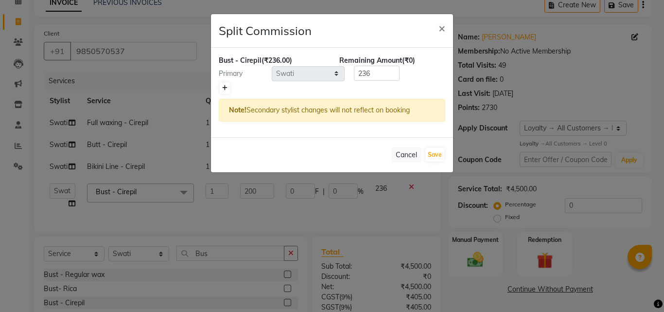
click at [227, 89] on icon at bounding box center [224, 88] width 5 height 6
type input "118"
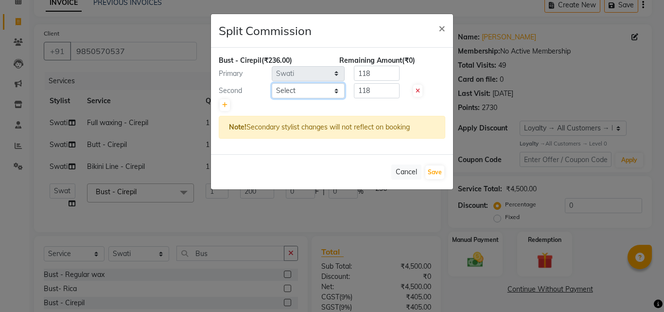
click at [290, 85] on select "Select Achan Ajit Singh Alifia Allan Anna Apam Apurva Aren Ashu Aso Athan Athot…" at bounding box center [308, 90] width 73 height 15
select select "27456"
click at [272, 83] on select "Select Achan Ajit Singh Alifia Allan Anna Apam Apurva Aren Ashu Aso Athan Athot…" at bounding box center [308, 90] width 73 height 15
click at [435, 169] on button "Save" at bounding box center [435, 172] width 19 height 14
select select "Select"
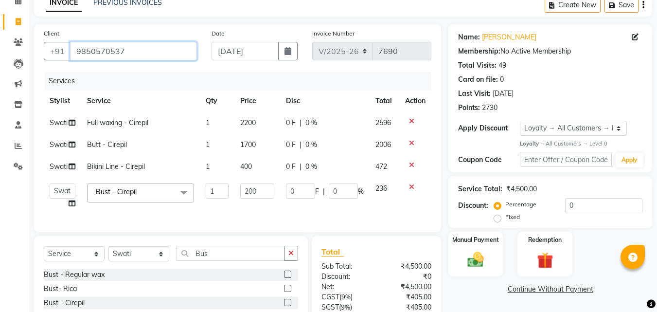
drag, startPoint x: 143, startPoint y: 45, endPoint x: 0, endPoint y: 61, distance: 143.4
click at [43, 53] on div "Client +91 9850570537" at bounding box center [120, 48] width 168 height 40
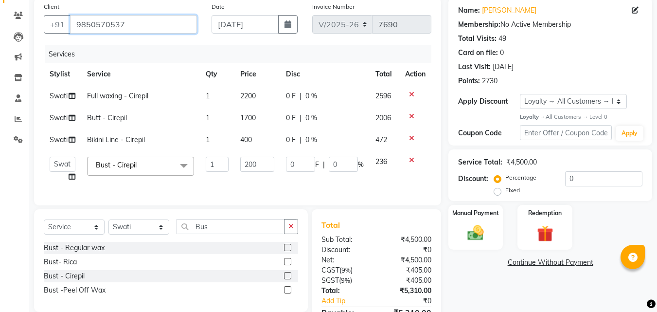
scroll to position [97, 0]
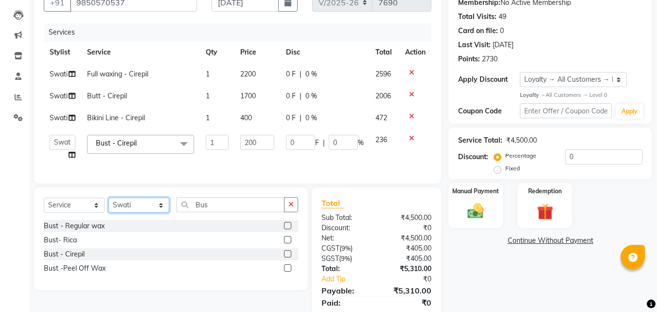
click at [144, 213] on select "Select Stylist [PERSON_NAME] [PERSON_NAME] [PERSON_NAME] [PERSON_NAME] Aso Atha…" at bounding box center [138, 204] width 61 height 15
select select "27456"
click at [108, 205] on select "Select Stylist [PERSON_NAME] [PERSON_NAME] [PERSON_NAME] [PERSON_NAME] Aso Atha…" at bounding box center [138, 204] width 61 height 15
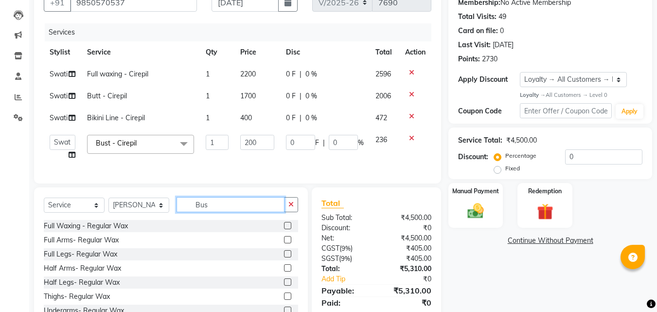
drag, startPoint x: 227, startPoint y: 209, endPoint x: 134, endPoint y: 213, distance: 93.5
click at [190, 209] on input "Bus" at bounding box center [231, 204] width 108 height 15
type input "O"
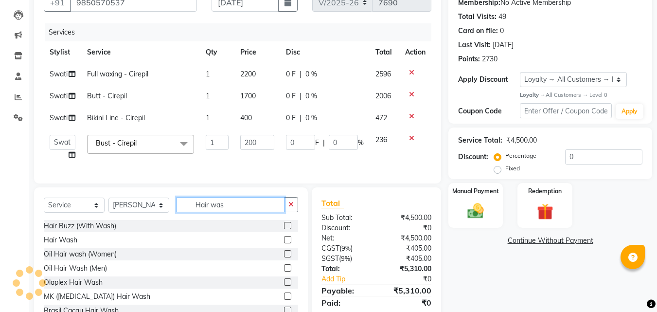
type input "Hair was"
click at [284, 243] on label at bounding box center [287, 239] width 7 height 7
click at [284, 243] on input "checkbox" at bounding box center [287, 240] width 6 height 6
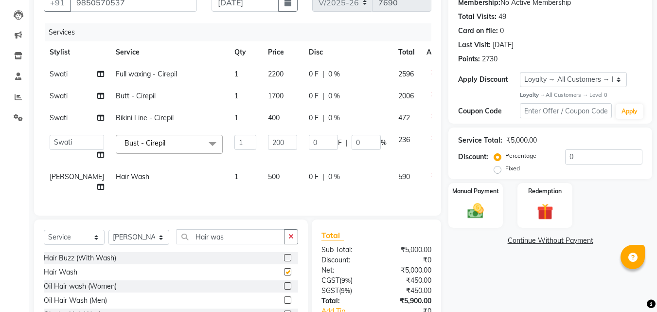
checkbox input "false"
click at [268, 177] on span "500" at bounding box center [274, 176] width 12 height 9
select select "27456"
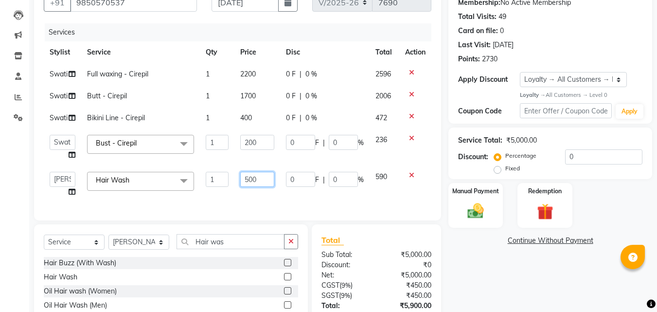
drag, startPoint x: 249, startPoint y: 178, endPoint x: 250, endPoint y: 187, distance: 9.4
click at [248, 178] on input "500" at bounding box center [257, 179] width 34 height 15
type input "600"
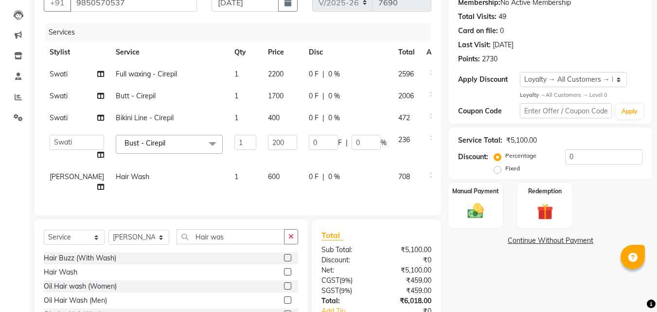
click at [497, 282] on div "Name: Aboli Shah Membership: No Active Membership Total Visits: 49 Card on file…" at bounding box center [553, 169] width 211 height 387
drag, startPoint x: 228, startPoint y: 238, endPoint x: 42, endPoint y: 230, distance: 186.5
click at [136, 230] on div "Select Service Product Membership Package Voucher Prepaid Gift Card Select Styl…" at bounding box center [171, 240] width 254 height 23
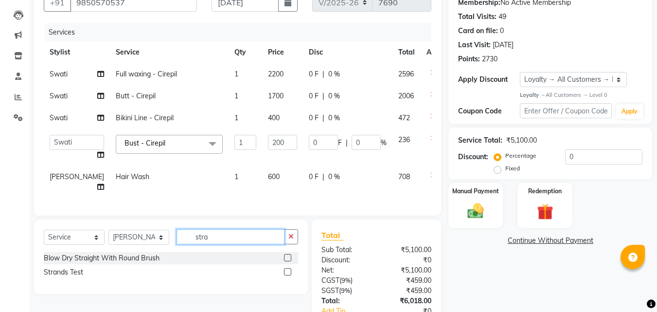
type input "stra"
click at [286, 255] on label at bounding box center [287, 257] width 7 height 7
click at [286, 255] on input "checkbox" at bounding box center [287, 258] width 6 height 6
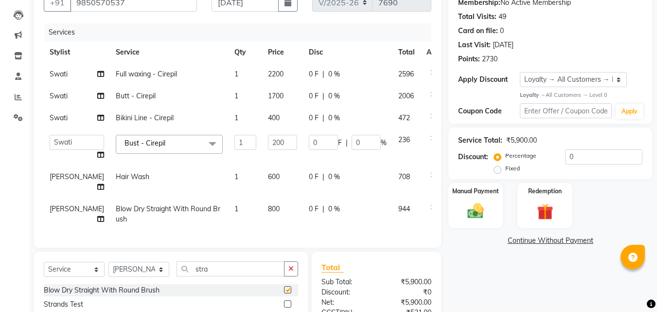
checkbox input "false"
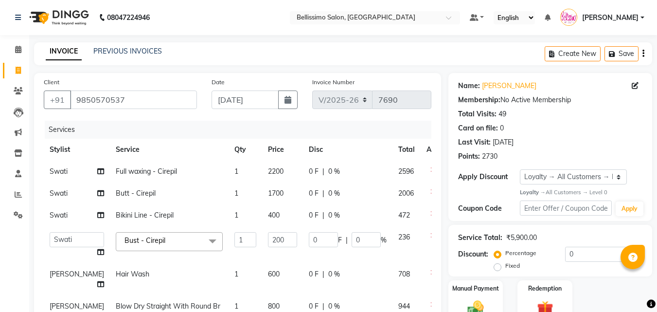
scroll to position [146, 0]
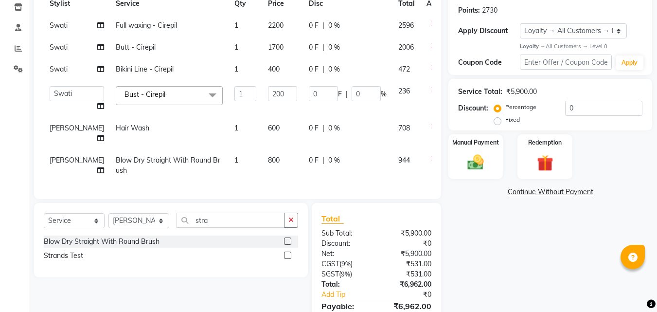
click at [521, 194] on link "Continue Without Payment" at bounding box center [550, 192] width 200 height 10
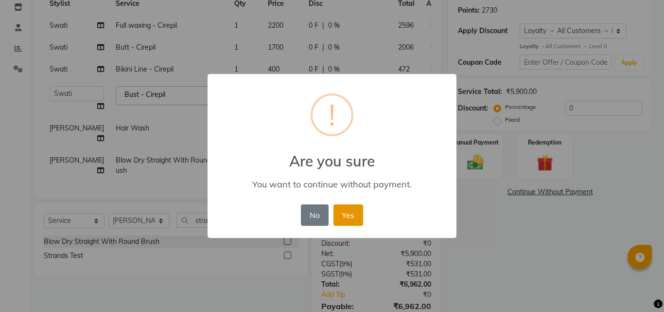
click at [348, 210] on button "Yes" at bounding box center [349, 214] width 30 height 21
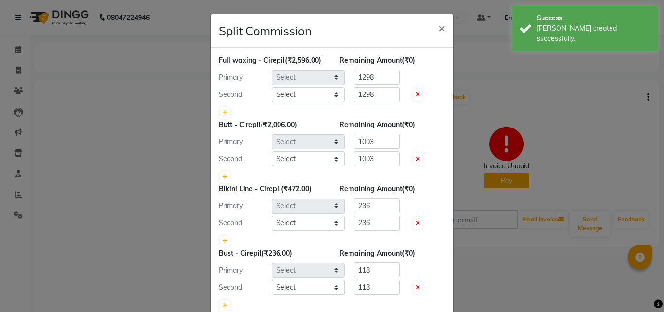
select select "4518"
select select "27456"
select select "4518"
select select "27456"
select select "4518"
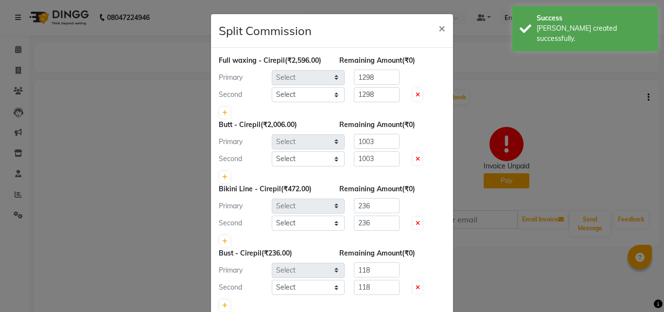
select select "27456"
select select "4518"
select select "27456"
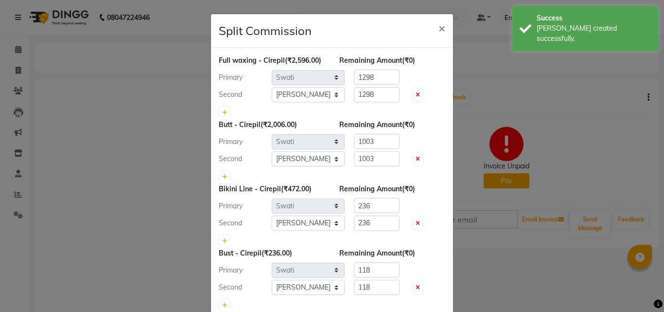
scroll to position [158, 0]
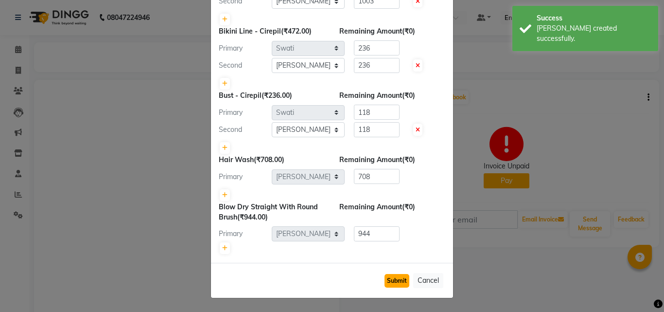
click at [395, 285] on button "Submit" at bounding box center [397, 281] width 25 height 14
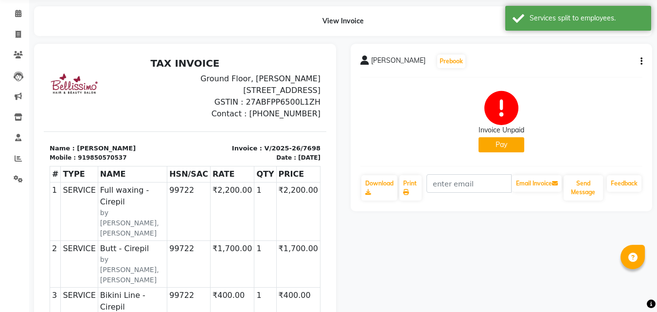
scroll to position [0, 0]
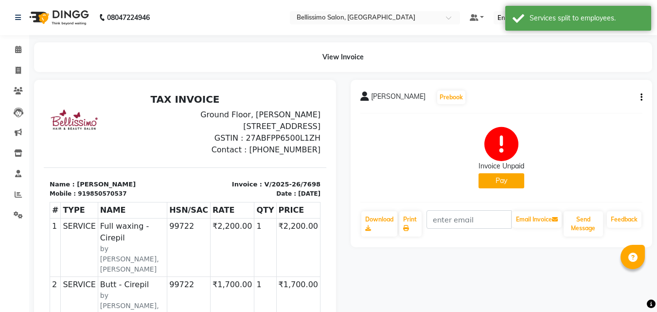
click at [640, 93] on button "button" at bounding box center [640, 97] width 6 height 10
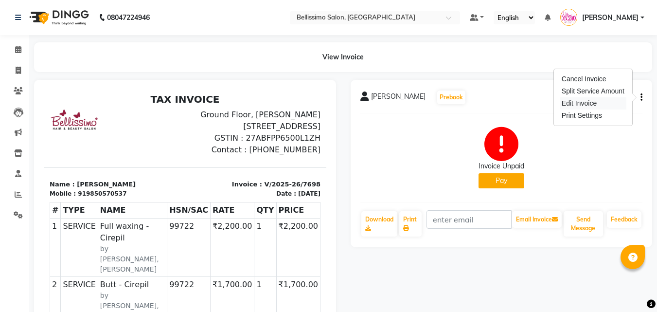
click at [578, 103] on div "Edit Invoice" at bounding box center [593, 103] width 67 height 12
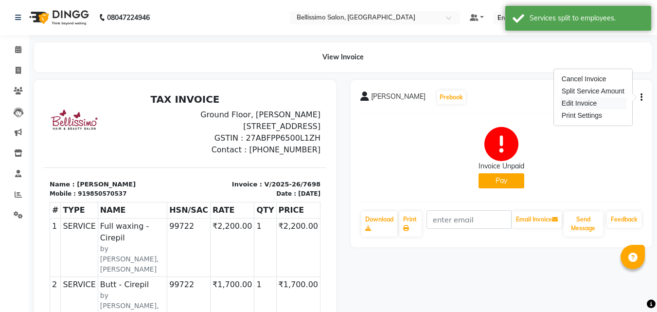
select select "service"
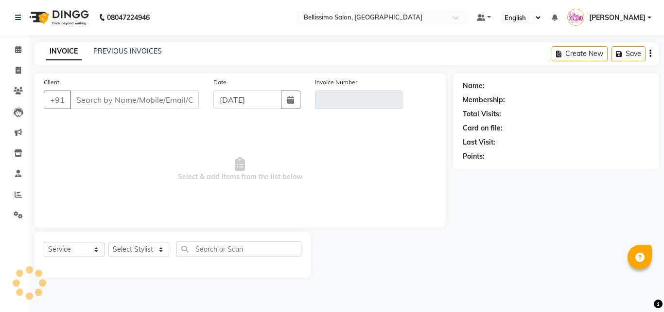
type input "9850570537"
type input "V/2025-26/7698"
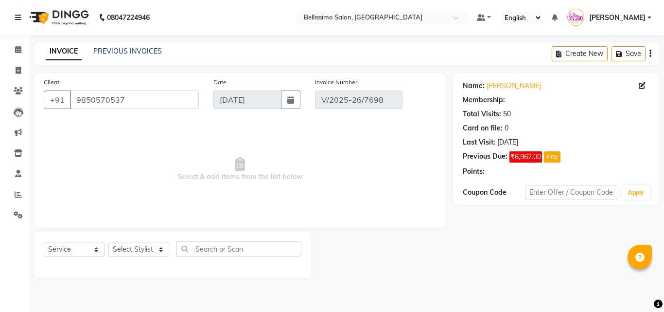
select select "select"
select select "1: Object"
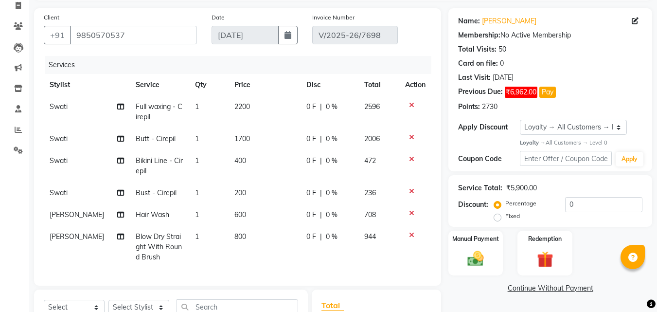
scroll to position [146, 0]
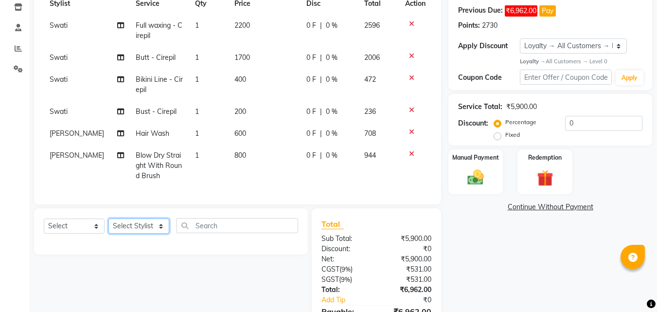
click at [122, 232] on select "Select Stylist [PERSON_NAME] [PERSON_NAME] [PERSON_NAME] [PERSON_NAME] Aso Atha…" at bounding box center [138, 225] width 61 height 15
select select "4518"
click at [108, 226] on select "Select Stylist [PERSON_NAME] [PERSON_NAME] [PERSON_NAME] [PERSON_NAME] Aso Atha…" at bounding box center [138, 225] width 61 height 15
click at [69, 233] on select "Select Service Product Membership Package Voucher Prepaid Gift Card" at bounding box center [74, 225] width 61 height 15
select select "service"
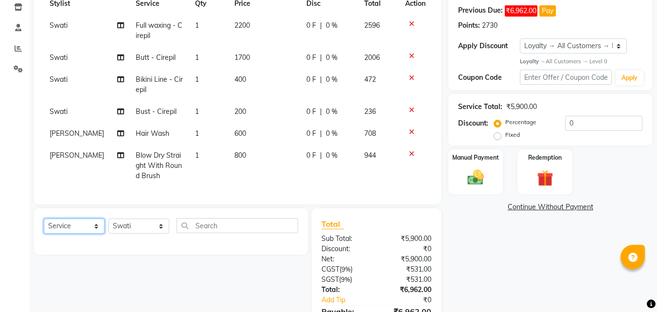
click at [44, 226] on select "Select Service Product Membership Package Voucher Prepaid Gift Card" at bounding box center [74, 225] width 61 height 15
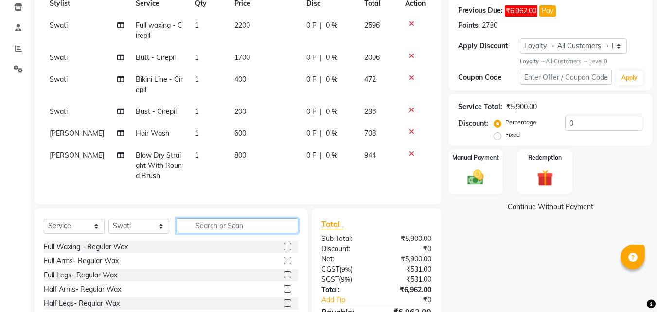
click at [246, 231] on input "text" at bounding box center [238, 225] width 122 height 15
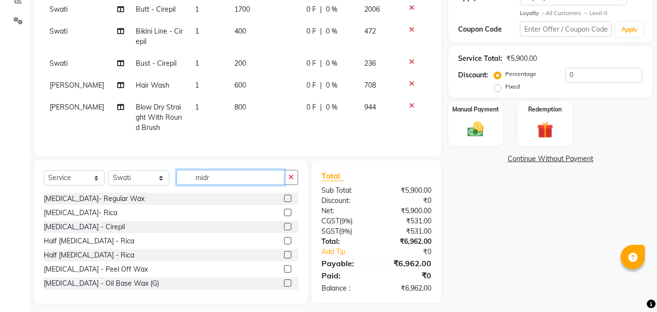
scroll to position [195, 0]
type input "midr"
click at [284, 230] on label at bounding box center [287, 225] width 7 height 7
click at [284, 230] on input "checkbox" at bounding box center [287, 226] width 6 height 6
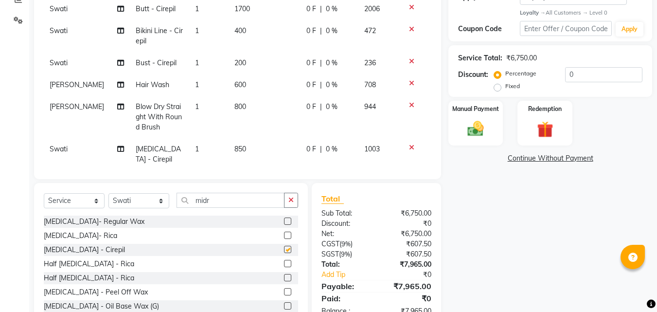
checkbox input "false"
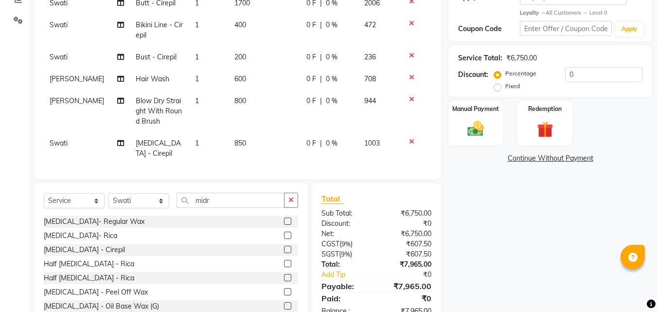
scroll to position [0, 0]
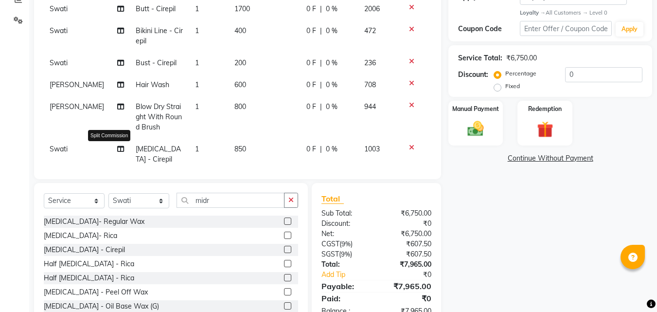
click at [117, 150] on icon at bounding box center [120, 148] width 7 height 7
select select "4518"
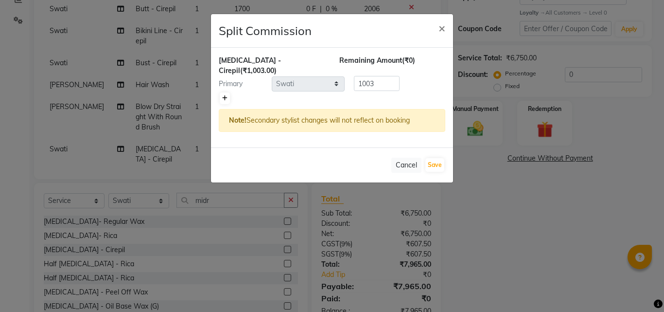
click at [226, 95] on icon at bounding box center [224, 98] width 5 height 6
type input "501.5"
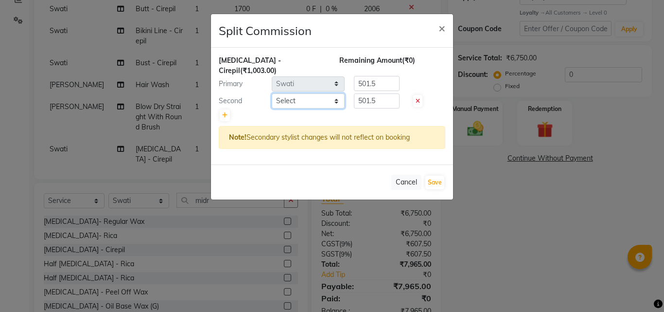
click at [289, 93] on select "Select Achan Ajit Singh Alifia Allan Anna Apam Apurva Aren Ashu Aso Athan Athot…" at bounding box center [308, 100] width 73 height 15
select select "27456"
click at [272, 93] on select "Select Achan Ajit Singh Alifia Allan Anna Apam Apurva Aren Ashu Aso Athan Athot…" at bounding box center [308, 100] width 73 height 15
click at [441, 176] on button "Save" at bounding box center [435, 183] width 19 height 14
select select "Select"
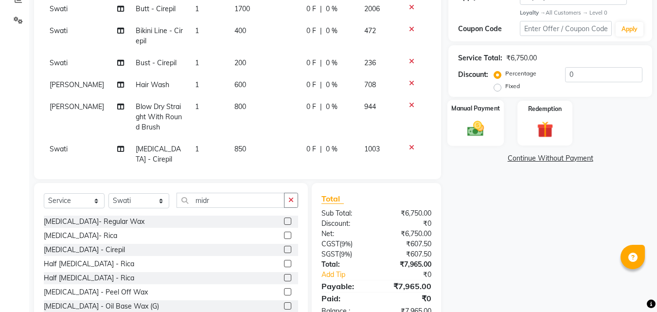
click at [481, 123] on img at bounding box center [475, 128] width 27 height 19
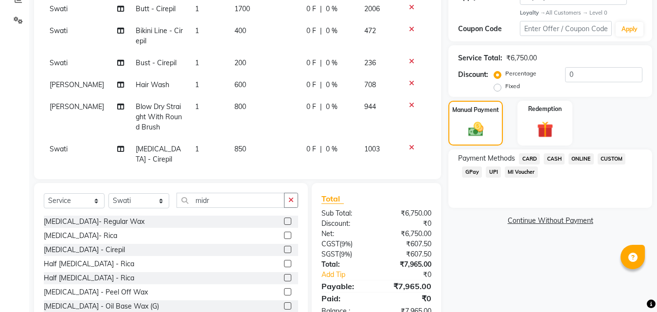
click at [547, 224] on link "Continue Without Payment" at bounding box center [550, 220] width 200 height 10
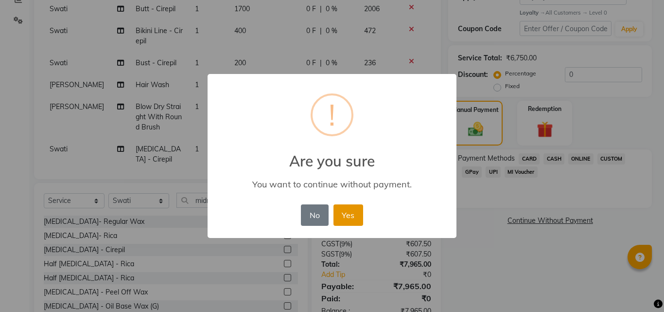
click at [351, 204] on button "Yes" at bounding box center [349, 214] width 30 height 21
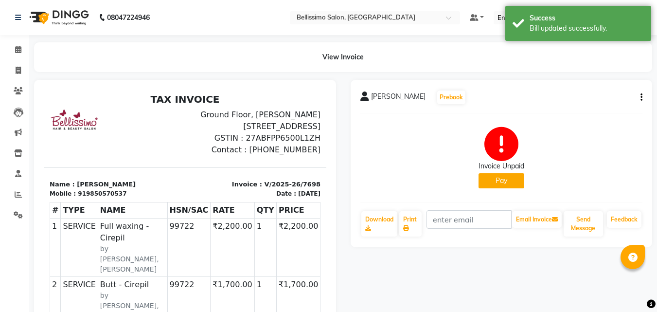
click at [379, 97] on span "Aboli shah" at bounding box center [398, 98] width 54 height 14
copy div "Aboli shah Prebook"
click at [411, 223] on link "Print" at bounding box center [410, 223] width 22 height 25
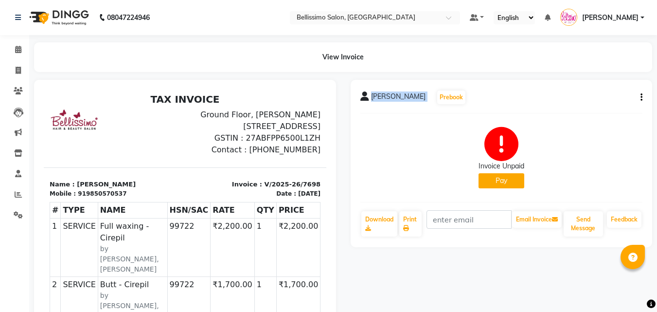
click at [639, 96] on button "button" at bounding box center [640, 97] width 6 height 10
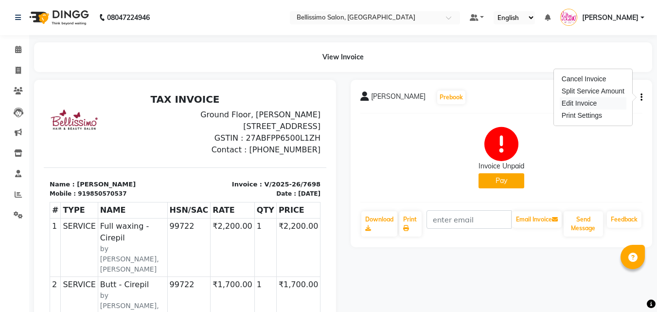
click at [583, 103] on div "Edit Invoice" at bounding box center [593, 103] width 67 height 12
select select "service"
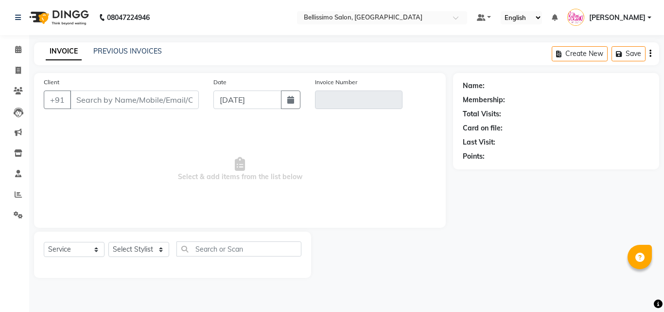
type input "9850570537"
type input "V/2025-26/7698"
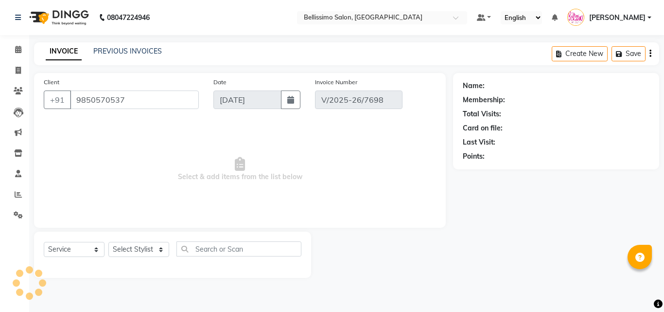
select select "1: Object"
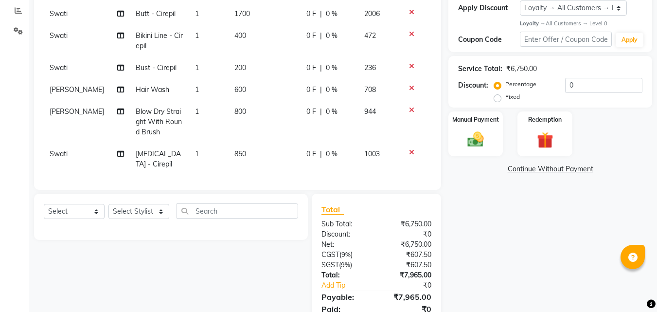
scroll to position [223, 0]
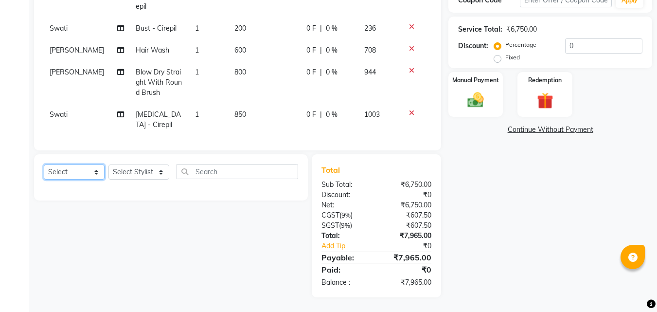
click at [67, 169] on select "Select Service Product Membership Package Voucher Prepaid Gift Card" at bounding box center [74, 171] width 61 height 15
select select "service"
click at [44, 164] on select "Select Service Product Membership Package Voucher Prepaid Gift Card" at bounding box center [74, 171] width 61 height 15
click at [142, 174] on select "Select Stylist [PERSON_NAME] [PERSON_NAME] [PERSON_NAME] [PERSON_NAME] Aso Atha…" at bounding box center [138, 171] width 61 height 15
select select "40117"
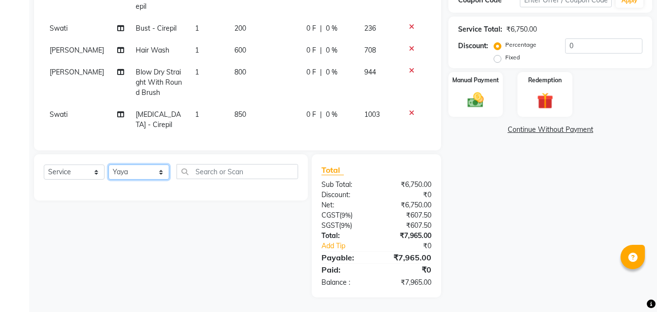
click at [108, 164] on select "Select Stylist [PERSON_NAME] [PERSON_NAME] [PERSON_NAME] [PERSON_NAME] Aso Atha…" at bounding box center [138, 171] width 61 height 15
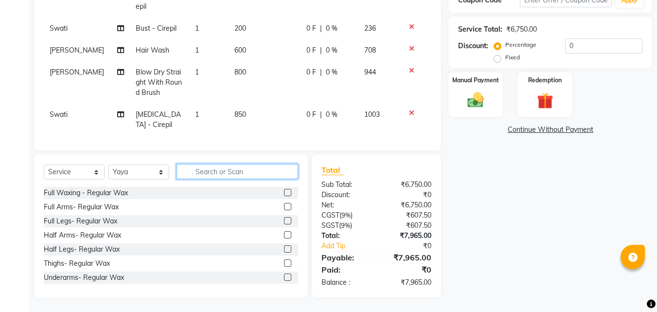
click at [213, 171] on input "text" at bounding box center [238, 171] width 122 height 15
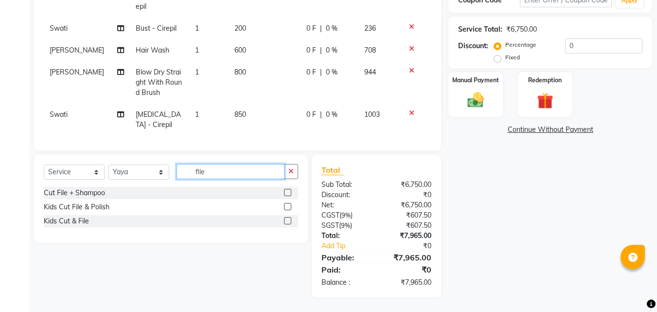
type input "file"
click at [287, 194] on label at bounding box center [287, 192] width 7 height 7
click at [287, 194] on input "checkbox" at bounding box center [287, 193] width 6 height 6
checkbox input "false"
click at [478, 99] on img at bounding box center [475, 99] width 27 height 19
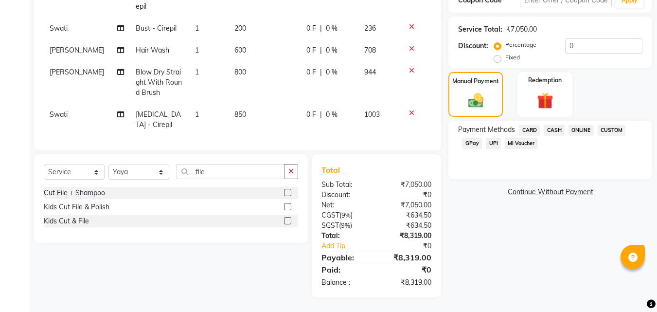
click at [529, 128] on span "CARD" at bounding box center [529, 130] width 21 height 11
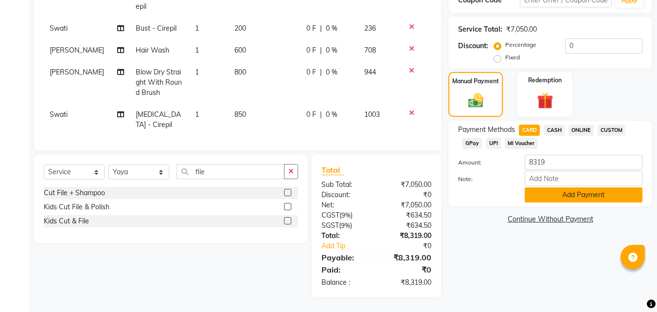
click at [572, 195] on button "Add Payment" at bounding box center [584, 194] width 118 height 15
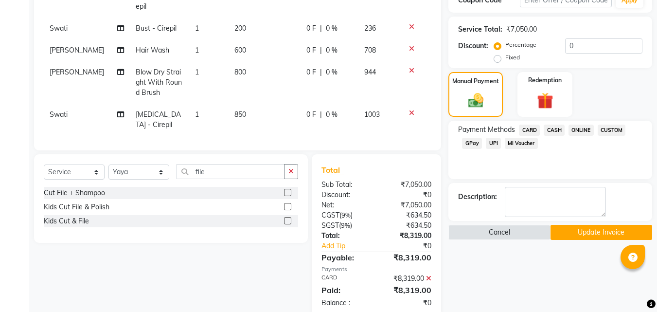
click at [561, 232] on button "Update Invoice" at bounding box center [602, 232] width 102 height 15
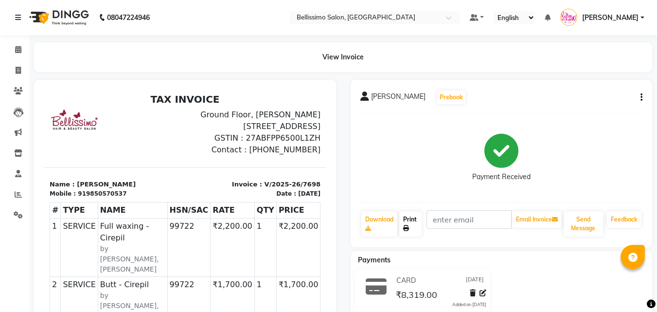
click at [410, 223] on link "Print" at bounding box center [410, 223] width 22 height 25
click at [16, 50] on icon at bounding box center [18, 49] width 6 height 7
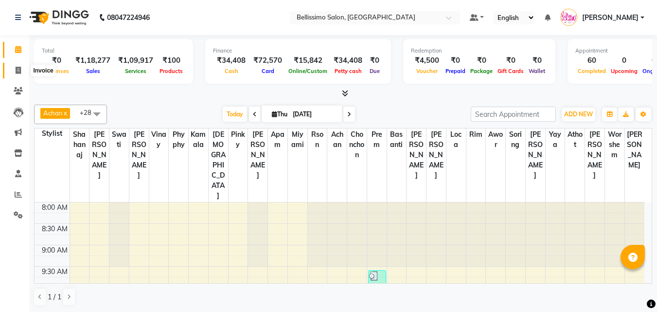
click at [19, 68] on icon at bounding box center [18, 70] width 5 height 7
select select "service"
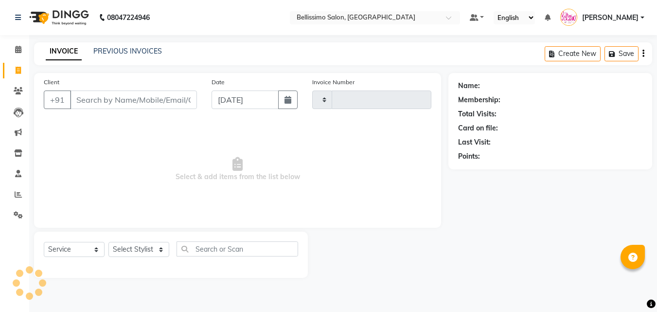
type input "7699"
select select "155"
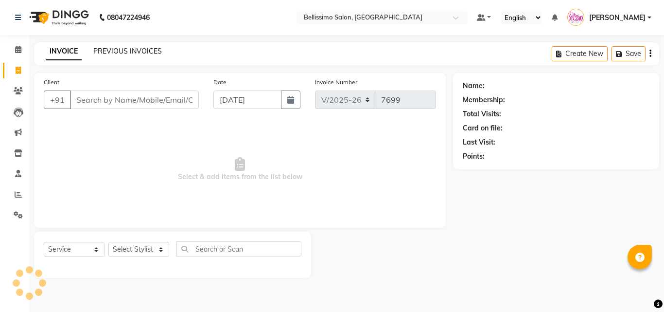
click at [135, 49] on link "PREVIOUS INVOICES" at bounding box center [127, 51] width 69 height 9
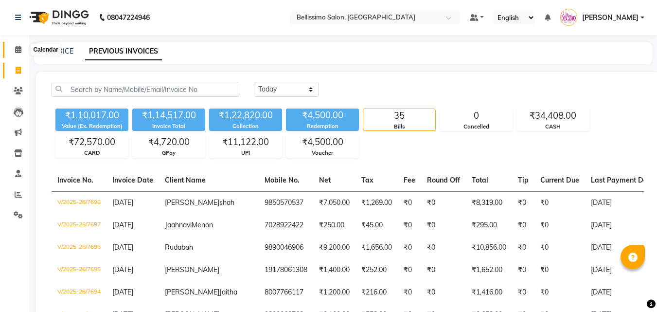
click at [18, 51] on icon at bounding box center [18, 49] width 6 height 7
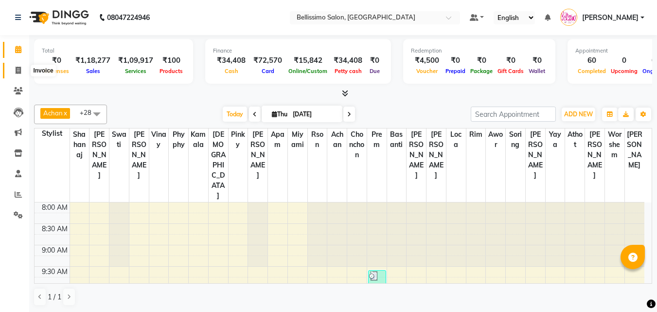
click at [18, 67] on icon at bounding box center [18, 70] width 5 height 7
select select "service"
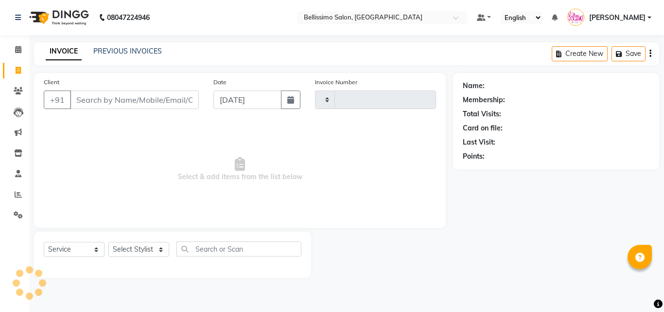
type input "7699"
select select "155"
click at [98, 98] on input "Client" at bounding box center [134, 99] width 129 height 18
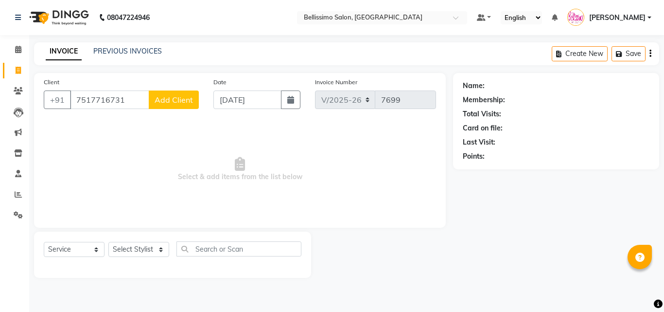
type input "7517716731"
click at [177, 105] on button "Add Client" at bounding box center [174, 99] width 50 height 18
select select "22"
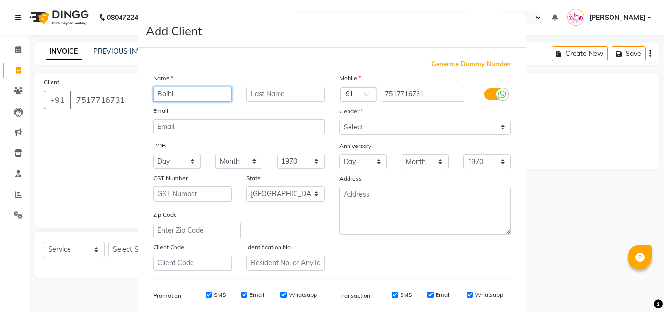
type input "Boihi"
type input "(Rson)"
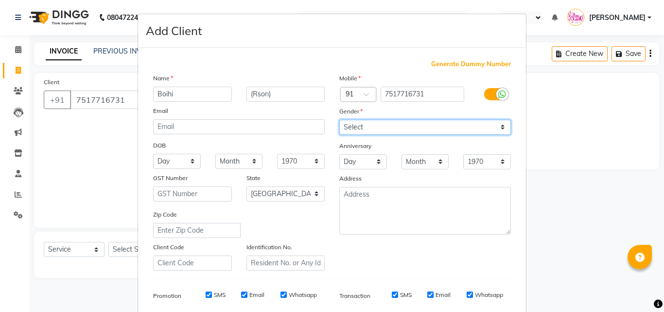
click at [361, 130] on select "Select Male Female Other Prefer Not To Say" at bounding box center [425, 127] width 172 height 15
select select "female"
click at [339, 120] on select "Select Male Female Other Prefer Not To Say" at bounding box center [425, 127] width 172 height 15
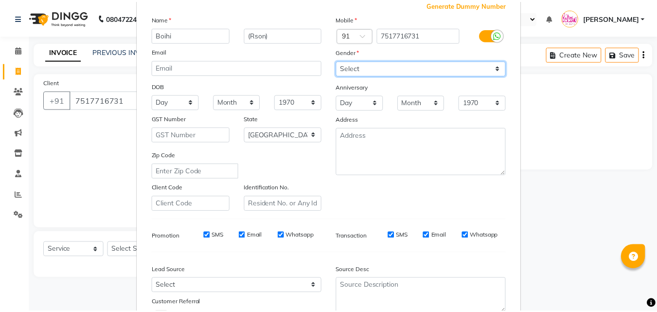
scroll to position [137, 0]
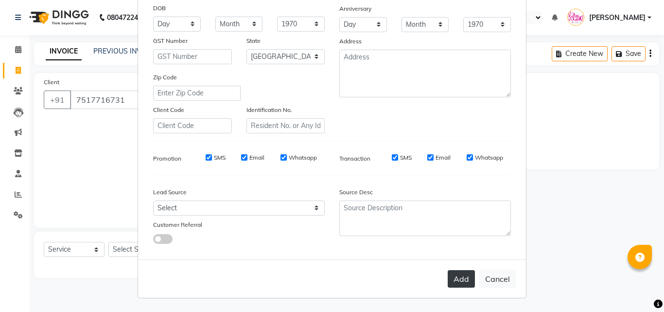
click at [457, 280] on button "Add" at bounding box center [461, 279] width 27 height 18
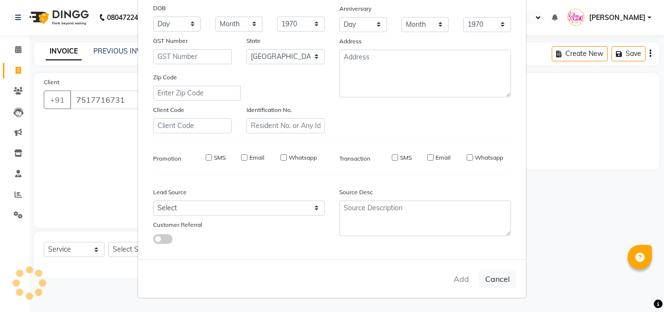
select select
select select "null"
select select
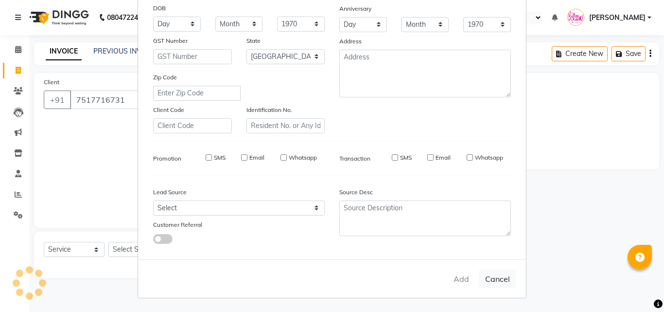
select select
checkbox input "false"
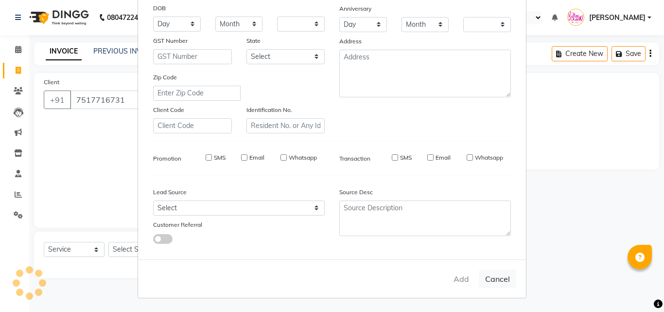
checkbox input "false"
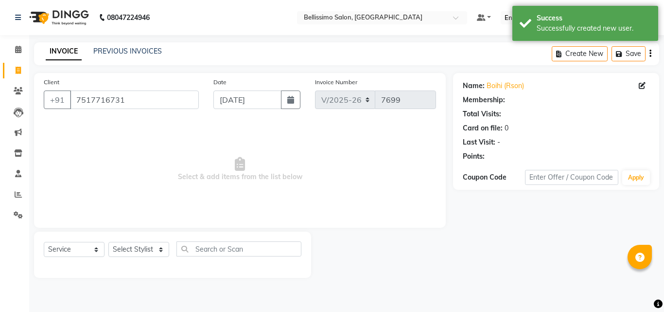
select select "1: Object"
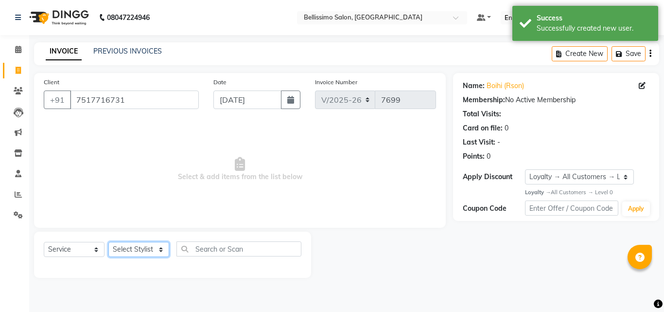
click at [136, 251] on select "Select Stylist [PERSON_NAME] [PERSON_NAME] [PERSON_NAME] [PERSON_NAME] Aso Atha…" at bounding box center [138, 249] width 61 height 15
select select "4534"
click at [108, 242] on select "Select Stylist [PERSON_NAME] [PERSON_NAME] [PERSON_NAME] [PERSON_NAME] Aso Atha…" at bounding box center [138, 249] width 61 height 15
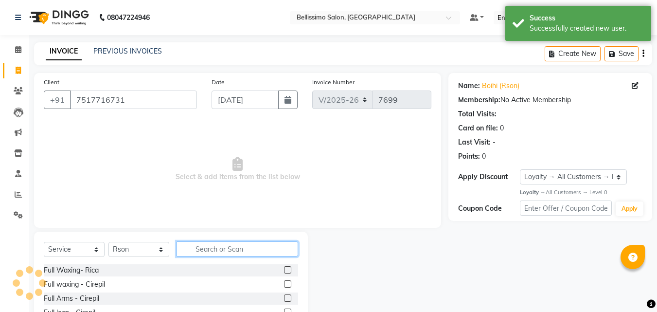
click at [223, 246] on input "text" at bounding box center [238, 248] width 122 height 15
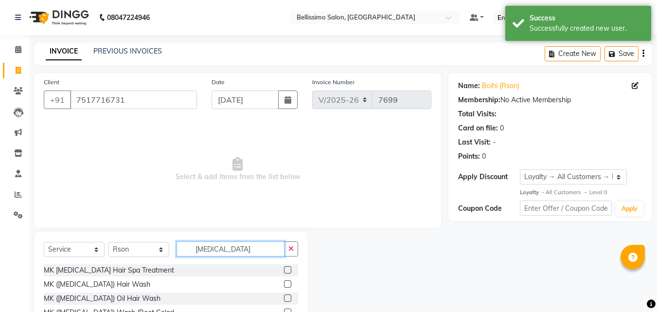
scroll to position [78, 0]
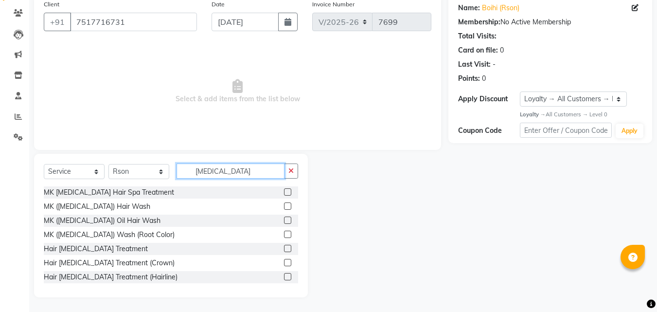
type input "[MEDICAL_DATA]"
click at [284, 248] on label at bounding box center [287, 248] width 7 height 7
click at [284, 248] on input "checkbox" at bounding box center [287, 249] width 6 height 6
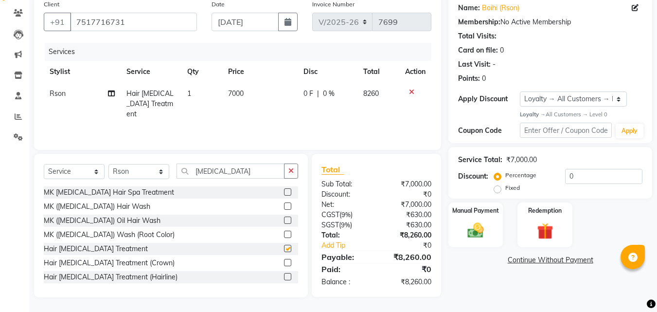
checkbox input "false"
click at [237, 96] on span "7000" at bounding box center [236, 93] width 16 height 9
select select "4534"
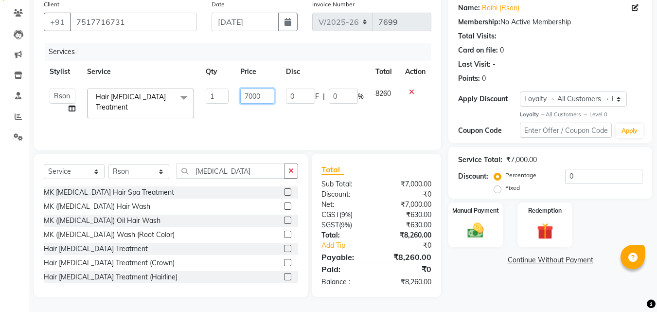
click at [252, 98] on input "7000" at bounding box center [257, 96] width 34 height 15
type input "15000"
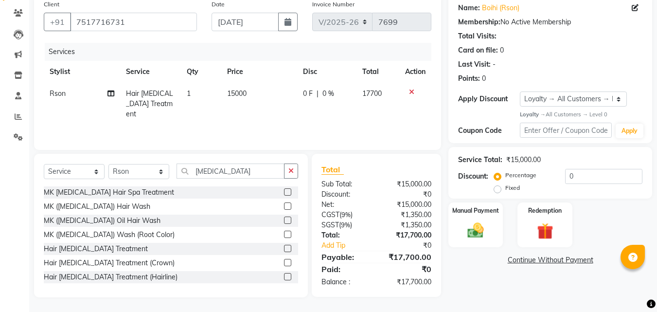
click at [464, 262] on link "Continue Without Payment" at bounding box center [550, 260] width 200 height 10
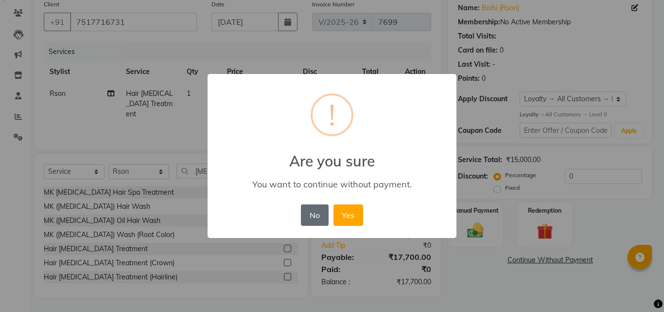
click at [317, 218] on button "No" at bounding box center [314, 214] width 27 height 21
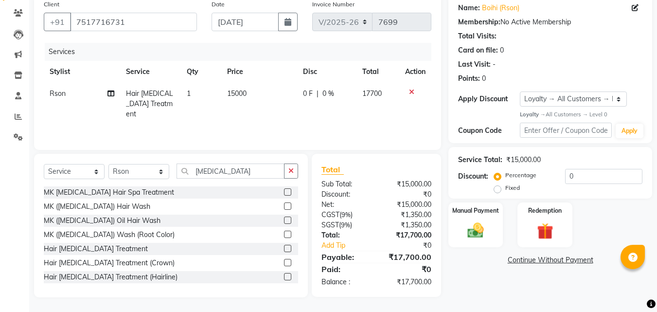
scroll to position [0, 0]
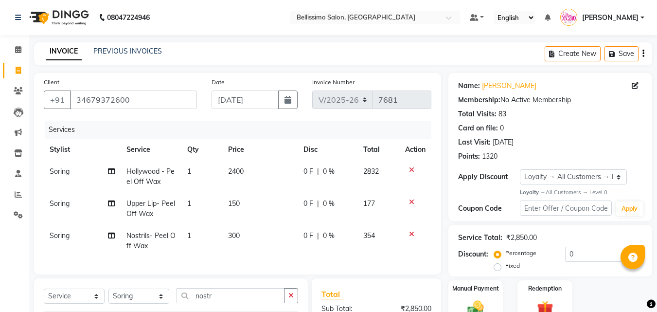
select select "155"
select select "service"
select select "26664"
select select "1: Object"
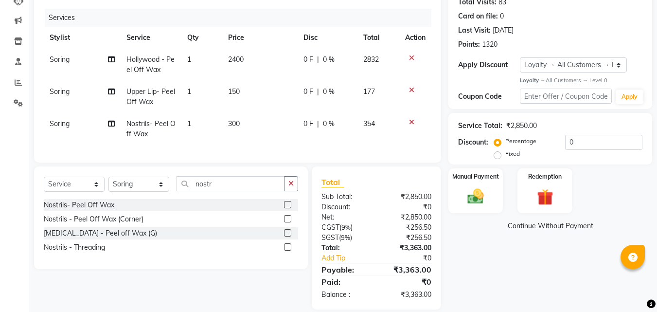
scroll to position [114, 0]
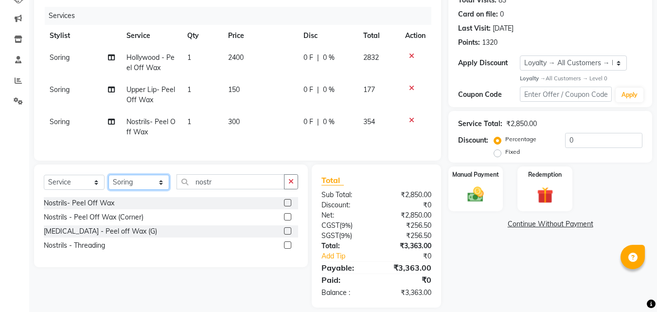
click at [136, 190] on select "Select Stylist [PERSON_NAME] [PERSON_NAME] [PERSON_NAME] [PERSON_NAME] Aso Atha…" at bounding box center [138, 182] width 61 height 15
select select "4515"
click at [108, 182] on select "Select Stylist [PERSON_NAME] [PERSON_NAME] [PERSON_NAME] [PERSON_NAME] Aso Atha…" at bounding box center [138, 182] width 61 height 15
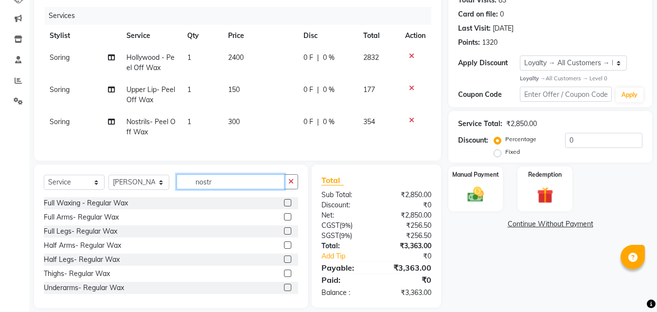
drag, startPoint x: 221, startPoint y: 186, endPoint x: 135, endPoint y: 208, distance: 88.7
click at [167, 197] on div "Select Service Product Membership Package Voucher Prepaid Gift Card Select Styl…" at bounding box center [171, 185] width 254 height 23
type input "mani"
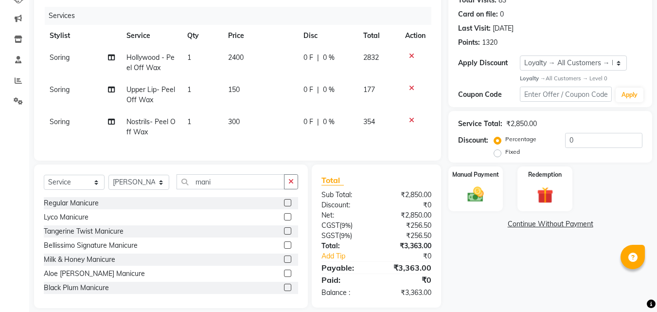
click at [284, 206] on label at bounding box center [287, 202] width 7 height 7
click at [284, 206] on input "checkbox" at bounding box center [287, 203] width 6 height 6
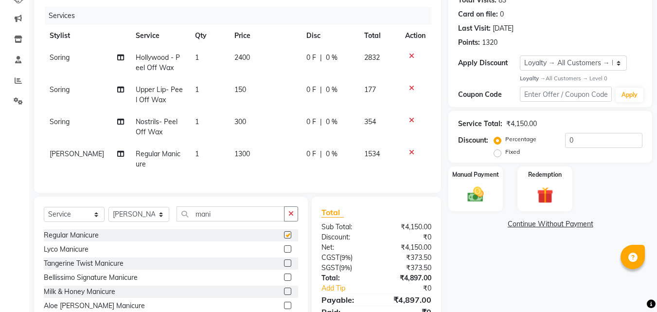
checkbox input "false"
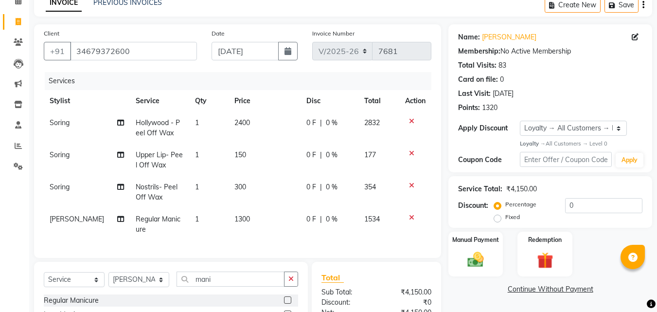
scroll to position [146, 0]
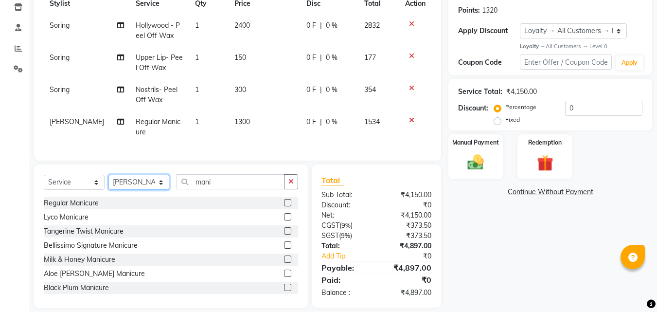
click at [141, 190] on select "Select Stylist [PERSON_NAME] [PERSON_NAME] [PERSON_NAME] [PERSON_NAME] Aso Atha…" at bounding box center [138, 182] width 61 height 15
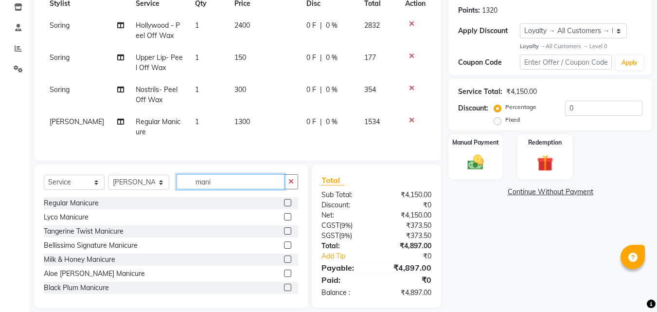
drag, startPoint x: 233, startPoint y: 195, endPoint x: 124, endPoint y: 193, distance: 109.0
click at [150, 190] on div "Select Service Product Membership Package Voucher Prepaid Gift Card Select Styl…" at bounding box center [171, 185] width 254 height 23
type input "pedi"
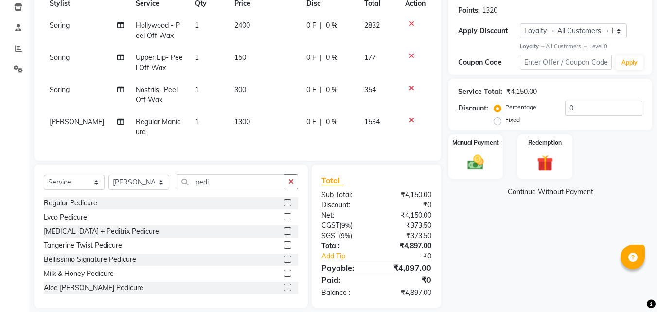
click at [284, 206] on label at bounding box center [287, 202] width 7 height 7
click at [284, 206] on input "checkbox" at bounding box center [287, 203] width 6 height 6
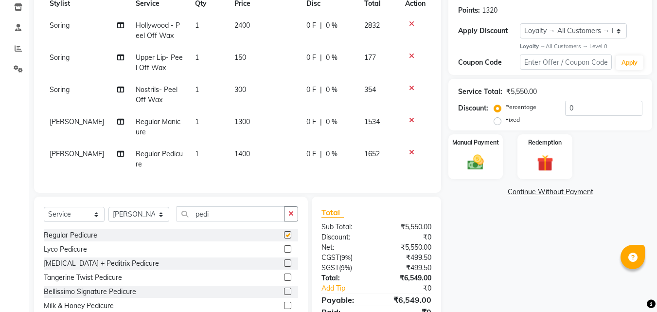
checkbox input "false"
click at [413, 120] on icon at bounding box center [411, 120] width 5 height 7
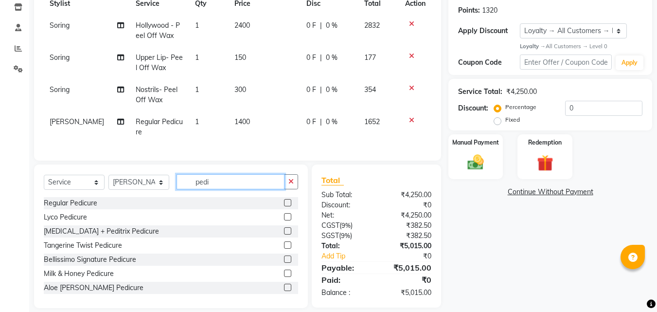
drag, startPoint x: 231, startPoint y: 191, endPoint x: 31, endPoint y: 199, distance: 200.5
click at [132, 190] on div "Select Service Product Membership Package Voucher Prepaid Gift Card Select Styl…" at bounding box center [171, 185] width 254 height 23
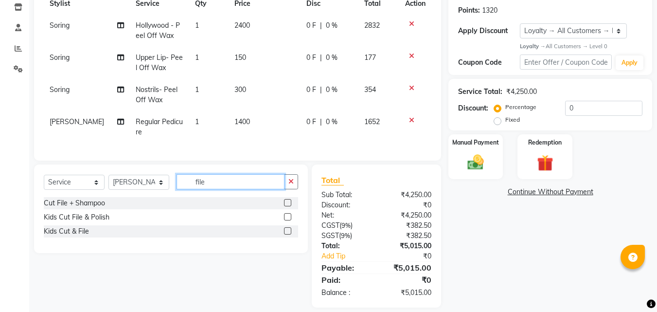
type input "file"
click at [289, 206] on label at bounding box center [287, 202] width 7 height 7
click at [289, 206] on input "checkbox" at bounding box center [287, 203] width 6 height 6
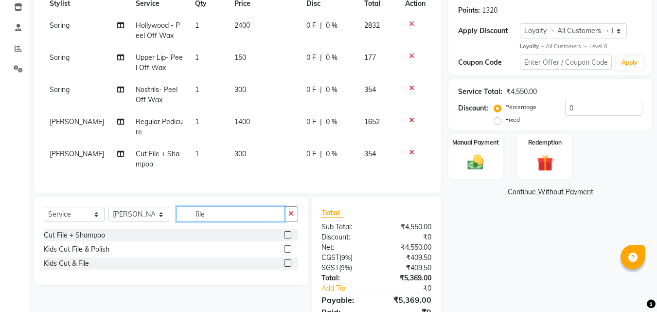
checkbox input "false"
click at [131, 218] on div "Select Service Product Membership Package Voucher Prepaid Gift Card Select Styl…" at bounding box center [171, 217] width 254 height 23
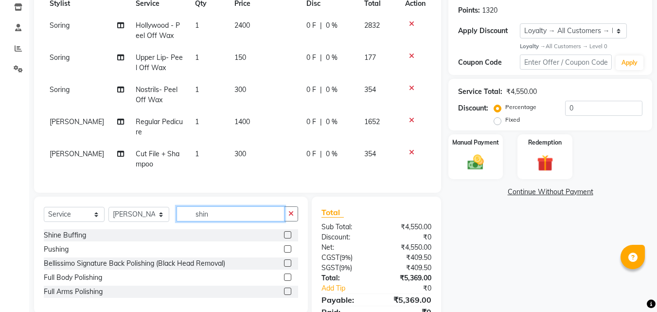
type input "shin"
click at [289, 241] on div at bounding box center [287, 236] width 6 height 10
click at [288, 238] on label at bounding box center [287, 234] width 7 height 7
click at [288, 238] on input "checkbox" at bounding box center [287, 235] width 6 height 6
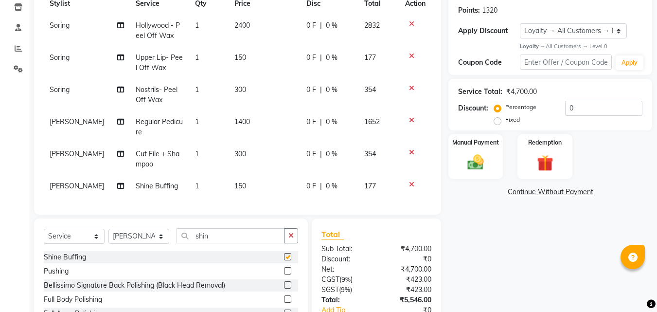
checkbox input "false"
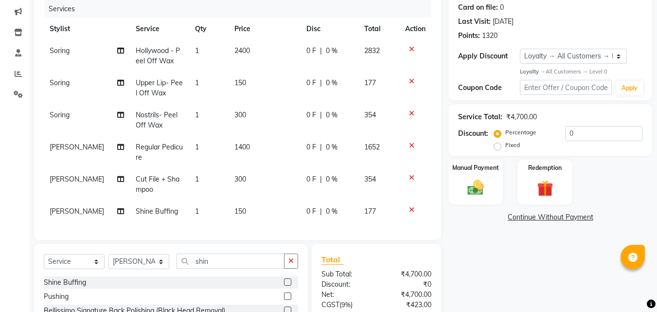
scroll to position [120, 0]
click at [476, 182] on img at bounding box center [475, 187] width 27 height 19
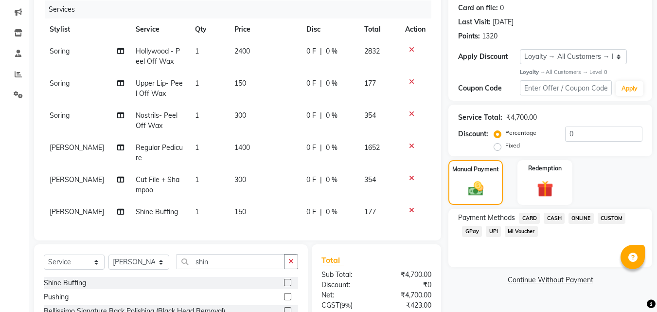
click at [494, 231] on span "UPI" at bounding box center [493, 231] width 15 height 11
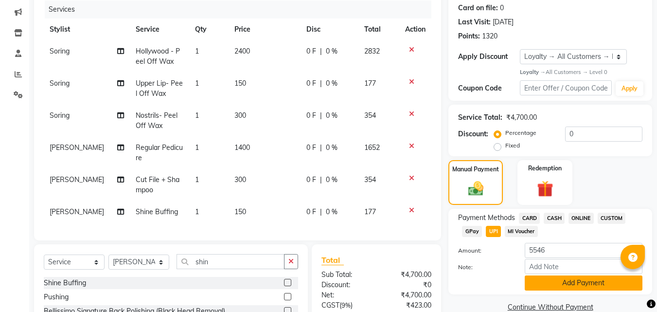
click at [549, 284] on button "Add Payment" at bounding box center [584, 282] width 118 height 15
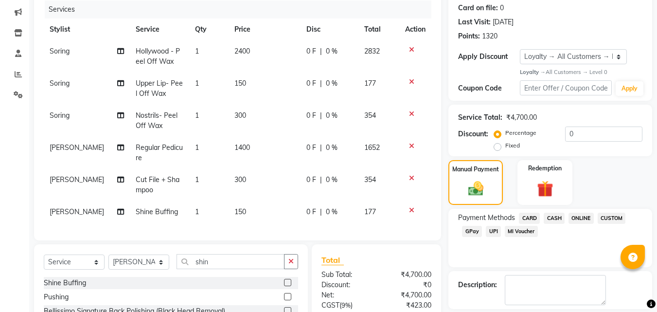
scroll to position [266, 0]
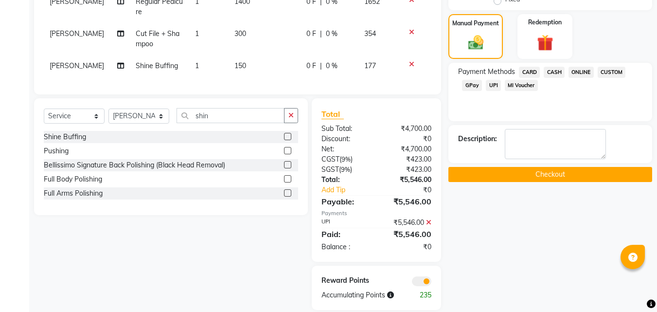
click at [552, 177] on button "Checkout" at bounding box center [550, 174] width 204 height 15
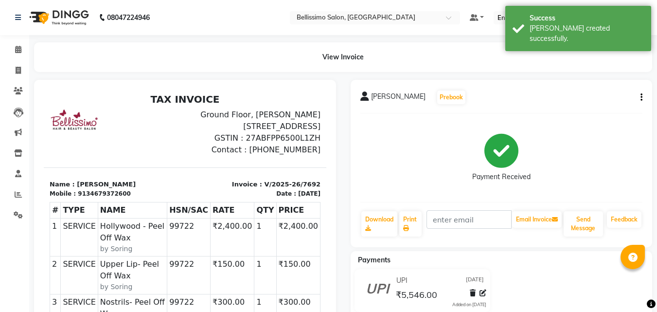
click at [390, 103] on span "[PERSON_NAME]" at bounding box center [398, 98] width 54 height 14
copy div "[PERSON_NAME] Prebook"
click at [413, 215] on link "Print" at bounding box center [410, 223] width 22 height 25
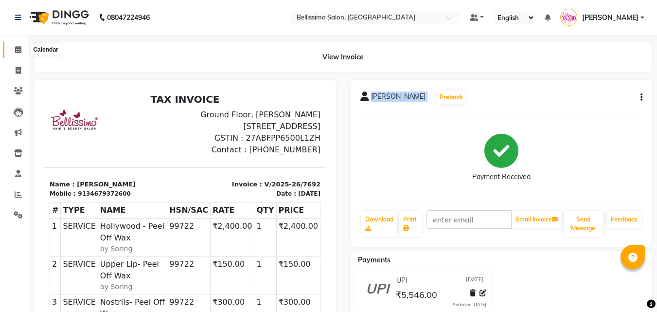
click at [18, 49] on icon at bounding box center [18, 49] width 6 height 7
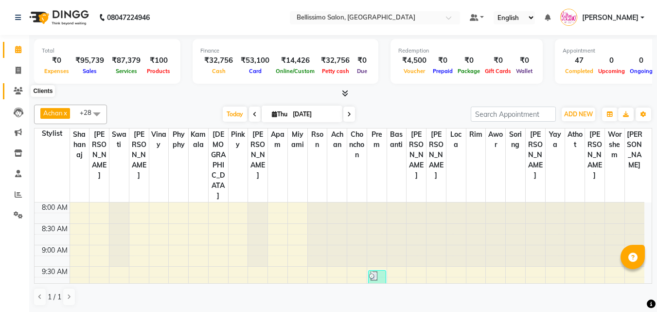
click at [17, 87] on icon at bounding box center [18, 90] width 9 height 7
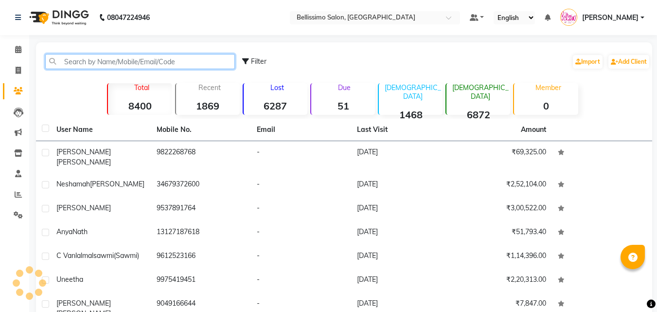
click at [177, 59] on input "text" at bounding box center [140, 61] width 190 height 15
paste input "9850570537"
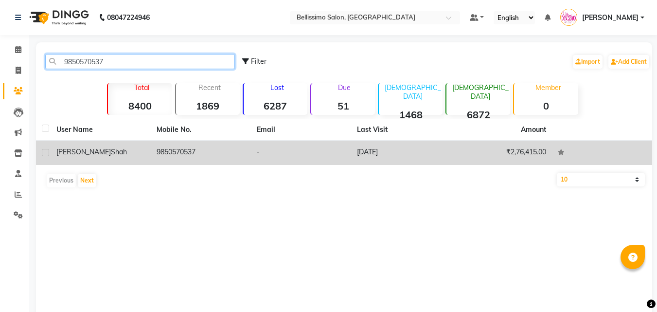
type input "9850570537"
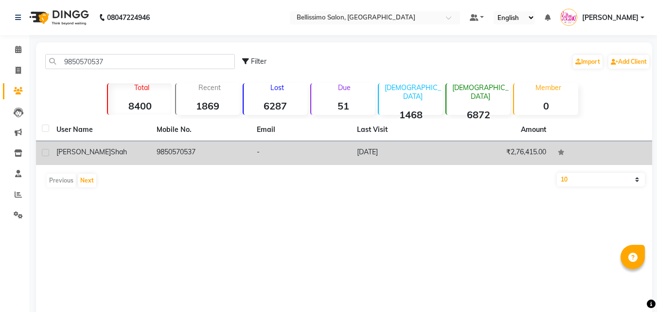
click at [103, 146] on td "[PERSON_NAME]" at bounding box center [101, 153] width 100 height 24
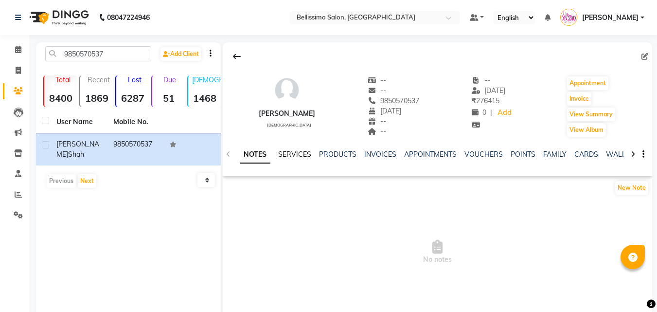
click at [305, 156] on link "SERVICES" at bounding box center [294, 154] width 33 height 9
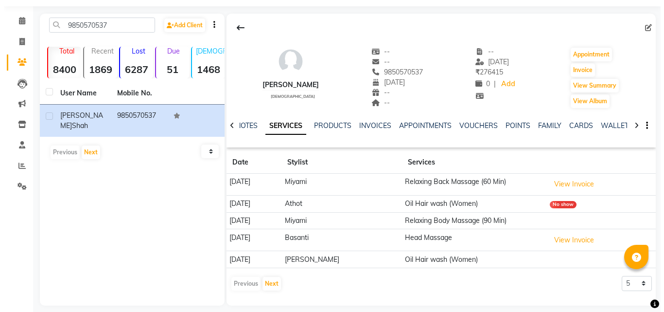
scroll to position [37, 0]
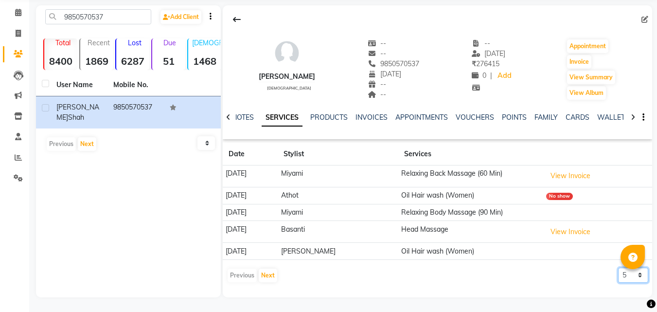
click at [628, 276] on select "5 10 50 100 500" at bounding box center [633, 274] width 30 height 15
click at [561, 230] on button "View Invoice" at bounding box center [570, 231] width 49 height 15
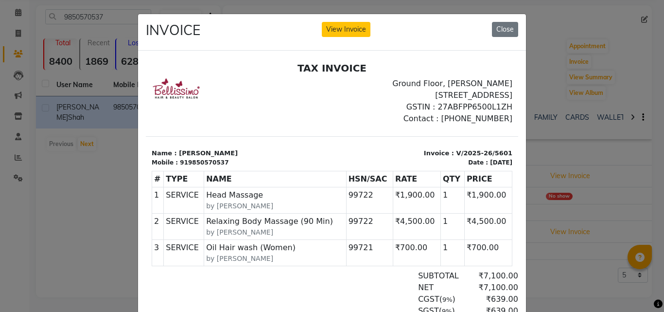
scroll to position [0, 0]
click at [498, 28] on button "Close" at bounding box center [505, 29] width 26 height 15
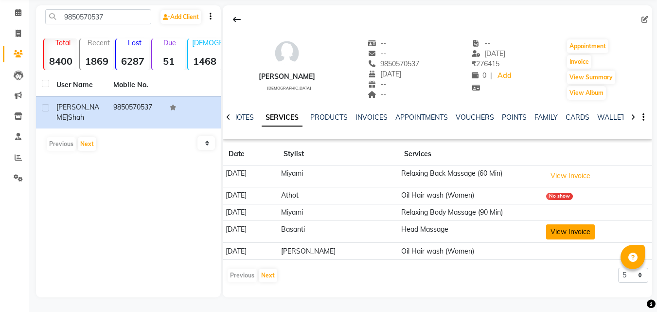
click at [557, 229] on button "View Invoice" at bounding box center [570, 231] width 49 height 15
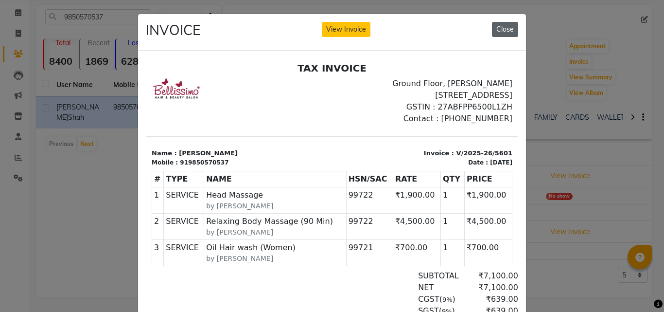
click at [495, 28] on button "Close" at bounding box center [505, 29] width 26 height 15
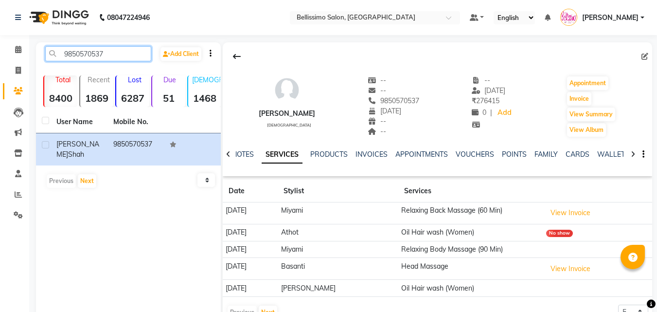
drag, startPoint x: 120, startPoint y: 51, endPoint x: 0, endPoint y: 42, distance: 120.0
click at [0, 41] on app-home "08047224946 Select Location × Bellissimo Salon, [GEOGRAPHIC_DATA] Default Panel…" at bounding box center [328, 174] width 657 height 349
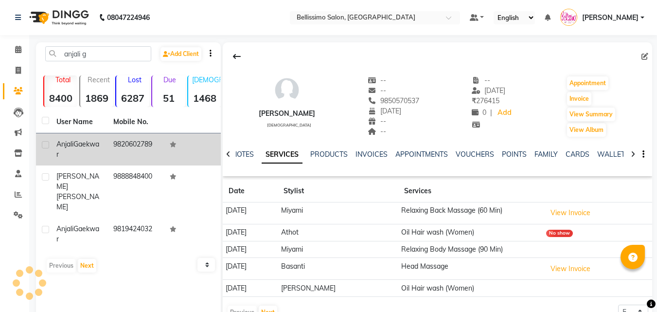
click at [84, 149] on div "[PERSON_NAME]" at bounding box center [78, 149] width 45 height 20
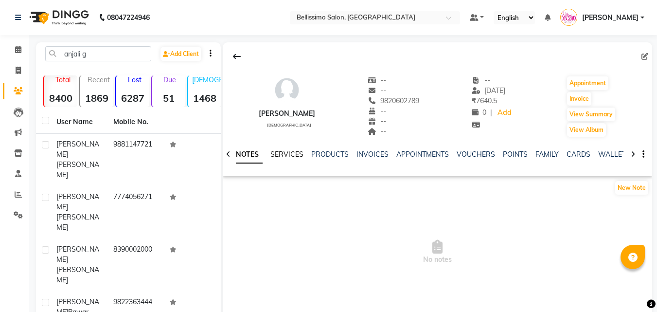
click at [285, 156] on link "SERVICES" at bounding box center [286, 154] width 33 height 9
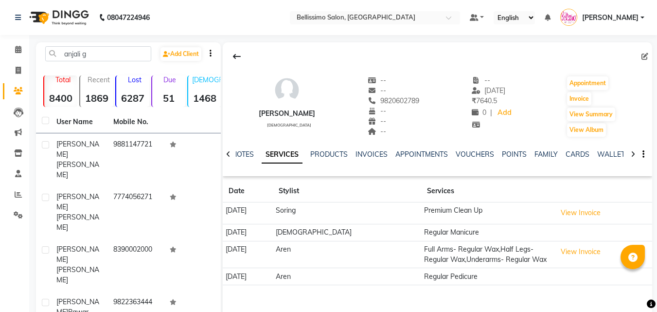
click at [234, 157] on div "NOTES SERVICES PRODUCTS INVOICES APPOINTMENTS VOUCHERS POINTS FAMILY CARDS WALL…" at bounding box center [437, 155] width 429 height 34
click at [247, 151] on link "NOTES" at bounding box center [243, 154] width 22 height 9
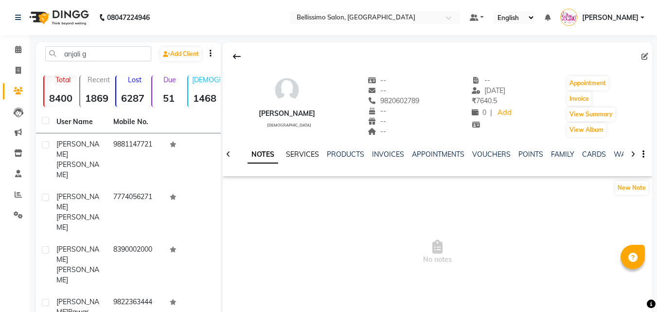
click at [310, 158] on link "SERVICES" at bounding box center [302, 154] width 33 height 9
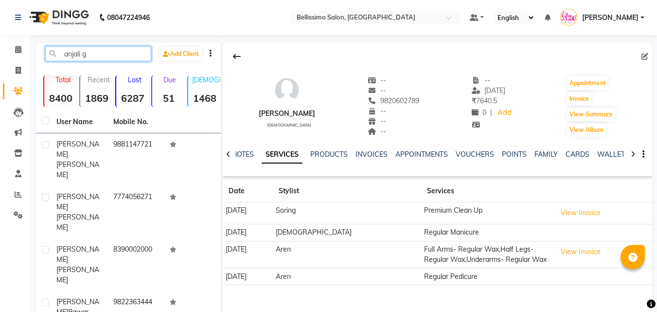
drag, startPoint x: 115, startPoint y: 48, endPoint x: 0, endPoint y: 77, distance: 118.3
click at [0, 69] on app-home "08047224946 Select Location × Bellissimo Salon, [GEOGRAPHIC_DATA] Park Default …" at bounding box center [328, 243] width 657 height 487
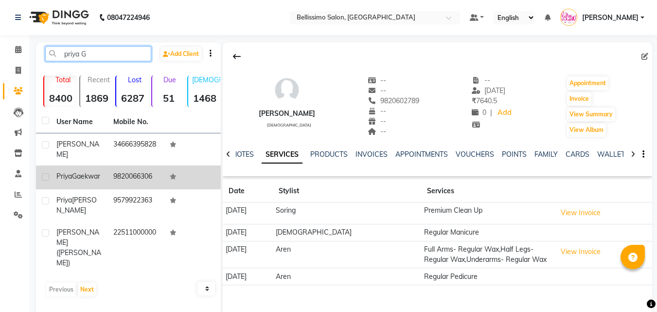
type input "priya G"
click at [102, 189] on td "[PERSON_NAME]" at bounding box center [79, 177] width 57 height 24
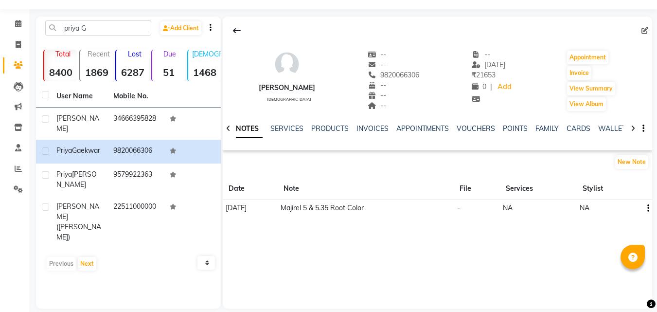
scroll to position [37, 0]
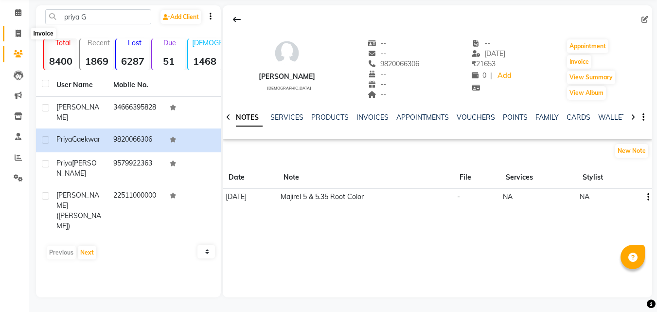
click at [17, 33] on icon at bounding box center [18, 33] width 5 height 7
select select "service"
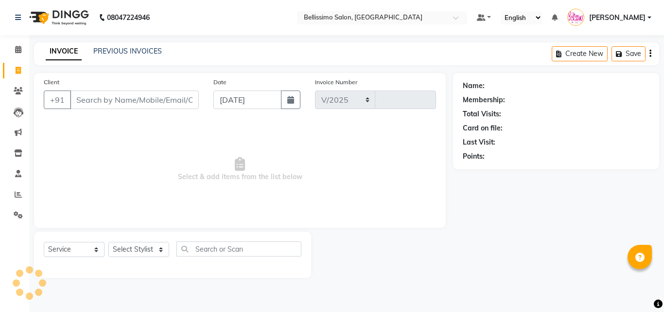
select select "155"
type input "7694"
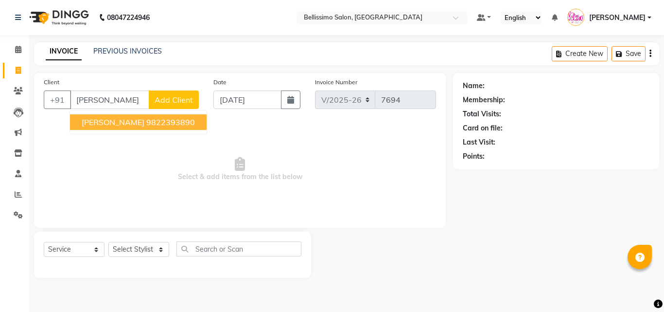
click at [122, 122] on span "[PERSON_NAME]" at bounding box center [113, 122] width 63 height 10
type input "9822393890"
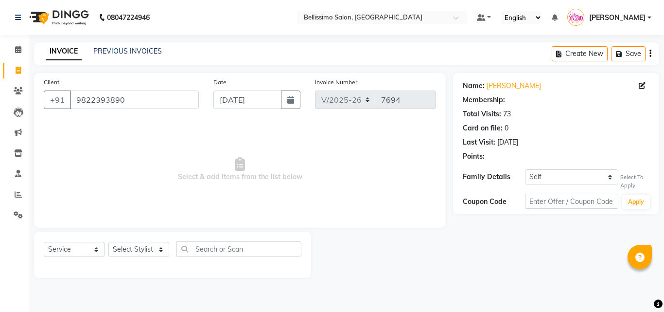
select select "1: Object"
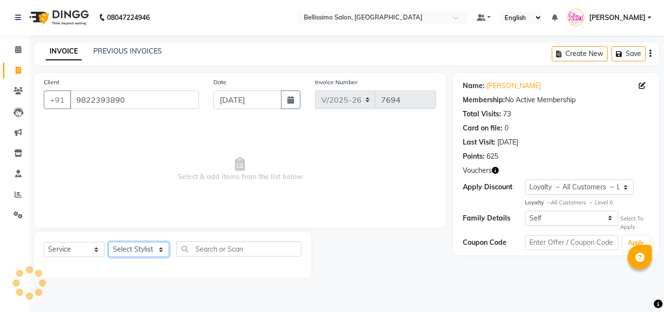
click at [132, 251] on select "Select Stylist [PERSON_NAME] [PERSON_NAME] [PERSON_NAME] [PERSON_NAME] Aso Atha…" at bounding box center [138, 249] width 61 height 15
select select "4525"
click at [108, 242] on select "Select Stylist [PERSON_NAME] [PERSON_NAME] [PERSON_NAME] [PERSON_NAME] Aso Atha…" at bounding box center [138, 249] width 61 height 15
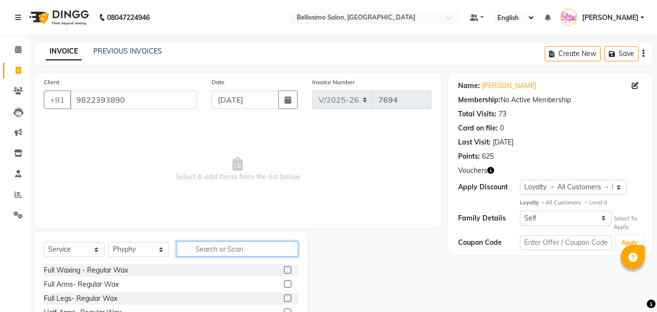
click at [219, 246] on input "text" at bounding box center [238, 248] width 122 height 15
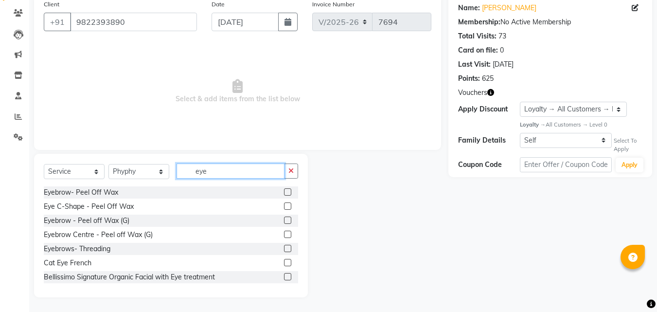
type input "eye"
click at [284, 245] on label at bounding box center [287, 248] width 7 height 7
click at [284, 246] on input "checkbox" at bounding box center [287, 249] width 6 height 6
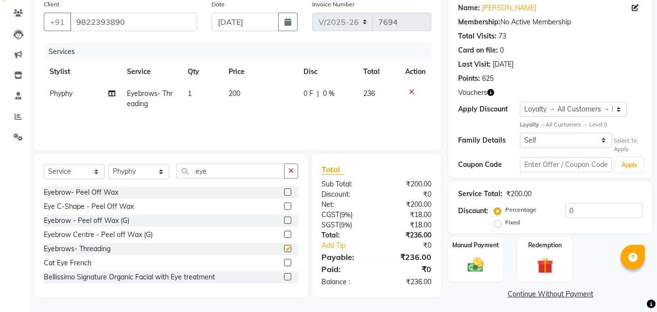
checkbox input "false"
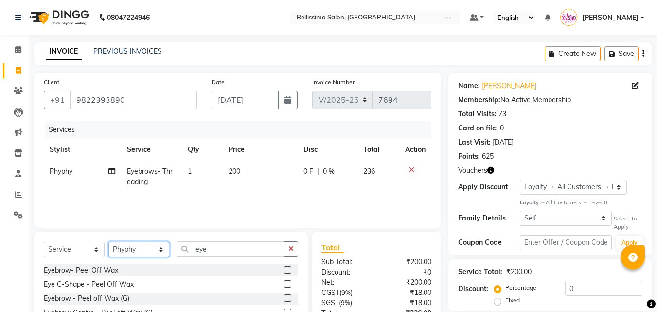
click at [136, 251] on select "Select Stylist [PERSON_NAME] [PERSON_NAME] [PERSON_NAME] [PERSON_NAME] Aso Atha…" at bounding box center [138, 249] width 61 height 15
select select "10367"
click at [108, 242] on select "Select Stylist [PERSON_NAME] [PERSON_NAME] [PERSON_NAME] [PERSON_NAME] Aso Atha…" at bounding box center [138, 249] width 61 height 15
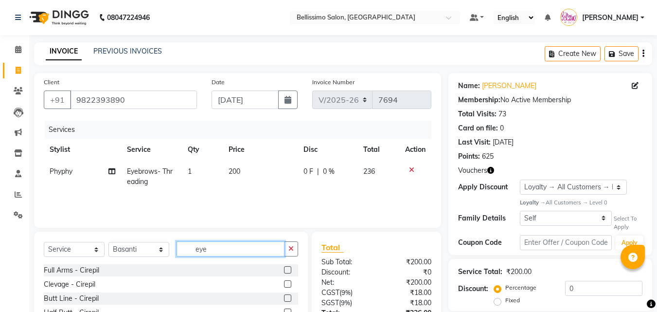
drag, startPoint x: 214, startPoint y: 252, endPoint x: 117, endPoint y: 273, distance: 99.9
click at [149, 257] on div "Select Service Product Membership Package Voucher Prepaid Gift Card Select Styl…" at bounding box center [171, 252] width 254 height 23
type input "Head Ma"
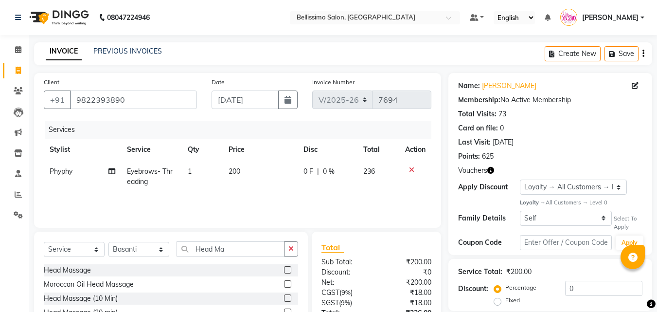
click at [284, 270] on label at bounding box center [287, 269] width 7 height 7
click at [284, 270] on input "checkbox" at bounding box center [287, 270] width 6 height 6
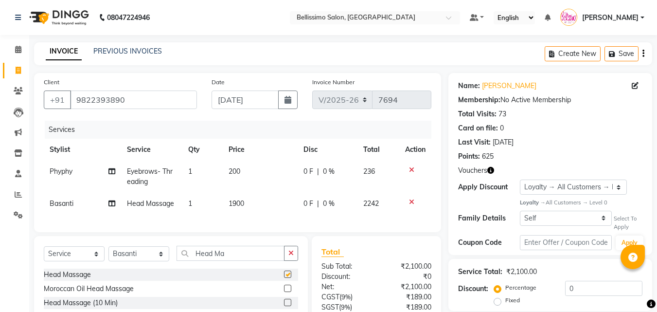
checkbox input "false"
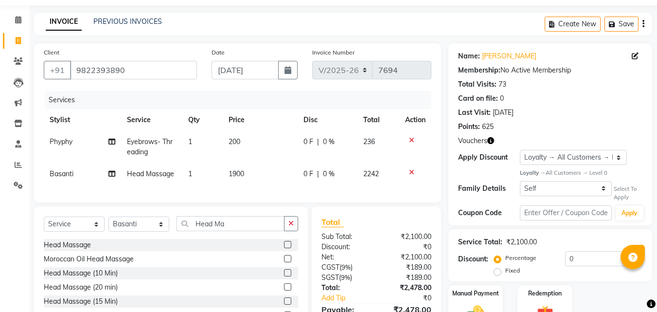
scroll to position [89, 0]
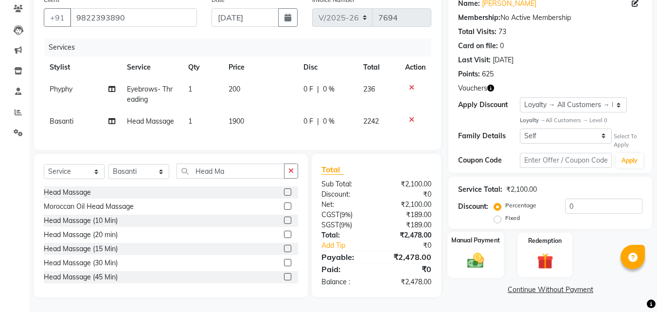
click at [483, 252] on img at bounding box center [475, 260] width 27 height 19
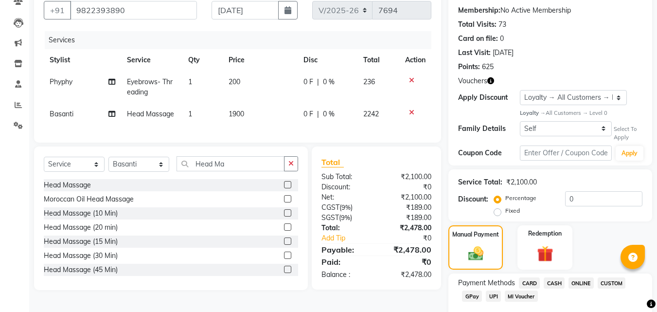
click at [530, 276] on div "Payment Methods CARD CASH ONLINE CUSTOM GPay UPI MI Voucher" at bounding box center [550, 302] width 204 height 58
click at [531, 281] on span "CARD" at bounding box center [529, 282] width 21 height 11
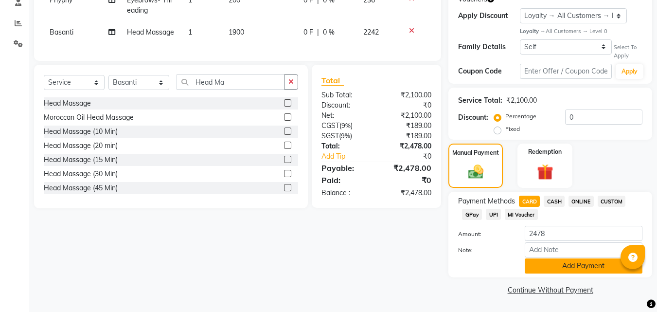
click at [560, 263] on button "Add Payment" at bounding box center [584, 265] width 118 height 15
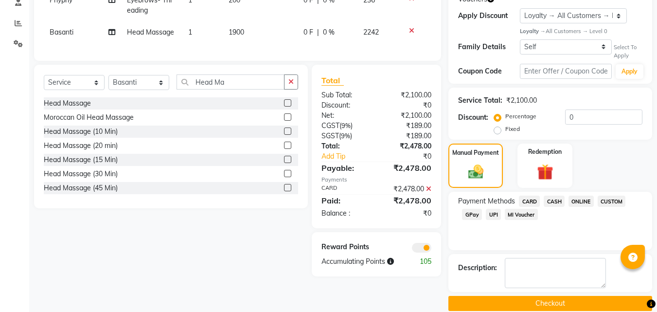
click at [550, 310] on button "Checkout" at bounding box center [550, 303] width 204 height 15
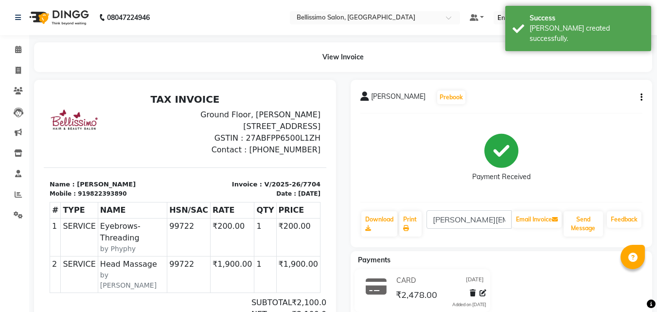
click at [383, 95] on span "[PERSON_NAME]" at bounding box center [398, 98] width 54 height 14
copy div "[PERSON_NAME] Prebook"
click at [407, 217] on link "Print" at bounding box center [410, 223] width 22 height 25
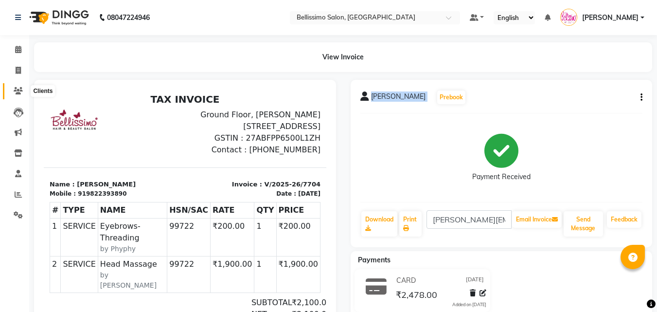
click at [16, 89] on icon at bounding box center [18, 90] width 9 height 7
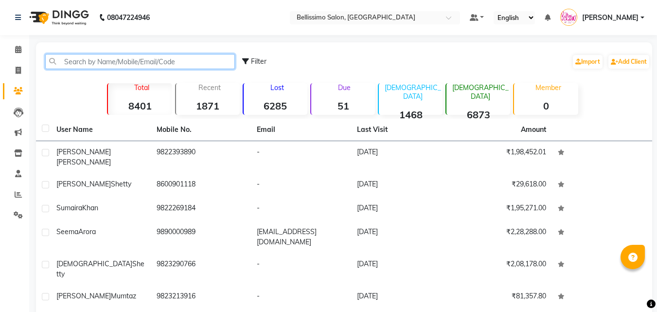
click at [124, 58] on input "text" at bounding box center [140, 61] width 190 height 15
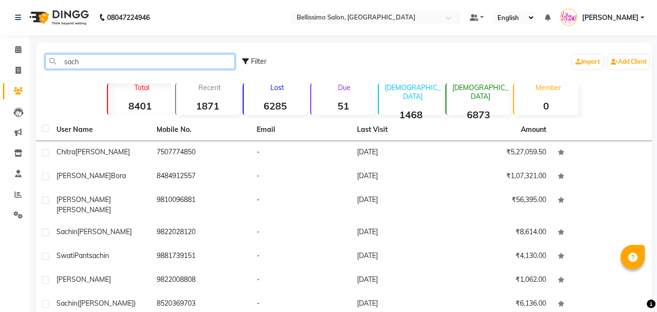
click at [71, 64] on input "sach" at bounding box center [140, 61] width 190 height 15
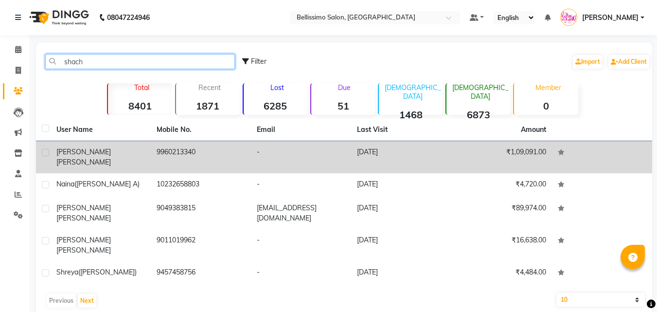
type input "shach"
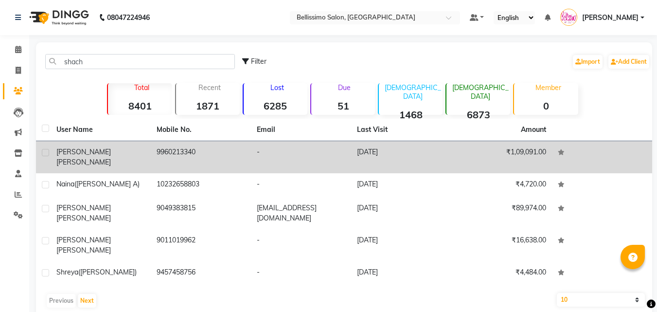
click at [90, 158] on span "[PERSON_NAME]" at bounding box center [83, 162] width 54 height 9
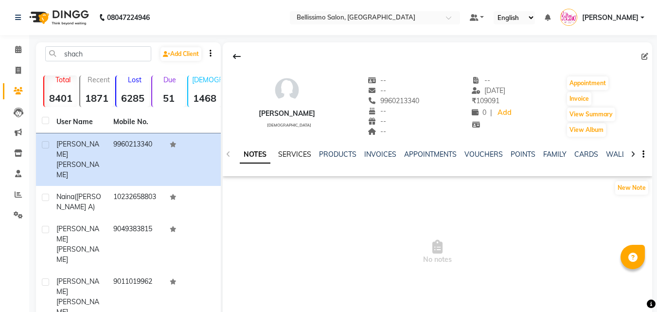
click at [287, 151] on link "SERVICES" at bounding box center [294, 154] width 33 height 9
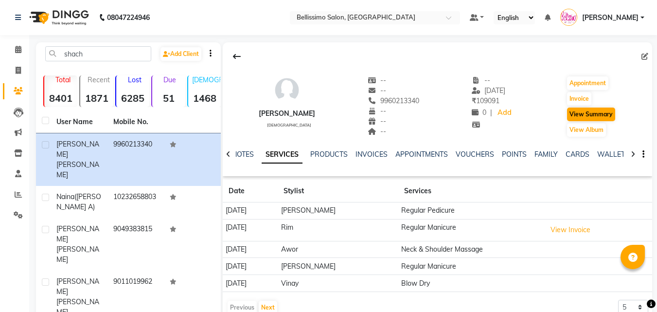
scroll to position [37, 0]
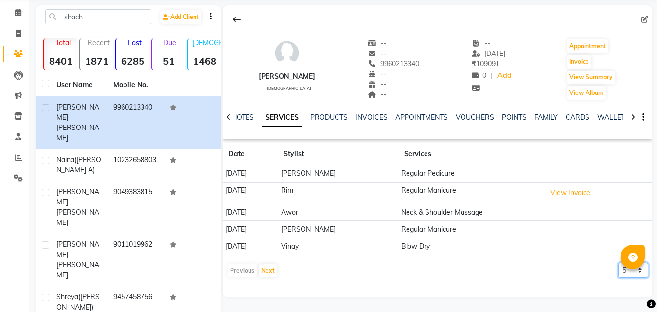
click at [628, 272] on select "5 10 50 100 500" at bounding box center [633, 270] width 30 height 15
select select "500"
click at [618, 263] on select "5 10 50 100 500" at bounding box center [633, 270] width 30 height 15
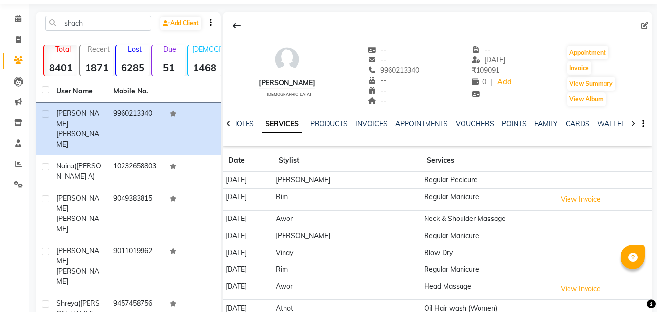
scroll to position [0, 0]
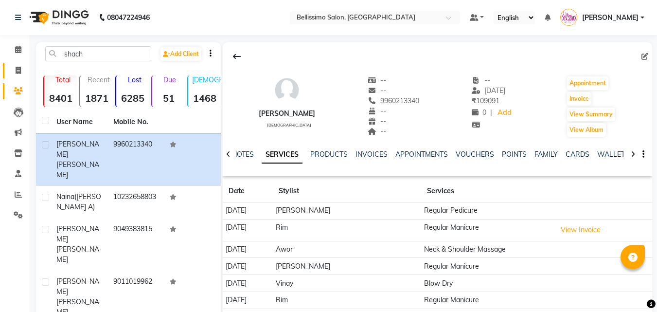
click at [22, 70] on span at bounding box center [18, 70] width 17 height 11
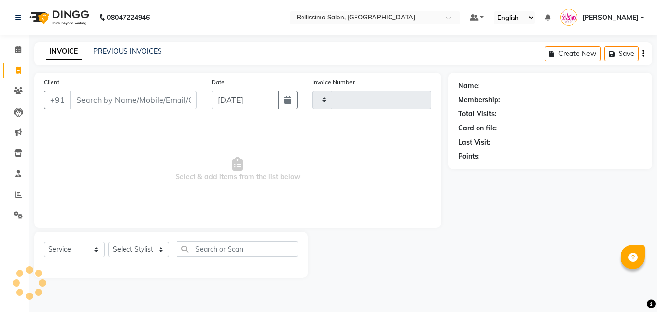
click at [22, 71] on span at bounding box center [18, 70] width 17 height 11
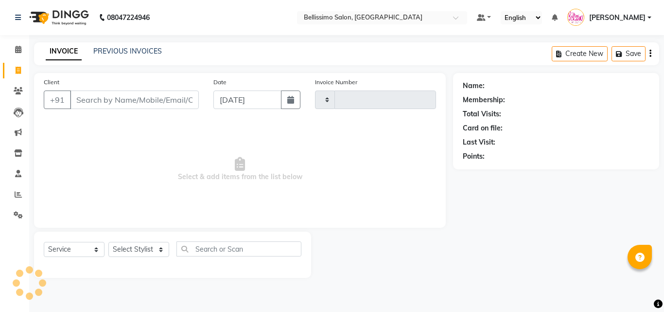
select select "service"
select select "155"
type input "7705"
click at [134, 249] on select "Select Stylist" at bounding box center [138, 249] width 61 height 15
select select "84017"
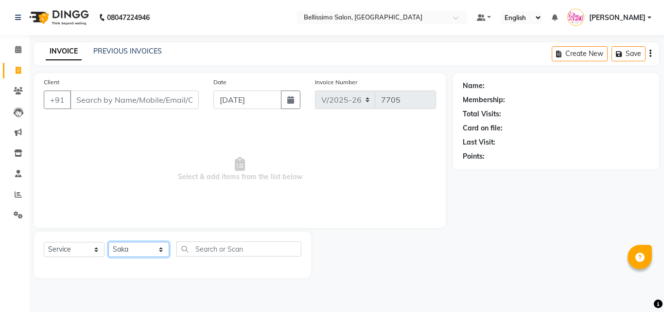
click at [108, 242] on select "Select Stylist [PERSON_NAME] [PERSON_NAME] [PERSON_NAME] [PERSON_NAME] Aso Atha…" at bounding box center [138, 249] width 61 height 15
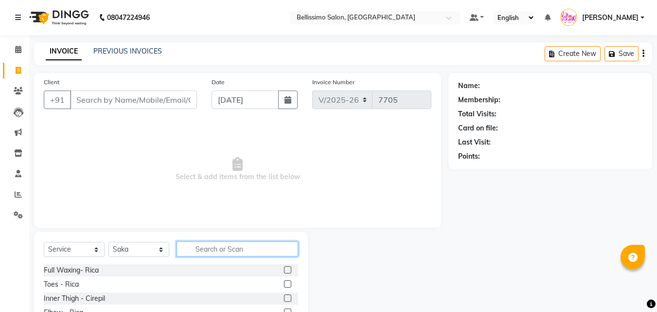
click at [230, 252] on input "text" at bounding box center [238, 248] width 122 height 15
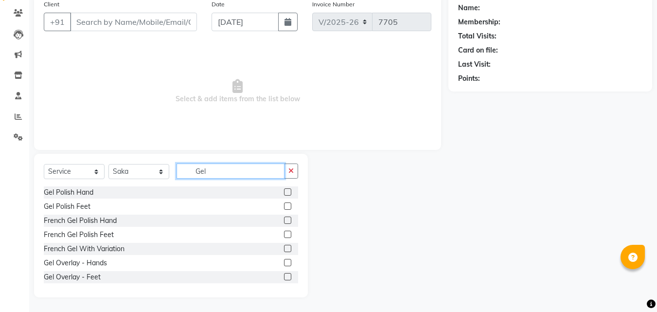
type input "Gel"
click at [284, 193] on label at bounding box center [287, 191] width 7 height 7
click at [284, 193] on input "checkbox" at bounding box center [287, 192] width 6 height 6
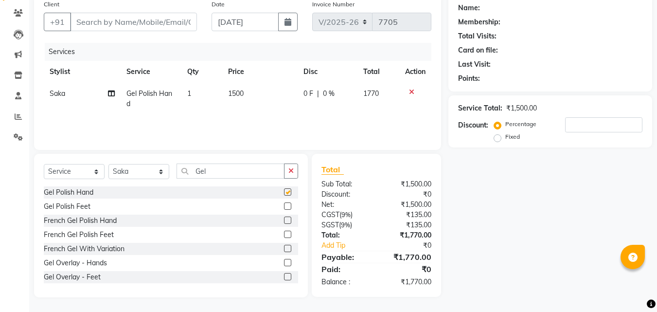
checkbox input "false"
drag, startPoint x: 227, startPoint y: 173, endPoint x: 0, endPoint y: 163, distance: 227.3
click at [152, 171] on div "Select Service Product Membership Package Voucher Prepaid Gift Card Select Styl…" at bounding box center [171, 174] width 254 height 23
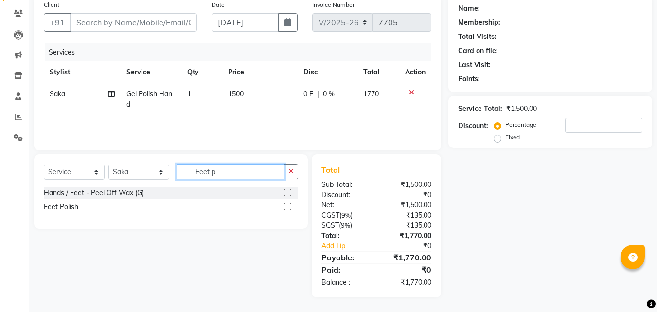
scroll to position [77, 0]
type input "Feet po"
click at [288, 191] on label at bounding box center [287, 192] width 7 height 7
click at [288, 191] on input "checkbox" at bounding box center [287, 193] width 6 height 6
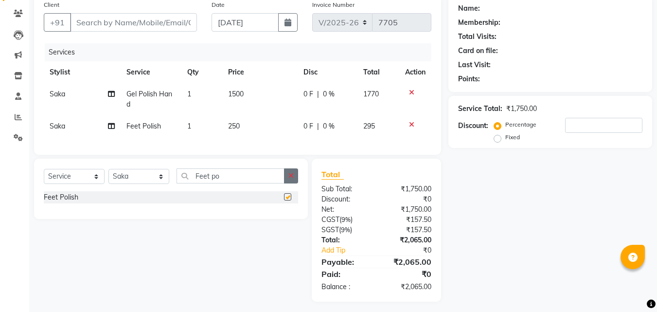
checkbox input "false"
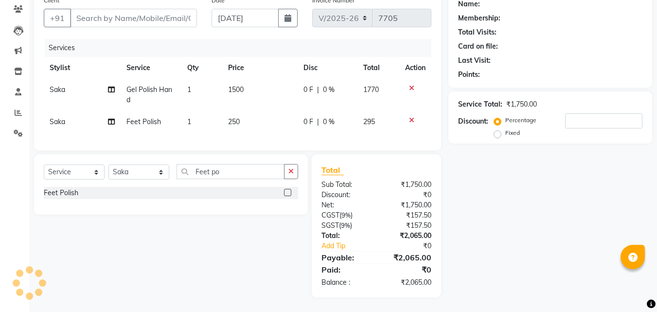
click at [63, 117] on span "Saka" at bounding box center [58, 121] width 16 height 9
select select "84017"
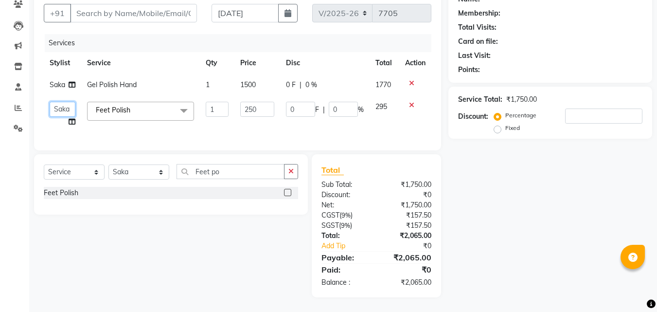
click at [50, 107] on select "[PERSON_NAME] [PERSON_NAME] [PERSON_NAME] [PERSON_NAME] Athot Ava Awor Bam Basa…" at bounding box center [63, 109] width 26 height 15
select select "4530"
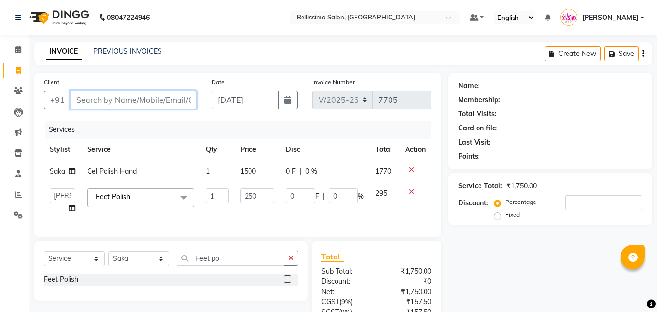
click at [120, 100] on input "Client" at bounding box center [133, 99] width 127 height 18
type input "G"
type input "0"
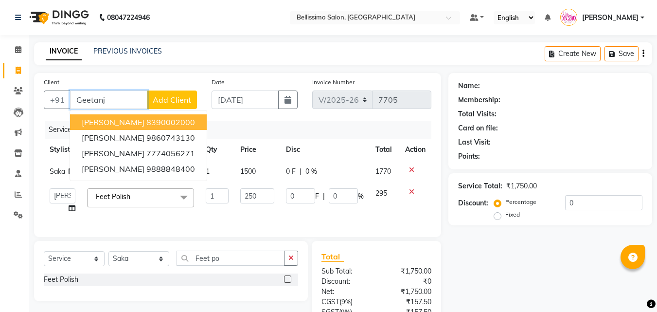
click at [125, 119] on span "[PERSON_NAME]" at bounding box center [113, 122] width 63 height 10
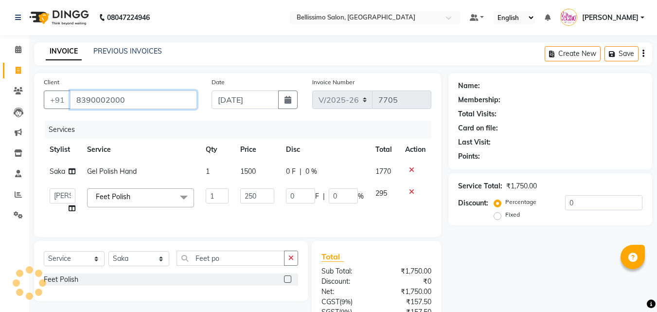
type input "8390002000"
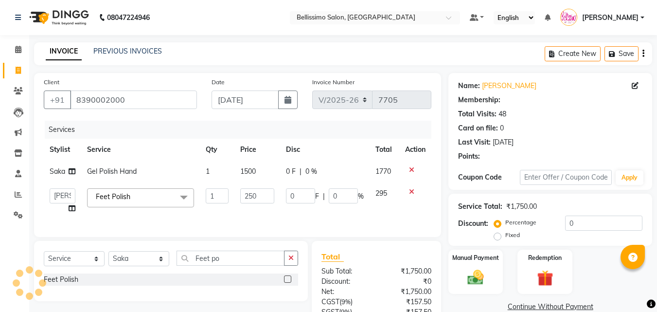
select select "1: Object"
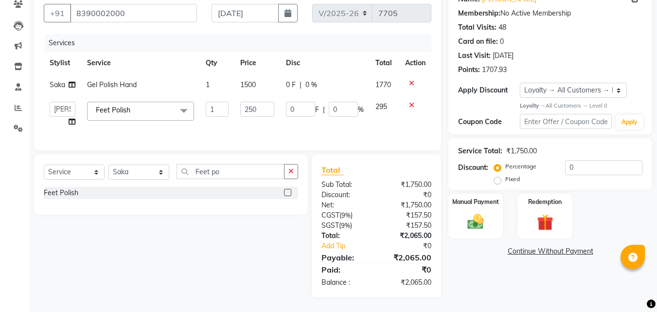
scroll to position [94, 0]
click at [481, 220] on img at bounding box center [475, 221] width 27 height 19
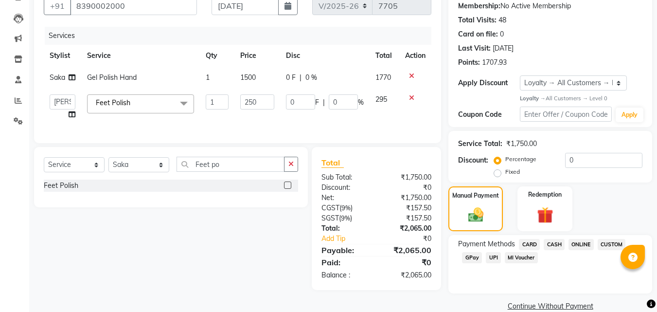
click at [531, 242] on span "CARD" at bounding box center [529, 244] width 21 height 11
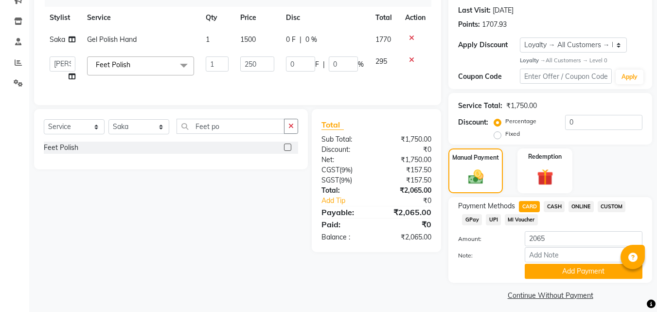
scroll to position [137, 0]
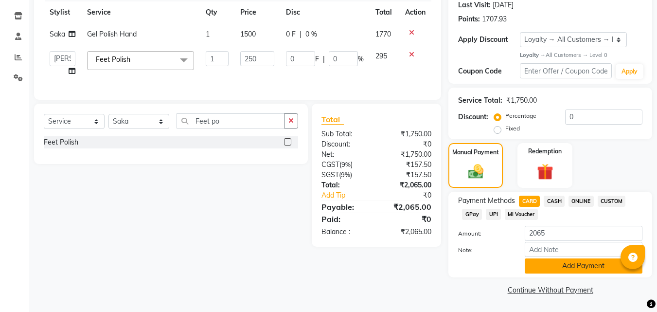
click at [583, 268] on button "Add Payment" at bounding box center [584, 265] width 118 height 15
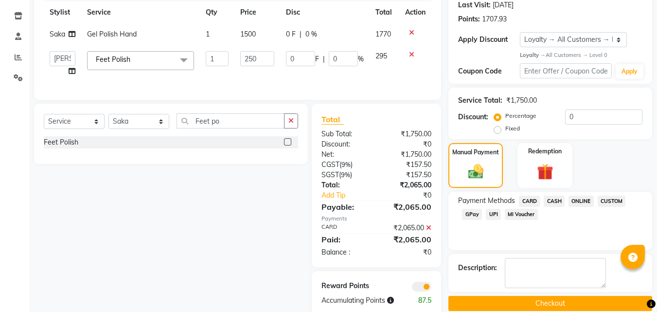
click at [560, 302] on button "Checkout" at bounding box center [550, 303] width 204 height 15
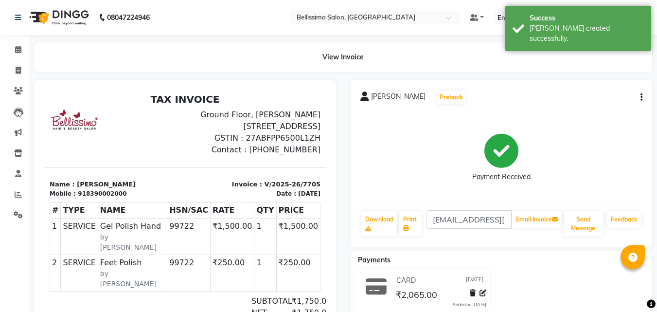
click at [403, 99] on span "[PERSON_NAME]" at bounding box center [398, 98] width 54 height 14
copy div "[PERSON_NAME] Prebook"
click at [405, 224] on link "Print" at bounding box center [410, 223] width 22 height 25
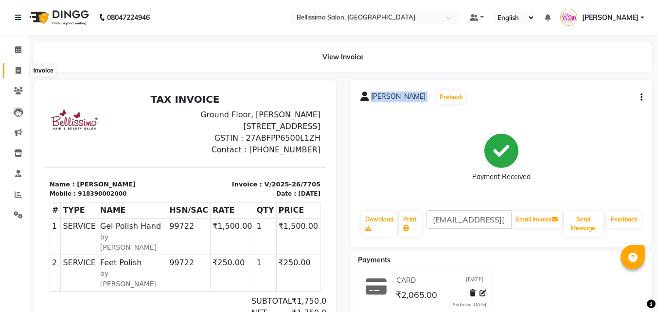
click at [19, 68] on icon at bounding box center [18, 70] width 5 height 7
select select "service"
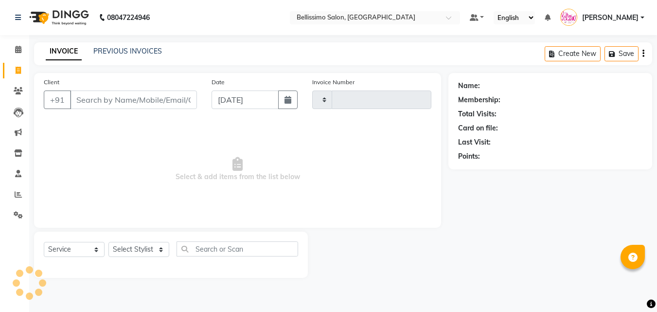
type input "7706"
select select "155"
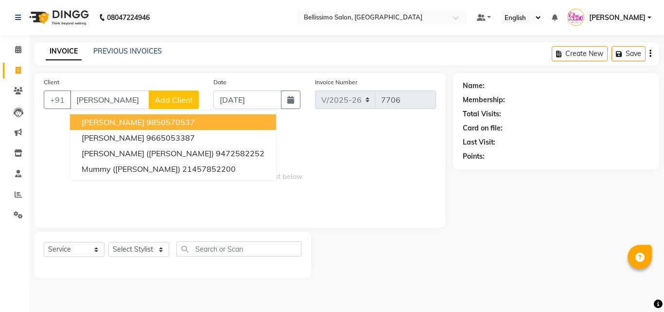
click at [116, 124] on span "[PERSON_NAME]" at bounding box center [113, 122] width 63 height 10
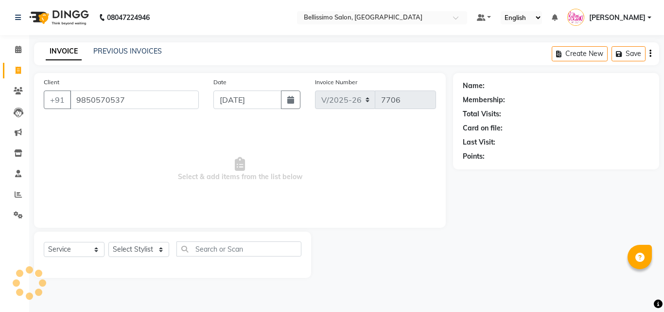
type input "9850570537"
select select "1: Object"
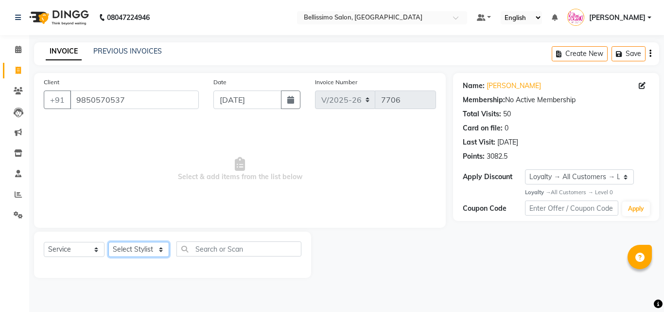
click at [140, 248] on select "Select Stylist [PERSON_NAME] [PERSON_NAME] [PERSON_NAME] [PERSON_NAME] Aso Atha…" at bounding box center [138, 249] width 61 height 15
select select "13512"
click at [108, 242] on select "Select Stylist [PERSON_NAME] [PERSON_NAME] [PERSON_NAME] [PERSON_NAME] Aso Atha…" at bounding box center [138, 249] width 61 height 15
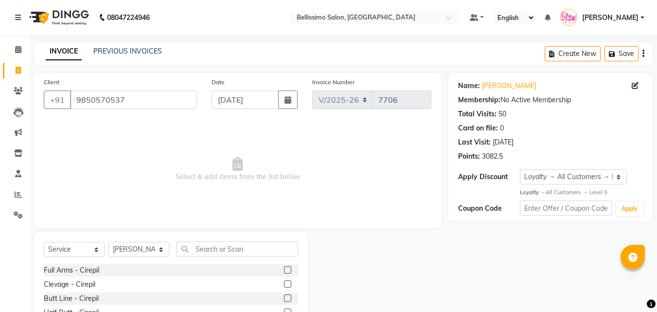
click at [243, 257] on div "Select Service Product Membership Package Voucher Prepaid Gift Card Select Styl…" at bounding box center [171, 252] width 254 height 23
click at [240, 247] on input "text" at bounding box center [238, 248] width 122 height 15
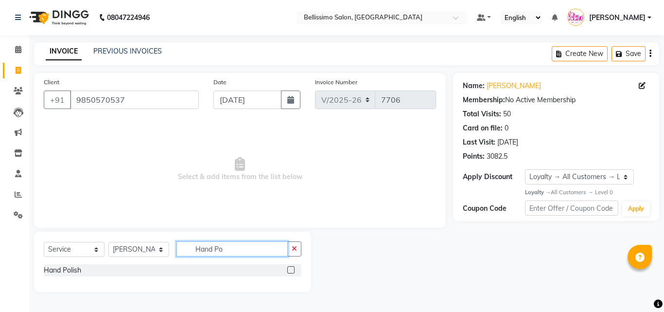
type input "Hand Po"
click at [291, 270] on label at bounding box center [290, 269] width 7 height 7
click at [291, 270] on input "checkbox" at bounding box center [290, 270] width 6 height 6
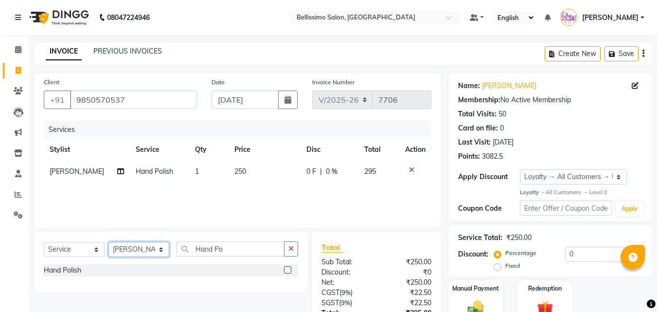
checkbox input "false"
drag, startPoint x: 136, startPoint y: 251, endPoint x: 130, endPoint y: 250, distance: 5.9
click at [136, 251] on select "Select Stylist [PERSON_NAME] [PERSON_NAME] [PERSON_NAME] [PERSON_NAME] Aso Atha…" at bounding box center [138, 249] width 61 height 15
select select "22457"
click at [108, 242] on select "Select Stylist [PERSON_NAME] [PERSON_NAME] [PERSON_NAME] [PERSON_NAME] Aso Atha…" at bounding box center [138, 249] width 61 height 15
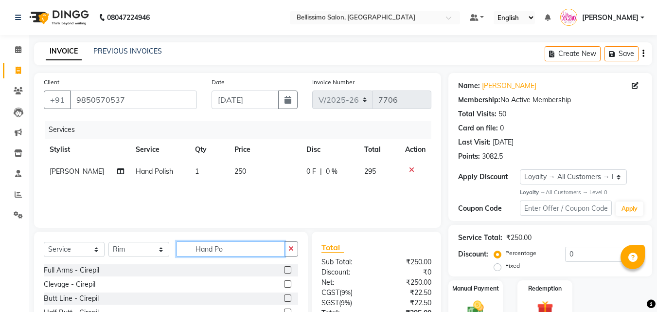
drag, startPoint x: 237, startPoint y: 248, endPoint x: 0, endPoint y: 262, distance: 237.3
click at [63, 259] on div "Select Service Product Membership Package Voucher Prepaid Gift Card Select Styl…" at bounding box center [171, 252] width 254 height 23
type input "Feet po"
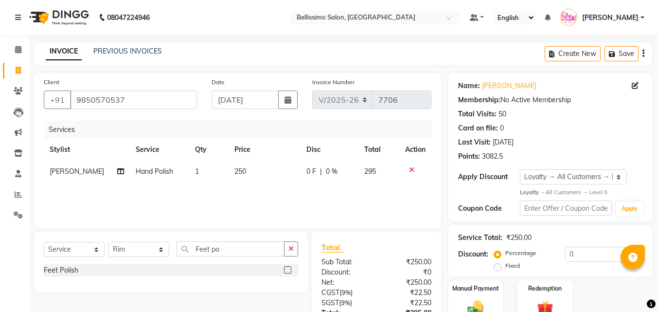
click at [287, 271] on label at bounding box center [287, 269] width 7 height 7
click at [287, 271] on input "checkbox" at bounding box center [287, 270] width 6 height 6
checkbox input "false"
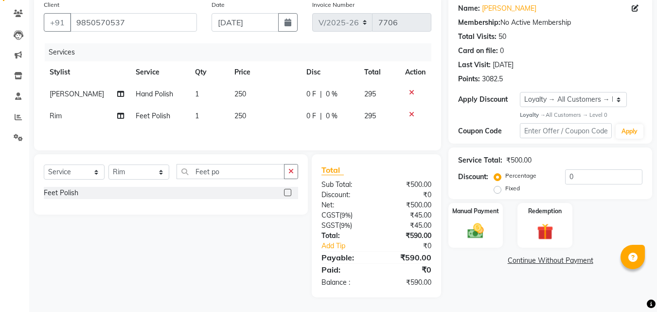
click at [543, 259] on link "Continue Without Payment" at bounding box center [550, 260] width 200 height 10
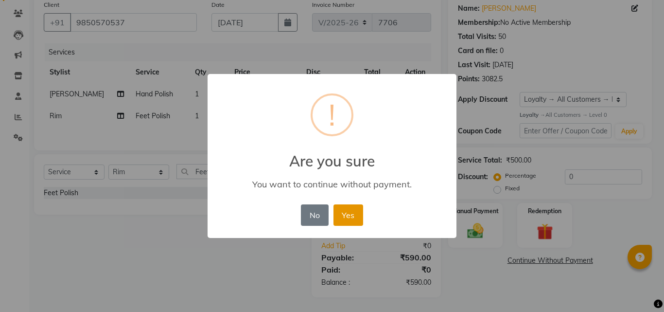
click at [342, 215] on button "Yes" at bounding box center [349, 214] width 30 height 21
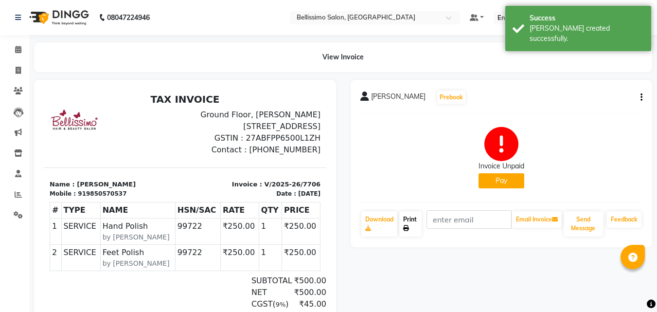
click at [411, 216] on link "Print" at bounding box center [410, 223] width 22 height 25
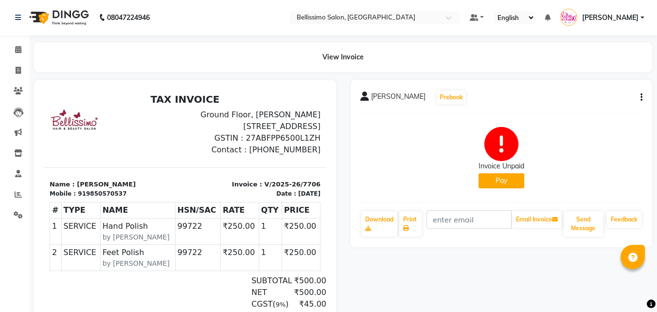
click at [641, 98] on icon "button" at bounding box center [642, 97] width 2 height 0
click at [583, 102] on div "Edit Invoice" at bounding box center [593, 103] width 67 height 12
select select "service"
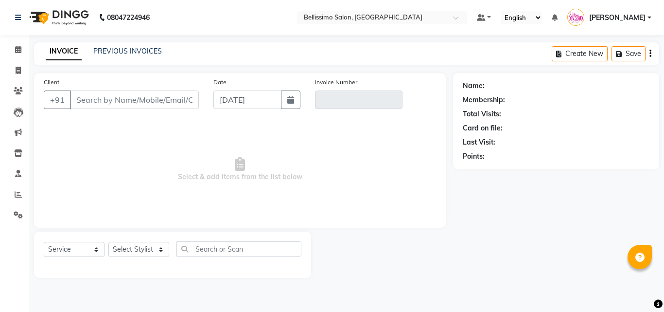
type input "9850570537"
type input "V/2025-26/7706"
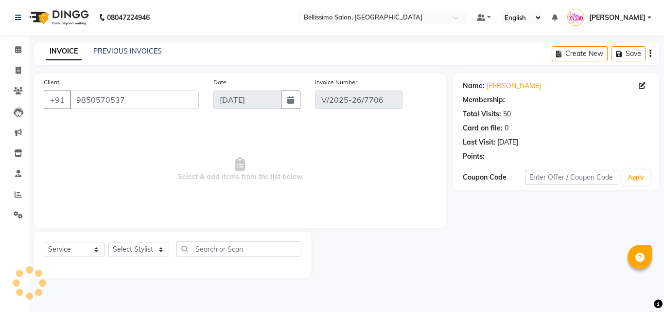
select select "select"
select select "1: Object"
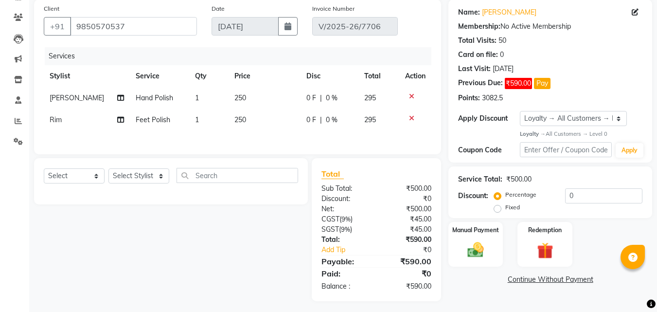
scroll to position [79, 0]
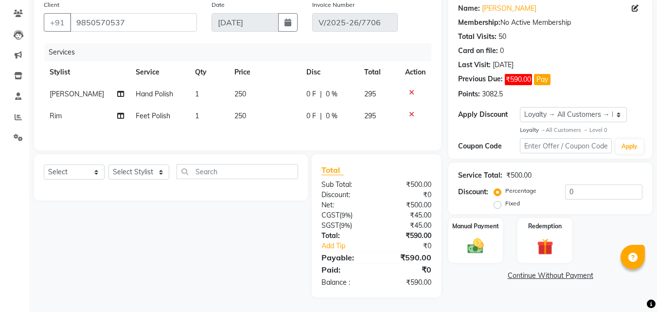
click at [411, 111] on icon at bounding box center [411, 114] width 5 height 7
click at [558, 277] on link "Continue Without Payment" at bounding box center [550, 275] width 200 height 10
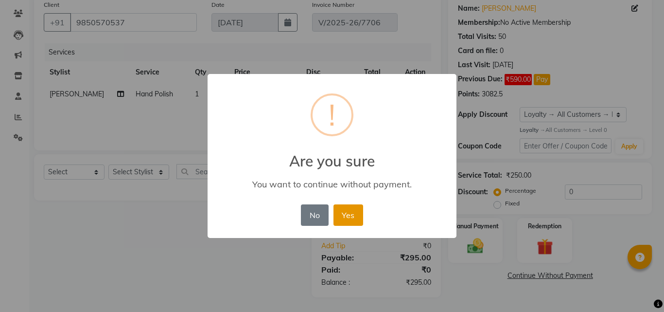
click at [343, 218] on button "Yes" at bounding box center [349, 214] width 30 height 21
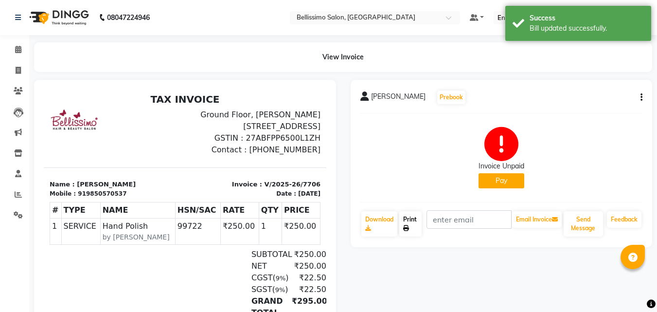
click at [406, 224] on link "Print" at bounding box center [410, 223] width 22 height 25
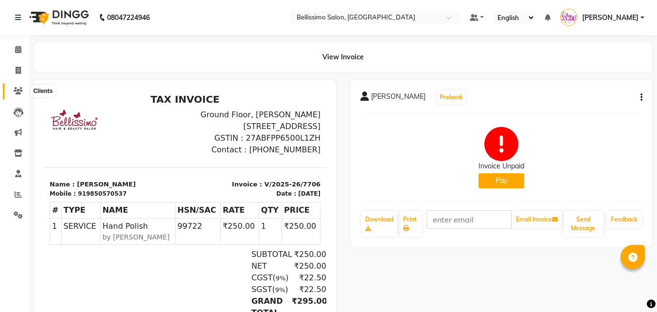
click at [18, 93] on icon at bounding box center [18, 90] width 9 height 7
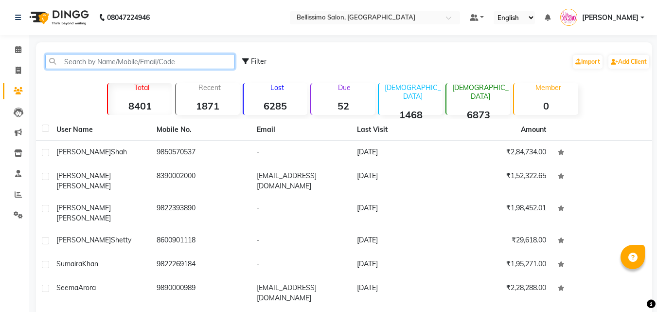
click at [119, 62] on input "text" at bounding box center [140, 61] width 190 height 15
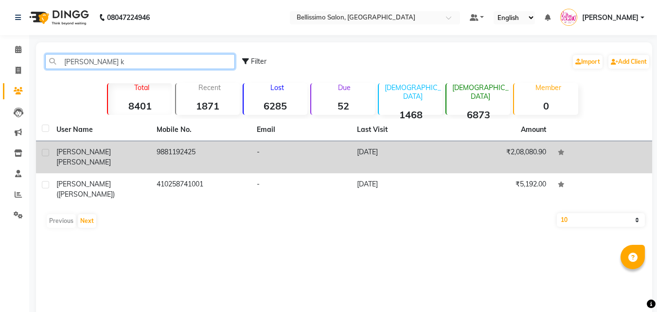
type input "[PERSON_NAME] k"
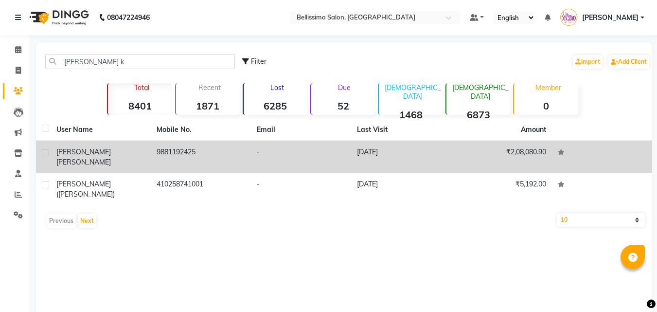
click at [162, 161] on td "9881192425" at bounding box center [201, 157] width 100 height 32
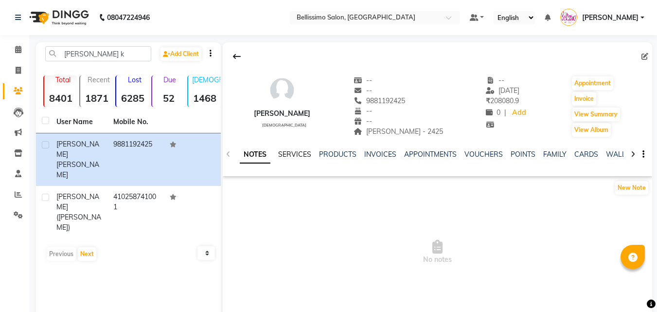
click at [289, 150] on link "SERVICES" at bounding box center [294, 154] width 33 height 9
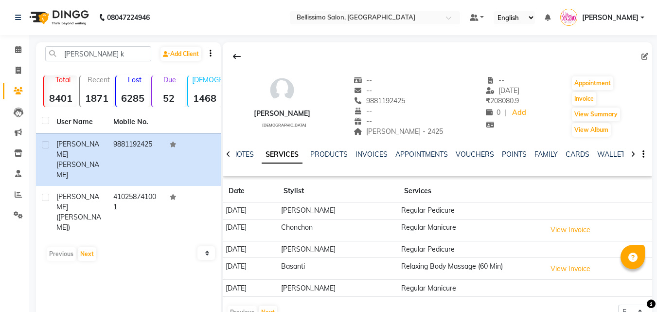
scroll to position [37, 0]
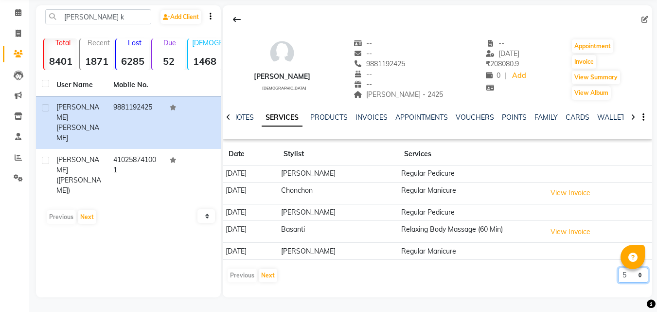
click at [623, 279] on select "5 10 50 100 500" at bounding box center [633, 274] width 30 height 15
select select "100"
click at [618, 267] on select "5 10 50 100 500" at bounding box center [633, 274] width 30 height 15
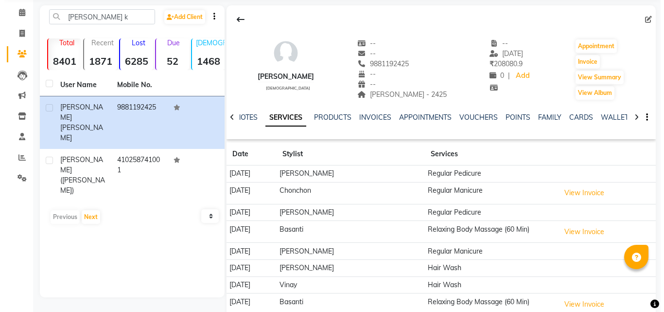
scroll to position [183, 0]
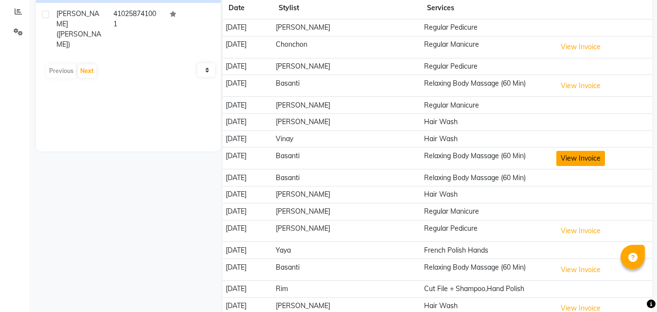
click at [571, 156] on button "View Invoice" at bounding box center [580, 158] width 49 height 15
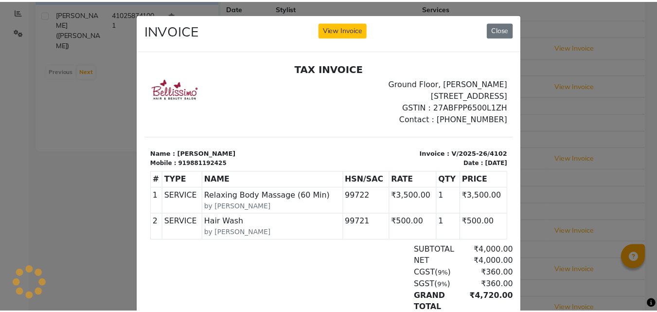
scroll to position [0, 0]
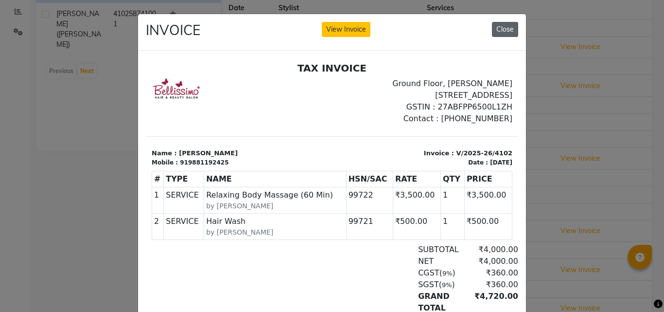
click at [502, 27] on button "Close" at bounding box center [505, 29] width 26 height 15
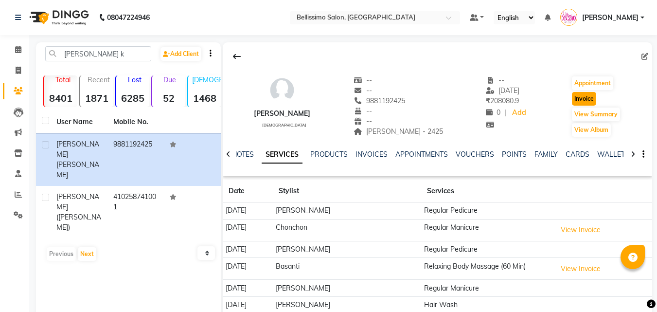
click at [586, 99] on button "Invoice" at bounding box center [584, 99] width 24 height 14
select select "service"
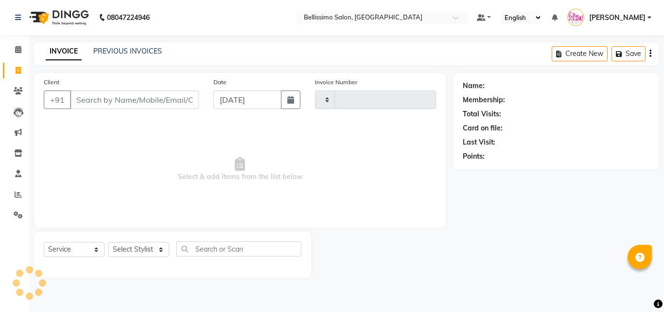
type input "7707"
select select "155"
type input "9881192425"
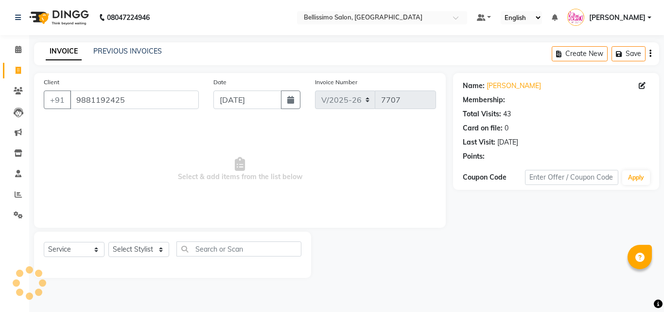
select select "1: Object"
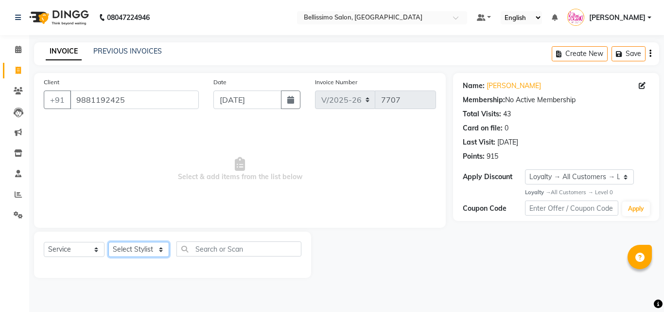
click at [147, 249] on select "Select Stylist [PERSON_NAME] [PERSON_NAME] [PERSON_NAME] [PERSON_NAME] Aso Atha…" at bounding box center [138, 249] width 61 height 15
select select "4521"
click at [108, 242] on select "Select Stylist [PERSON_NAME] [PERSON_NAME] [PERSON_NAME] [PERSON_NAME] Aso Atha…" at bounding box center [138, 249] width 61 height 15
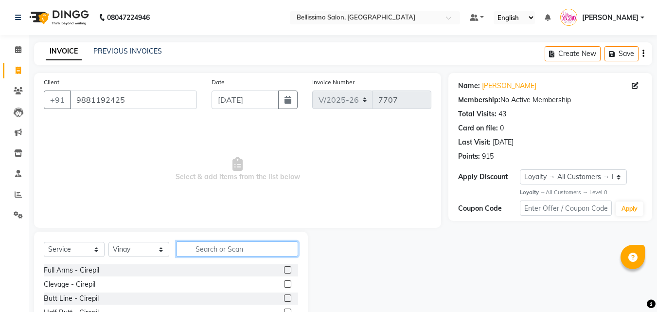
click at [264, 246] on input "text" at bounding box center [238, 248] width 122 height 15
type input "Hair was"
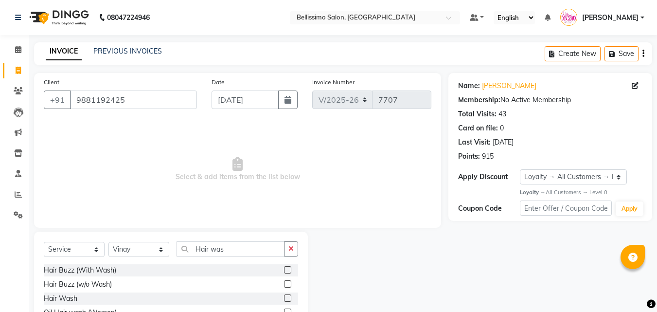
click at [284, 297] on label at bounding box center [287, 297] width 7 height 7
click at [284, 297] on input "checkbox" at bounding box center [287, 298] width 6 height 6
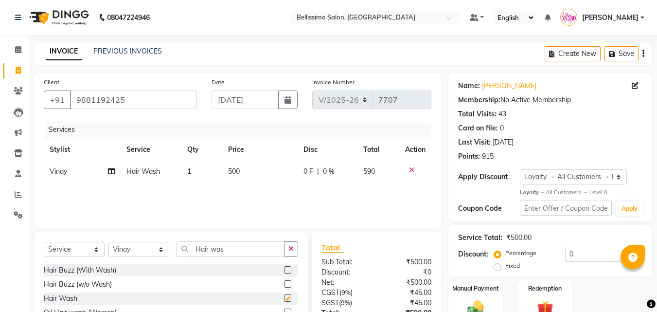
checkbox input "false"
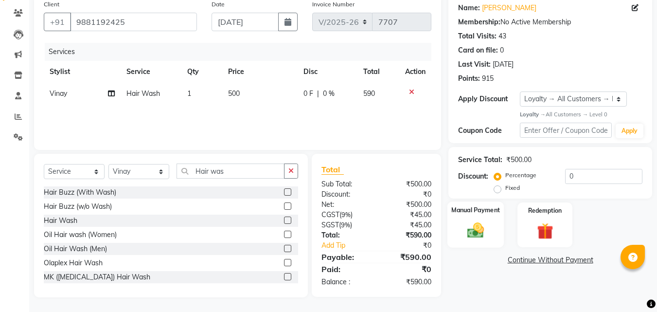
click at [476, 227] on img at bounding box center [475, 230] width 27 height 19
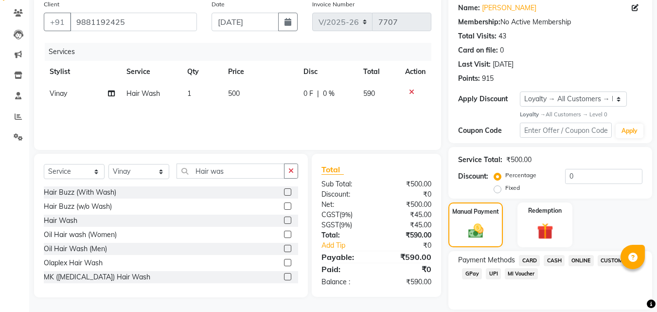
click at [491, 268] on span "UPI" at bounding box center [493, 273] width 15 height 11
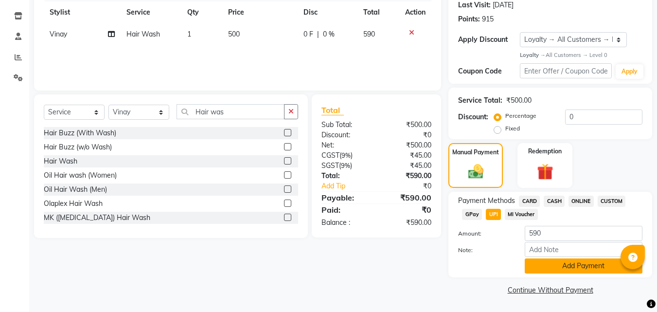
click at [557, 265] on button "Add Payment" at bounding box center [584, 265] width 118 height 15
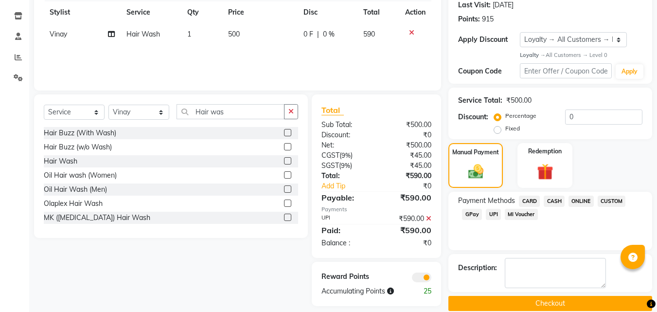
click at [555, 301] on button "Checkout" at bounding box center [550, 303] width 204 height 15
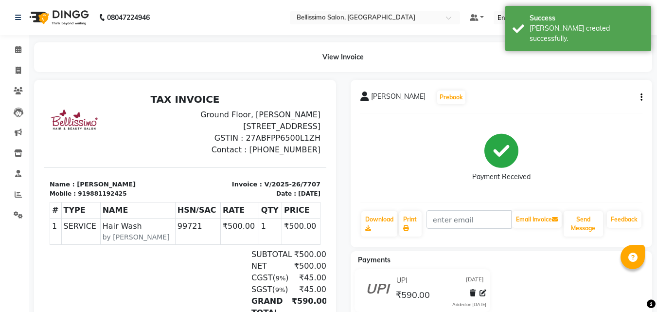
click at [392, 102] on span "[PERSON_NAME]" at bounding box center [398, 98] width 54 height 14
copy div "[PERSON_NAME] Prebook"
click at [404, 226] on icon at bounding box center [406, 228] width 6 height 6
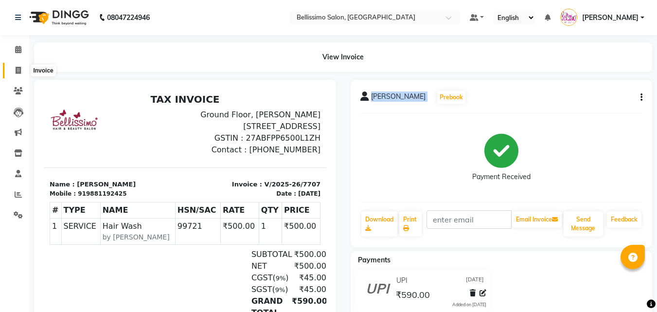
click at [18, 68] on icon at bounding box center [18, 70] width 5 height 7
select select "service"
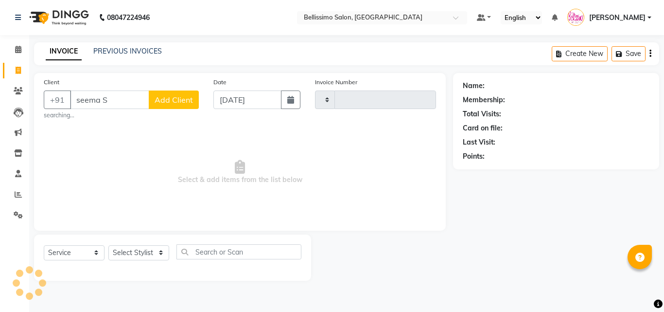
type input "[PERSON_NAME]"
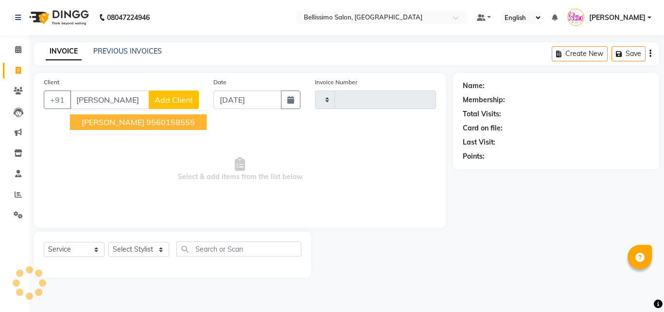
click at [121, 100] on input "[PERSON_NAME]" at bounding box center [109, 99] width 79 height 18
type input "7708"
select select "155"
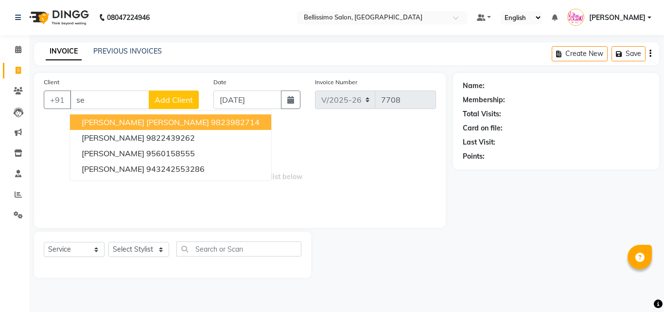
type input "s"
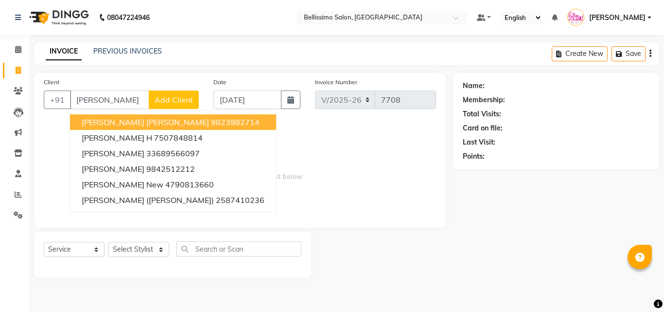
click at [128, 118] on span "[PERSON_NAME] [PERSON_NAME]" at bounding box center [145, 122] width 127 height 10
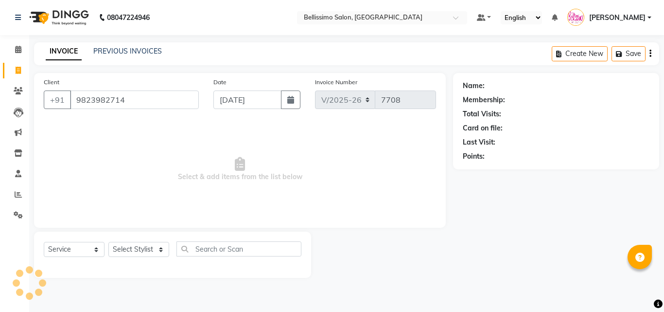
type input "9823982714"
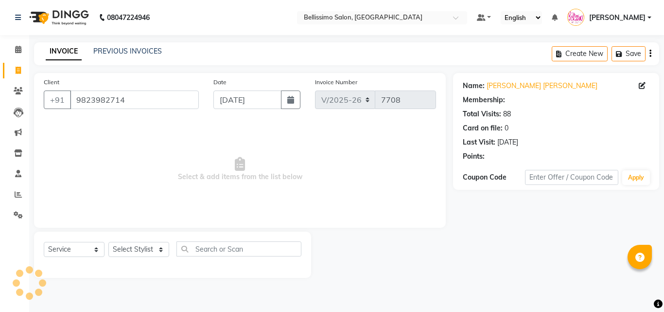
select select "1: Object"
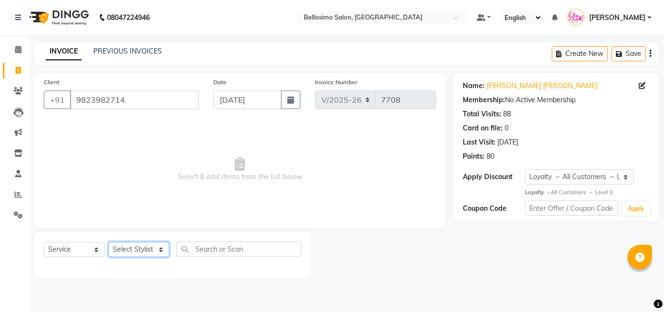
click at [120, 251] on select "Select Stylist [PERSON_NAME] [PERSON_NAME] [PERSON_NAME] [PERSON_NAME] Aso Atha…" at bounding box center [138, 249] width 61 height 15
click at [108, 242] on select "Select Stylist [PERSON_NAME] [PERSON_NAME] [PERSON_NAME] [PERSON_NAME] Aso Atha…" at bounding box center [138, 249] width 61 height 15
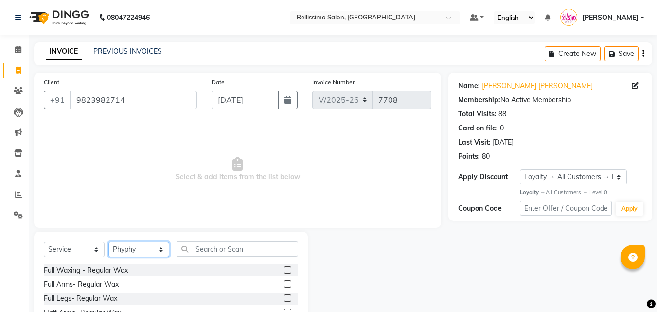
click at [141, 244] on select "Select Stylist [PERSON_NAME] [PERSON_NAME] [PERSON_NAME] [PERSON_NAME] Aso Atha…" at bounding box center [138, 249] width 61 height 15
select select "4518"
click at [108, 242] on select "Select Stylist [PERSON_NAME] [PERSON_NAME] [PERSON_NAME] [PERSON_NAME] Aso Atha…" at bounding box center [138, 249] width 61 height 15
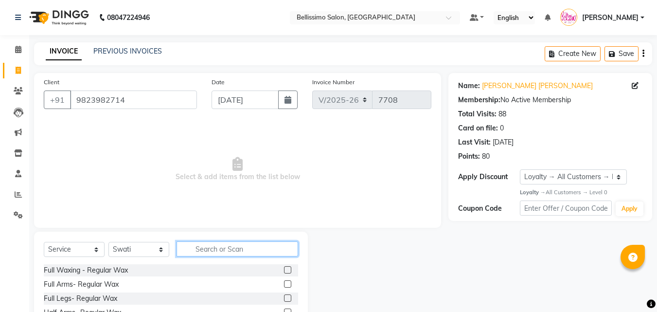
click at [213, 249] on input "text" at bounding box center [238, 248] width 122 height 15
type input "Upper lip"
click at [287, 299] on label at bounding box center [287, 297] width 7 height 7
click at [287, 299] on input "checkbox" at bounding box center [287, 298] width 6 height 6
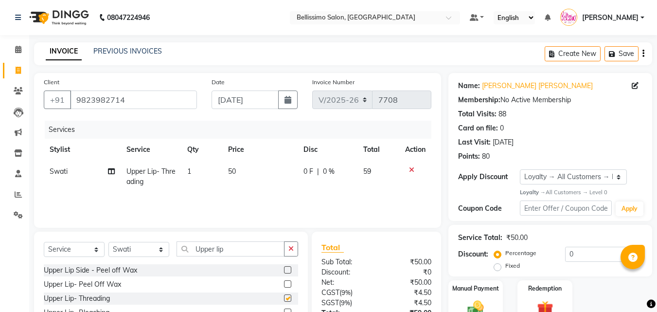
checkbox input "false"
click at [132, 249] on select "Select Stylist [PERSON_NAME] [PERSON_NAME] [PERSON_NAME] [PERSON_NAME] Aso Atha…" at bounding box center [138, 249] width 61 height 15
select select "8328"
click at [108, 242] on select "Select Stylist [PERSON_NAME] [PERSON_NAME] [PERSON_NAME] [PERSON_NAME] Aso Atha…" at bounding box center [138, 249] width 61 height 15
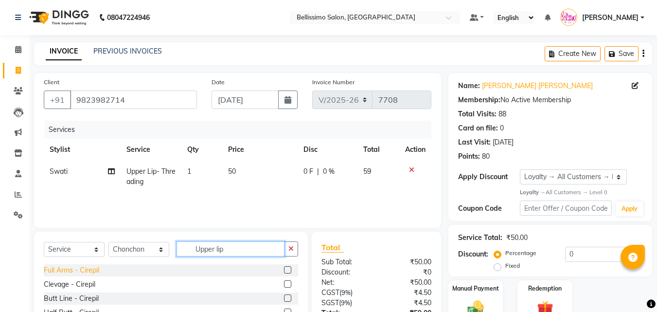
drag, startPoint x: 255, startPoint y: 251, endPoint x: 59, endPoint y: 270, distance: 197.0
click at [125, 242] on div "Select Service Product Membership Package Voucher Prepaid Gift Card Select Styl…" at bounding box center [171, 252] width 254 height 23
type input "pedi"
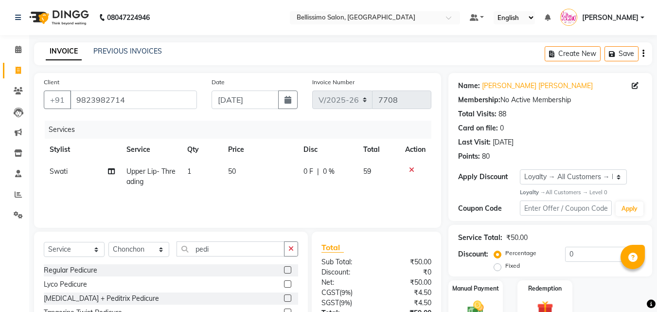
click at [284, 271] on label at bounding box center [287, 269] width 7 height 7
click at [284, 271] on input "checkbox" at bounding box center [287, 270] width 6 height 6
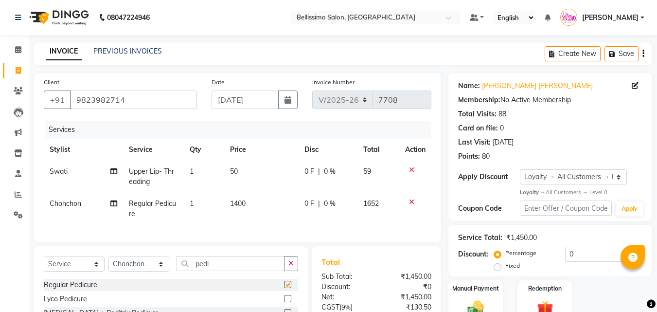
checkbox input "false"
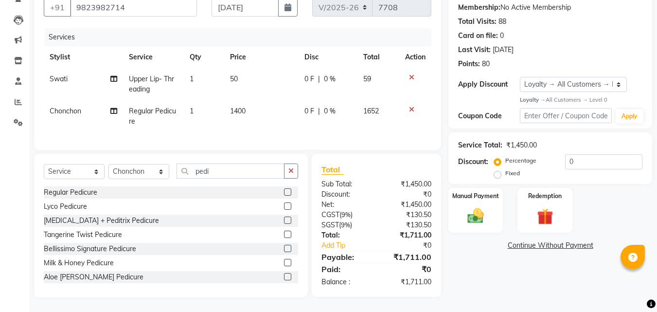
click at [528, 240] on link "Continue Without Payment" at bounding box center [550, 245] width 200 height 10
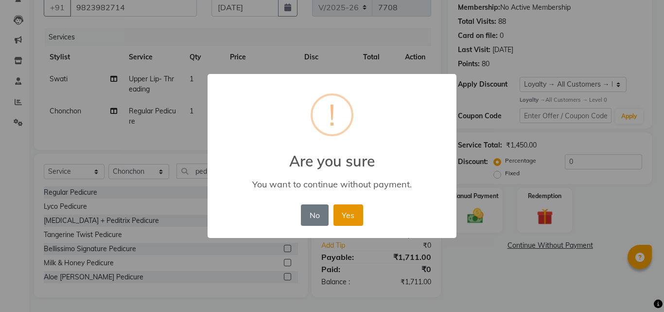
click at [353, 215] on button "Yes" at bounding box center [349, 214] width 30 height 21
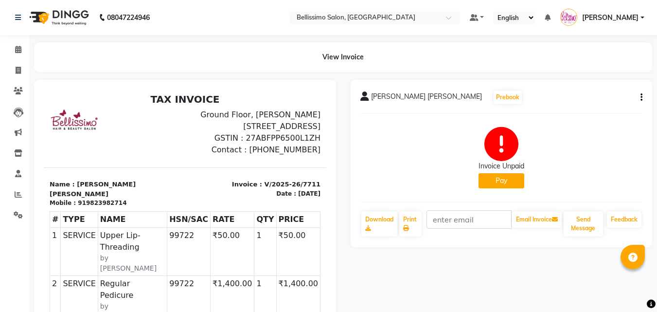
click at [494, 184] on button "Pay" at bounding box center [502, 180] width 46 height 15
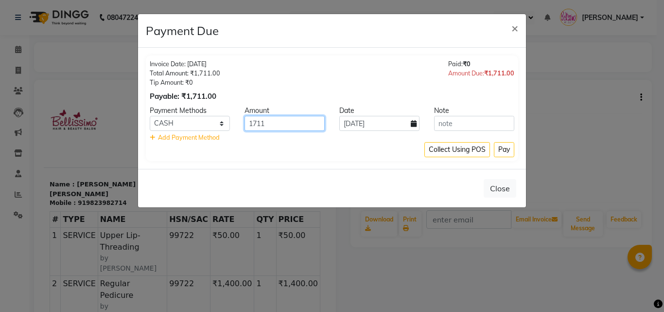
drag, startPoint x: 285, startPoint y: 127, endPoint x: 198, endPoint y: 124, distance: 87.6
click at [213, 123] on div "CARD CASH ONLINE CUSTOM GPay UPI MI Voucher 1711 [DATE]" at bounding box center [332, 123] width 379 height 15
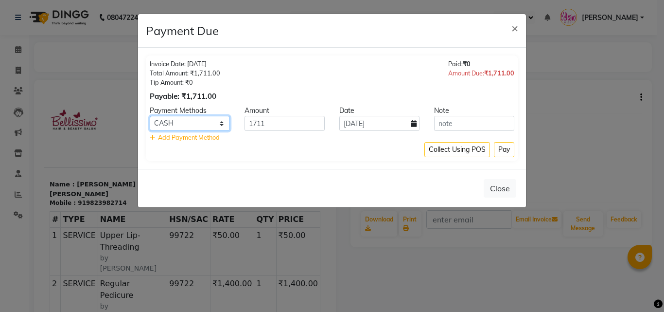
click at [194, 128] on select "CARD CASH ONLINE CUSTOM GPay UPI MI Voucher" at bounding box center [190, 123] width 80 height 15
select select "2"
click at [150, 116] on select "CARD CASH ONLINE CUSTOM GPay UPI MI Voucher" at bounding box center [190, 123] width 80 height 15
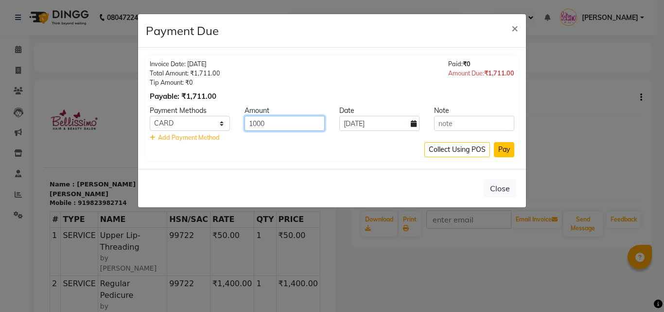
type input "1000"
click at [504, 150] on button "Pay" at bounding box center [504, 149] width 20 height 15
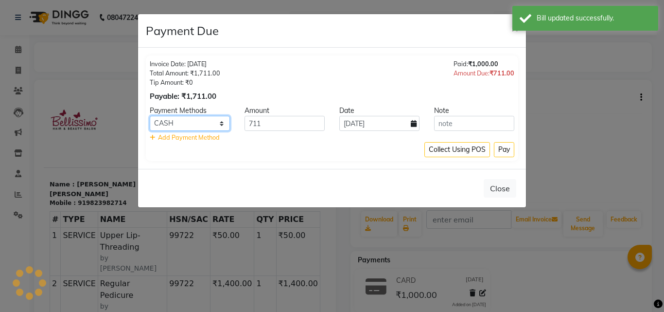
click at [202, 123] on select "CARD CASH ONLINE CUSTOM GPay UPI MI Voucher" at bounding box center [190, 123] width 80 height 15
select select "8"
click at [150, 116] on select "CARD CASH ONLINE CUSTOM GPay UPI MI Voucher" at bounding box center [190, 123] width 80 height 15
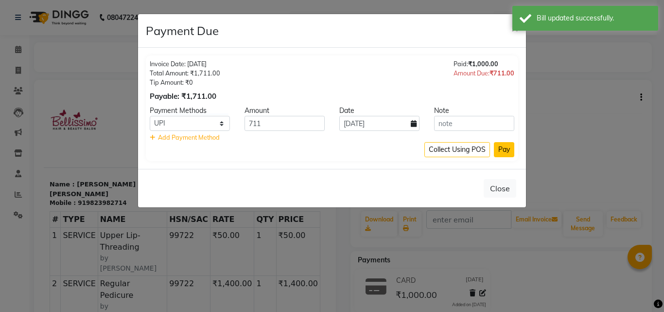
click at [503, 151] on button "Pay" at bounding box center [504, 149] width 20 height 15
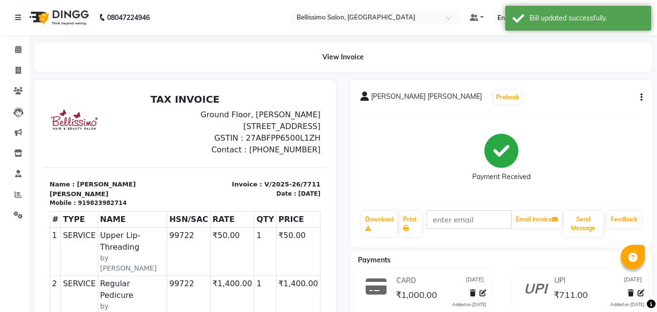
click at [394, 95] on span "[PERSON_NAME] [PERSON_NAME]" at bounding box center [426, 98] width 111 height 14
copy div "[PERSON_NAME] [PERSON_NAME] Prebook"
click at [407, 221] on link "Print" at bounding box center [410, 223] width 22 height 25
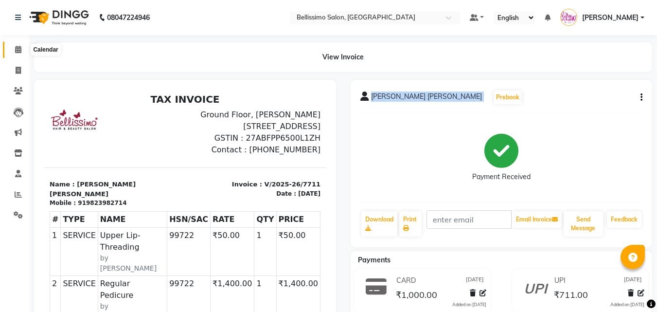
click at [14, 47] on span at bounding box center [18, 49] width 17 height 11
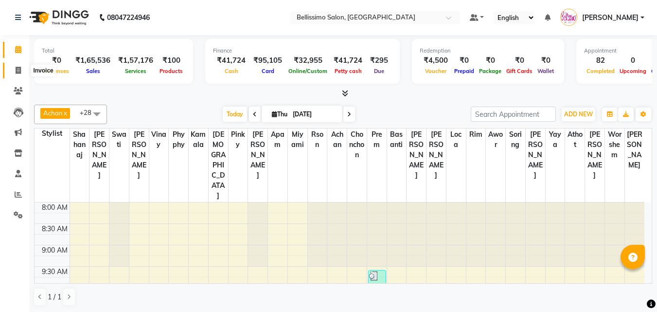
click at [19, 71] on icon at bounding box center [18, 70] width 5 height 7
select select "service"
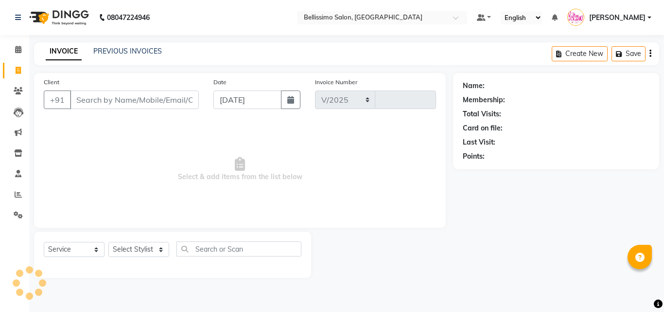
select select "155"
type input "7712"
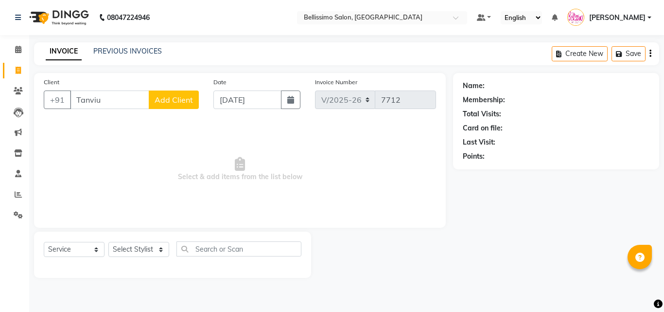
type input "Tanviu"
click at [18, 91] on icon at bounding box center [18, 90] width 9 height 7
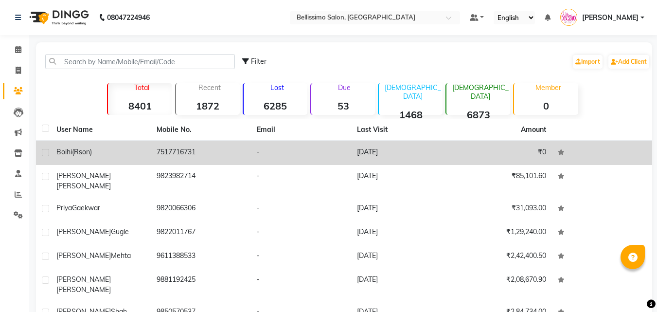
click at [70, 159] on td "Boihi (Rson)" at bounding box center [101, 153] width 100 height 24
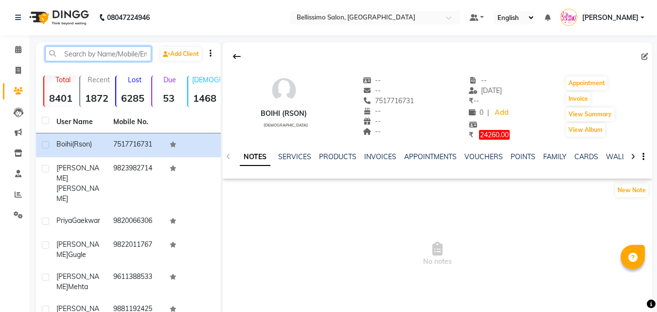
click at [82, 55] on input "text" at bounding box center [98, 53] width 106 height 15
click at [19, 71] on icon at bounding box center [18, 70] width 5 height 7
select select "155"
select select "service"
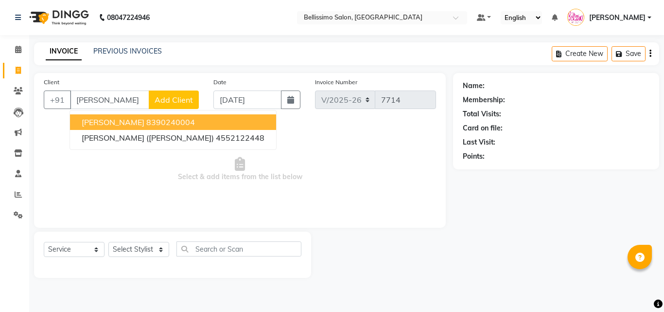
click at [116, 125] on span "[PERSON_NAME]" at bounding box center [113, 122] width 63 height 10
type input "8390240004"
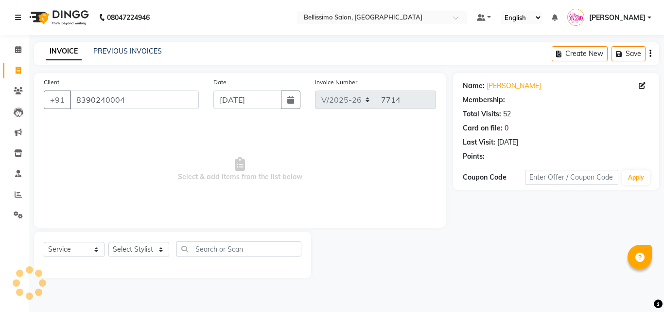
select select "1: Object"
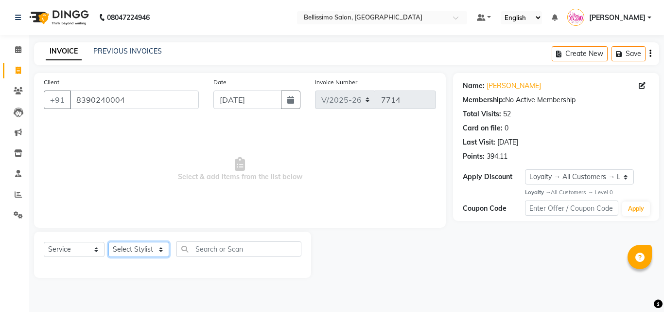
click at [124, 247] on select "Select Stylist [PERSON_NAME] [PERSON_NAME] [PERSON_NAME] [PERSON_NAME] Aso Atha…" at bounding box center [138, 249] width 61 height 15
select select "4526"
click at [108, 242] on select "Select Stylist [PERSON_NAME] [PERSON_NAME] [PERSON_NAME] [PERSON_NAME] Aso Atha…" at bounding box center [138, 249] width 61 height 15
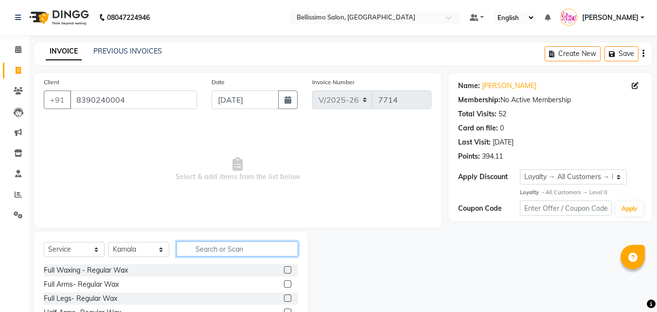
click at [211, 251] on input "text" at bounding box center [238, 248] width 122 height 15
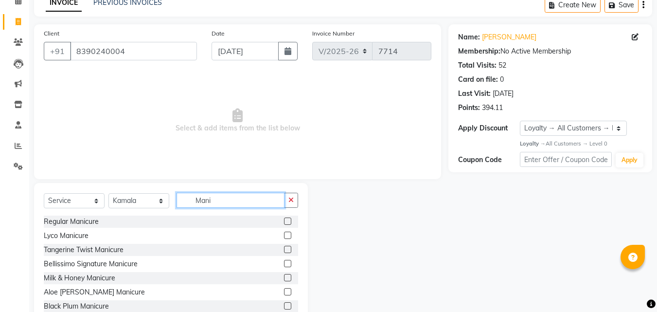
scroll to position [78, 0]
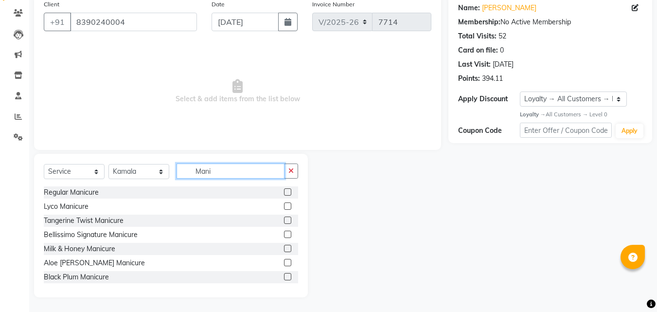
type input "Mani"
click at [284, 192] on label at bounding box center [287, 191] width 7 height 7
click at [284, 192] on input "checkbox" at bounding box center [287, 192] width 6 height 6
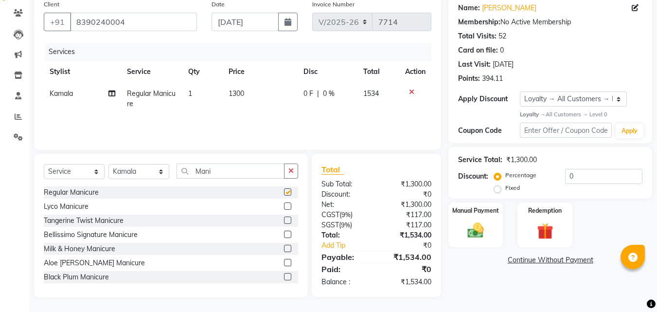
checkbox input "false"
click at [131, 171] on select "Select Stylist Achan Ajit Singh Alifia Allan Anna Apam Apurva Aren Ashu Aso Ath…" at bounding box center [138, 171] width 61 height 15
select select "27456"
click at [108, 164] on select "Select Stylist Achan Ajit Singh Alifia Allan Anna Apam Apurva Aren Ashu Aso Ath…" at bounding box center [138, 171] width 61 height 15
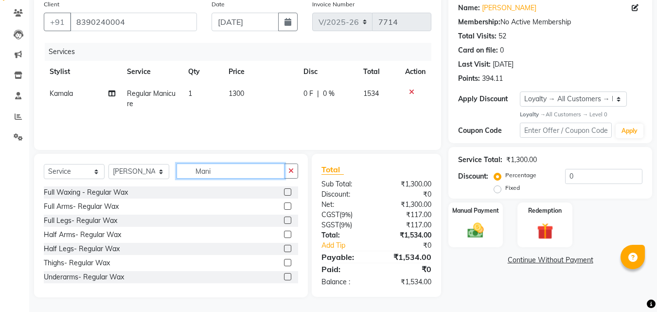
drag, startPoint x: 239, startPoint y: 169, endPoint x: 29, endPoint y: 213, distance: 214.6
click at [129, 189] on div "Select Service Product Membership Package Voucher Prepaid Gift Card Select Styl…" at bounding box center [171, 225] width 274 height 143
type input "pedi"
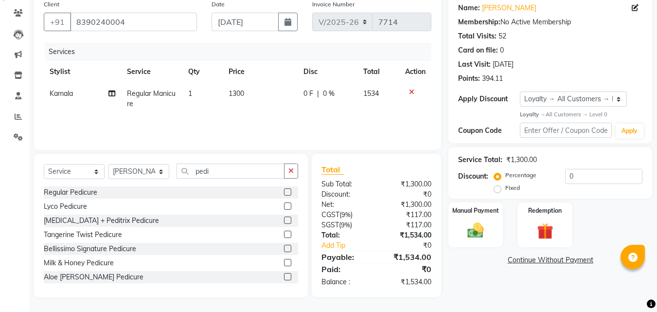
click at [284, 194] on label at bounding box center [287, 191] width 7 height 7
click at [284, 194] on input "checkbox" at bounding box center [287, 192] width 6 height 6
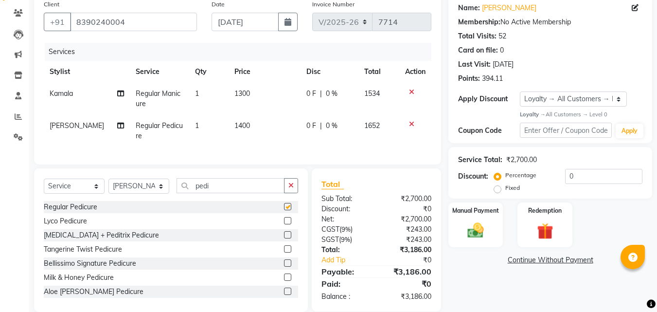
checkbox input "false"
click at [134, 194] on select "Select Stylist Achan Ajit Singh Alifia Allan Anna Apam Apurva Aren Ashu Aso Ath…" at bounding box center [138, 185] width 61 height 15
select select "4518"
click at [108, 186] on select "Select Stylist Achan Ajit Singh Alifia Allan Anna Apam Apurva Aren Ashu Aso Ath…" at bounding box center [138, 185] width 61 height 15
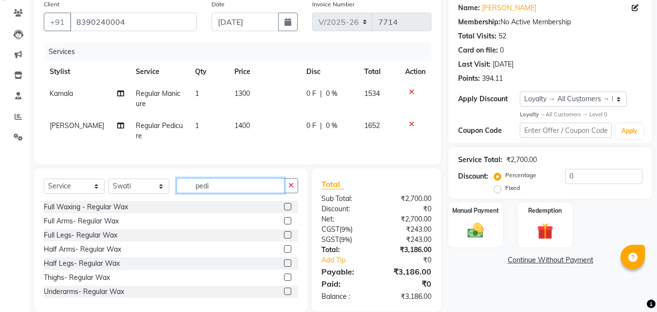
drag, startPoint x: 226, startPoint y: 192, endPoint x: 21, endPoint y: 208, distance: 205.4
click at [116, 192] on div "Select Service Product Membership Package Voucher Prepaid Gift Card Select Styl…" at bounding box center [171, 189] width 254 height 23
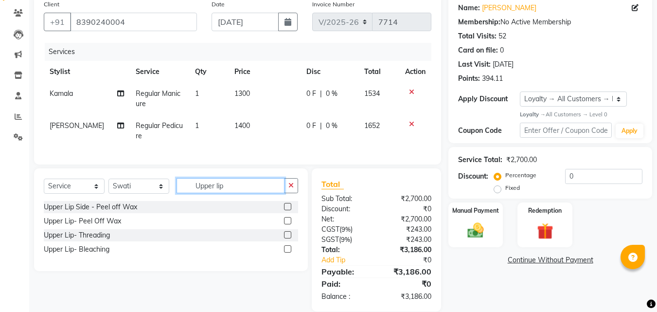
type input "Upper lip"
click at [287, 238] on label at bounding box center [287, 234] width 7 height 7
click at [287, 238] on input "checkbox" at bounding box center [287, 235] width 6 height 6
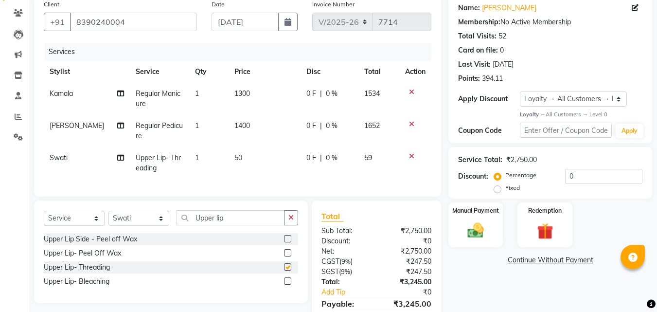
checkbox input "false"
drag, startPoint x: 228, startPoint y: 228, endPoint x: 132, endPoint y: 235, distance: 96.1
click at [151, 227] on div "Select Service Product Membership Package Voucher Prepaid Gift Card Select Styl…" at bounding box center [171, 221] width 254 height 23
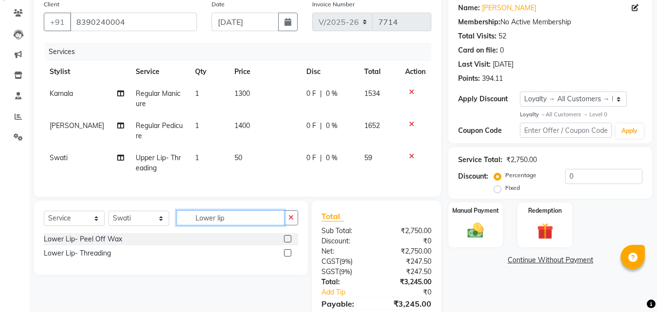
type input "Lower lip"
click at [288, 256] on label at bounding box center [287, 252] width 7 height 7
click at [288, 256] on input "checkbox" at bounding box center [287, 253] width 6 height 6
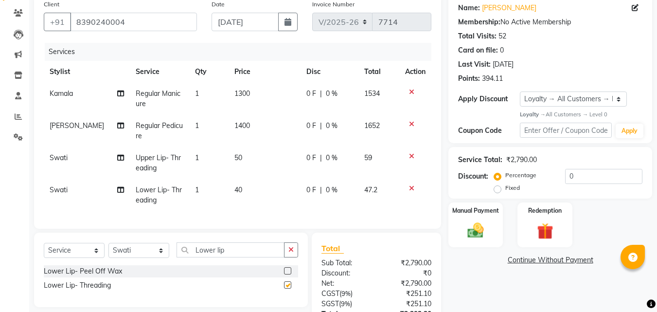
checkbox input "false"
drag, startPoint x: 236, startPoint y: 259, endPoint x: 52, endPoint y: 258, distance: 183.8
click at [143, 245] on div "Select Service Product Membership Package Voucher Prepaid Gift Card Select Styl…" at bounding box center [171, 269] width 274 height 74
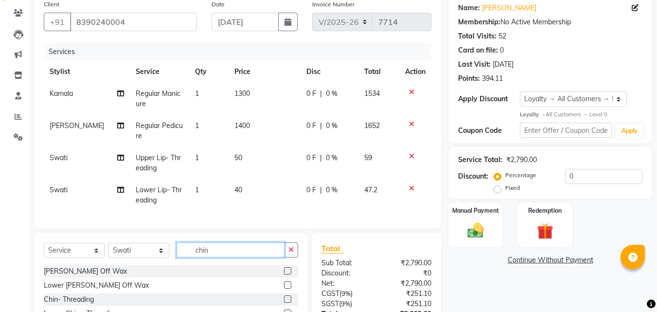
scroll to position [174, 0]
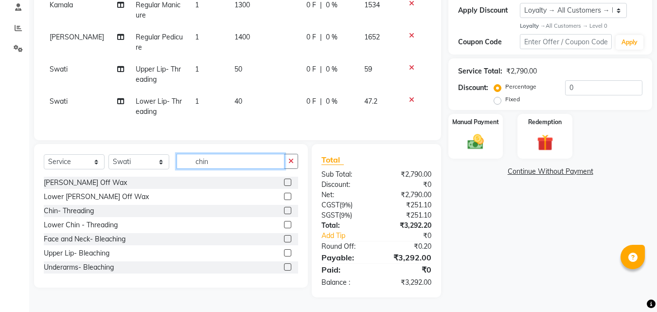
type input "chin"
click at [284, 211] on label at bounding box center [287, 210] width 7 height 7
click at [284, 211] on input "checkbox" at bounding box center [287, 211] width 6 height 6
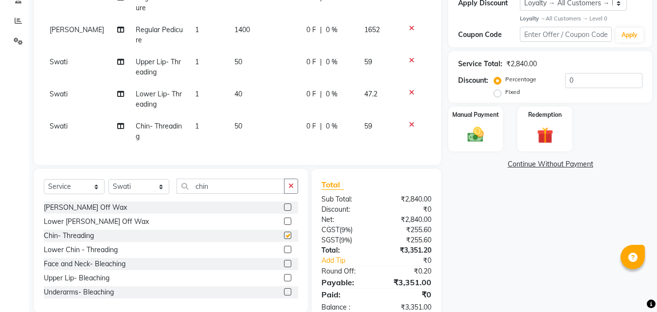
checkbox input "false"
click at [477, 123] on div "Manual Payment" at bounding box center [475, 129] width 57 height 46
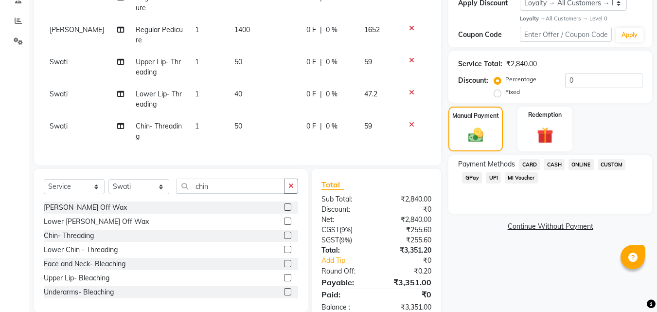
click at [553, 165] on span "CASH" at bounding box center [554, 164] width 21 height 11
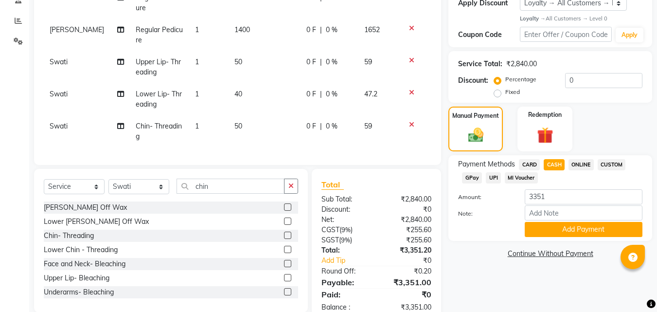
scroll to position [206, 0]
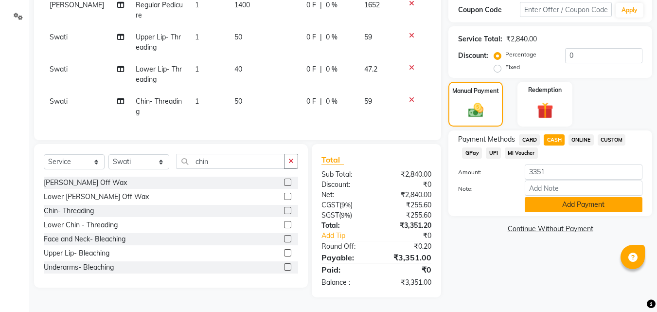
click at [588, 197] on button "Add Payment" at bounding box center [584, 204] width 118 height 15
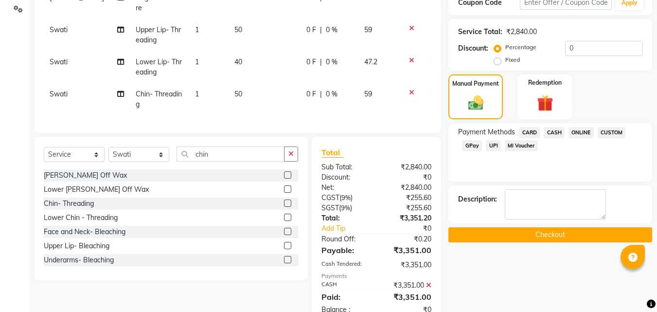
click at [553, 227] on button "Checkout" at bounding box center [550, 234] width 204 height 15
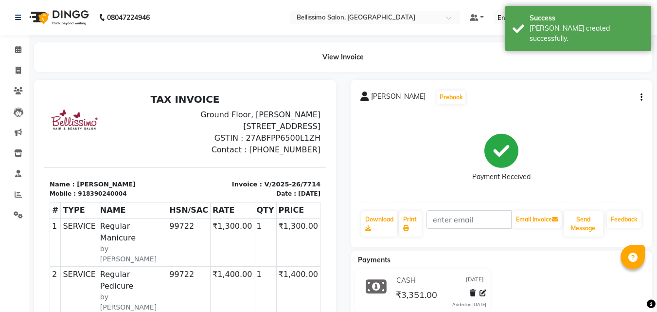
click at [381, 97] on span "Tanvi Joshi" at bounding box center [398, 98] width 54 height 14
copy div "Tanvi Joshi Prebook"
click at [416, 215] on link "Print" at bounding box center [410, 223] width 22 height 25
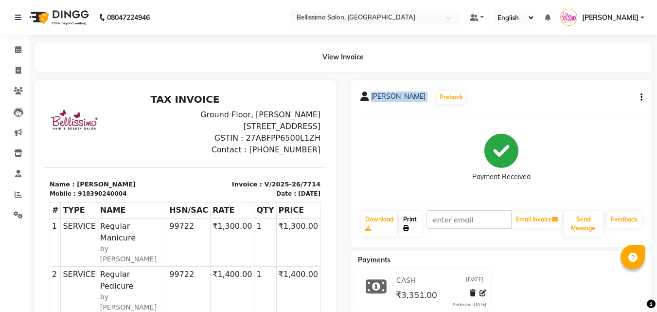
scroll to position [49, 0]
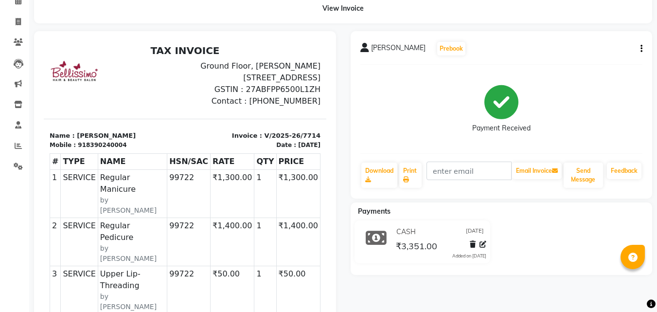
click at [393, 102] on div "Payment Received" at bounding box center [501, 108] width 283 height 73
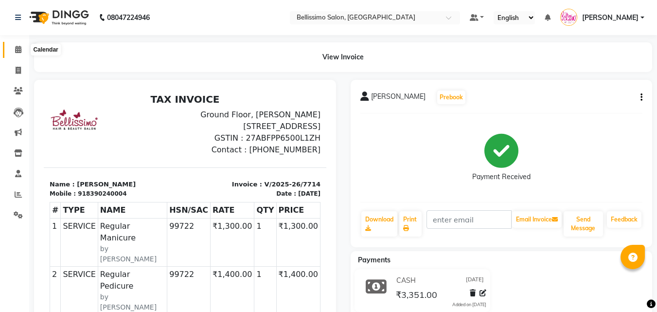
click at [20, 46] on icon at bounding box center [18, 49] width 6 height 7
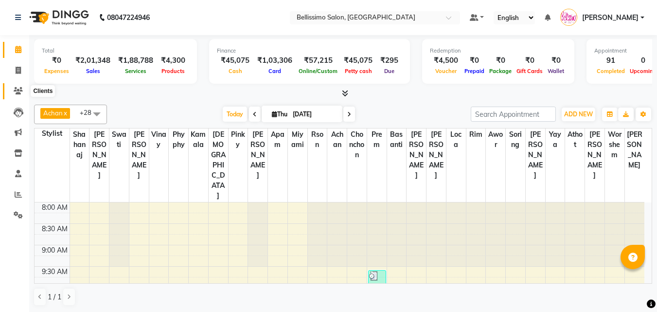
click at [22, 89] on icon at bounding box center [18, 90] width 9 height 7
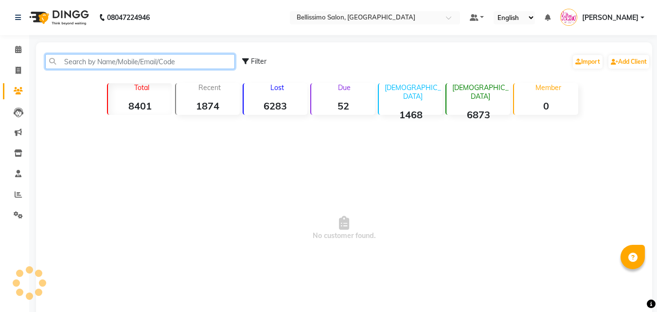
click at [103, 65] on input "text" at bounding box center [140, 61] width 190 height 15
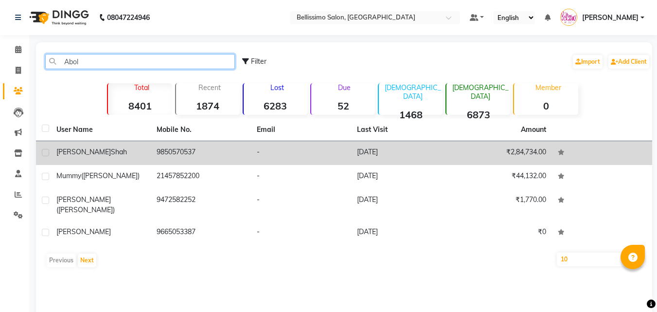
type input "Abol"
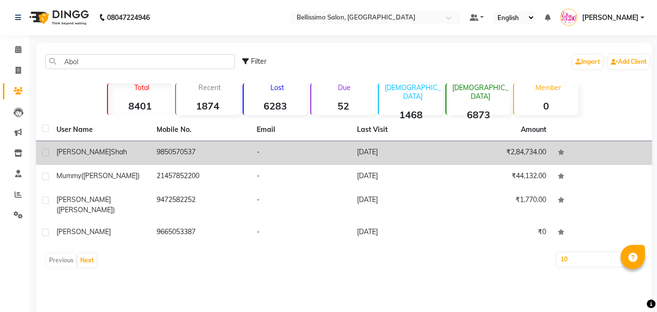
click at [105, 155] on div "Aboli shah" at bounding box center [100, 152] width 89 height 10
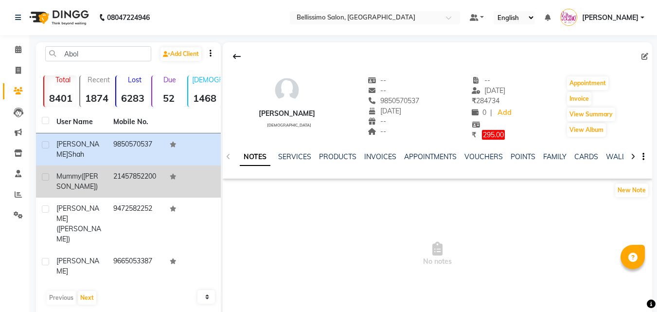
click at [101, 177] on div "Mummy (Aboli)" at bounding box center [78, 181] width 45 height 20
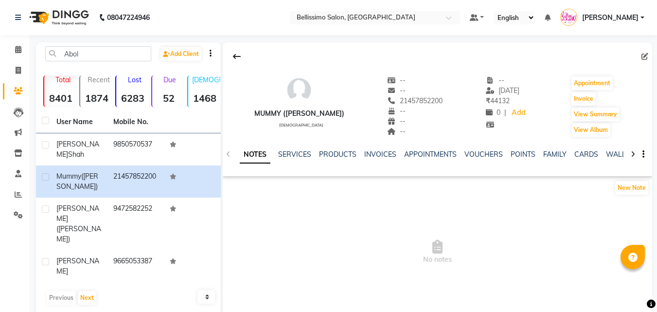
click at [379, 148] on div "NOTES SERVICES PRODUCTS INVOICES APPOINTMENTS VOUCHERS POINTS FAMILY CARDS WALL…" at bounding box center [437, 155] width 429 height 34
click at [14, 192] on span at bounding box center [18, 194] width 17 height 11
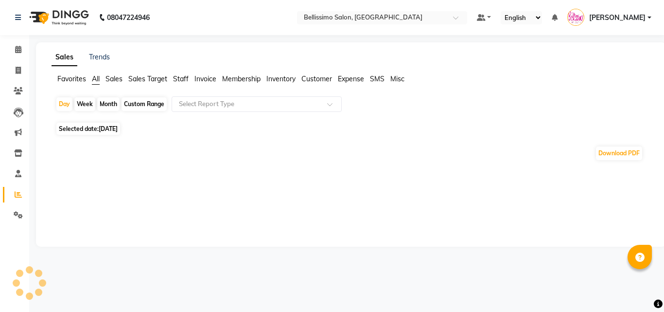
click at [198, 80] on span "Invoice" at bounding box center [206, 78] width 22 height 9
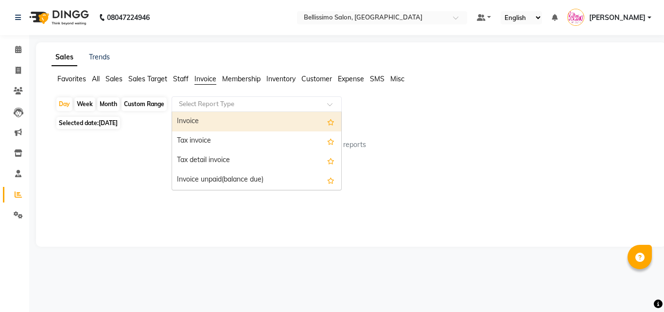
click at [223, 109] on div "Select Report Type" at bounding box center [257, 104] width 170 height 16
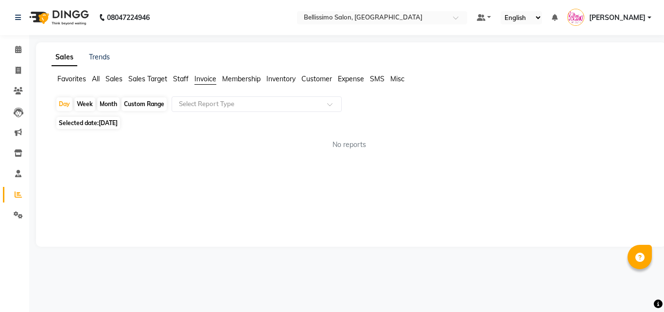
click at [182, 83] on span "Staff" at bounding box center [181, 78] width 16 height 9
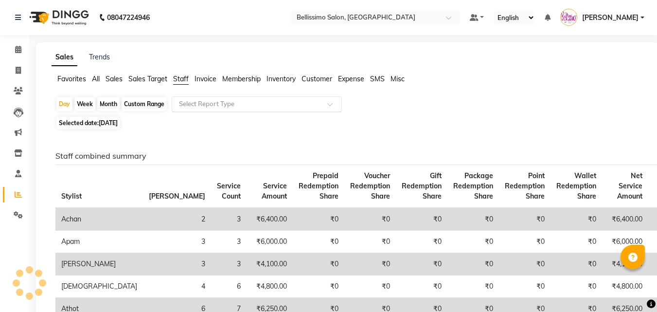
click at [215, 101] on input "text" at bounding box center [247, 104] width 140 height 10
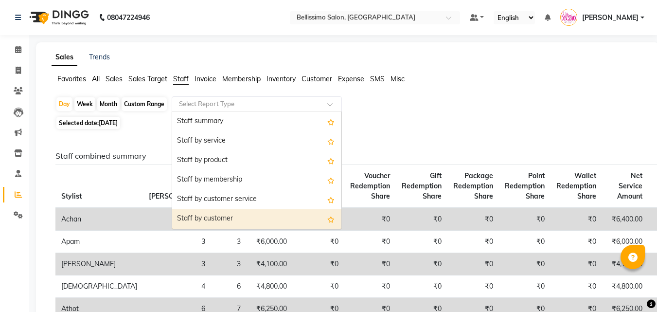
click at [197, 217] on div "Staff by customer" at bounding box center [256, 218] width 169 height 19
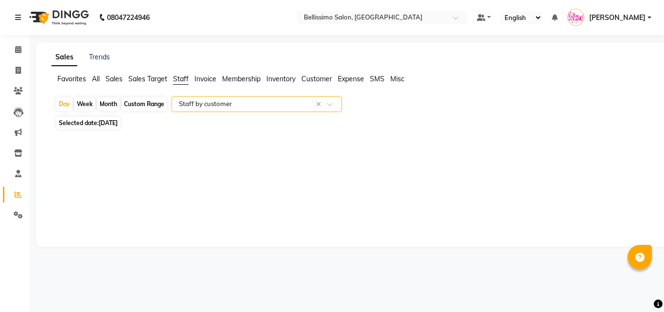
select select "filtered_report"
select select "csv"
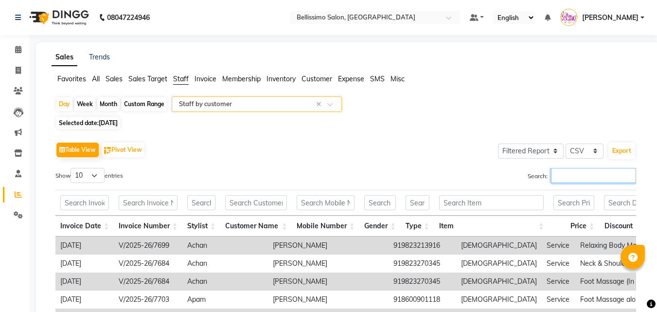
click at [567, 169] on input "Search:" at bounding box center [593, 175] width 85 height 15
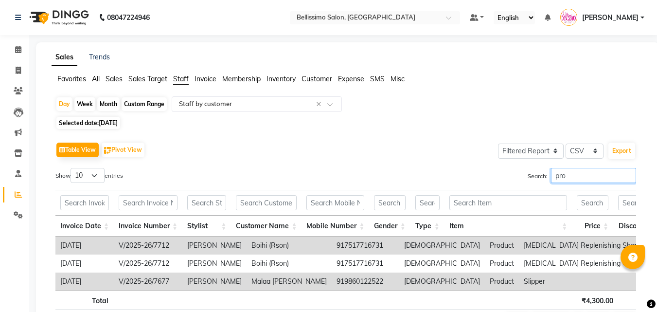
scroll to position [67, 0]
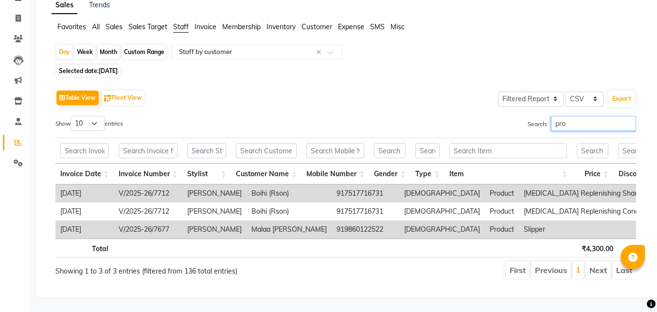
type input "pro"
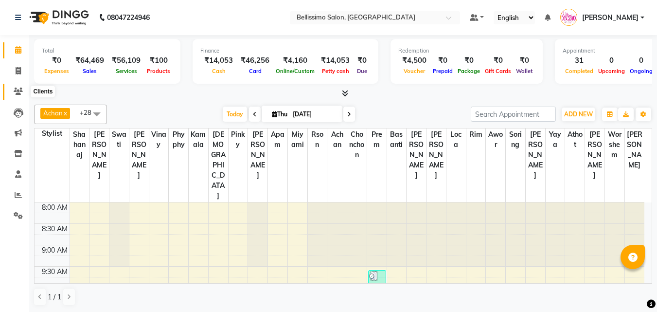
click at [13, 94] on span at bounding box center [18, 91] width 17 height 11
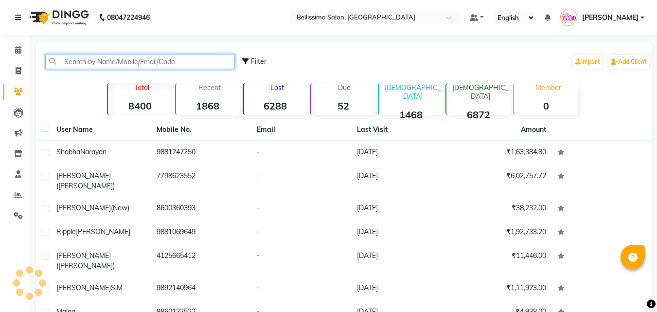
click at [80, 66] on input "text" at bounding box center [140, 61] width 190 height 15
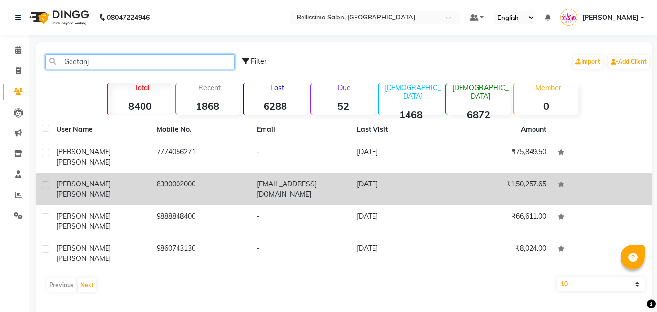
type input "Geetanj"
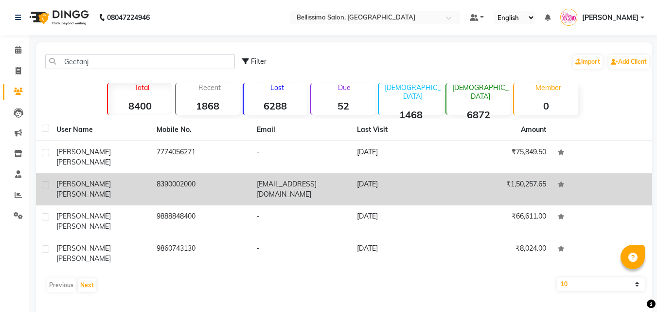
click at [110, 190] on span "[PERSON_NAME]" at bounding box center [83, 194] width 54 height 9
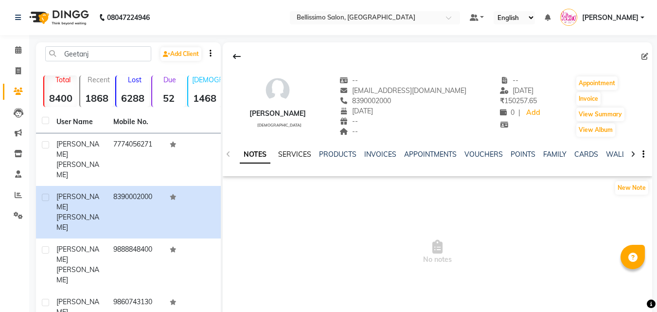
click at [295, 156] on link "SERVICES" at bounding box center [294, 154] width 33 height 9
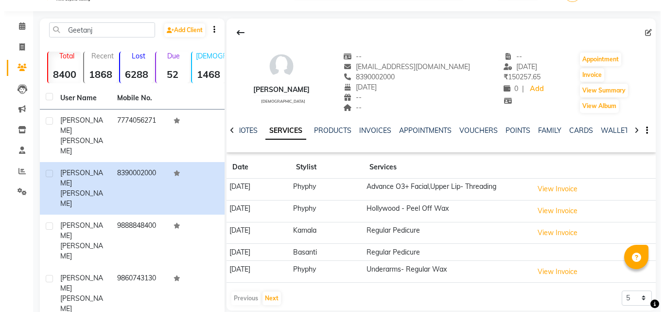
scroll to position [37, 0]
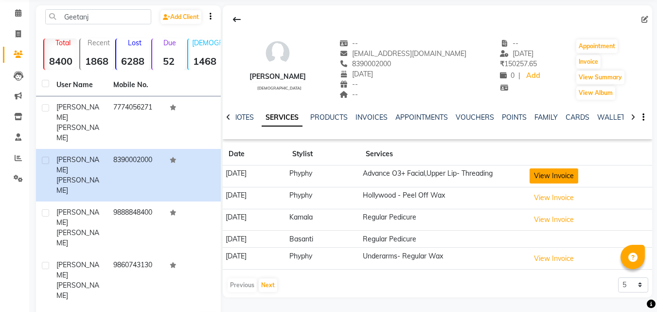
click at [554, 173] on button "View Invoice" at bounding box center [554, 175] width 49 height 15
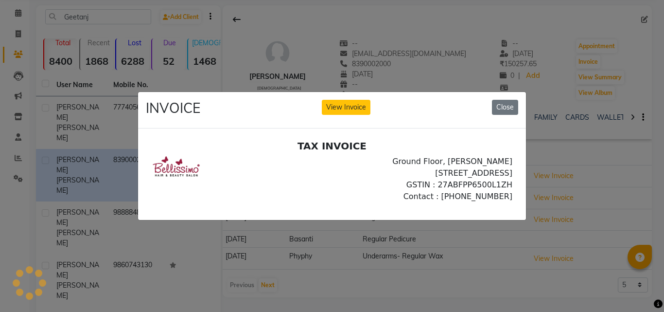
scroll to position [0, 0]
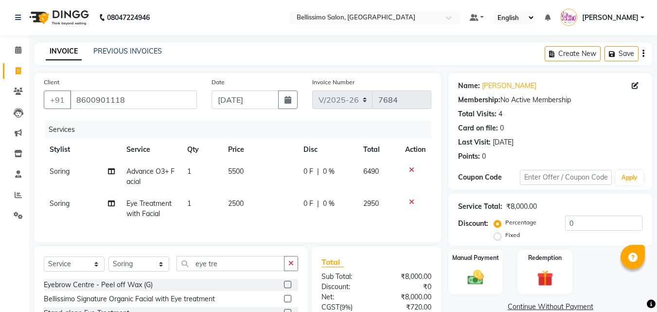
select select "155"
select select "service"
select select "26664"
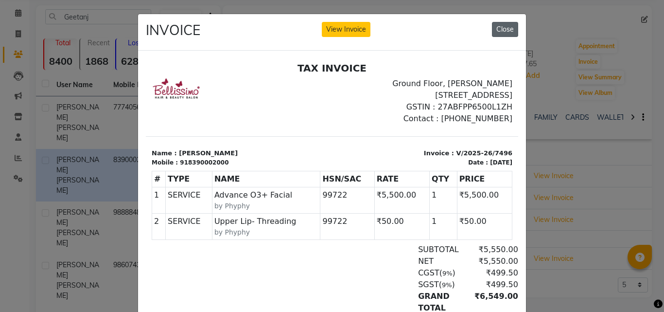
click at [499, 33] on button "Close" at bounding box center [505, 29] width 26 height 15
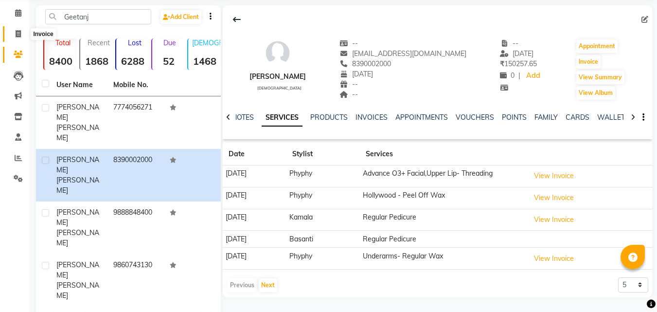
click at [19, 29] on span at bounding box center [18, 34] width 17 height 11
select select "155"
select select "service"
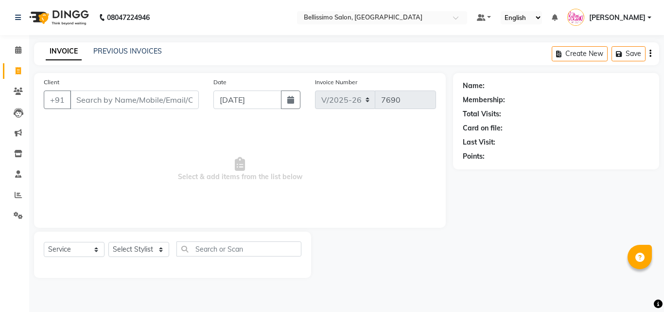
click at [88, 101] on input "Client" at bounding box center [134, 99] width 129 height 18
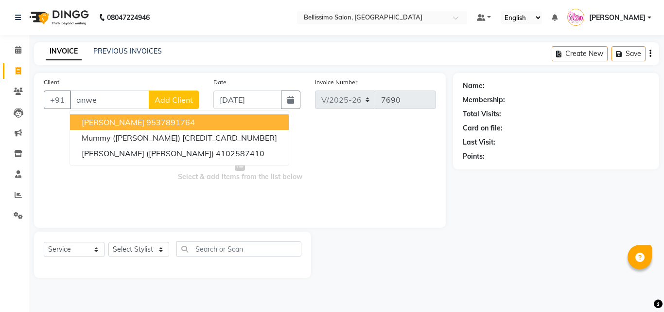
click at [117, 122] on button "Anwesha 9537891764" at bounding box center [179, 122] width 219 height 16
type input "9537891764"
select select "1: Object"
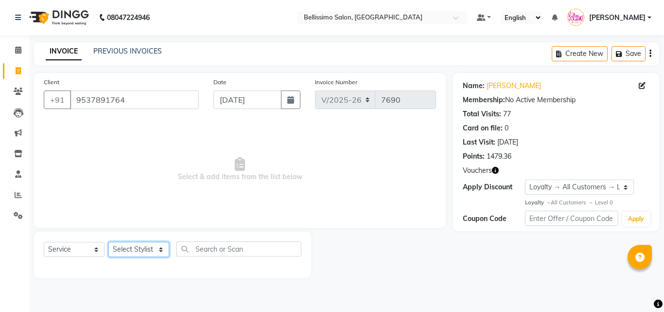
click at [141, 250] on select "Select Stylist [PERSON_NAME] [PERSON_NAME] [PERSON_NAME] [PERSON_NAME] Aso Atha…" at bounding box center [138, 249] width 61 height 15
select select "4518"
click at [108, 242] on select "Select Stylist [PERSON_NAME] [PERSON_NAME] [PERSON_NAME] [PERSON_NAME] Aso Atha…" at bounding box center [138, 249] width 61 height 15
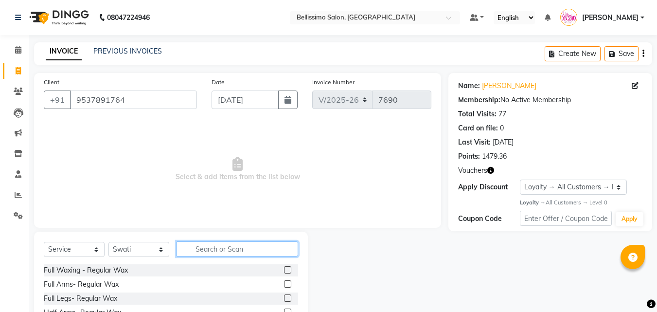
click at [223, 253] on input "text" at bounding box center [238, 248] width 122 height 15
type input "Y"
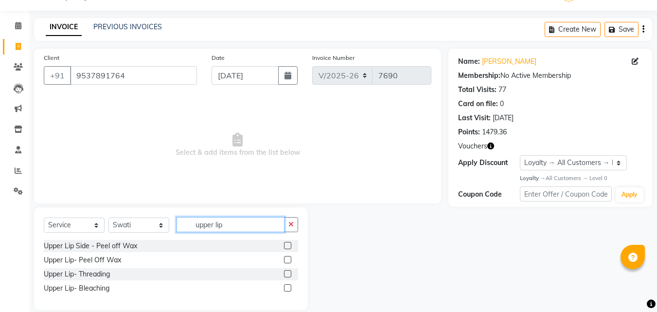
scroll to position [37, 0]
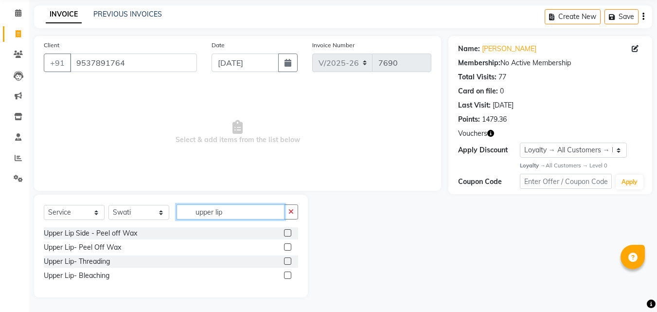
type input "upper lip"
click at [289, 249] on label at bounding box center [287, 246] width 7 height 7
click at [289, 249] on input "checkbox" at bounding box center [287, 247] width 6 height 6
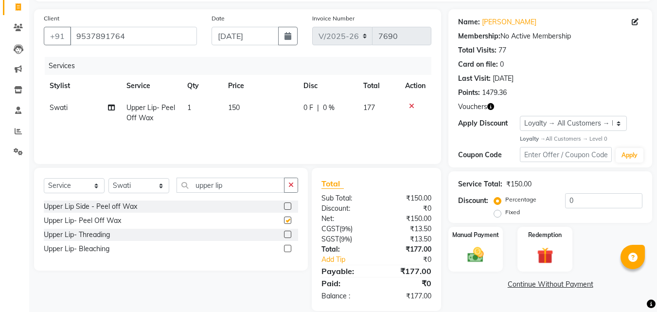
checkbox input "false"
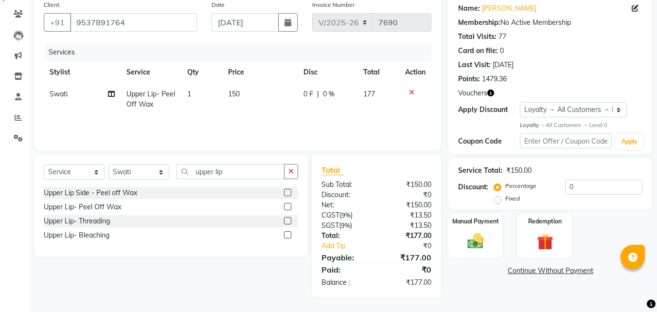
click at [528, 267] on link "Continue Without Payment" at bounding box center [550, 271] width 200 height 10
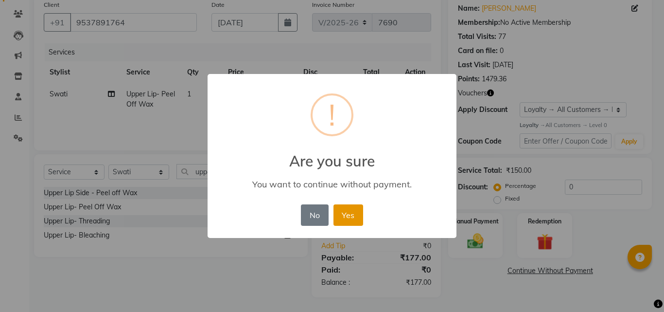
click at [350, 210] on button "Yes" at bounding box center [349, 214] width 30 height 21
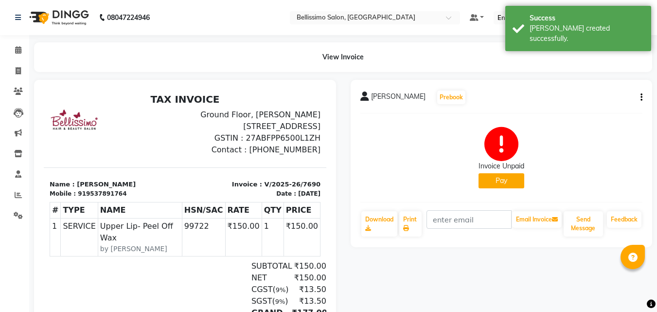
click at [384, 97] on span "Anwesha" at bounding box center [398, 98] width 54 height 14
copy div "Anwesha Prebook"
click at [411, 222] on link "Print" at bounding box center [410, 223] width 22 height 25
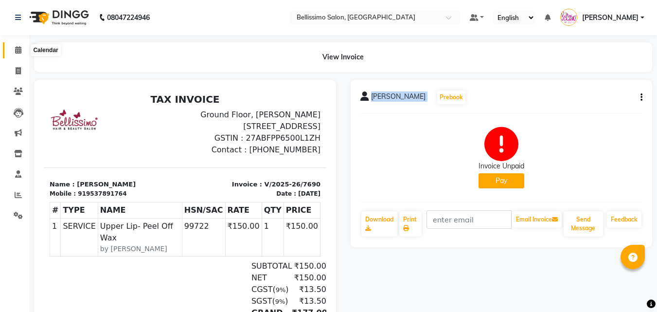
drag, startPoint x: 13, startPoint y: 50, endPoint x: 183, endPoint y: 3, distance: 176.5
click at [14, 50] on span at bounding box center [18, 50] width 17 height 11
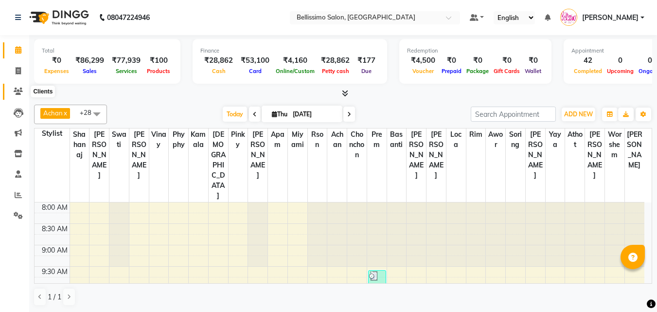
click at [19, 90] on icon at bounding box center [18, 91] width 9 height 7
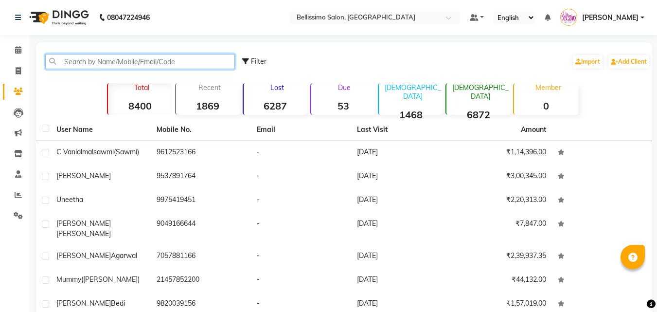
click at [107, 55] on input "text" at bounding box center [140, 61] width 190 height 15
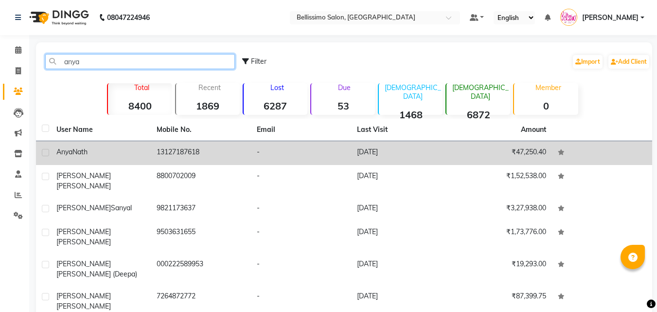
type input "anya"
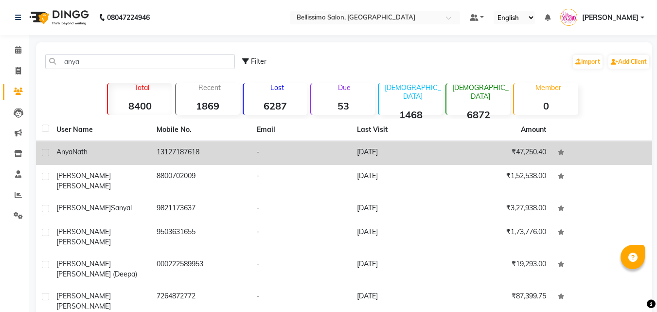
click at [80, 153] on span "Nath" at bounding box center [79, 151] width 15 height 9
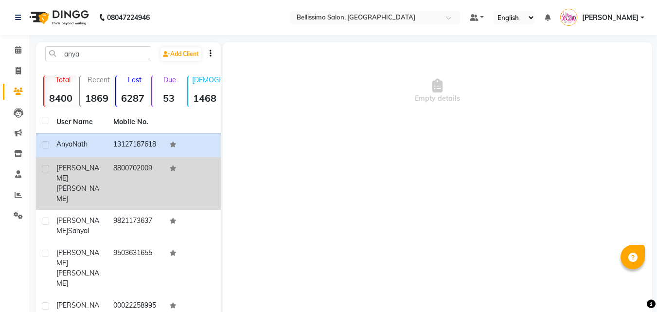
click at [84, 184] on span "Rajpal" at bounding box center [77, 193] width 43 height 19
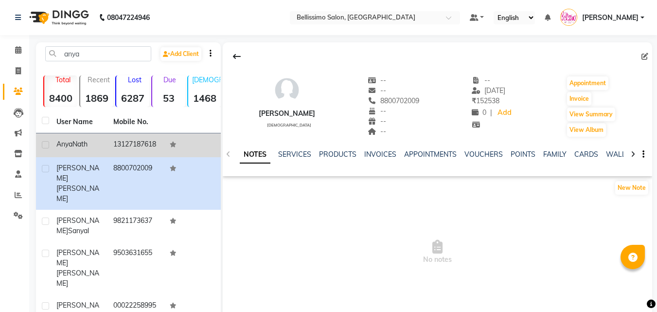
click at [75, 137] on td "Anya Nath" at bounding box center [79, 145] width 57 height 24
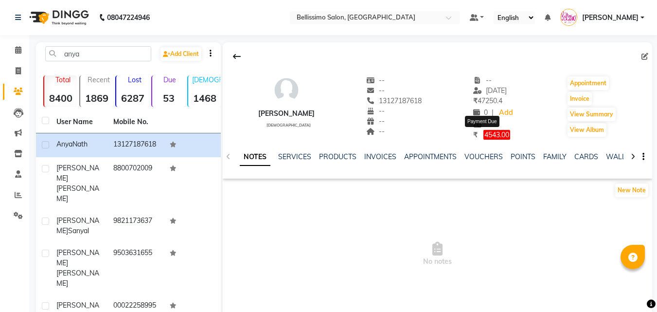
click at [483, 135] on span "4543.00" at bounding box center [496, 135] width 27 height 10
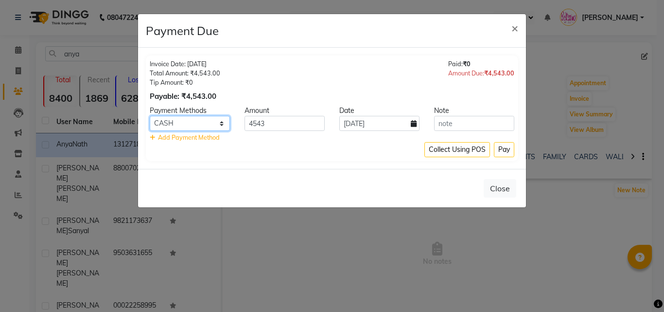
click at [208, 124] on select "CARD CASH ONLINE CUSTOM GPay UPI MI Voucher" at bounding box center [190, 123] width 80 height 15
select select "5"
click at [150, 116] on select "CARD CASH ONLINE CUSTOM GPay UPI MI Voucher" at bounding box center [190, 123] width 80 height 15
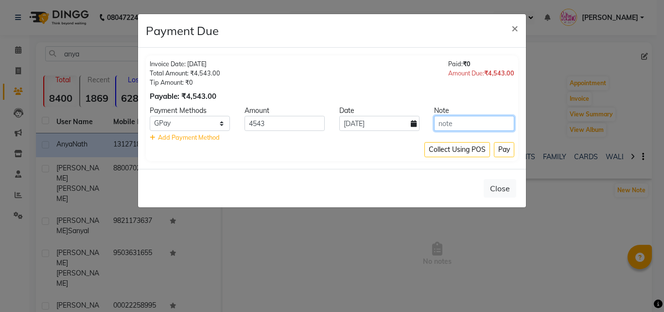
click at [473, 124] on input "text" at bounding box center [474, 123] width 80 height 15
type input "04/09/2025"
click at [503, 154] on button "Pay" at bounding box center [504, 149] width 20 height 15
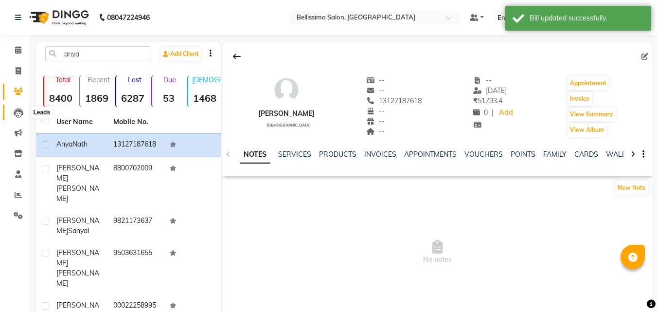
click at [21, 109] on icon at bounding box center [19, 113] width 10 height 10
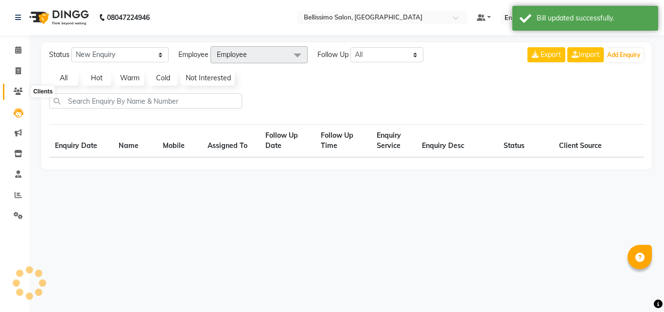
click at [14, 88] on icon at bounding box center [18, 91] width 9 height 7
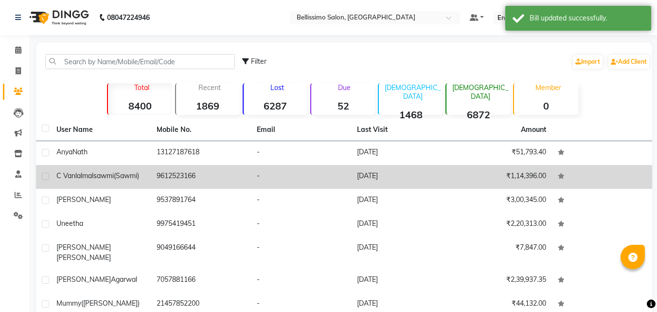
click at [91, 200] on div "Anwesha" at bounding box center [100, 200] width 89 height 10
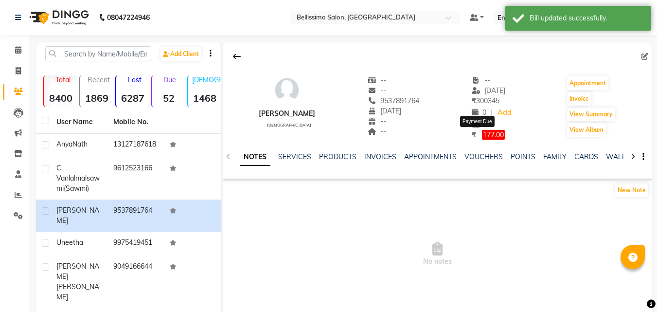
click at [482, 135] on span "177.00" at bounding box center [493, 135] width 23 height 10
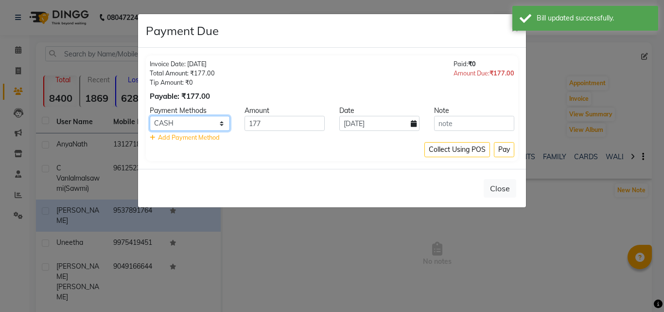
drag, startPoint x: 192, startPoint y: 117, endPoint x: 192, endPoint y: 122, distance: 4.9
click at [192, 117] on select "CARD CASH ONLINE CUSTOM GPay UPI MI Voucher" at bounding box center [190, 123] width 80 height 15
select select "5"
click at [150, 116] on select "CARD CASH ONLINE CUSTOM GPay UPI MI Voucher" at bounding box center [190, 123] width 80 height 15
click at [510, 146] on button "Pay" at bounding box center [504, 149] width 20 height 15
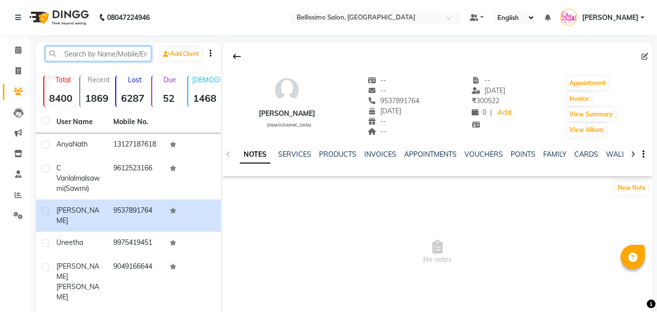
click at [80, 54] on input "text" at bounding box center [98, 53] width 106 height 15
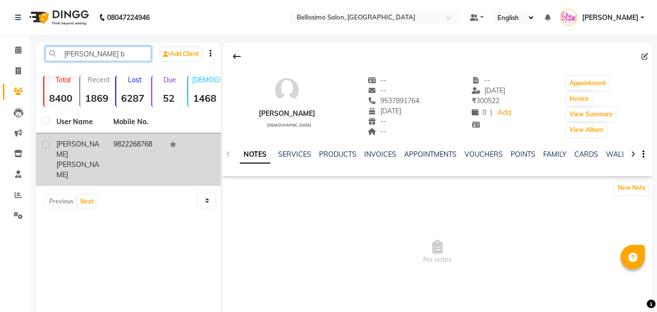
type input "Meenu b"
click at [91, 160] on span "Bhasin" at bounding box center [77, 169] width 43 height 19
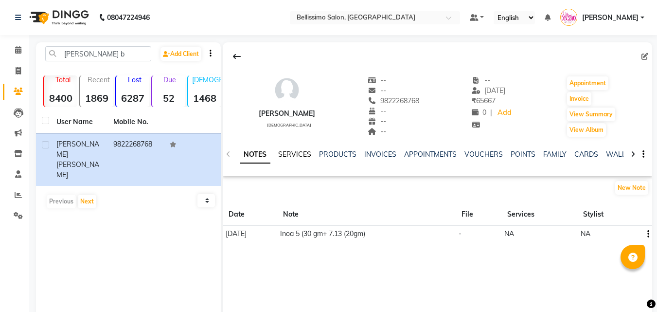
click at [297, 152] on link "SERVICES" at bounding box center [294, 154] width 33 height 9
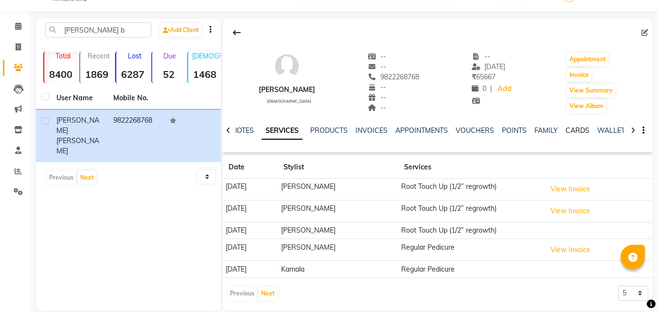
scroll to position [37, 0]
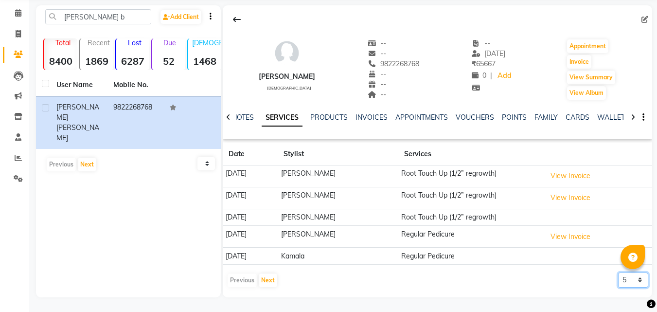
drag, startPoint x: 628, startPoint y: 276, endPoint x: 635, endPoint y: 275, distance: 6.9
click at [628, 276] on select "5 10 50 100 500" at bounding box center [633, 279] width 30 height 15
select select "100"
click at [618, 272] on select "5 10 50 100 500" at bounding box center [633, 279] width 30 height 15
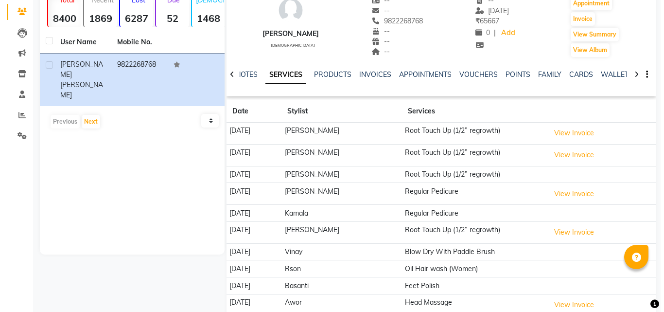
scroll to position [183, 0]
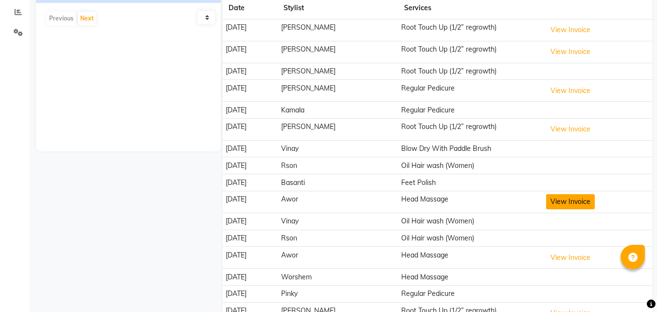
click at [565, 206] on button "View Invoice" at bounding box center [570, 201] width 49 height 15
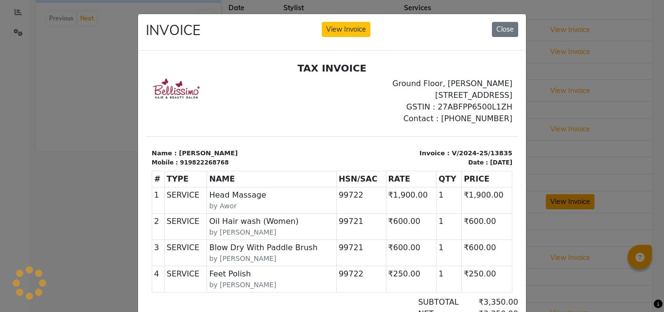
scroll to position [0, 0]
click at [503, 27] on button "Close" at bounding box center [505, 29] width 26 height 15
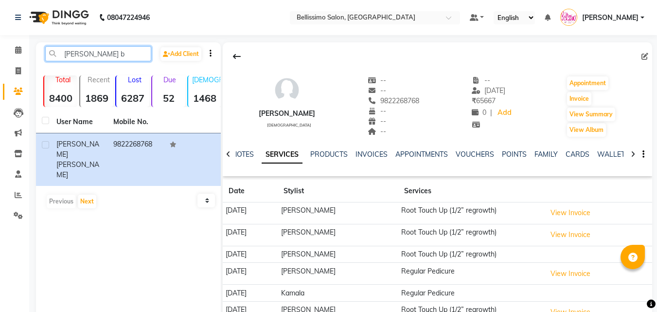
drag, startPoint x: 97, startPoint y: 51, endPoint x: 0, endPoint y: 49, distance: 97.3
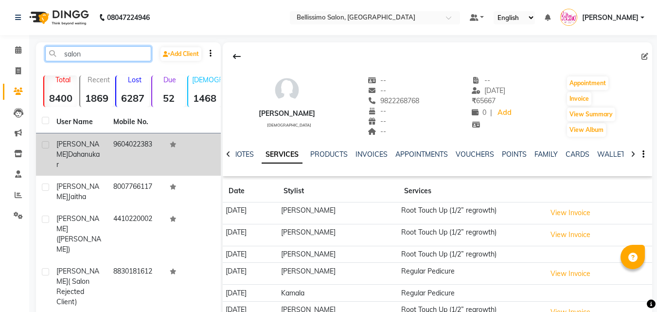
type input "salon"
click at [103, 153] on td "Saloni Dahanukar" at bounding box center [79, 154] width 57 height 42
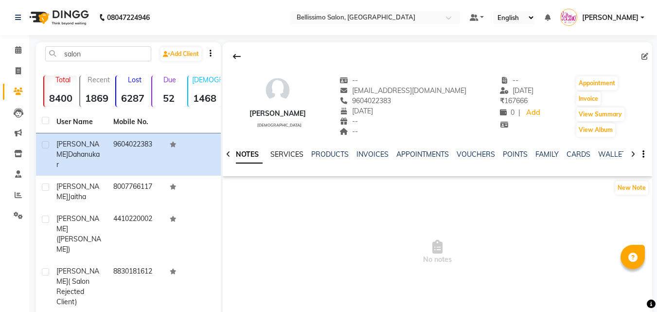
click at [288, 157] on link "SERVICES" at bounding box center [286, 154] width 33 height 9
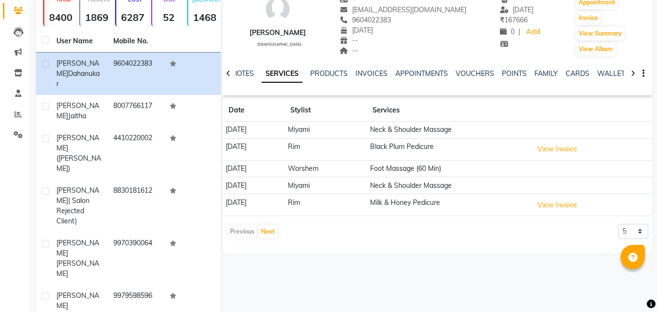
scroll to position [174, 0]
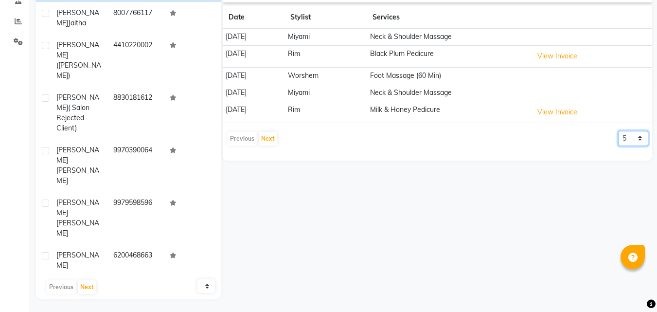
drag, startPoint x: 630, startPoint y: 141, endPoint x: 634, endPoint y: 145, distance: 5.5
click at [630, 141] on select "5 10 50 100 500" at bounding box center [633, 138] width 30 height 15
select select "100"
click at [618, 131] on select "5 10 50 100 500" at bounding box center [633, 138] width 30 height 15
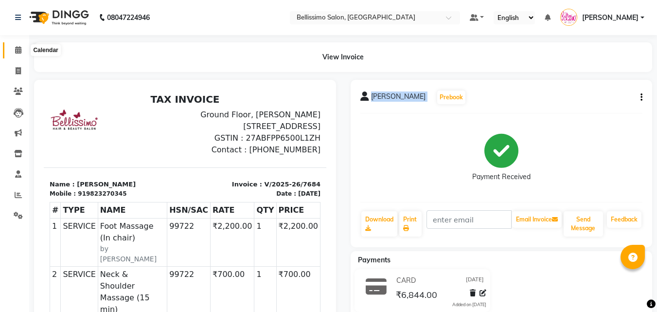
click at [16, 53] on icon at bounding box center [18, 49] width 6 height 7
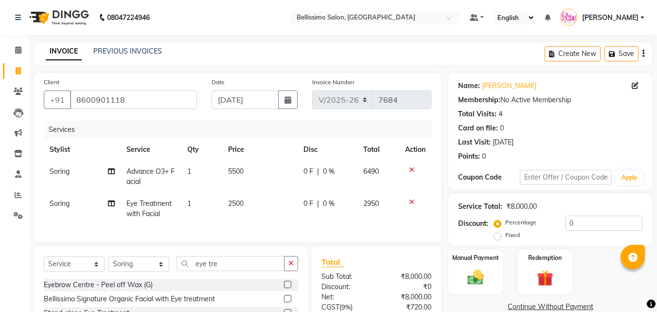
select select "155"
select select "service"
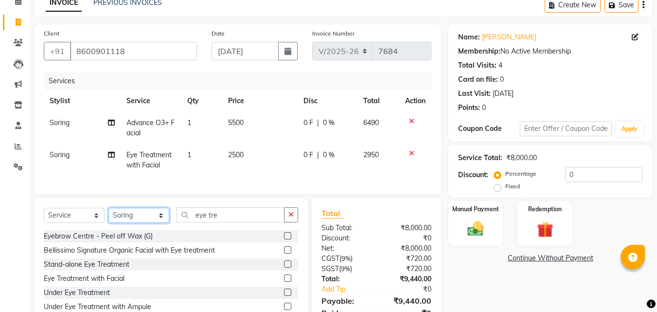
drag, startPoint x: 123, startPoint y: 230, endPoint x: 126, endPoint y: 225, distance: 5.9
click at [123, 223] on select "Select Stylist [PERSON_NAME] [PERSON_NAME] [PERSON_NAME] [PERSON_NAME] Aso Atha…" at bounding box center [138, 215] width 61 height 15
select select "4531"
click at [108, 215] on select "Select Stylist [PERSON_NAME] [PERSON_NAME] [PERSON_NAME] [PERSON_NAME] Aso Atha…" at bounding box center [138, 215] width 61 height 15
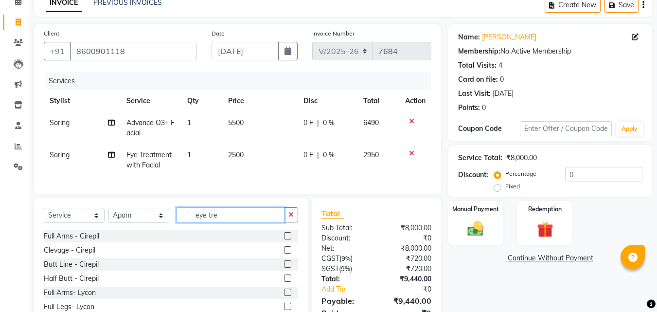
drag, startPoint x: 234, startPoint y: 220, endPoint x: 3, endPoint y: 260, distance: 234.4
click at [84, 230] on div "Select Service Product Membership Package Voucher Prepaid Gift Card Select Styl…" at bounding box center [171, 218] width 254 height 23
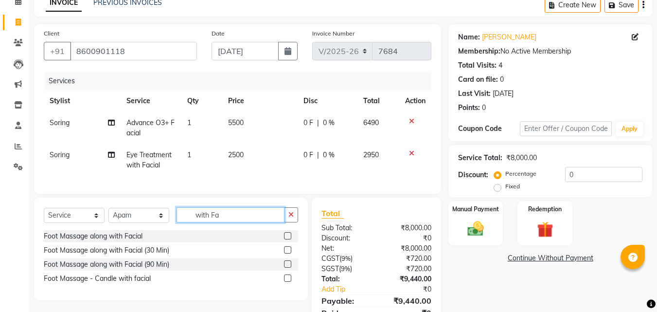
type input "with Fa"
click at [288, 239] on label at bounding box center [287, 235] width 7 height 7
click at [288, 239] on input "checkbox" at bounding box center [287, 236] width 6 height 6
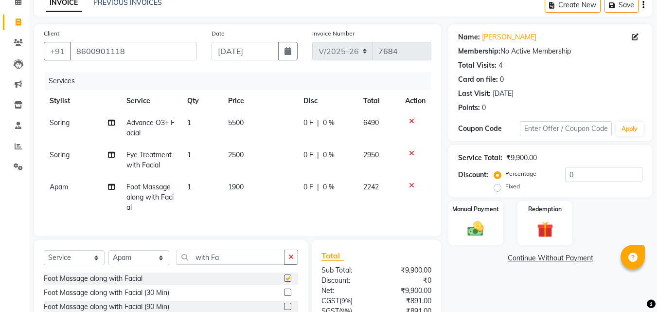
checkbox input "false"
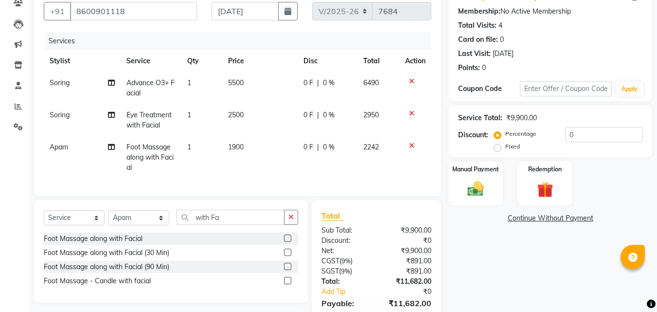
scroll to position [142, 0]
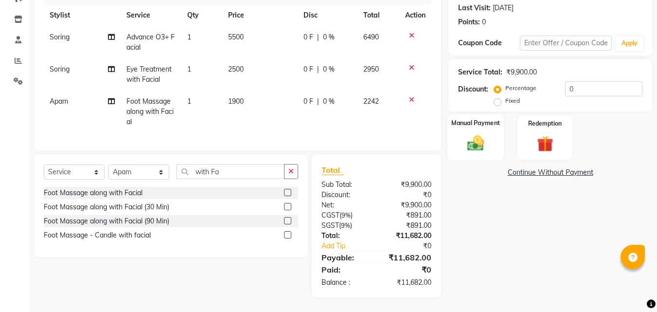
click at [463, 133] on img at bounding box center [475, 142] width 27 height 19
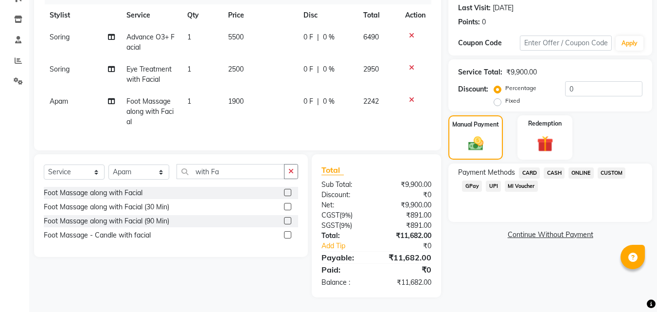
click at [534, 167] on span "CARD" at bounding box center [529, 172] width 21 height 11
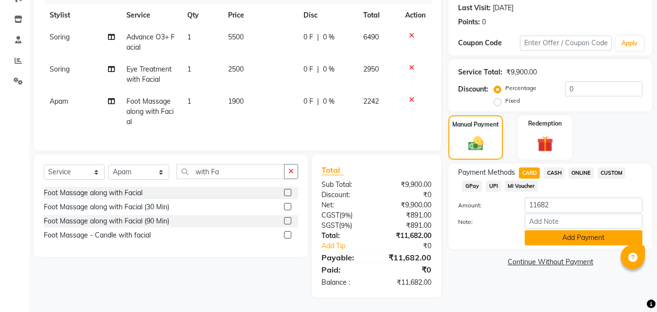
click at [561, 230] on button "Add Payment" at bounding box center [584, 237] width 118 height 15
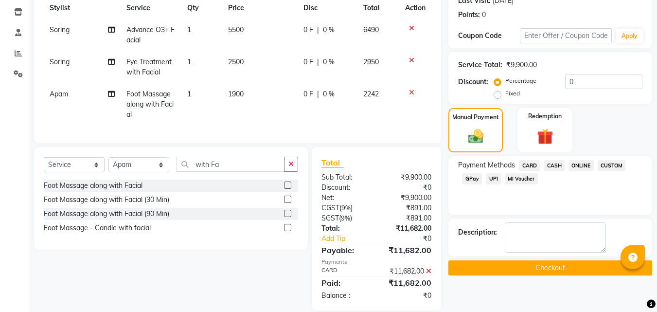
scroll to position [162, 0]
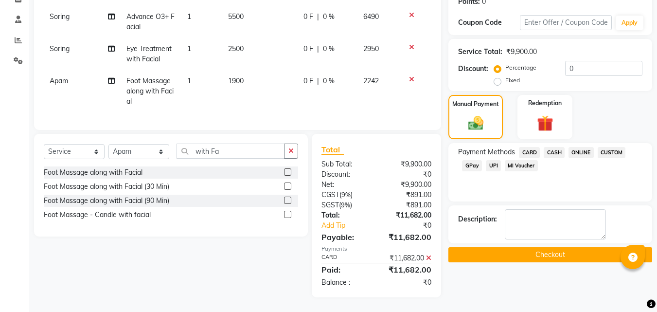
click at [539, 247] on button "Checkout" at bounding box center [550, 254] width 204 height 15
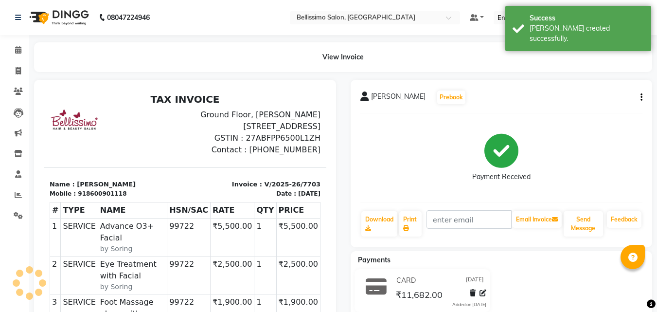
click at [380, 96] on span "[PERSON_NAME]" at bounding box center [398, 98] width 54 height 14
copy div "[PERSON_NAME] Prebook"
click at [404, 223] on link "Print" at bounding box center [410, 223] width 22 height 25
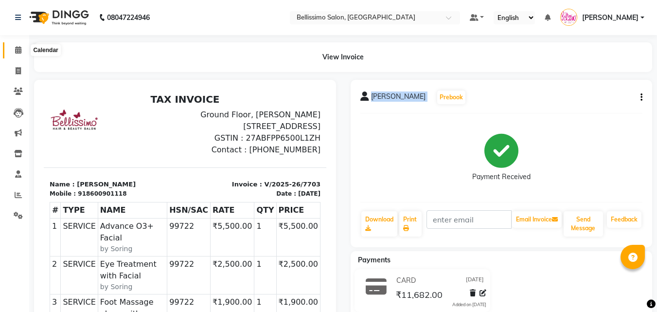
click at [13, 52] on span at bounding box center [18, 50] width 17 height 11
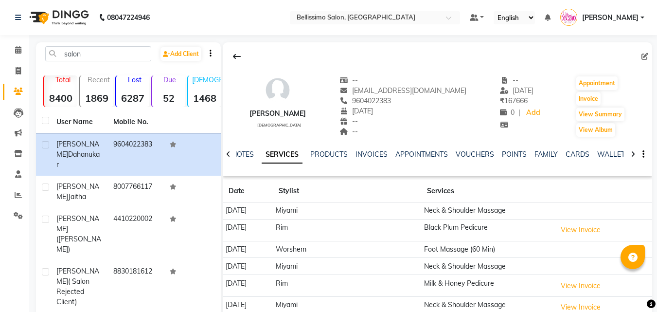
select select "100"
drag, startPoint x: 92, startPoint y: 54, endPoint x: 4, endPoint y: 66, distance: 88.4
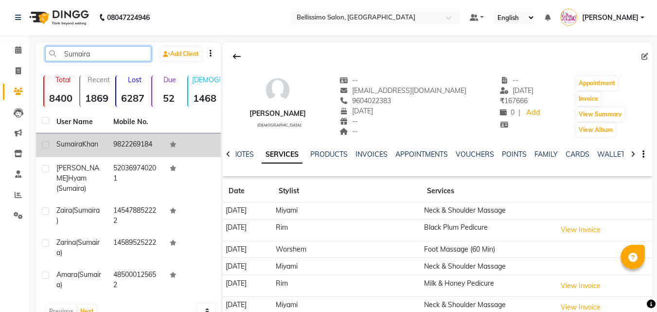
type input "Sumaira"
click at [139, 145] on td "9822269184" at bounding box center [135, 145] width 57 height 24
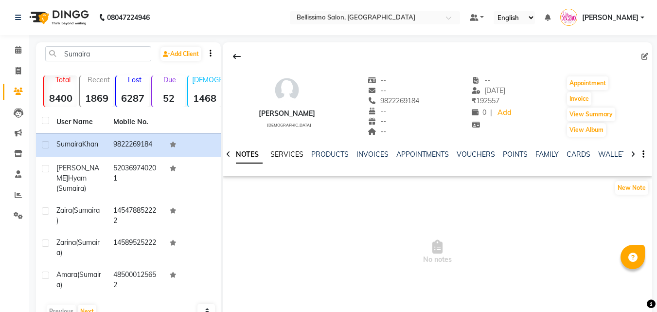
click at [289, 156] on link "SERVICES" at bounding box center [286, 154] width 33 height 9
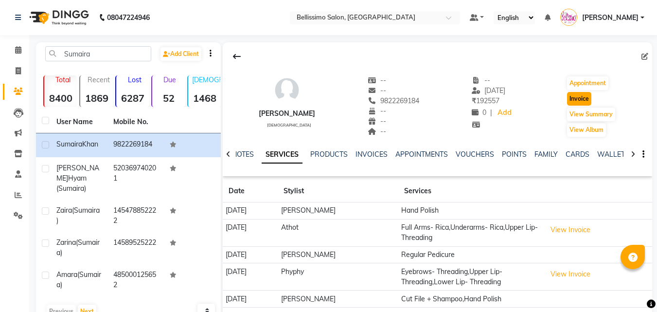
click at [573, 97] on button "Invoice" at bounding box center [579, 99] width 24 height 14
select select "service"
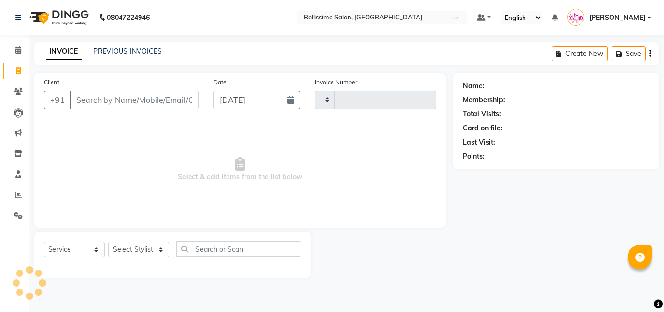
type input "7699"
select select "155"
type input "9822269184"
select select "1: Object"
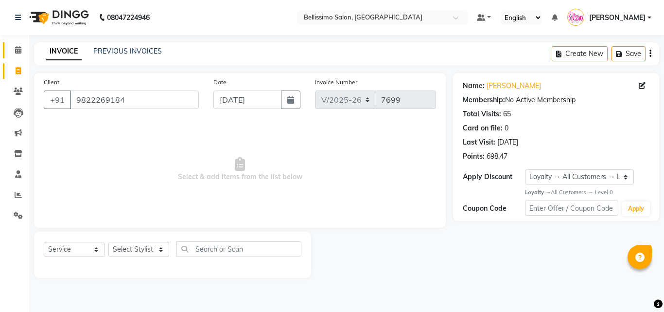
click at [30, 49] on main "INVOICE PREVIOUS INVOICES Create New Save Client [PHONE_NUMBER] Date [DATE] Inv…" at bounding box center [346, 167] width 635 height 250
click at [20, 49] on icon at bounding box center [18, 49] width 6 height 7
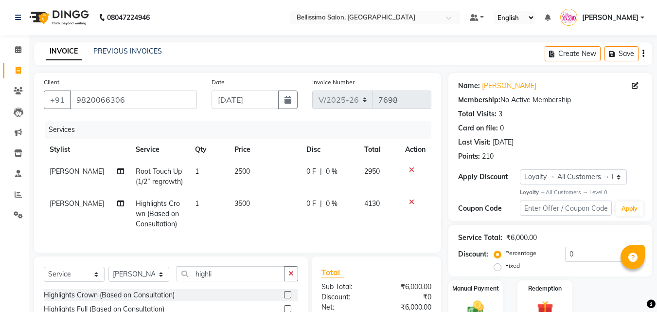
select select "155"
select select "service"
select select "10586"
select select "1: Object"
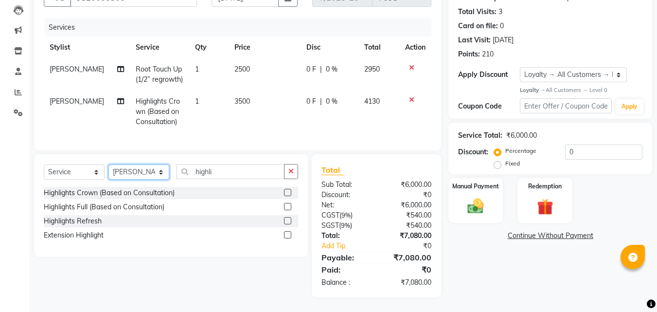
click at [144, 170] on select "Select Stylist [PERSON_NAME] [PERSON_NAME] [PERSON_NAME] [PERSON_NAME] Aso Atha…" at bounding box center [138, 171] width 61 height 15
select select "4525"
click at [108, 164] on select "Select Stylist [PERSON_NAME] [PERSON_NAME] [PERSON_NAME] [PERSON_NAME] Aso Atha…" at bounding box center [138, 171] width 61 height 15
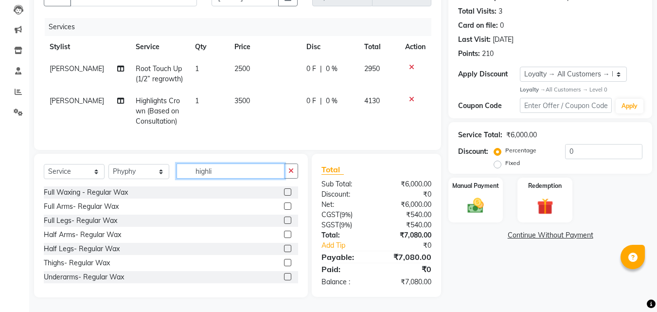
drag, startPoint x: 224, startPoint y: 174, endPoint x: 13, endPoint y: 164, distance: 210.8
click at [97, 163] on div "Select Service Product Membership Package Voucher Prepaid Gift Card Select Styl…" at bounding box center [171, 225] width 274 height 143
type input "cire"
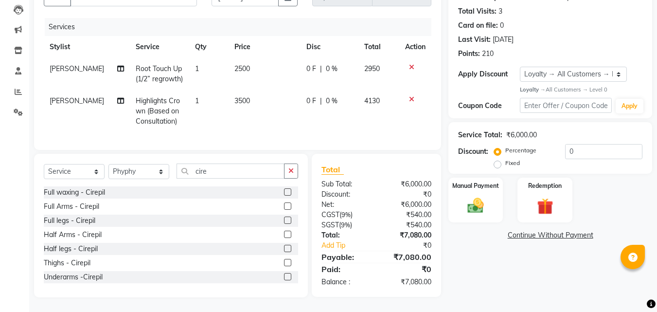
click at [284, 205] on label at bounding box center [287, 205] width 7 height 7
click at [284, 205] on input "checkbox" at bounding box center [287, 206] width 6 height 6
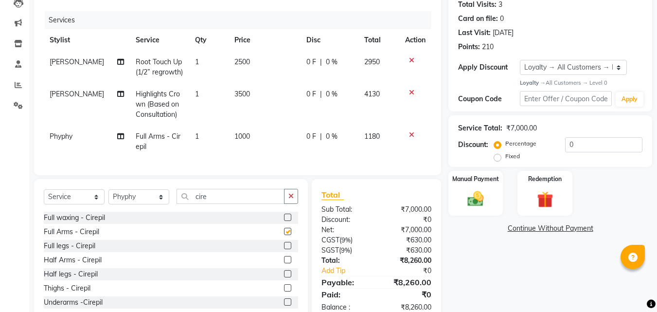
checkbox input "false"
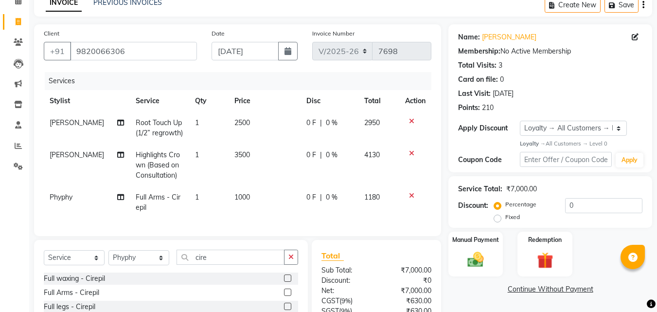
scroll to position [142, 0]
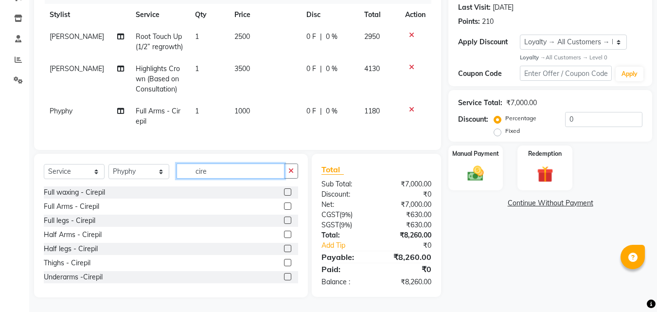
drag, startPoint x: 224, startPoint y: 175, endPoint x: 58, endPoint y: 176, distance: 165.8
click at [125, 172] on div "Select Service Product Membership Package Voucher Prepaid Gift Card Select Styl…" at bounding box center [171, 174] width 254 height 23
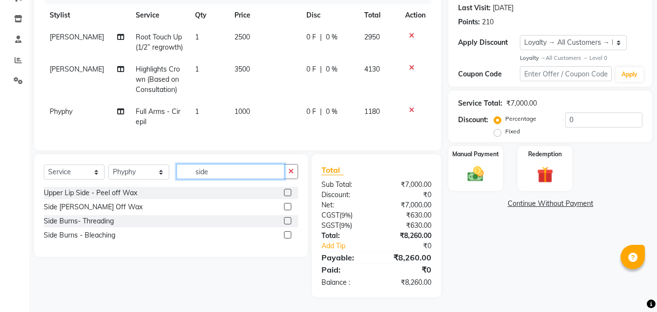
scroll to position [142, 0]
type input "side"
click at [288, 207] on label at bounding box center [287, 206] width 7 height 7
click at [288, 207] on input "checkbox" at bounding box center [287, 207] width 6 height 6
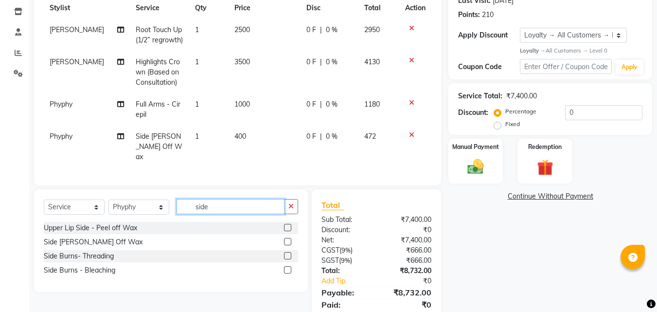
checkbox input "false"
drag, startPoint x: 216, startPoint y: 206, endPoint x: 135, endPoint y: 209, distance: 81.3
click at [146, 207] on div "Select Service Product Membership Package Voucher Prepaid Gift Card Select Styl…" at bounding box center [171, 210] width 254 height 23
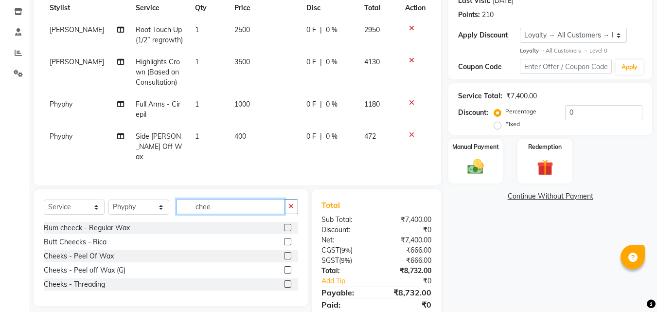
type input "chee"
click at [290, 253] on label at bounding box center [287, 255] width 7 height 7
click at [290, 253] on input "checkbox" at bounding box center [287, 256] width 6 height 6
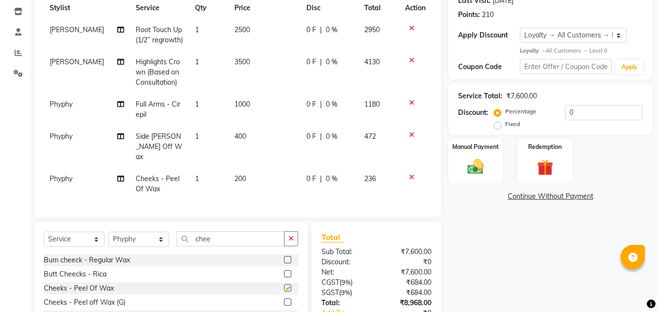
checkbox input "false"
drag, startPoint x: 223, startPoint y: 237, endPoint x: 144, endPoint y: 231, distance: 79.1
click at [156, 231] on div "Select Service Product Membership Package Voucher Prepaid Gift Card Select Styl…" at bounding box center [171, 242] width 254 height 23
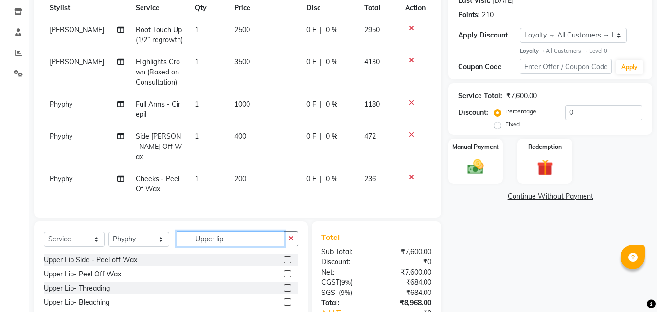
type input "Upper lip"
click at [289, 270] on label at bounding box center [287, 273] width 7 height 7
click at [289, 271] on input "checkbox" at bounding box center [287, 274] width 6 height 6
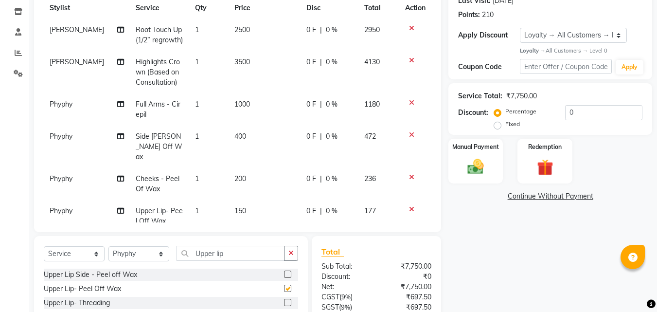
checkbox input "false"
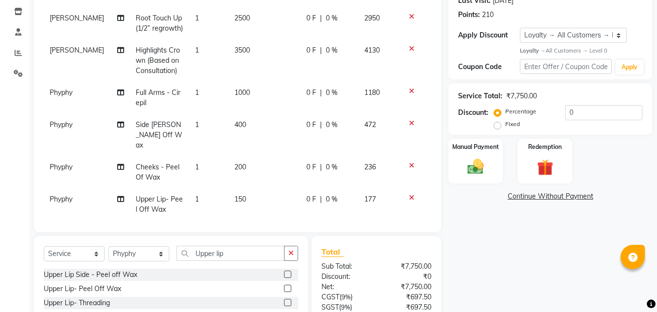
scroll to position [15, 0]
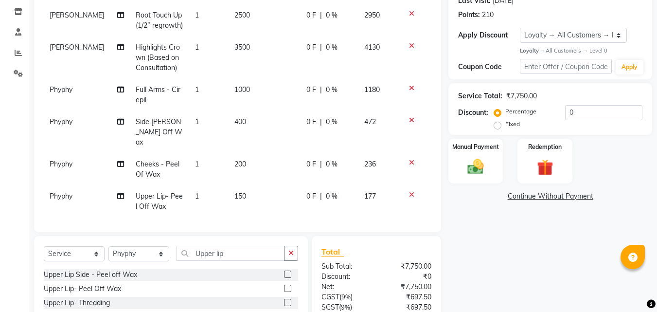
click at [409, 120] on icon at bounding box center [411, 120] width 5 height 7
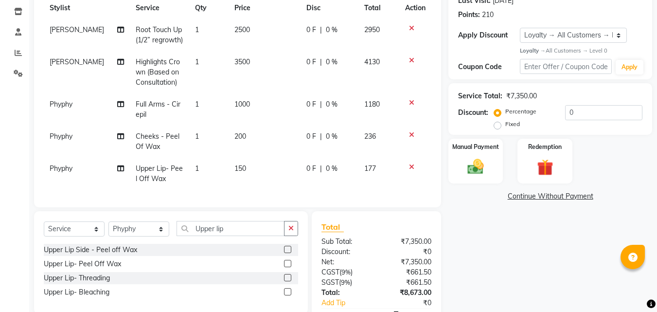
click at [409, 136] on icon at bounding box center [411, 134] width 5 height 7
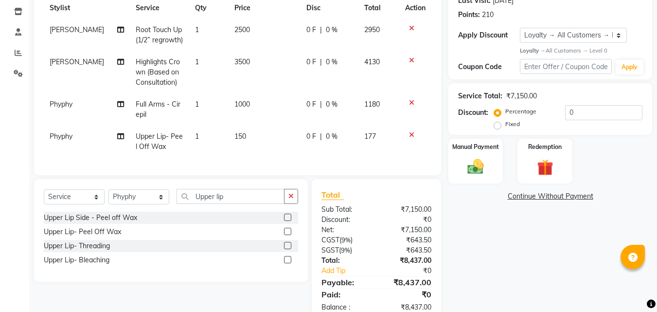
click at [410, 135] on icon at bounding box center [411, 134] width 5 height 7
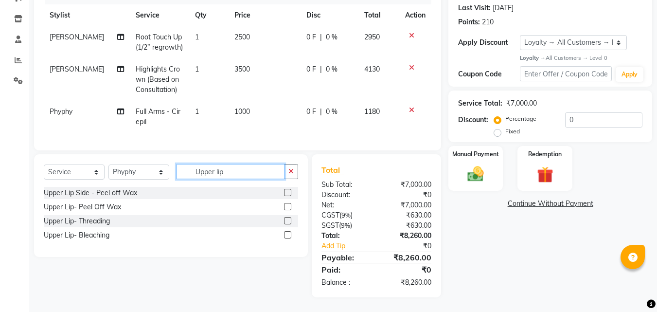
drag, startPoint x: 241, startPoint y: 173, endPoint x: 110, endPoint y: 182, distance: 131.2
click at [143, 170] on div "Select Service Product Membership Package Voucher Prepaid Gift Card Select Styl…" at bounding box center [171, 175] width 254 height 23
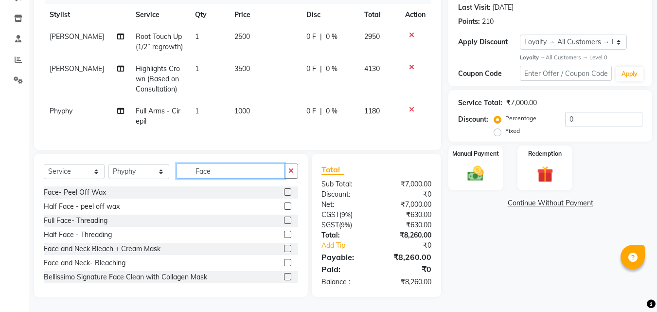
drag, startPoint x: 223, startPoint y: 175, endPoint x: 112, endPoint y: 175, distance: 111.4
click at [149, 174] on div "Select Service Product Membership Package Voucher Prepaid Gift Card Select Styl…" at bounding box center [171, 174] width 254 height 23
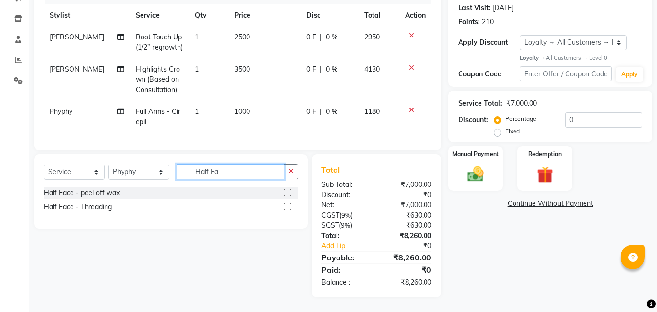
type input "Half Fa"
click at [287, 192] on label at bounding box center [287, 192] width 7 height 7
click at [287, 192] on input "checkbox" at bounding box center [287, 193] width 6 height 6
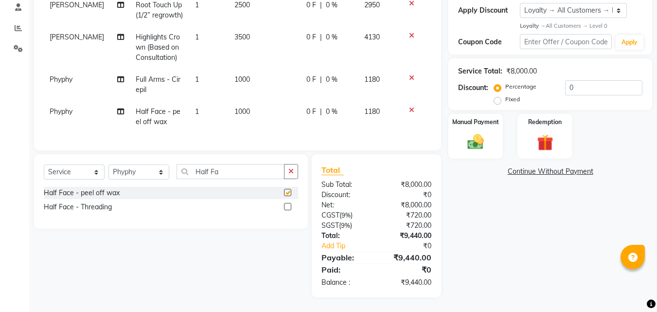
checkbox input "false"
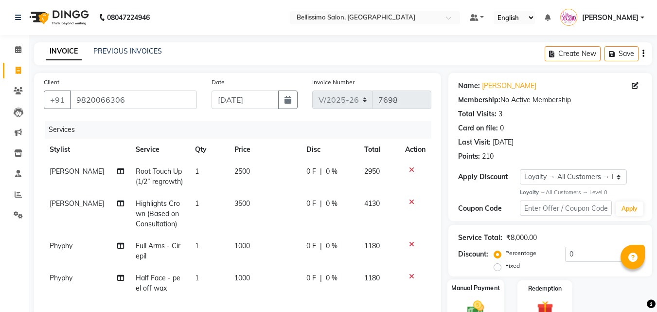
scroll to position [146, 0]
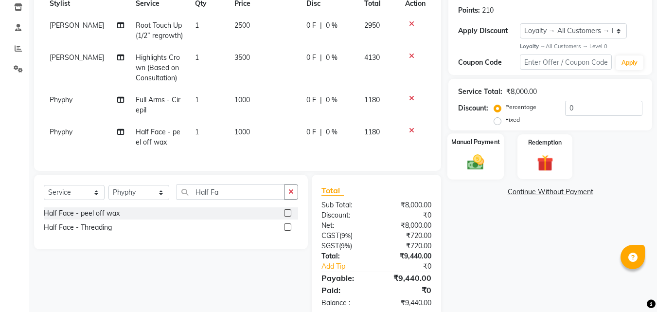
click at [478, 156] on img at bounding box center [475, 162] width 27 height 19
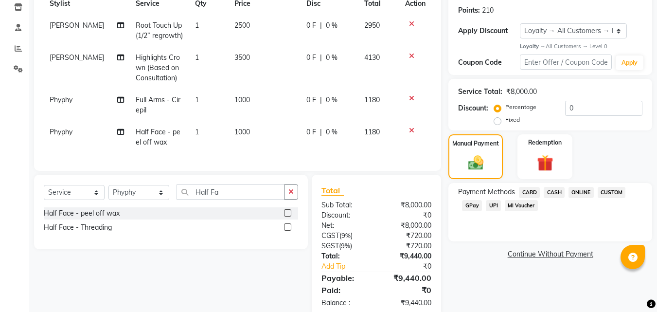
click at [490, 201] on span "UPI" at bounding box center [493, 205] width 15 height 11
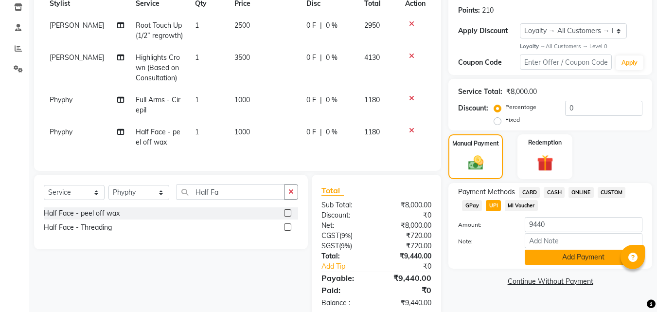
scroll to position [174, 0]
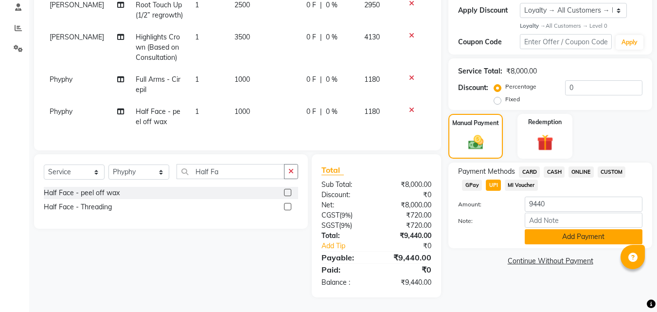
click at [566, 229] on button "Add Payment" at bounding box center [584, 236] width 118 height 15
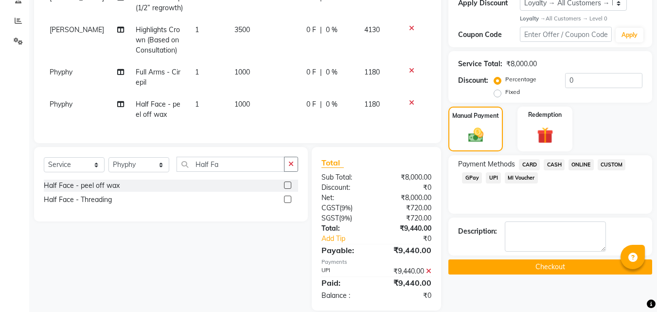
click at [550, 265] on button "Checkout" at bounding box center [550, 266] width 204 height 15
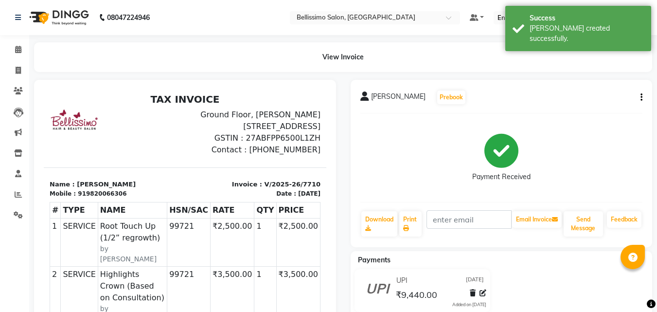
click at [393, 94] on span "[PERSON_NAME]" at bounding box center [398, 98] width 54 height 14
copy div "[PERSON_NAME] Prebook"
click at [405, 222] on link "Print" at bounding box center [410, 223] width 22 height 25
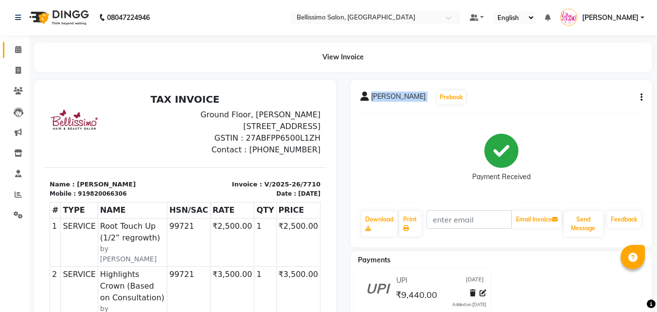
click at [22, 43] on link "Calendar" at bounding box center [14, 50] width 23 height 16
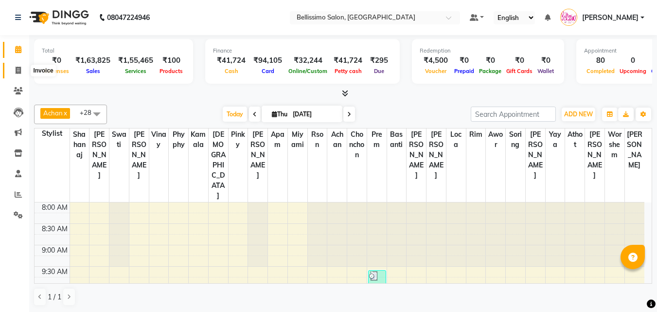
click at [20, 70] on icon at bounding box center [18, 70] width 5 height 7
select select "service"
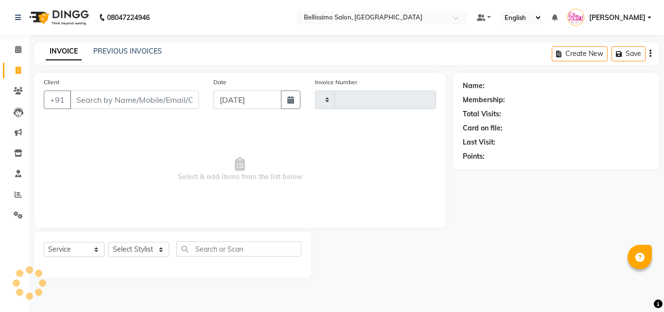
type input "7712"
select select "155"
paste input "7517716731"
type input "7517716731"
select select "1: Object"
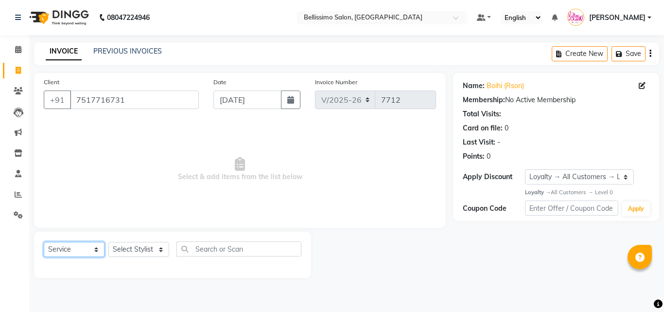
click at [79, 250] on select "Select Service Product Membership Package Voucher Prepaid Gift Card" at bounding box center [74, 249] width 61 height 15
select select "product"
click at [44, 242] on select "Select Service Product Membership Package Voucher Prepaid Gift Card" at bounding box center [74, 249] width 61 height 15
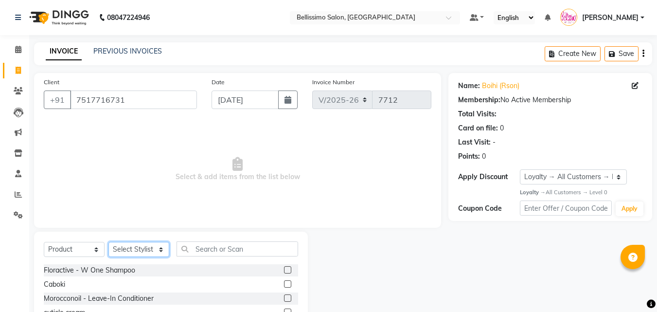
click at [137, 247] on select "Select Stylist [PERSON_NAME] [PERSON_NAME] [PERSON_NAME] [PERSON_NAME] Aso Atha…" at bounding box center [138, 249] width 61 height 15
select select "4516"
click at [108, 242] on select "Select Stylist [PERSON_NAME] [PERSON_NAME] [PERSON_NAME] [PERSON_NAME] Aso Atha…" at bounding box center [138, 249] width 61 height 15
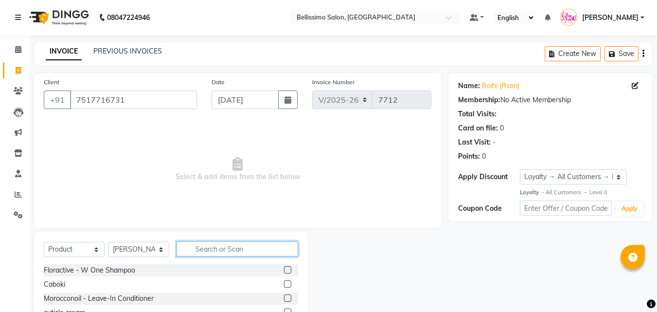
click at [247, 251] on input "text" at bounding box center [238, 248] width 122 height 15
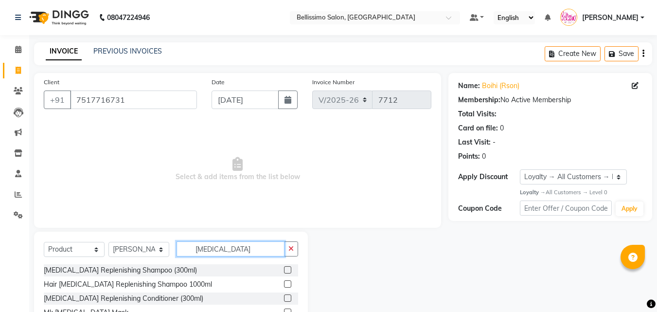
scroll to position [37, 0]
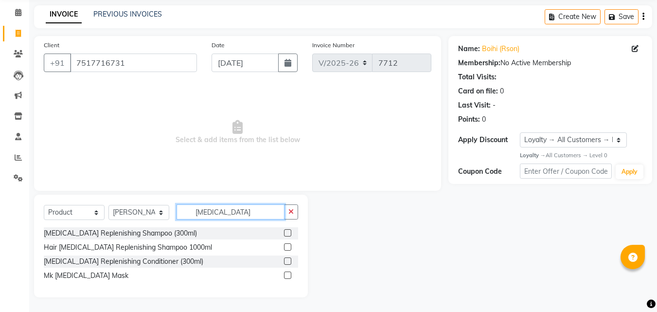
type input "[MEDICAL_DATA]"
click at [288, 234] on label at bounding box center [287, 232] width 7 height 7
click at [288, 234] on input "checkbox" at bounding box center [287, 233] width 6 height 6
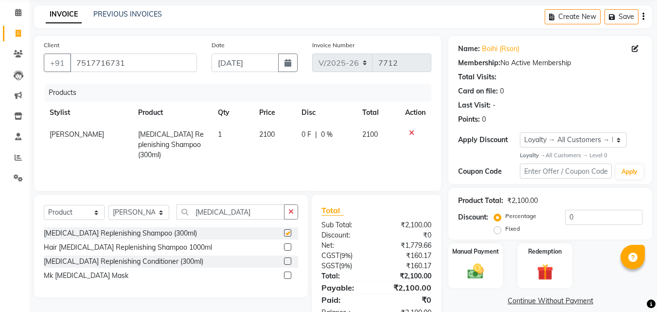
checkbox input "false"
click at [288, 275] on label at bounding box center [287, 274] width 7 height 7
click at [288, 275] on input "checkbox" at bounding box center [287, 275] width 6 height 6
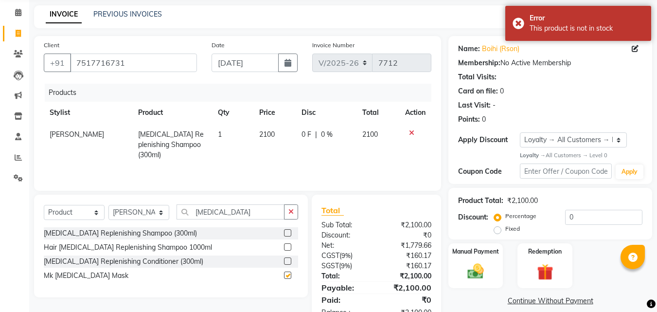
checkbox input "false"
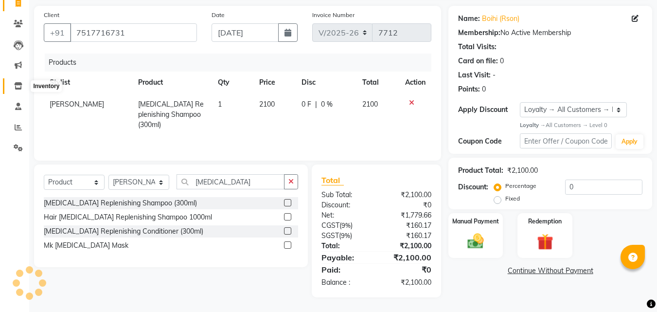
click at [19, 84] on icon at bounding box center [18, 85] width 8 height 7
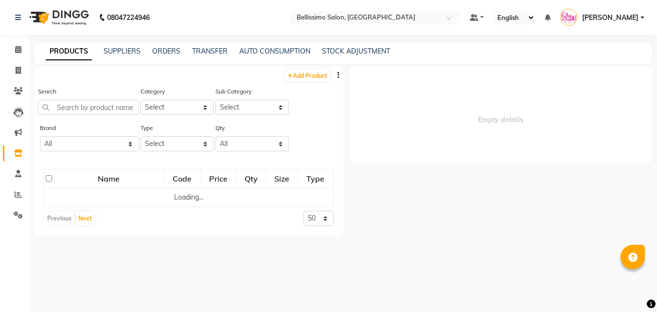
select select
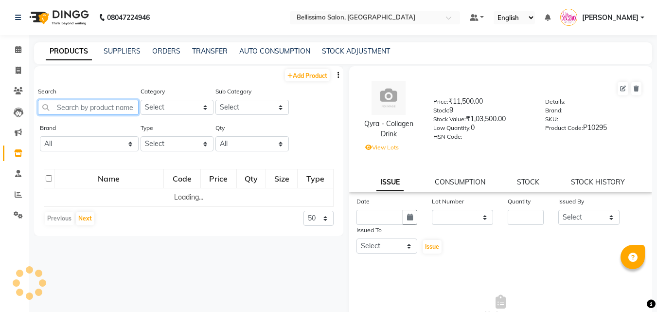
click at [88, 107] on input "text" at bounding box center [88, 107] width 101 height 15
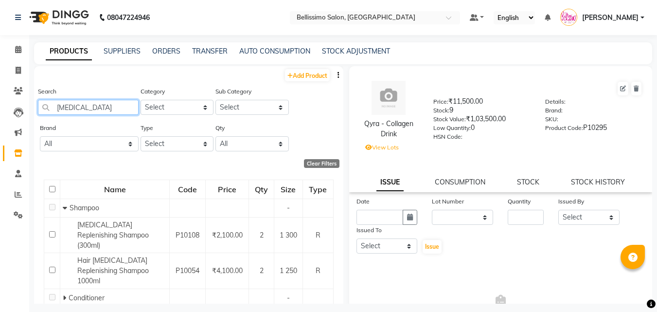
scroll to position [31, 0]
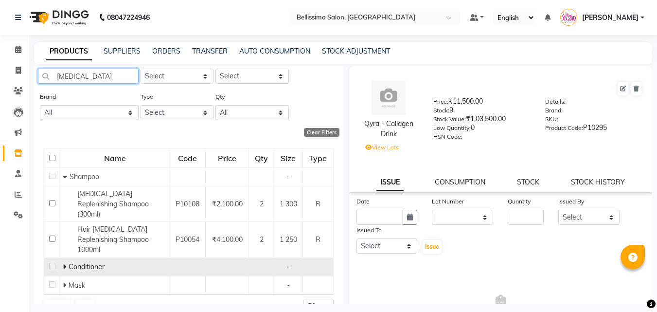
type input "[MEDICAL_DATA]"
click at [65, 263] on icon at bounding box center [64, 266] width 3 height 7
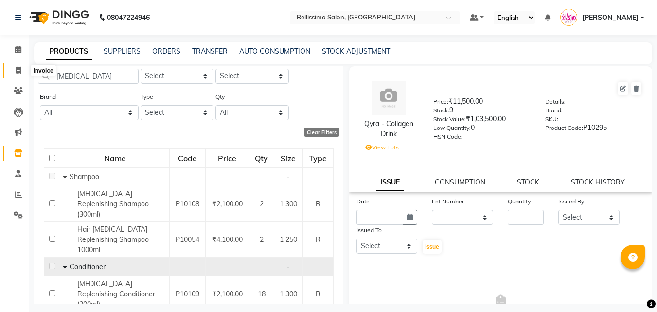
click at [20, 67] on icon at bounding box center [18, 70] width 5 height 7
select select "service"
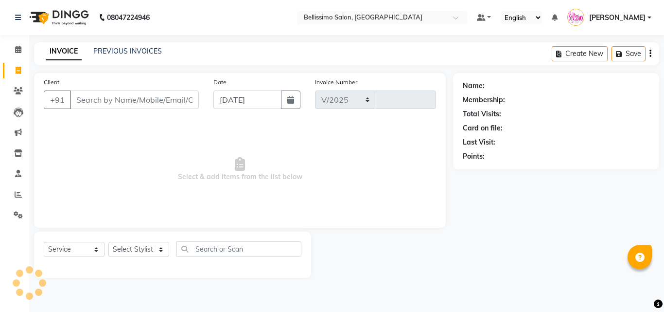
select select "155"
type input "7712"
click at [86, 250] on select "Select Service Product Membership Package Voucher Prepaid Gift Card" at bounding box center [74, 249] width 61 height 15
select select "product"
click at [44, 242] on select "Select Service Product Membership Package Voucher Prepaid Gift Card" at bounding box center [74, 249] width 61 height 15
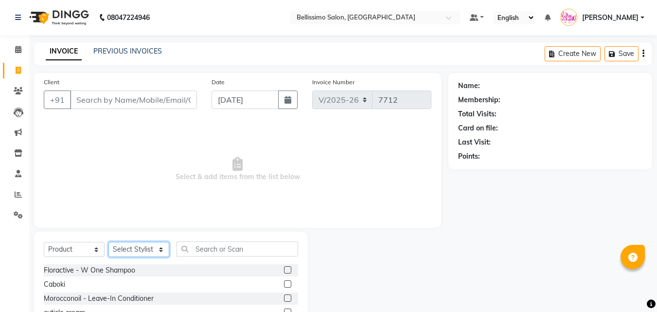
click at [145, 249] on select "Select Stylist [PERSON_NAME] [PERSON_NAME] [PERSON_NAME] [PERSON_NAME] Aso Atha…" at bounding box center [138, 249] width 61 height 15
select select "4516"
click at [108, 242] on select "Select Stylist [PERSON_NAME] [PERSON_NAME] [PERSON_NAME] [PERSON_NAME] Aso Atha…" at bounding box center [138, 249] width 61 height 15
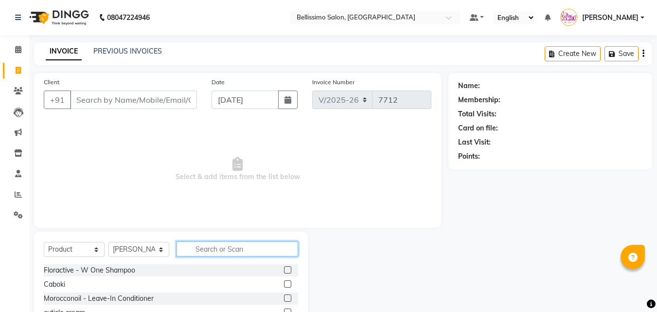
click at [220, 249] on input "text" at bounding box center [238, 248] width 122 height 15
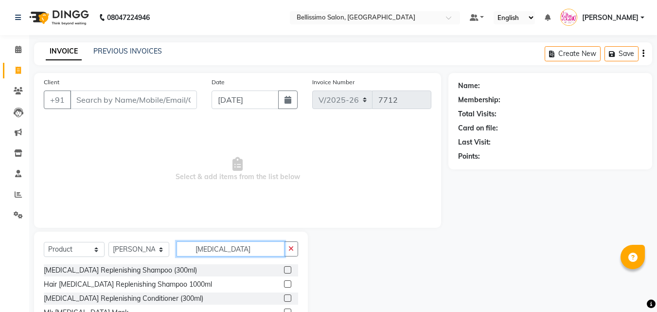
scroll to position [37, 0]
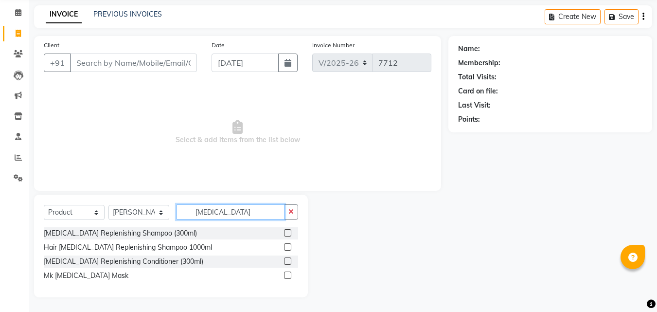
type input "[MEDICAL_DATA]"
click at [288, 259] on label at bounding box center [287, 260] width 7 height 7
click at [288, 259] on input "checkbox" at bounding box center [287, 261] width 6 height 6
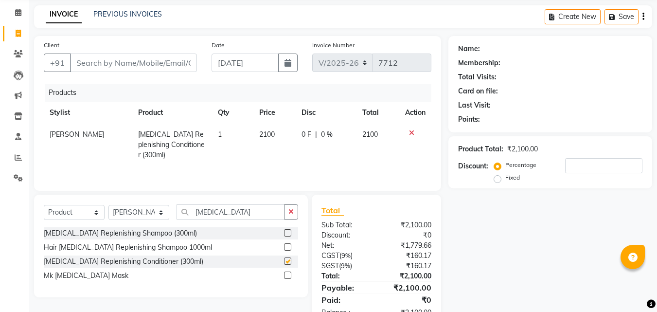
checkbox input "false"
click at [287, 232] on label at bounding box center [287, 232] width 7 height 7
click at [287, 232] on input "checkbox" at bounding box center [287, 233] width 6 height 6
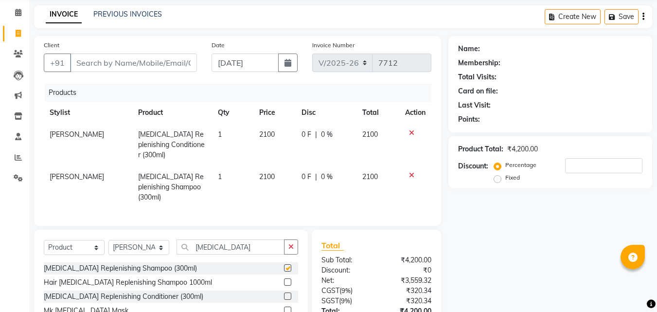
checkbox input "false"
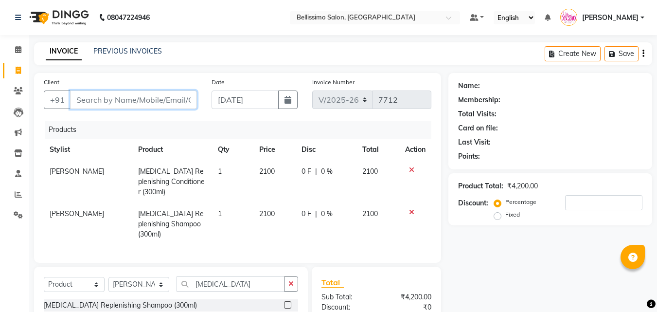
click at [139, 106] on input "Client" at bounding box center [133, 99] width 127 height 18
paste input "7517716731"
type input "7517716731"
type input "0"
type input "7517716731"
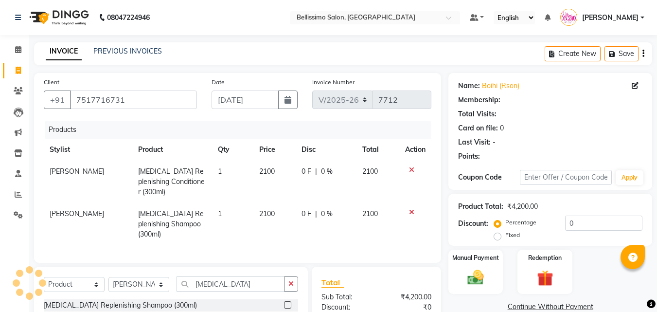
select select "1: Object"
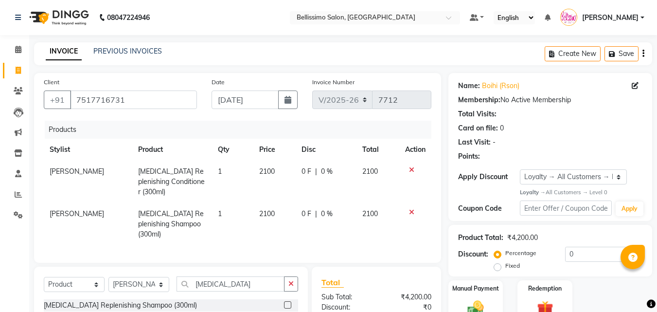
click at [643, 53] on icon "button" at bounding box center [643, 53] width 2 height 0
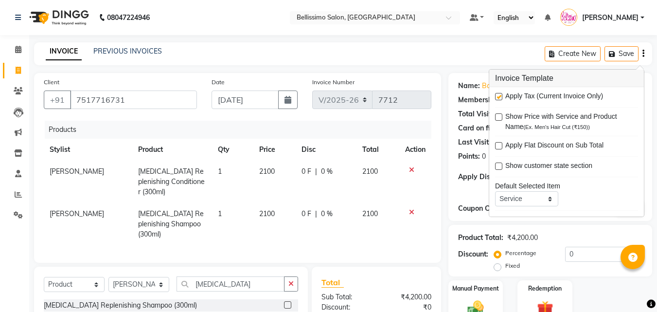
click at [499, 96] on label at bounding box center [498, 96] width 7 height 7
click at [499, 96] on input "checkbox" at bounding box center [498, 97] width 6 height 6
checkbox input "false"
click at [359, 61] on div "INVOICE PREVIOUS INVOICES Create New Save" at bounding box center [343, 53] width 618 height 23
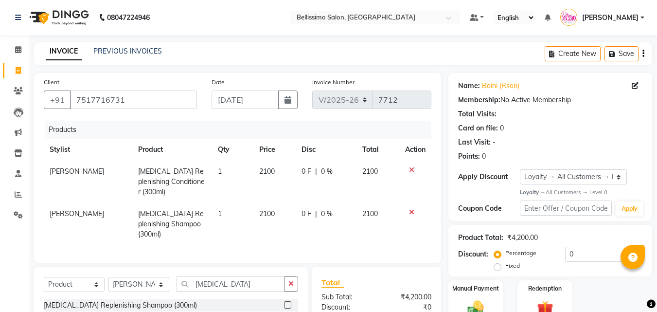
scroll to position [69, 0]
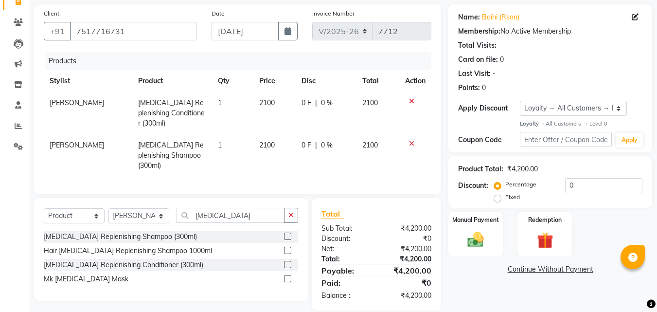
click at [521, 259] on div "Name: [PERSON_NAME] (Rson) Membership: No Active Membership Total Visits: Card …" at bounding box center [553, 157] width 211 height 306
click at [522, 270] on link "Continue Without Payment" at bounding box center [550, 269] width 200 height 10
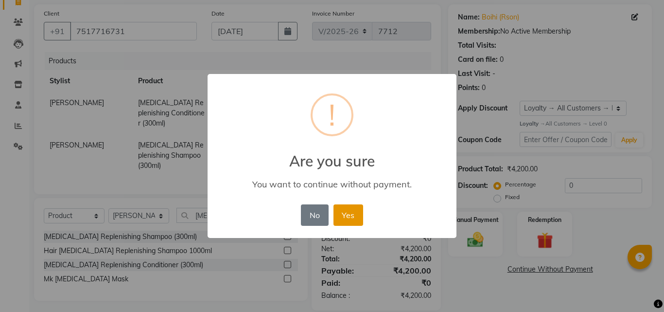
click at [352, 216] on button "Yes" at bounding box center [349, 214] width 30 height 21
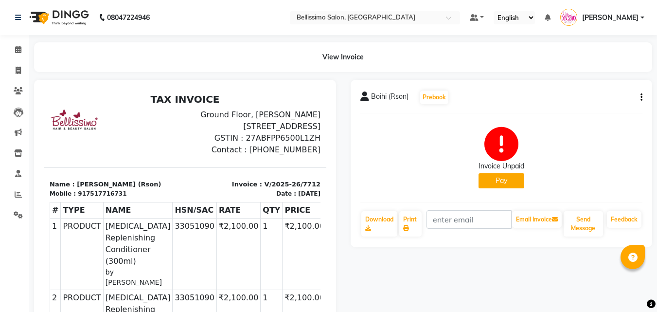
click at [377, 99] on span "Boihi (Rson)" at bounding box center [389, 98] width 37 height 14
copy span "Boihi"
click at [410, 228] on link "Print" at bounding box center [410, 223] width 22 height 25
click at [498, 178] on button "Pay" at bounding box center [502, 180] width 46 height 15
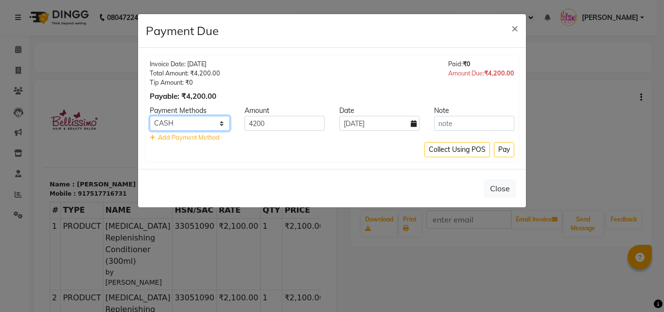
click at [201, 123] on select "CARD CASH ONLINE CUSTOM GPay UPI MI Voucher" at bounding box center [190, 123] width 80 height 15
click at [150, 116] on select "CARD CASH ONLINE CUSTOM GPay UPI MI Voucher" at bounding box center [190, 123] width 80 height 15
click at [186, 123] on select "CARD CASH ONLINE CUSTOM GPay UPI MI Voucher" at bounding box center [190, 123] width 80 height 15
select select "5"
click at [150, 116] on select "CARD CASH ONLINE CUSTOM GPay UPI MI Voucher" at bounding box center [190, 123] width 80 height 15
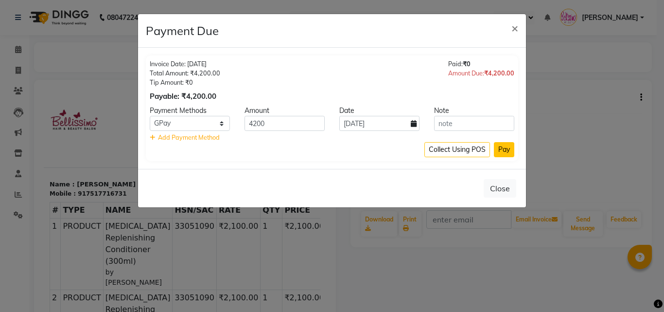
click at [510, 152] on button "Pay" at bounding box center [504, 149] width 20 height 15
